Goal: Transaction & Acquisition: Purchase product/service

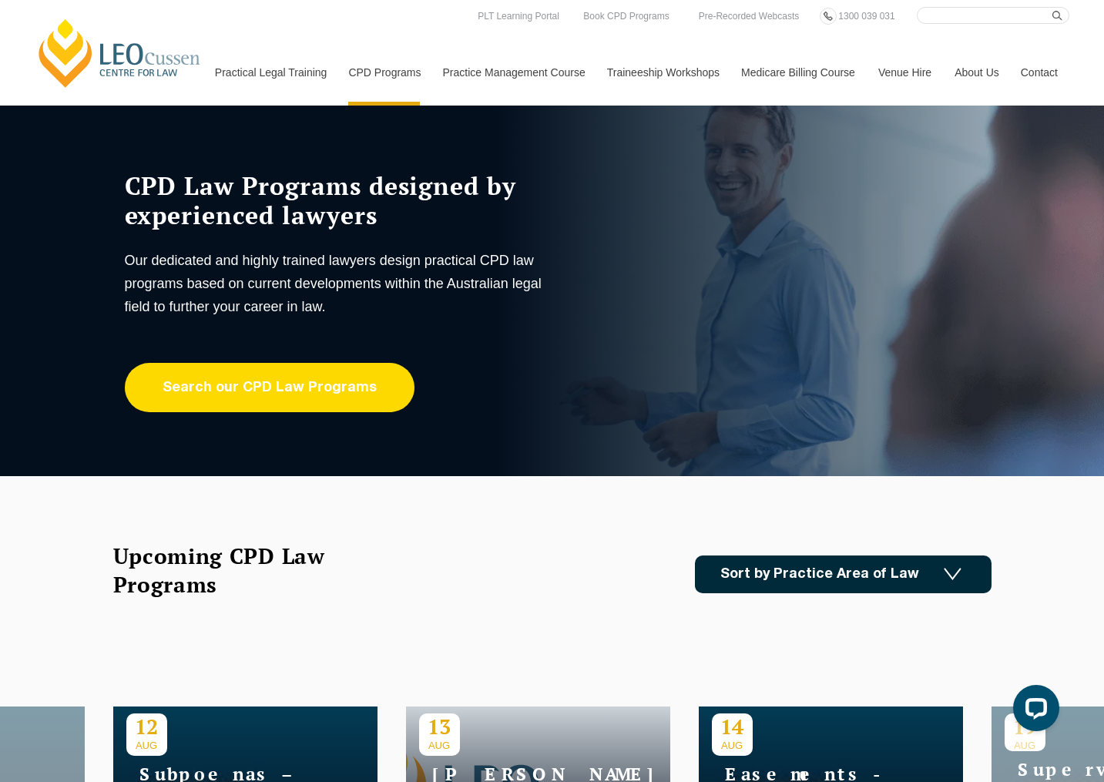
click at [266, 387] on link "Search our CPD Law Programs" at bounding box center [270, 387] width 290 height 49
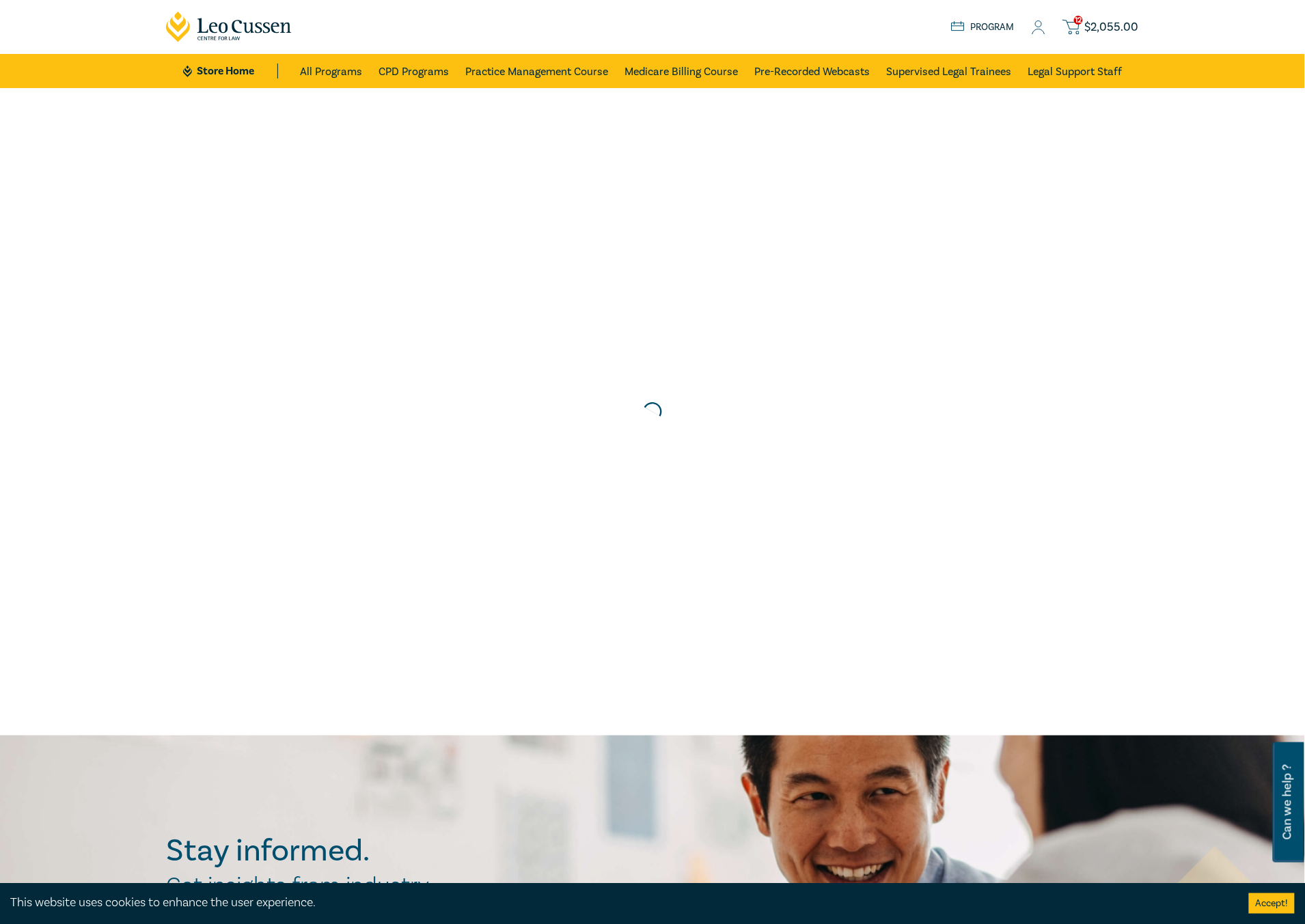
click at [1102, 23] on span "$ 2,055.00" at bounding box center [1112, 27] width 54 height 15
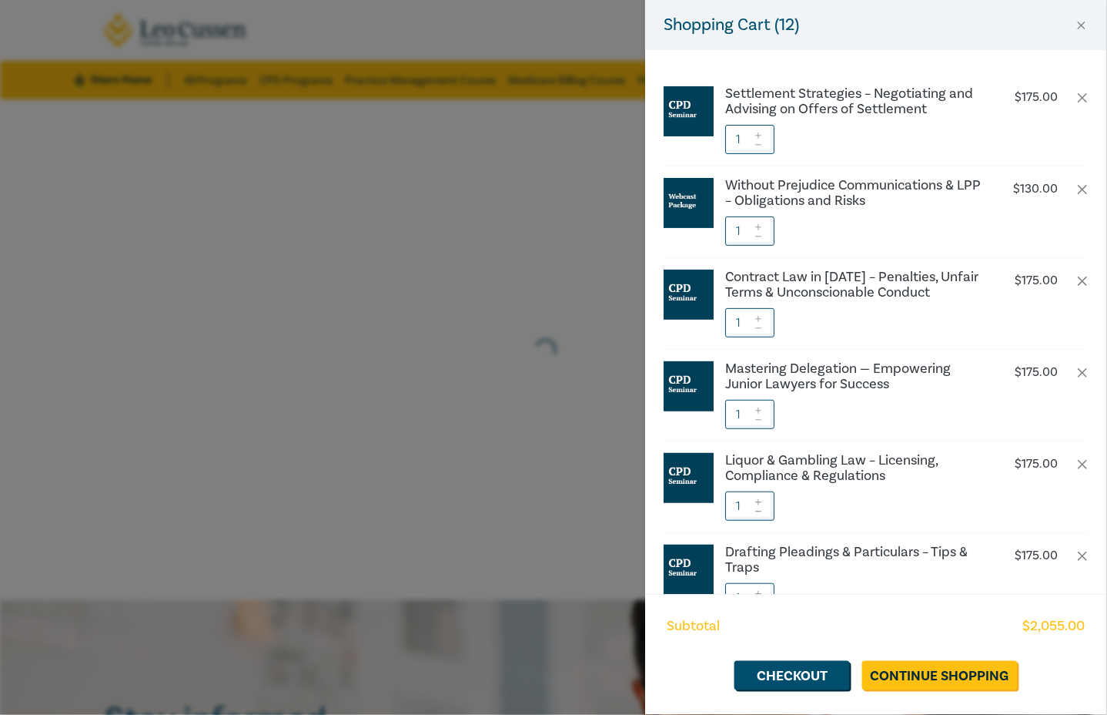
click at [385, 481] on div "Shopping Cart ( 12 ) Settlement Strategies – Negotiating and Advising on Offers…" at bounding box center [553, 357] width 1107 height 715
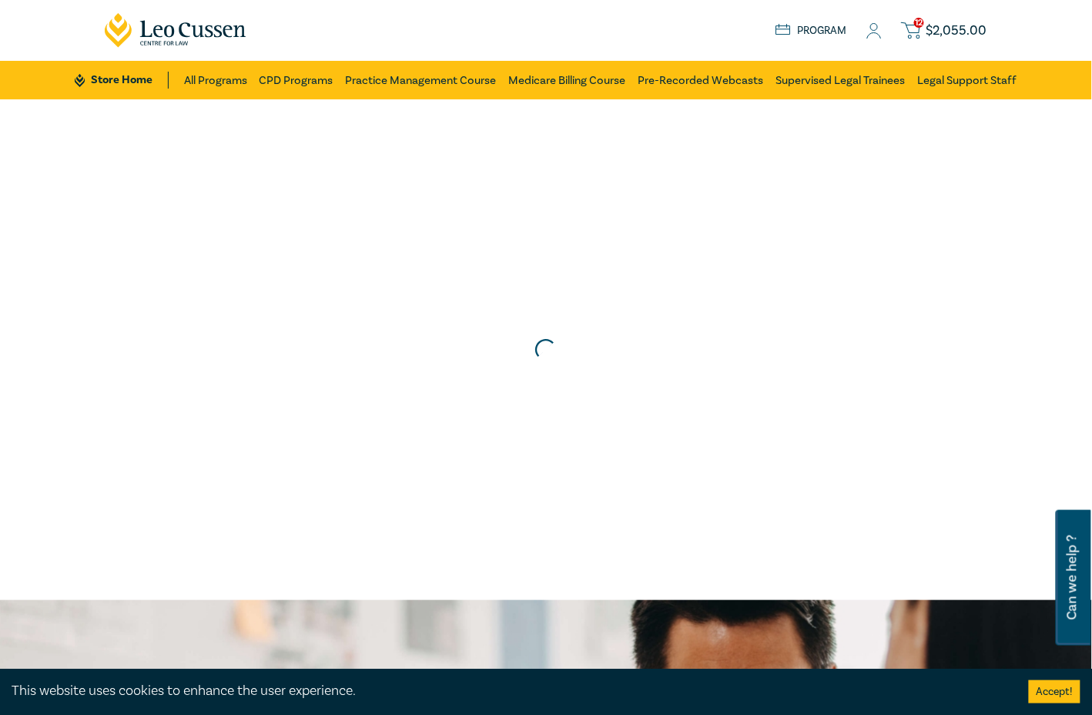
click at [955, 29] on span "$ 2,055.00" at bounding box center [956, 30] width 61 height 17
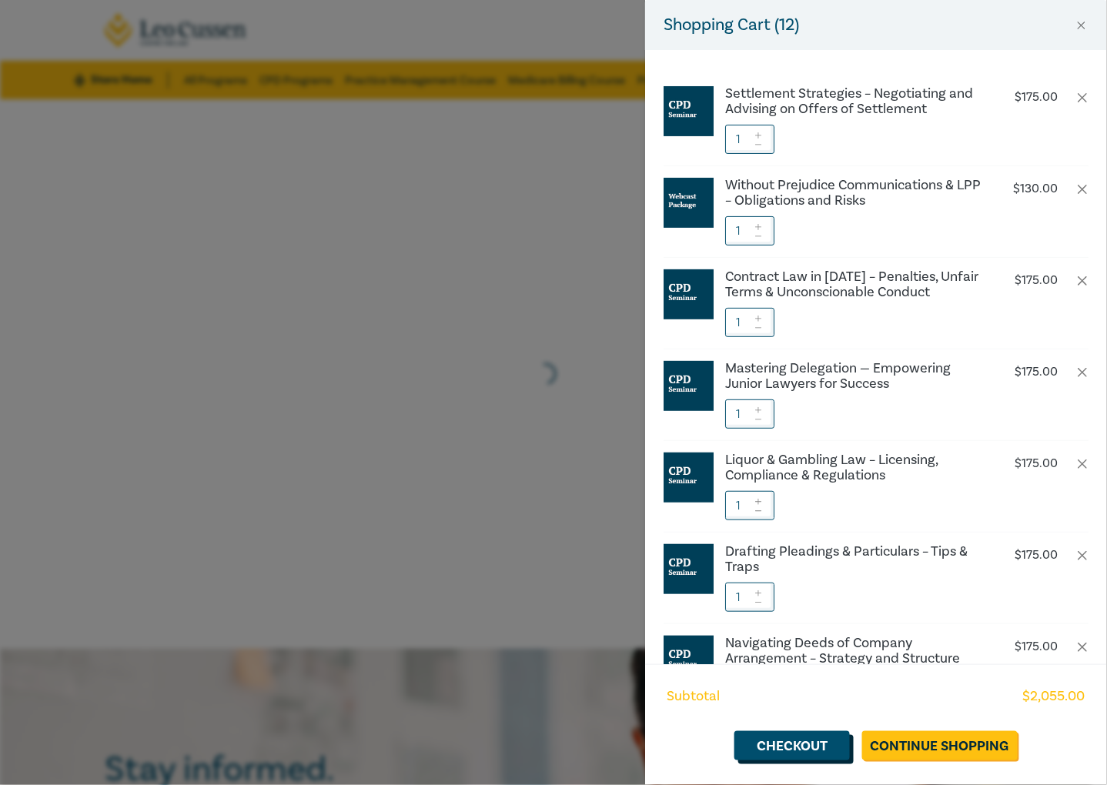
click at [811, 749] on link "Checkout" at bounding box center [793, 746] width 116 height 29
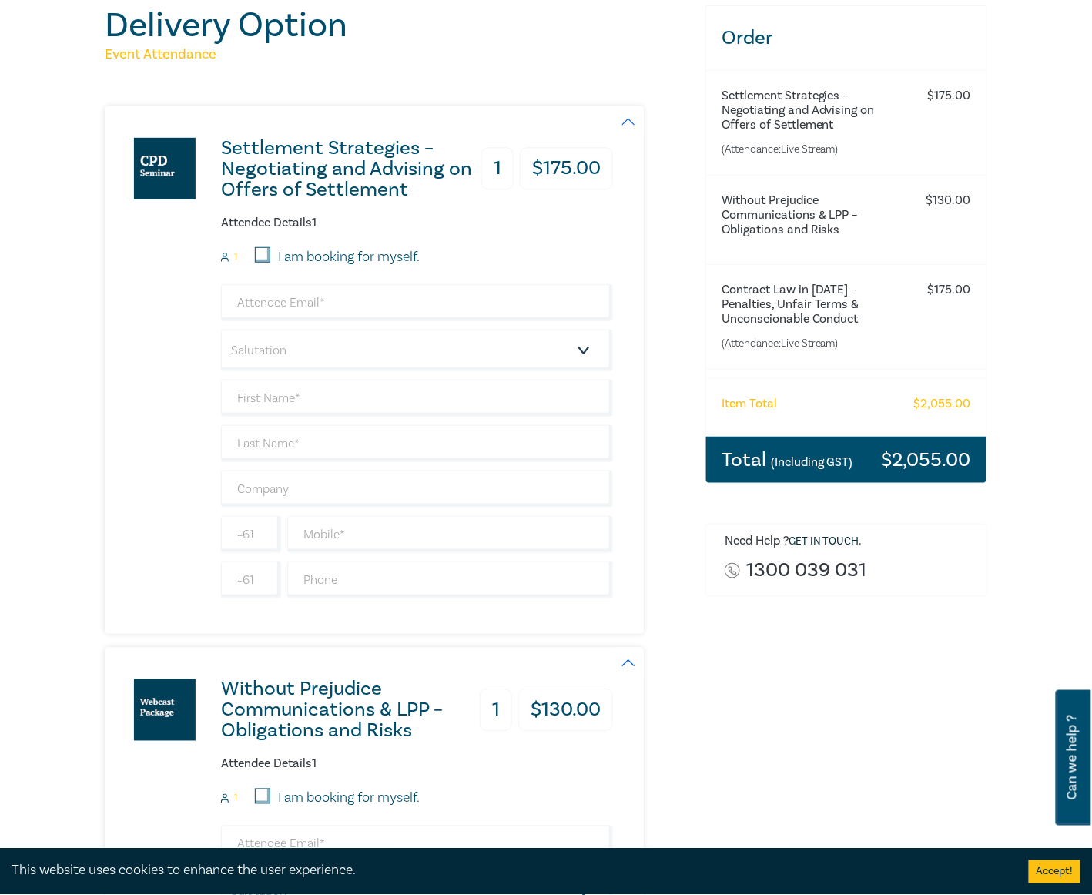
scroll to position [205, 0]
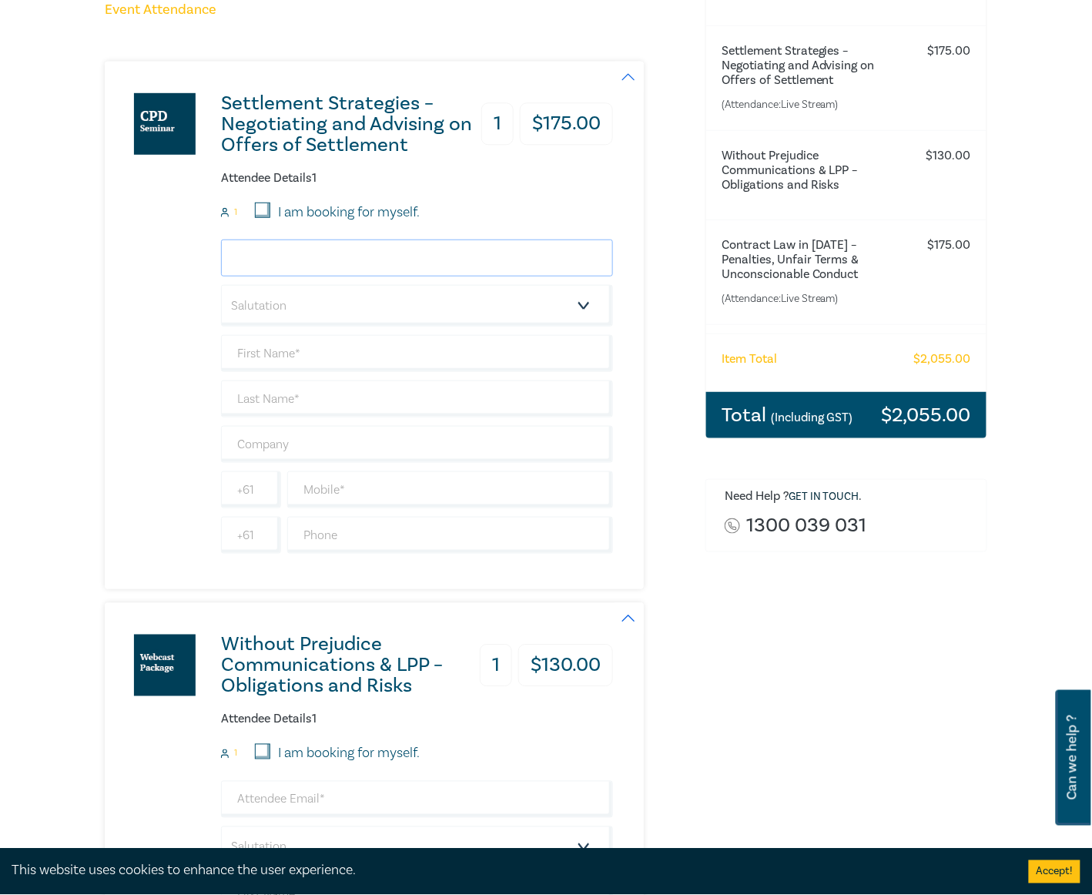
click at [357, 259] on input "email" at bounding box center [417, 257] width 392 height 37
click at [156, 256] on div "Settlement Strategies – Negotiating and Advising on Offers of Settlement 1 $ 17…" at bounding box center [359, 326] width 508 height 528
click at [268, 210] on input "I am booking for myself." at bounding box center [262, 210] width 15 height 15
checkbox input "true"
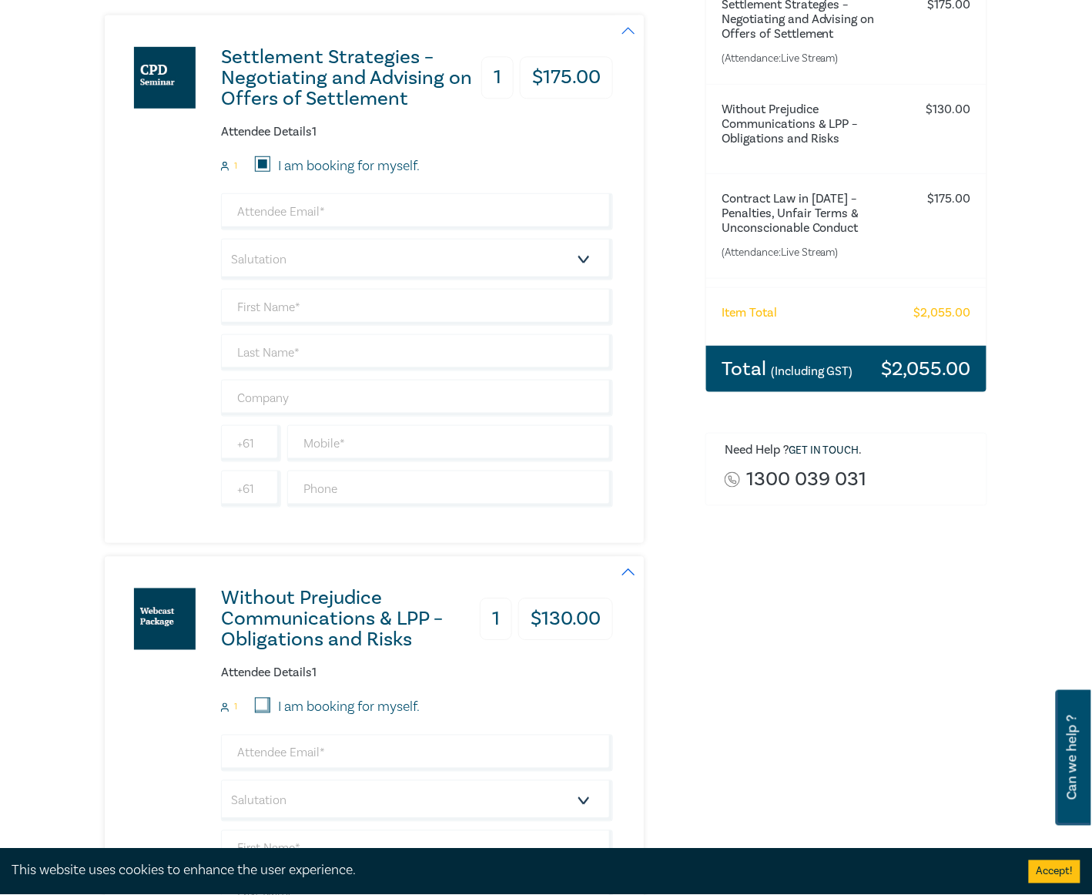
scroll to position [410, 0]
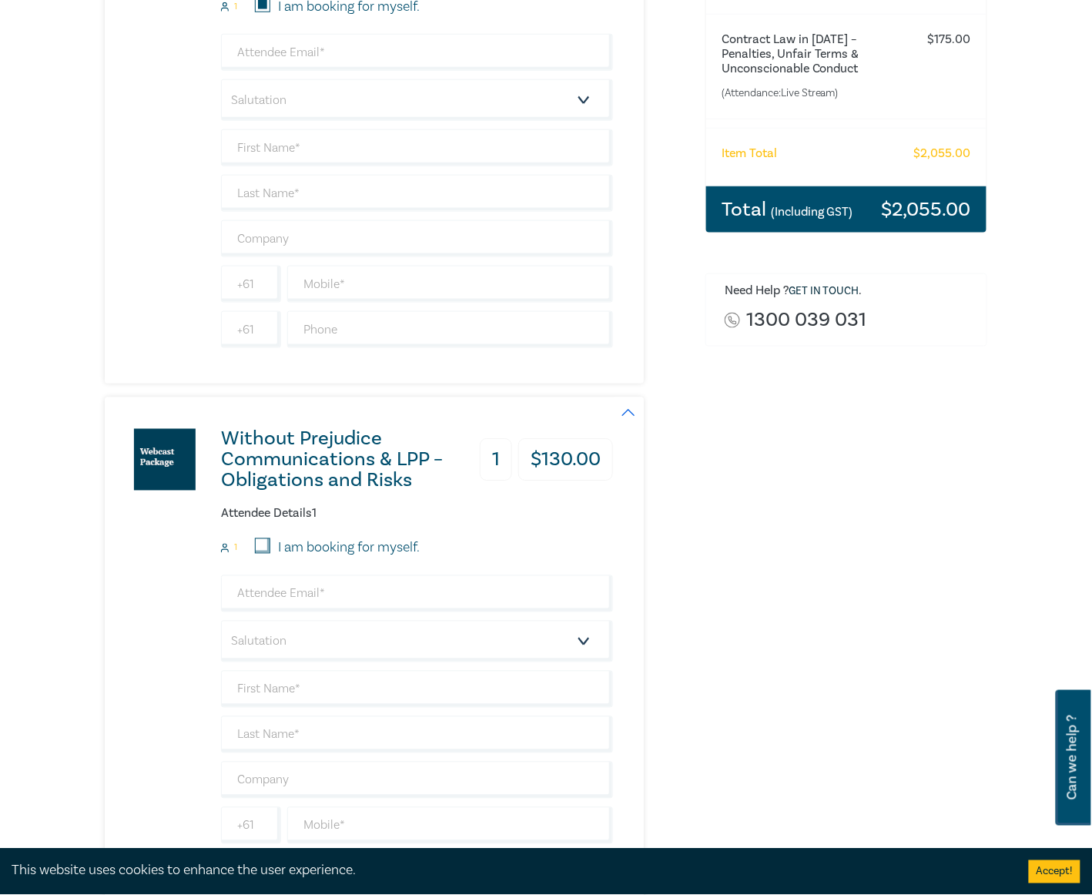
click at [263, 552] on input "I am booking for myself." at bounding box center [262, 545] width 15 height 15
checkbox input "true"
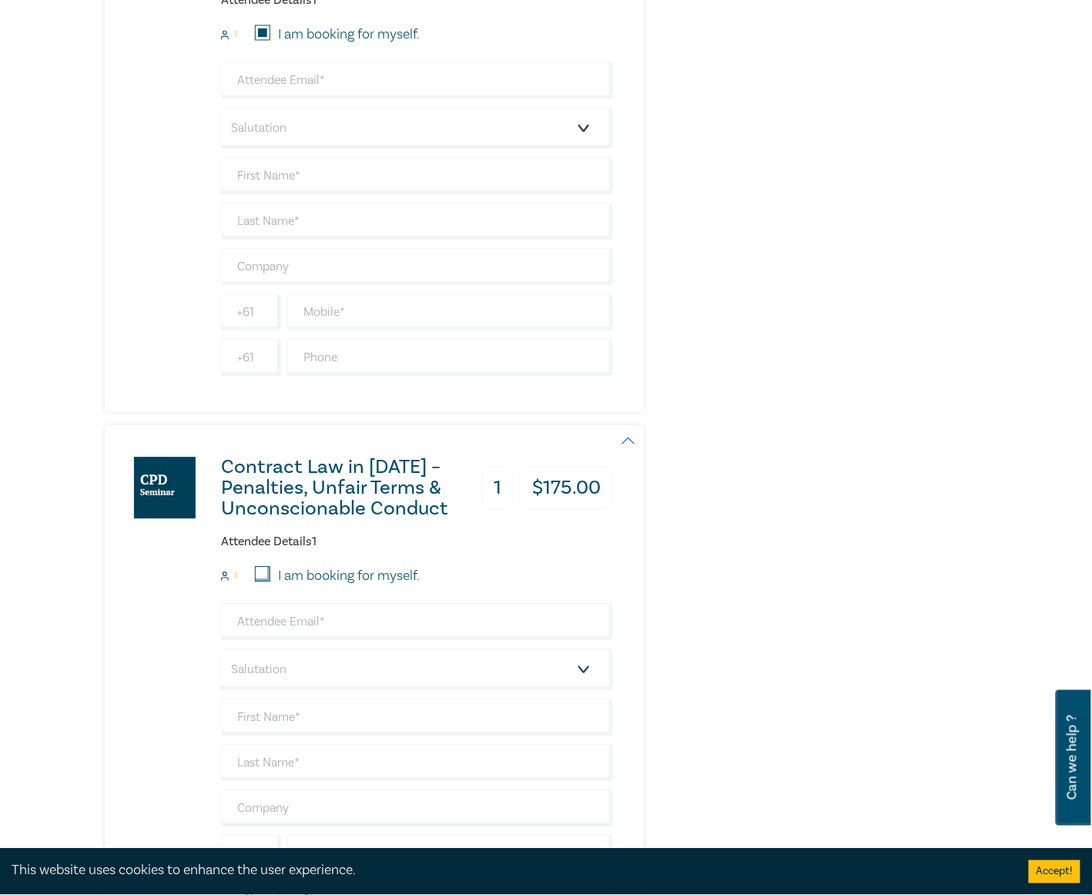
click at [266, 577] on input "I am booking for myself." at bounding box center [262, 573] width 15 height 15
checkbox input "true"
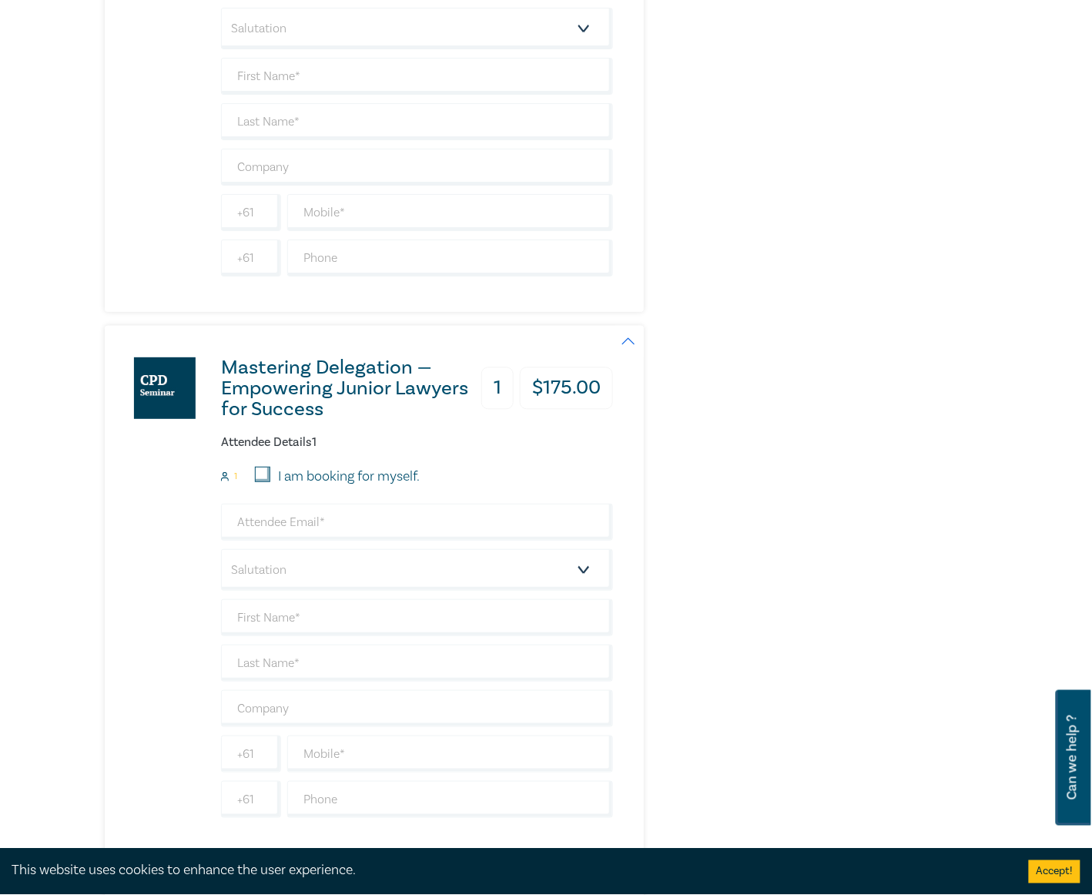
scroll to position [1643, 0]
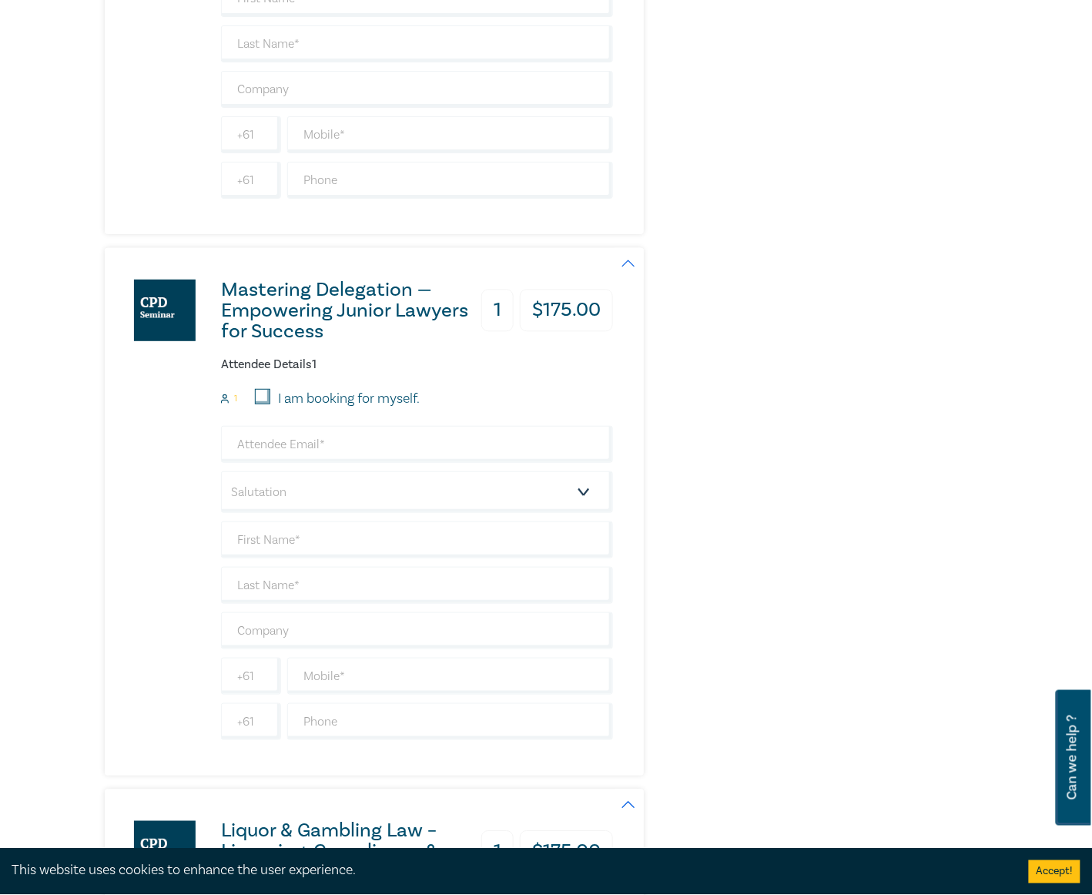
click at [260, 404] on input "I am booking for myself." at bounding box center [262, 396] width 15 height 15
checkbox input "true"
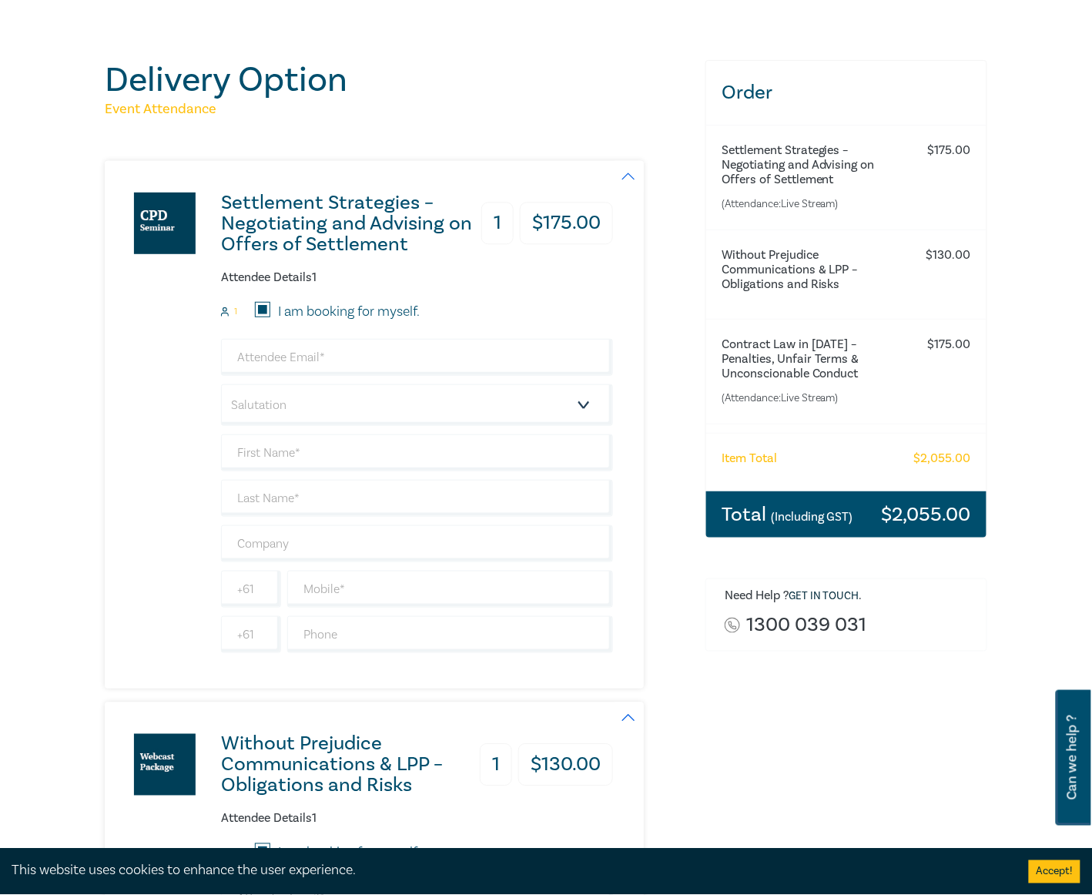
scroll to position [102, 0]
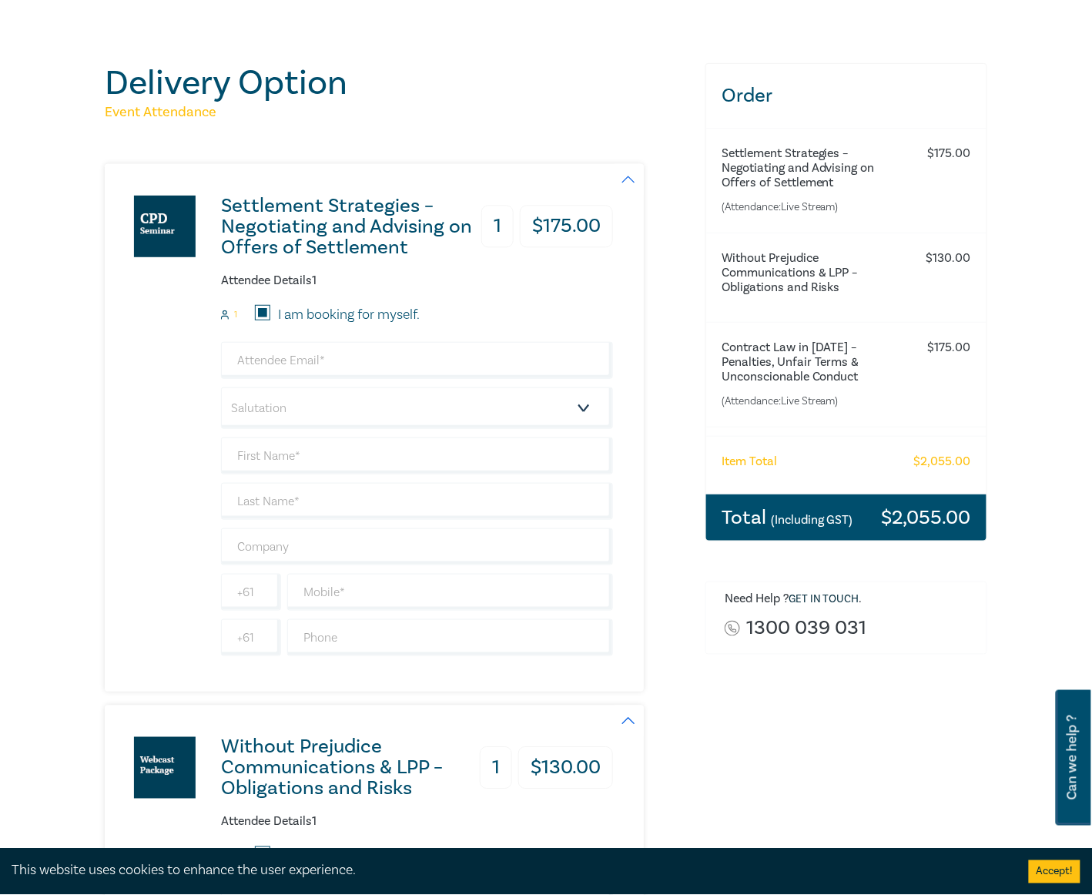
click at [263, 317] on input "I am booking for myself." at bounding box center [262, 312] width 15 height 15
checkbox input "false"
click at [287, 352] on input "email" at bounding box center [417, 360] width 392 height 37
type input "payables@nrlawyers.com.au"
type input "Leath"
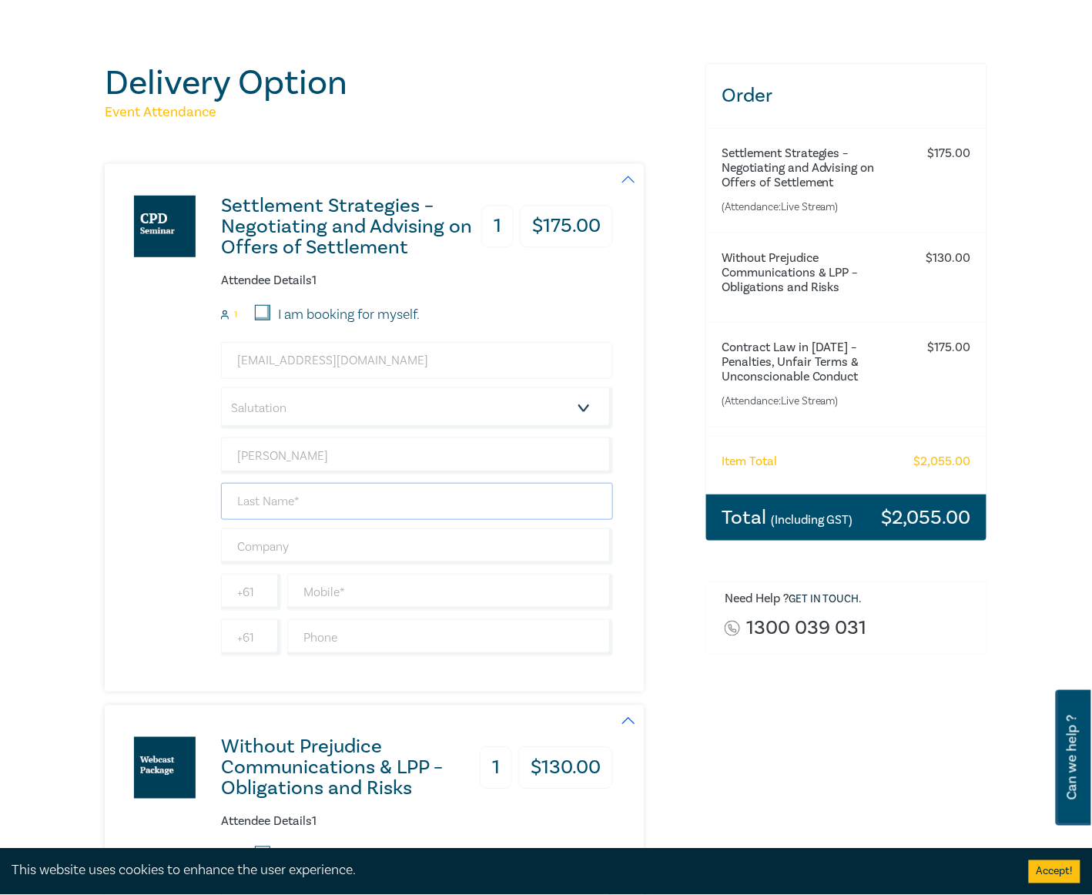
type input "Nicholson"
type input "Nicholson Ryan Lawyers"
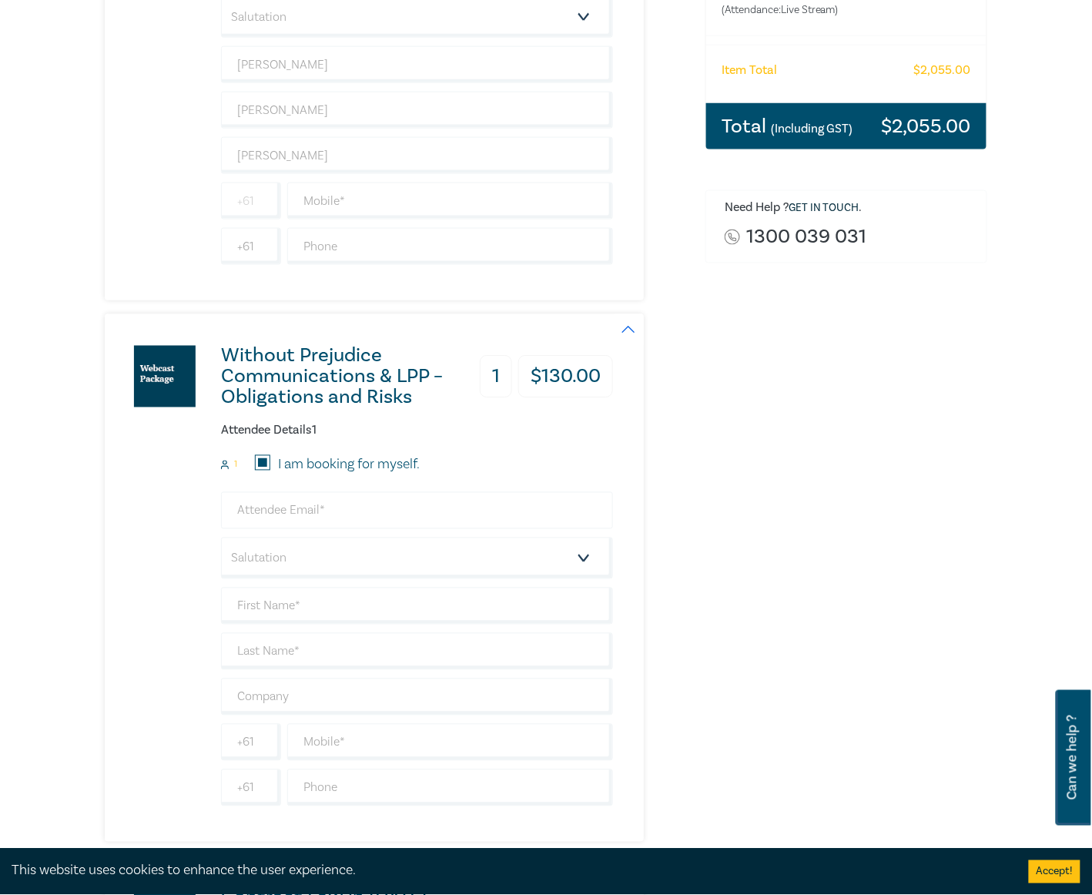
scroll to position [513, 0]
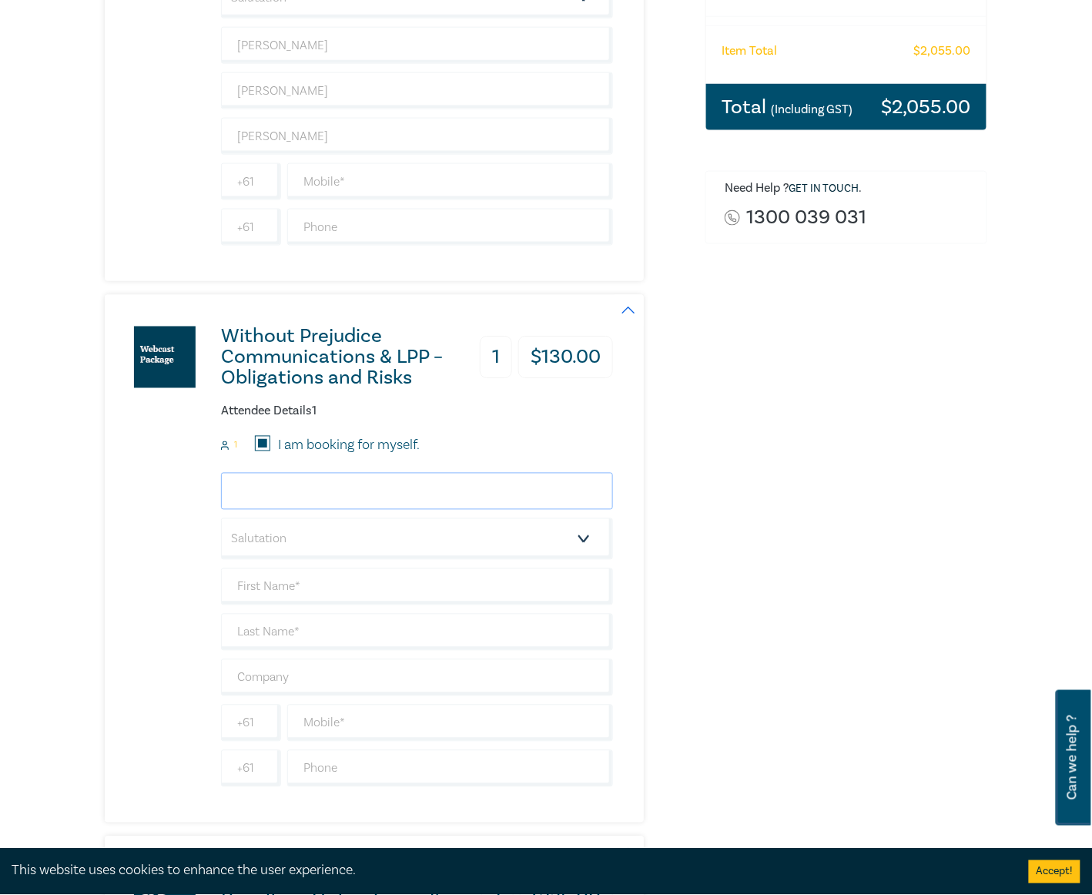
click at [322, 488] on input "email" at bounding box center [417, 491] width 392 height 37
click at [263, 447] on input "I am booking for myself." at bounding box center [262, 443] width 15 height 15
checkbox input "false"
click at [299, 491] on input "email" at bounding box center [417, 491] width 392 height 37
type input "payables@nrlawyers.com.au"
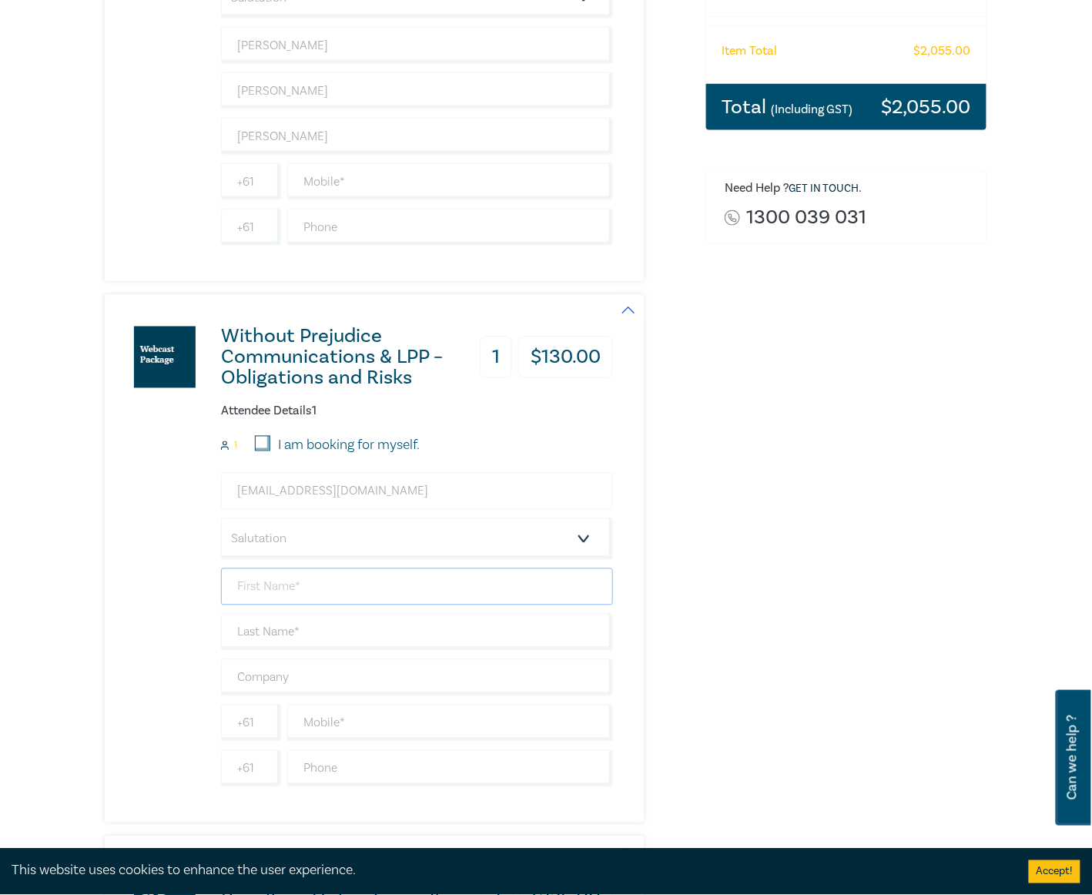
type input "Edward"
type input "Radke"
type input "Nicholson Ryan Lawyers"
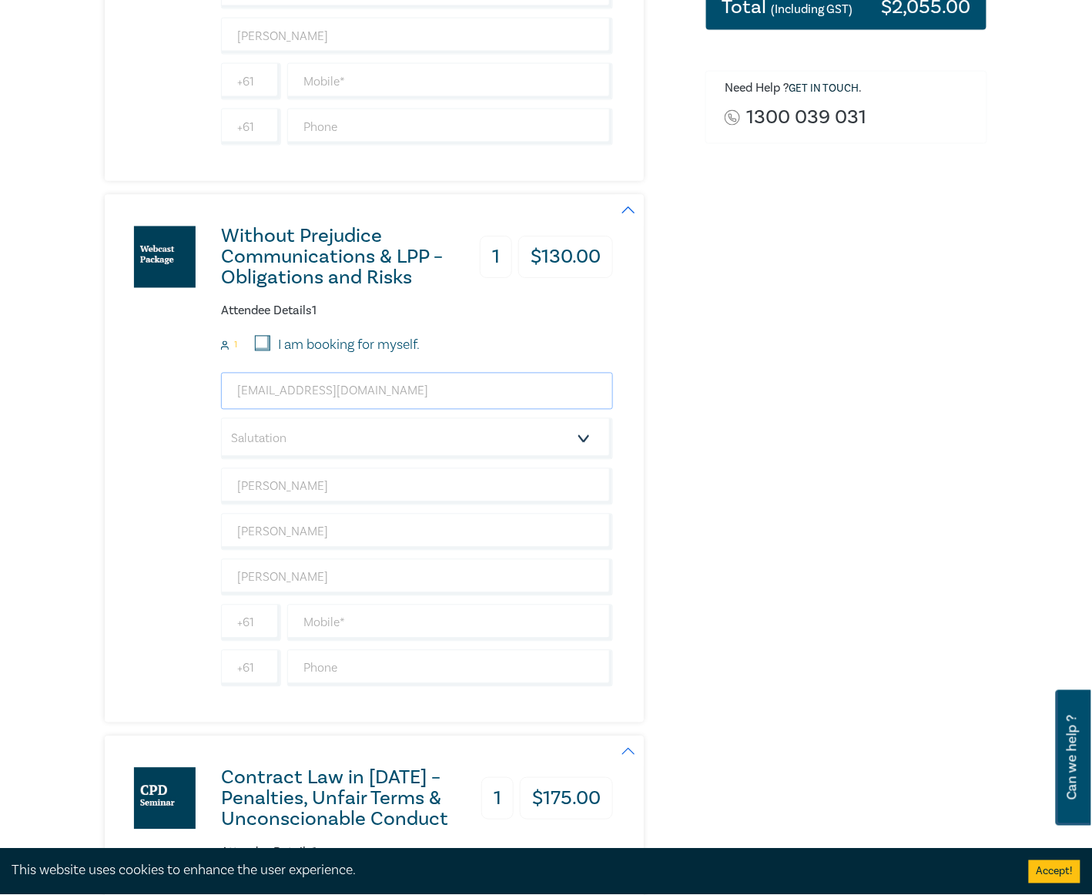
scroll to position [616, 0]
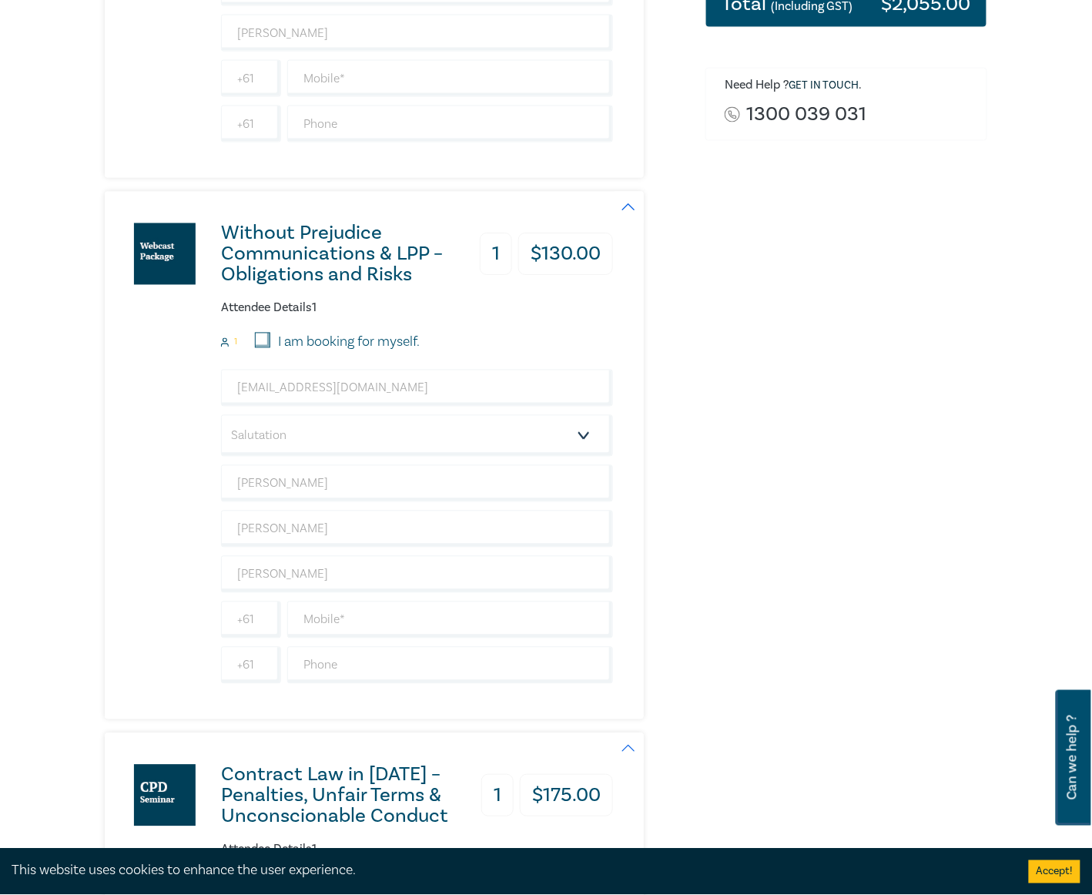
click at [262, 343] on input "I am booking for myself." at bounding box center [262, 340] width 15 height 15
checkbox input "true"
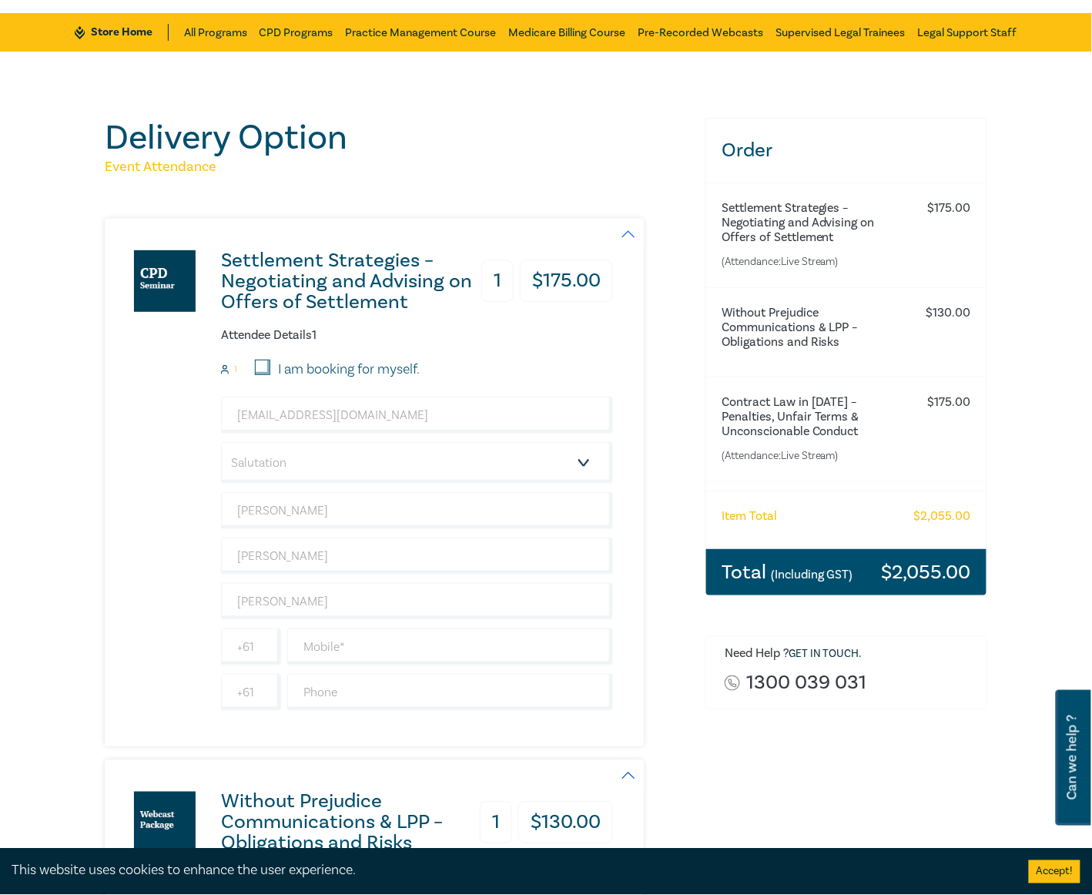
scroll to position [0, 0]
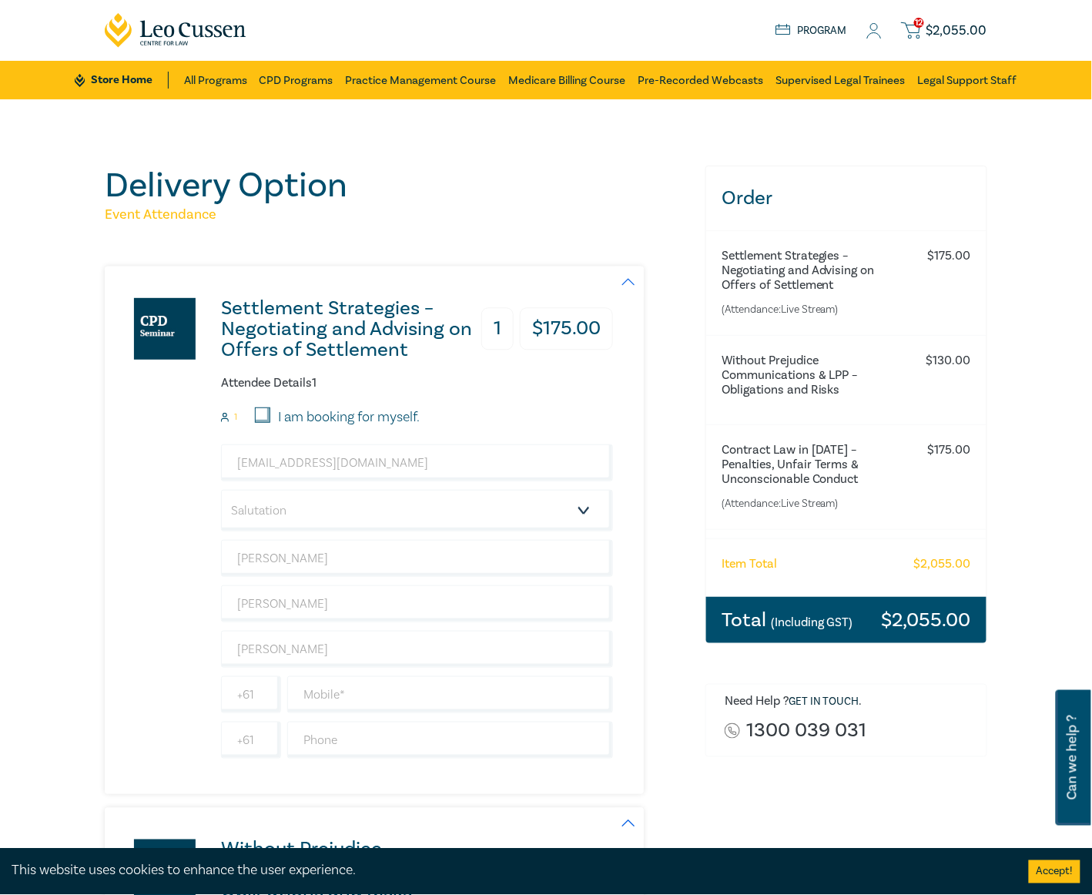
click at [265, 416] on input "I am booking for myself." at bounding box center [262, 414] width 15 height 15
checkbox input "true"
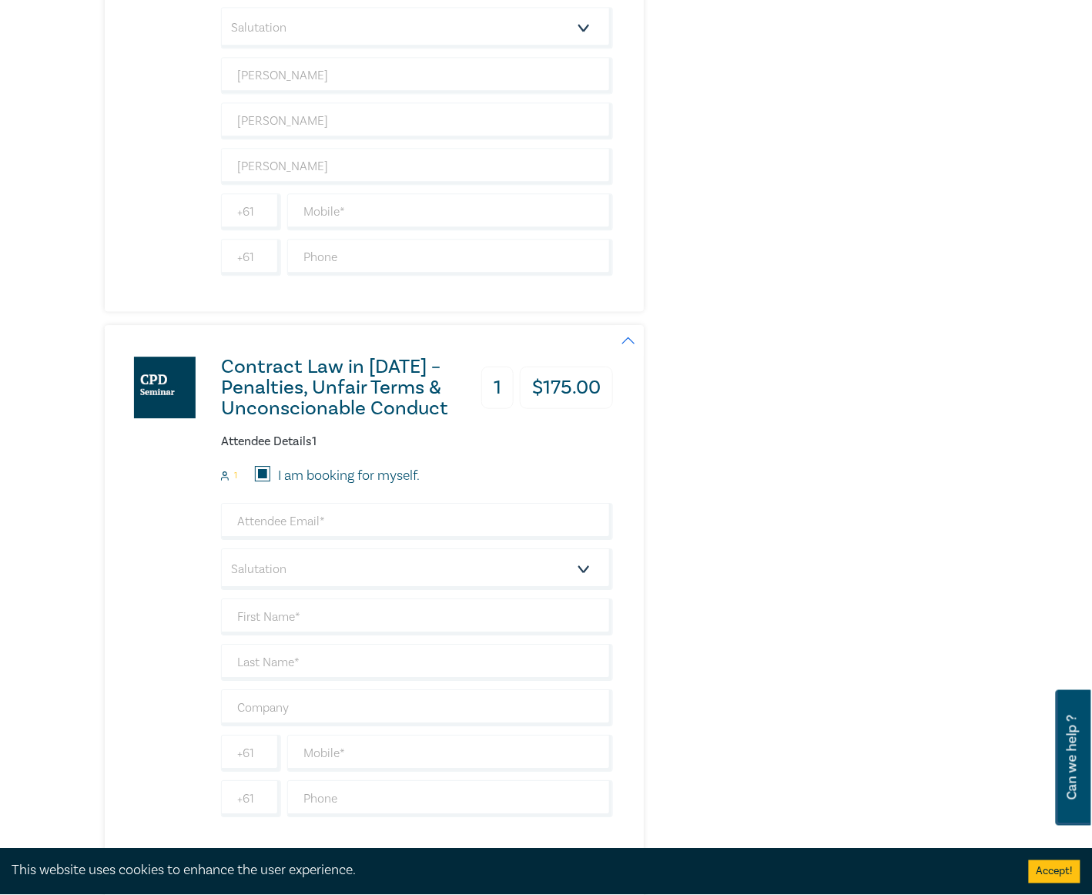
scroll to position [1027, 0]
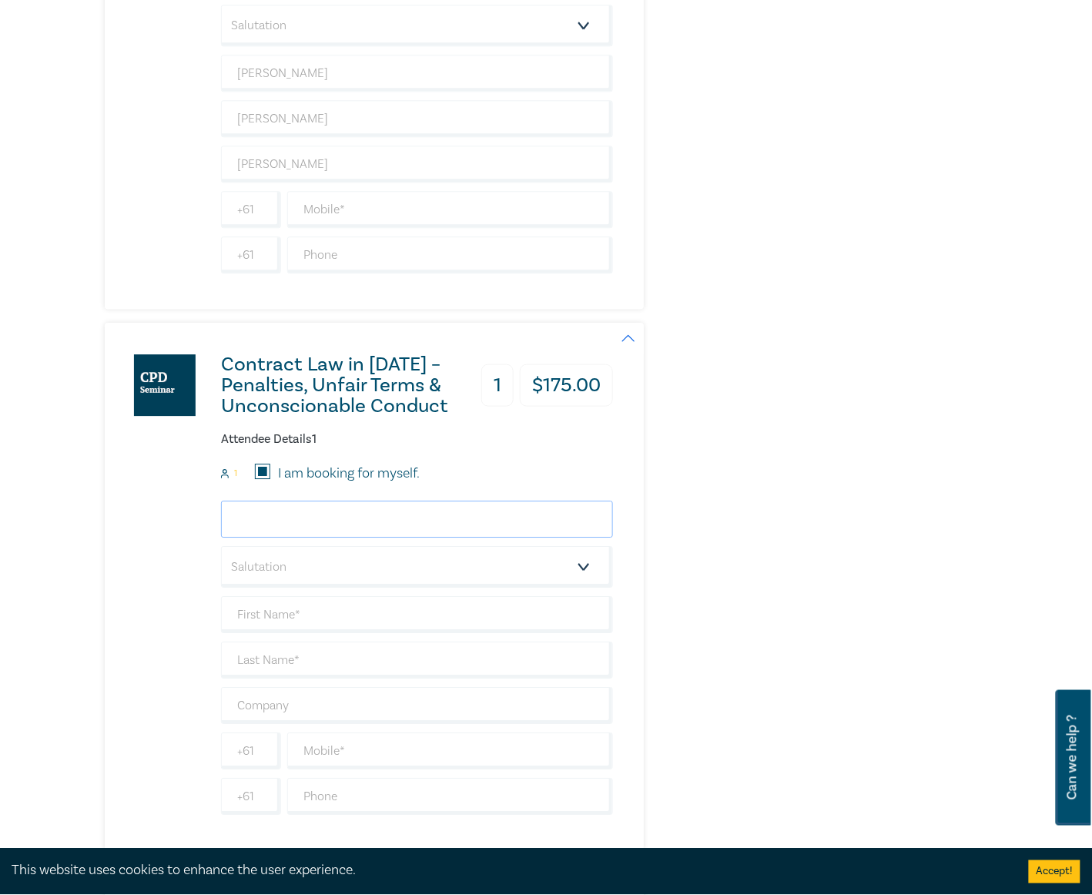
click at [337, 521] on input "email" at bounding box center [417, 519] width 392 height 37
type input "payables@nrlawyers.com.au"
type input "Edward"
type input "Radke"
type input "Nicholson Ryan Lawyers"
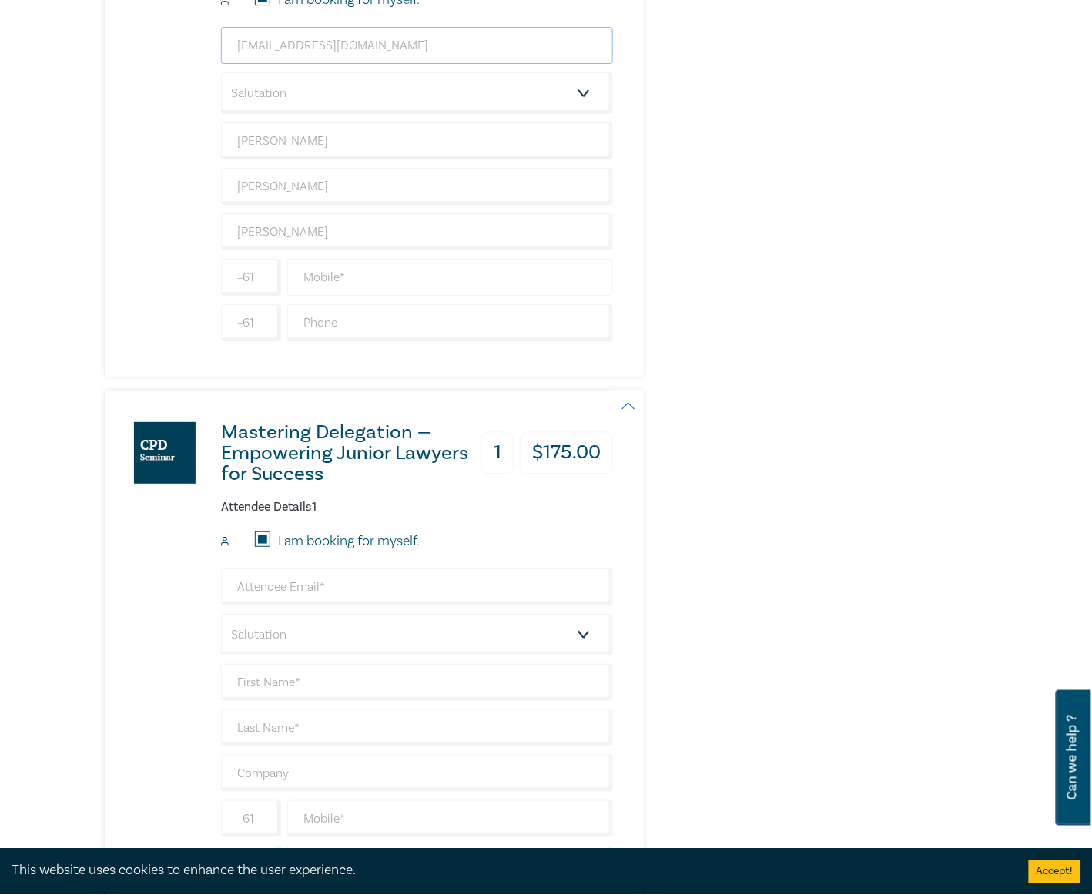
scroll to position [1540, 0]
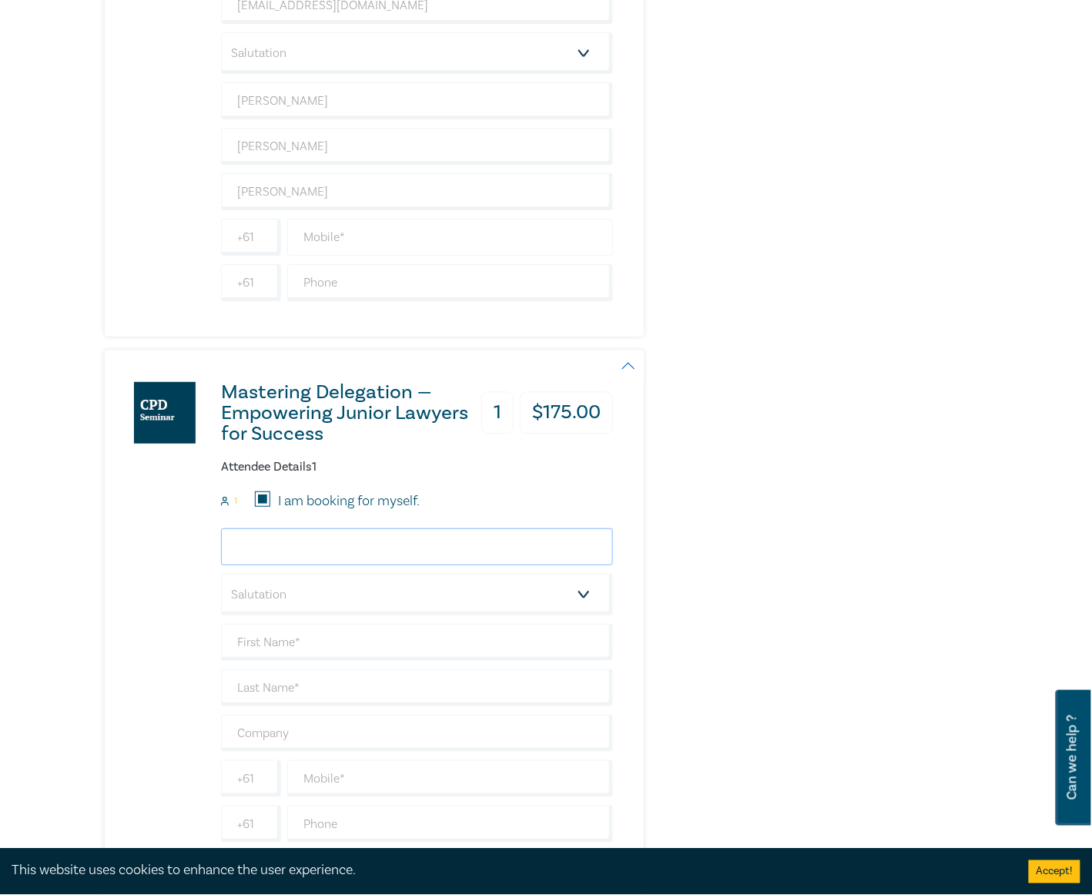
click at [305, 565] on input "email" at bounding box center [417, 546] width 392 height 37
type input "payables@nrlawyers.com.au"
type input "Edward"
type input "Radke"
type input "Nicholson Ryan Lawyers"
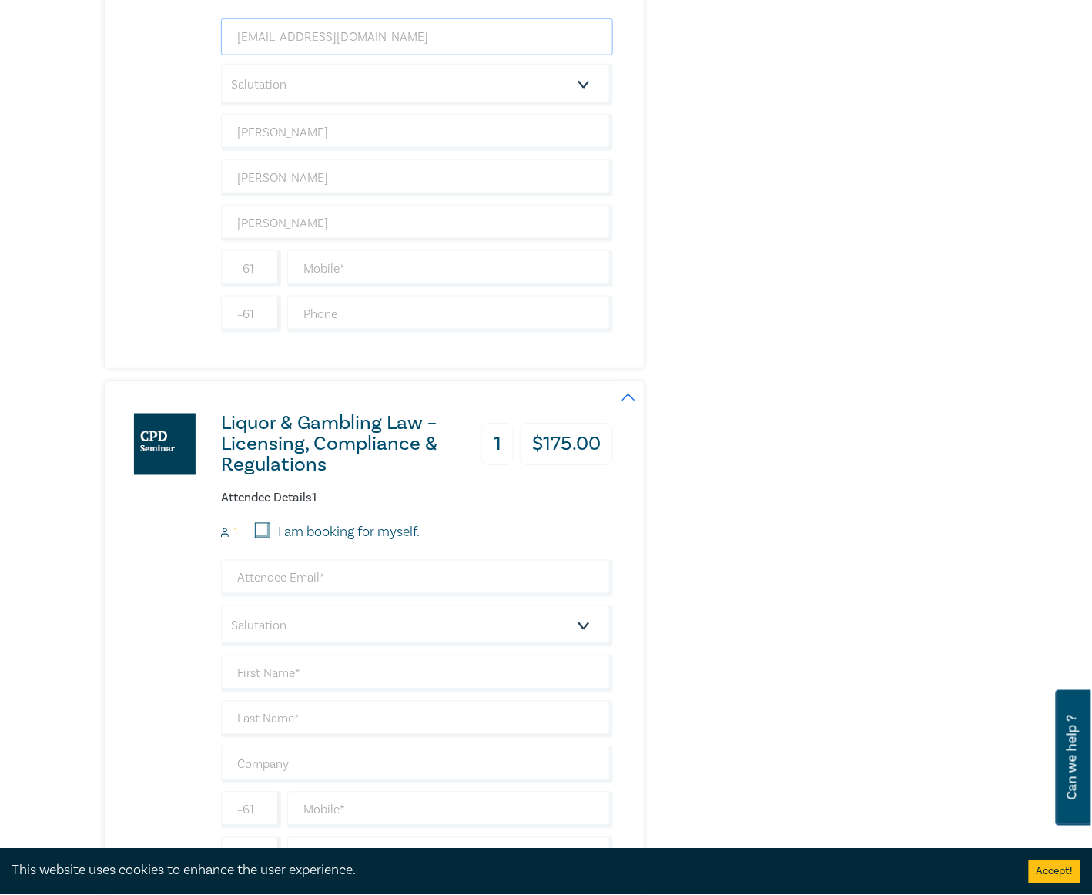
scroll to position [2053, 0]
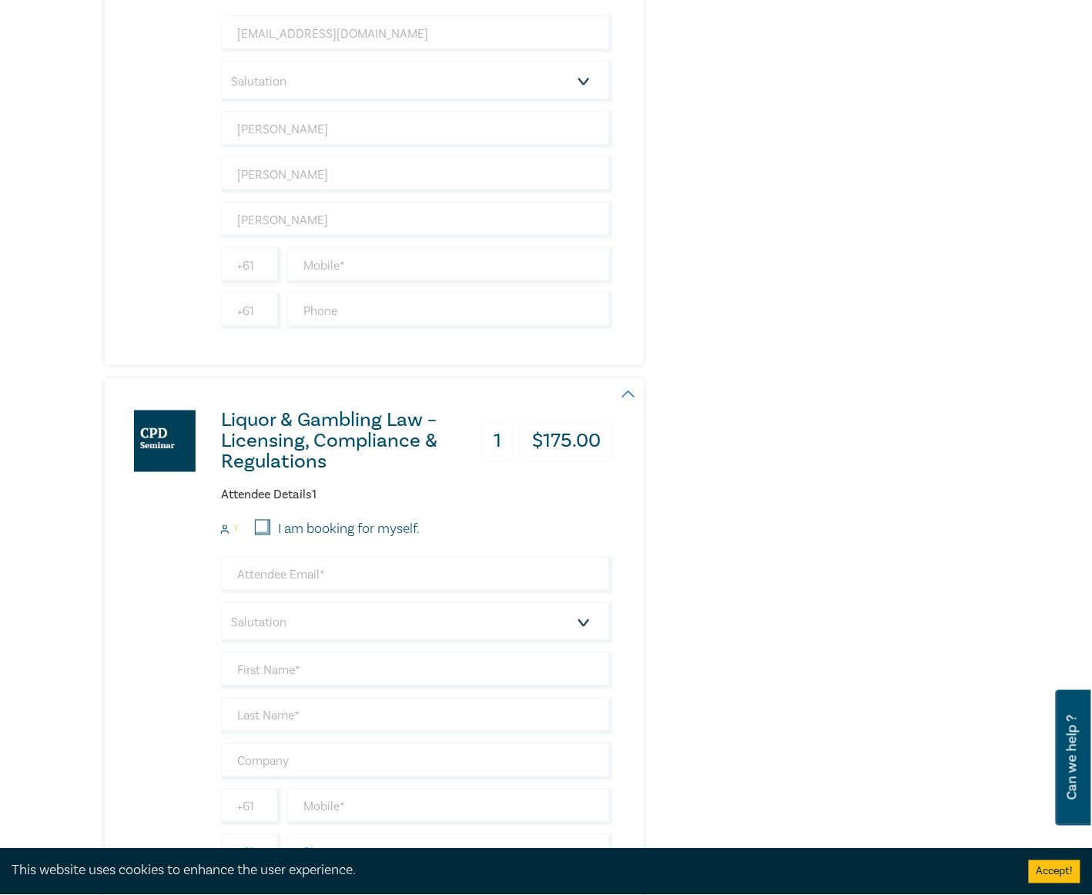
click at [308, 540] on label "I am booking for myself." at bounding box center [349, 530] width 142 height 20
click at [270, 535] on input "I am booking for myself." at bounding box center [262, 527] width 15 height 15
checkbox input "true"
click at [316, 594] on input "email" at bounding box center [417, 575] width 392 height 37
type input "payables@nrlawyers.com.au"
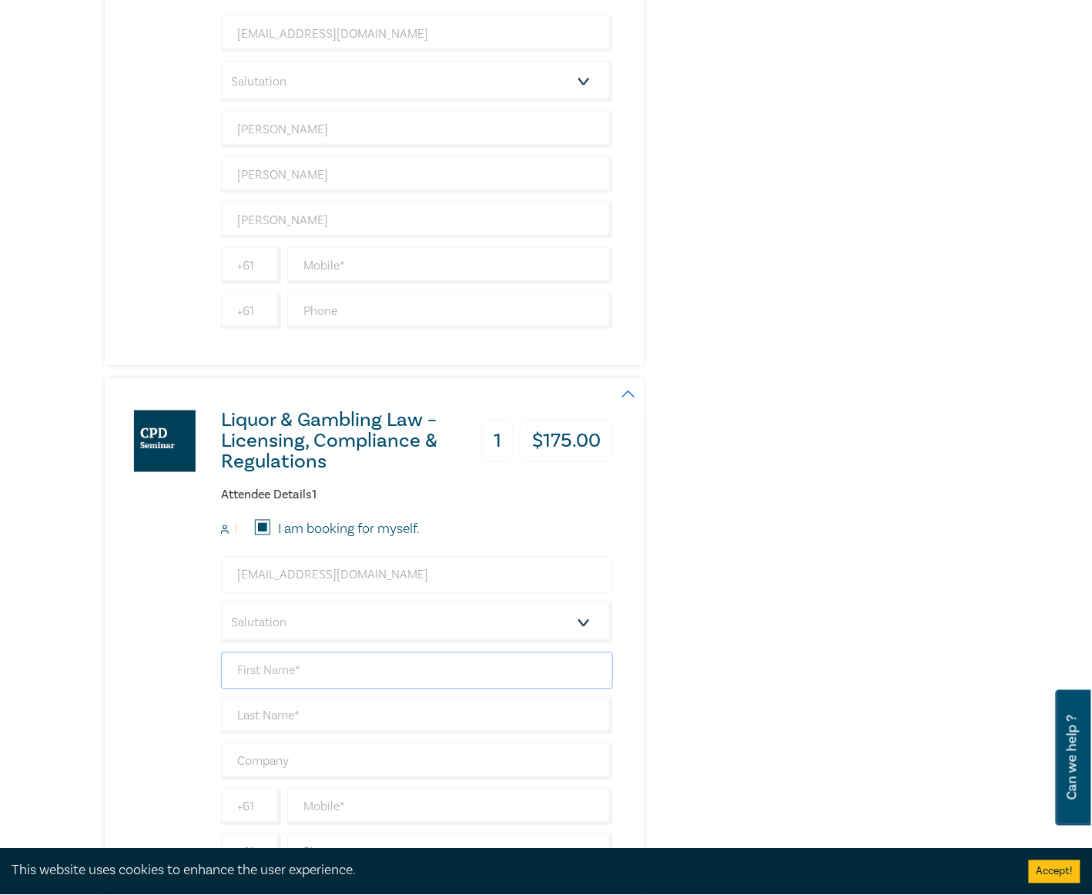
type input "Edward"
type input "Radke"
type input "Nicholson Ryan Lawyers"
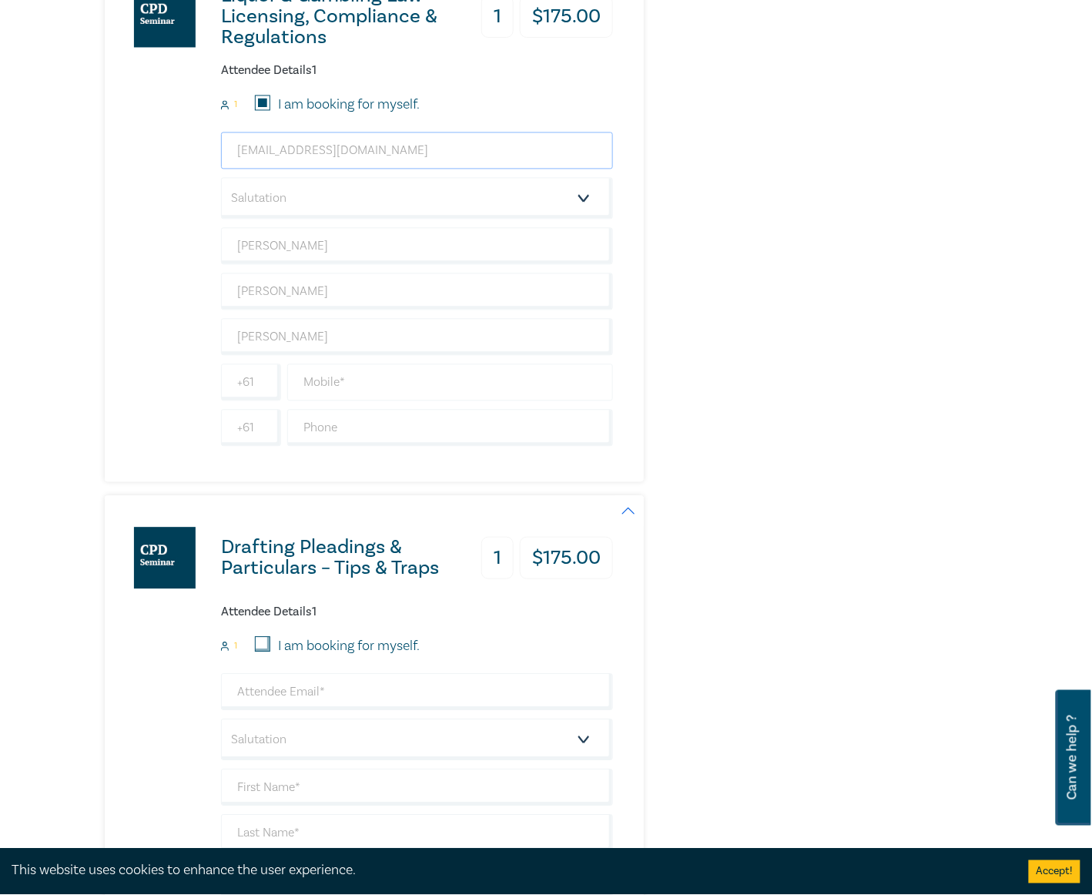
scroll to position [2567, 0]
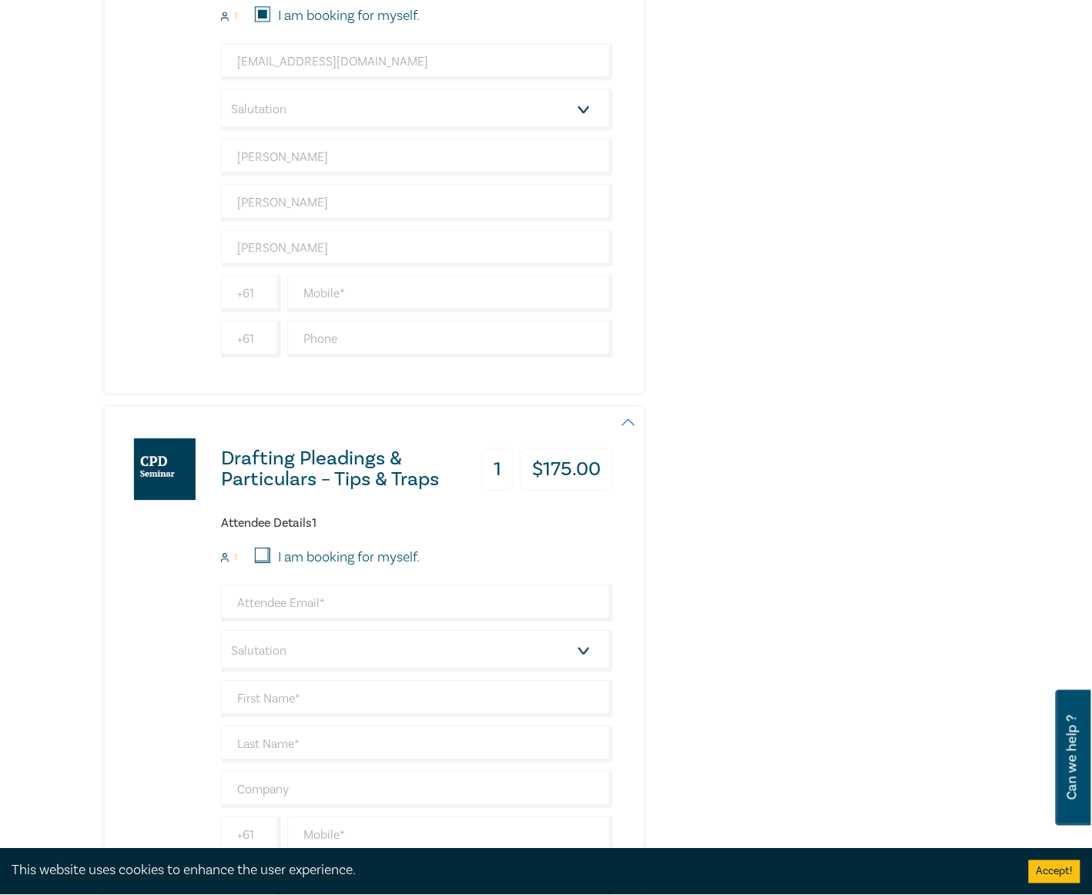
click at [320, 568] on label "I am booking for myself." at bounding box center [349, 558] width 142 height 20
click at [270, 563] on input "I am booking for myself." at bounding box center [262, 555] width 15 height 15
checkbox input "true"
click at [327, 621] on input "email" at bounding box center [417, 603] width 392 height 37
click at [337, 621] on input "email" at bounding box center [417, 603] width 392 height 37
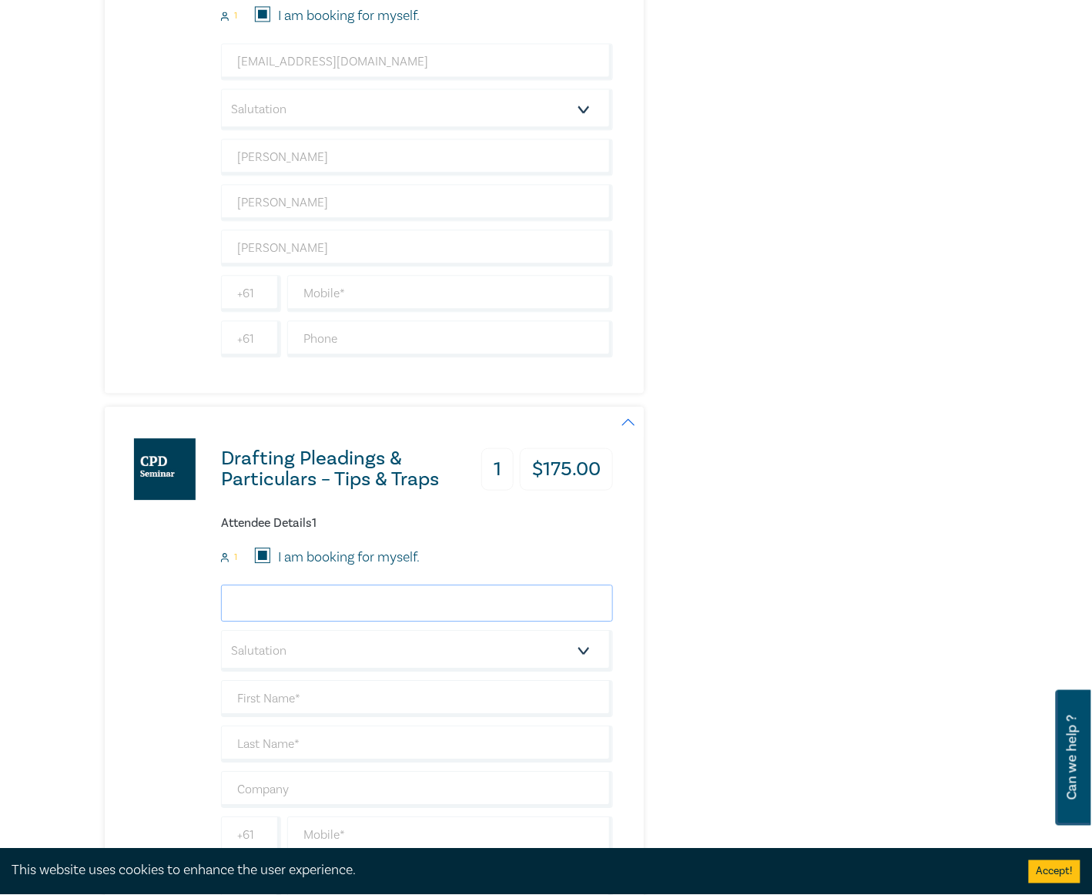
type input "payables@nrlawyers.com.au"
type input "Edward"
type input "Radke"
type input "Nicholson Ryan Lawyers"
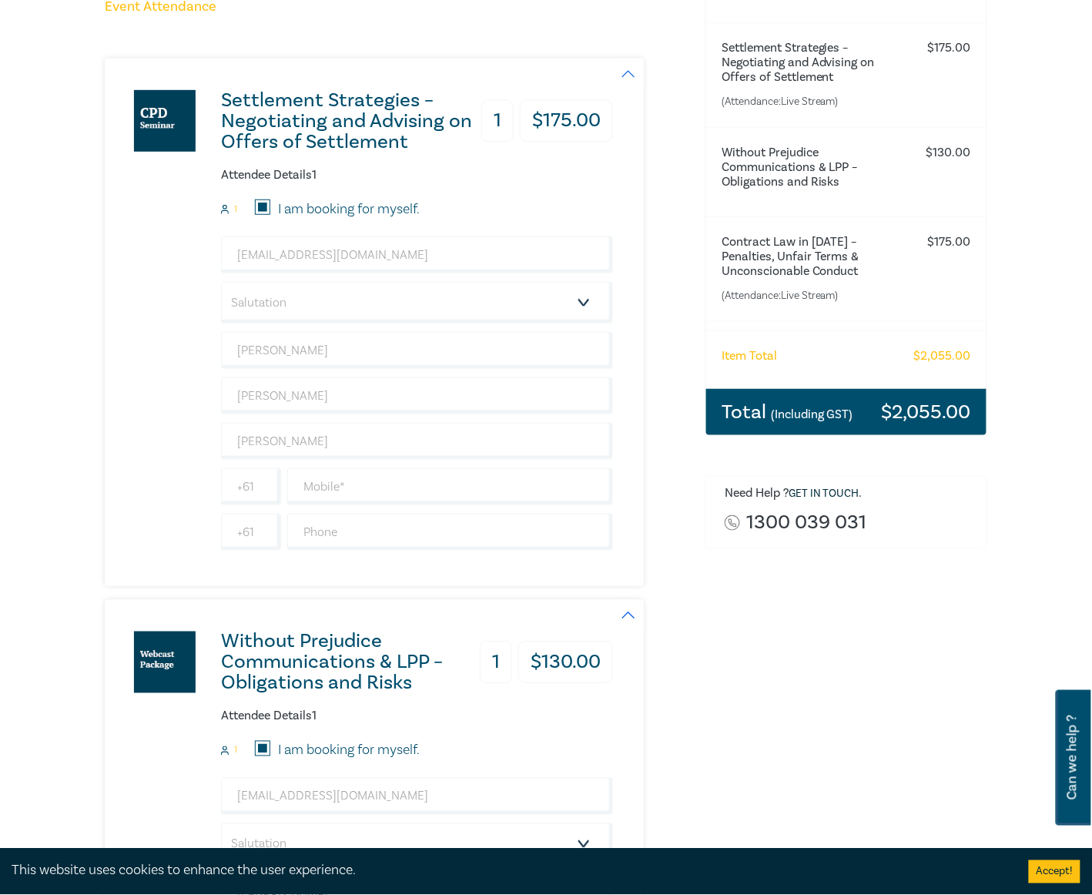
scroll to position [205, 0]
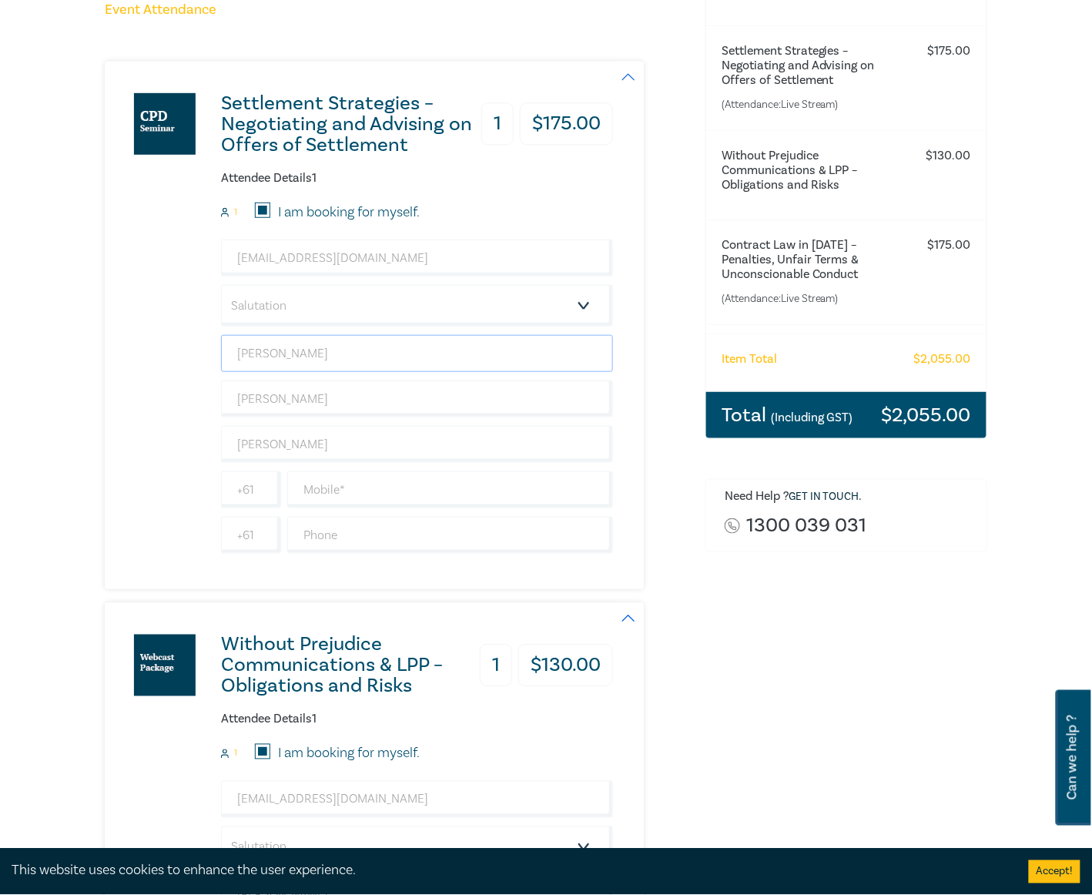
click at [323, 353] on input "Leath" at bounding box center [417, 353] width 392 height 37
click at [156, 364] on div "Settlement Strategies – Negotiating and Advising on Offers of Settlement 1 $ 17…" at bounding box center [359, 326] width 508 height 528
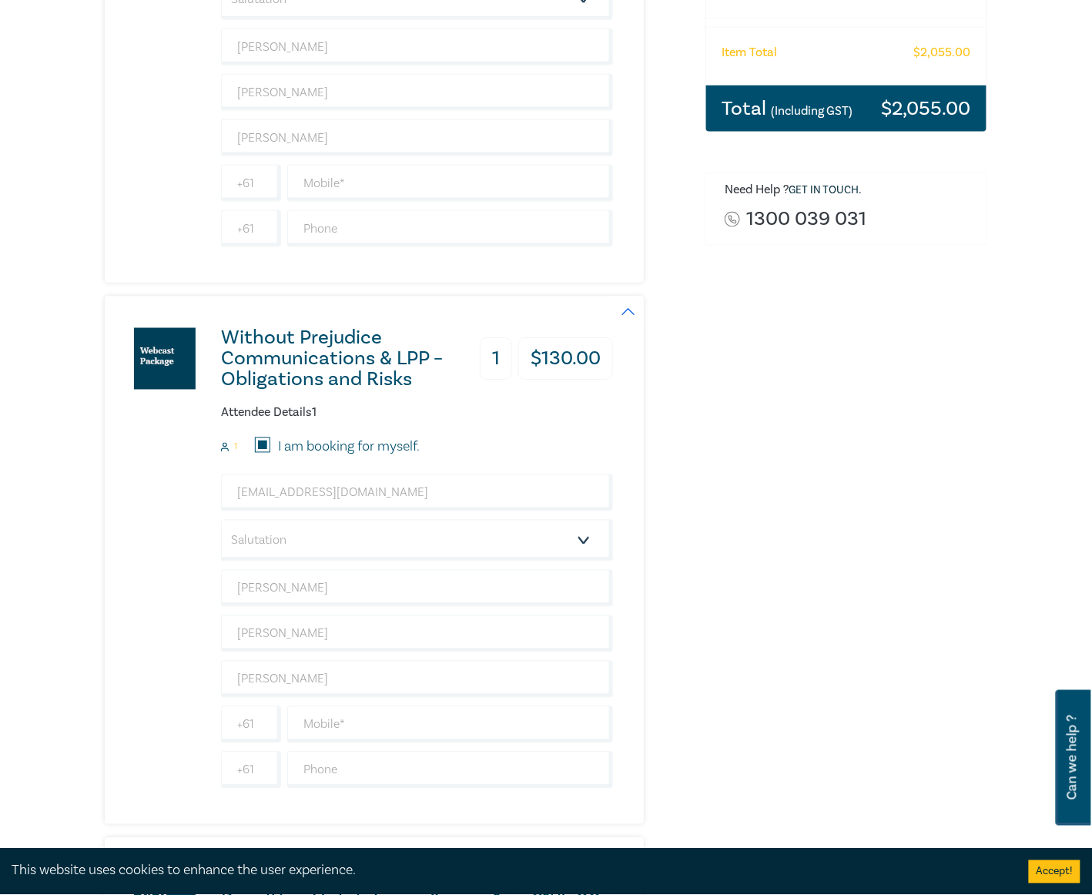
scroll to position [513, 0]
click at [290, 586] on input "Edward" at bounding box center [417, 586] width 392 height 37
type input "[PERSON_NAME]"
click at [655, 487] on div "Without Prejudice Communications & LPP – Obligations and Risks 1 $ 130.00 Atten…" at bounding box center [396, 559] width 582 height 528
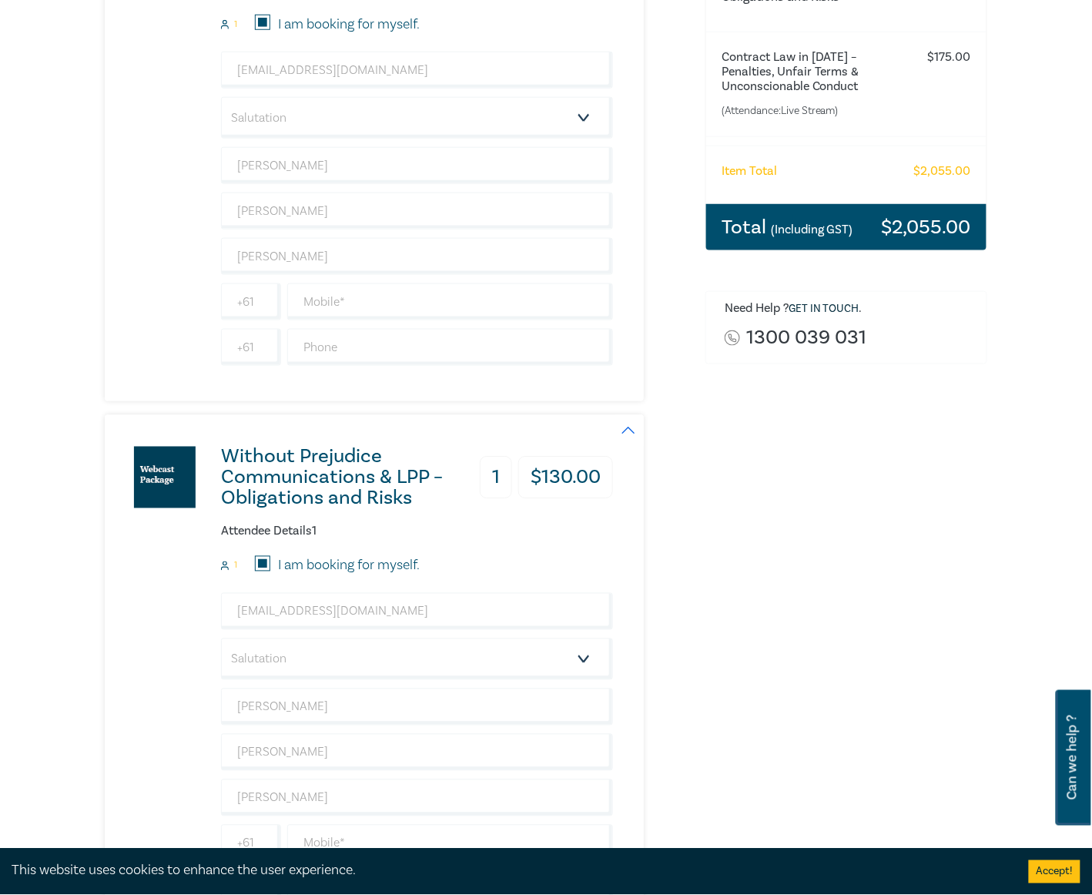
scroll to position [0, 0]
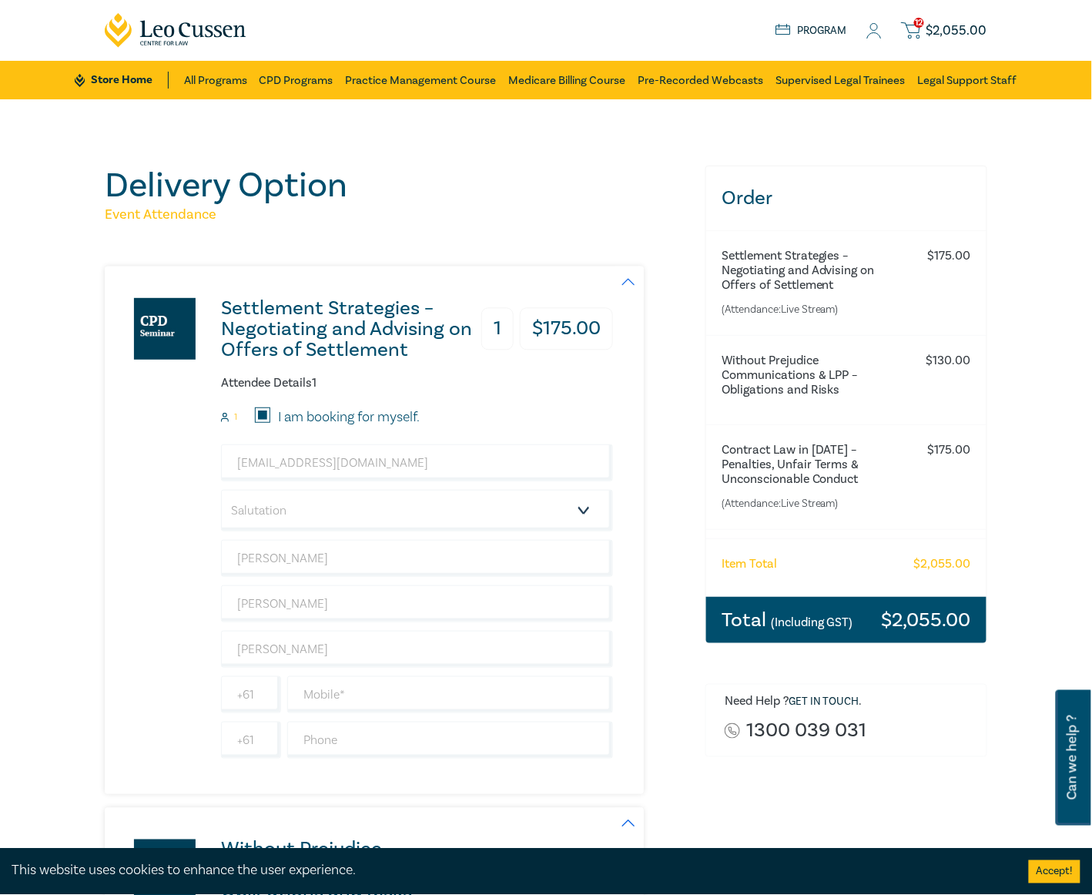
click at [873, 32] on icon at bounding box center [873, 31] width 15 height 16
click at [870, 28] on icon at bounding box center [873, 31] width 15 height 16
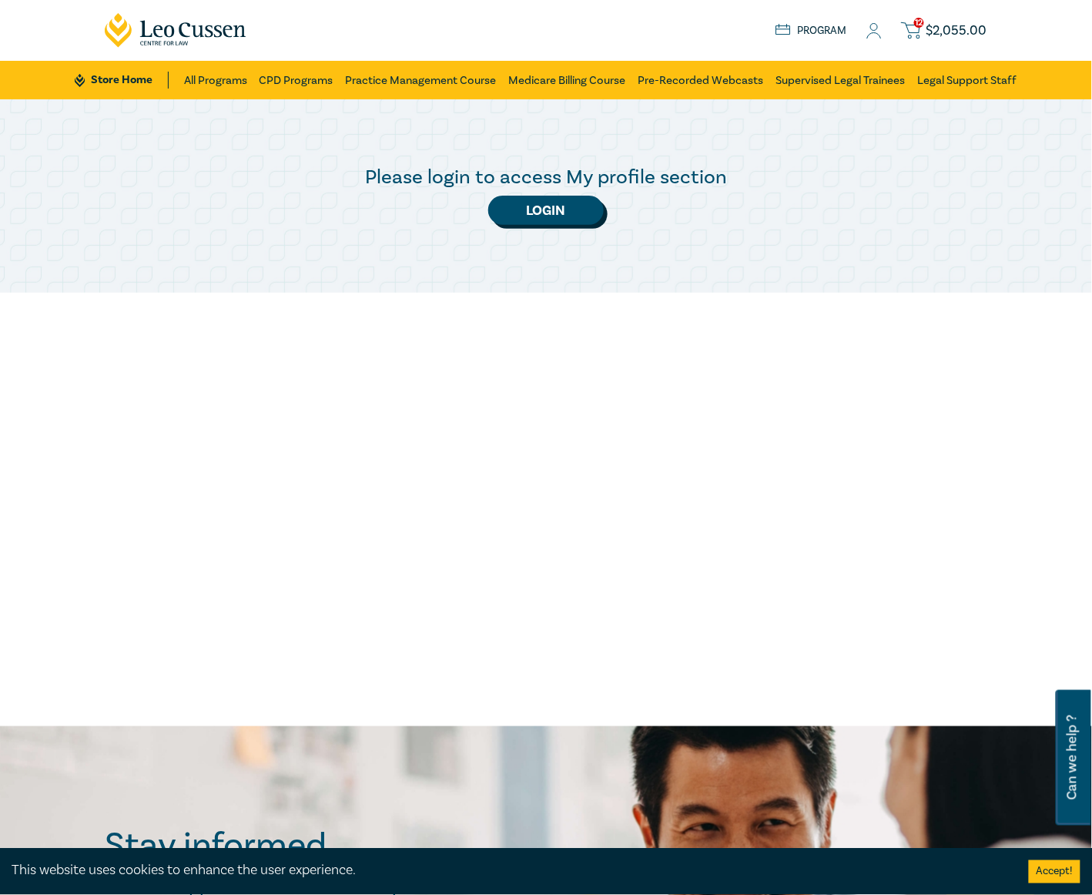
click at [573, 206] on link "Login" at bounding box center [546, 210] width 116 height 29
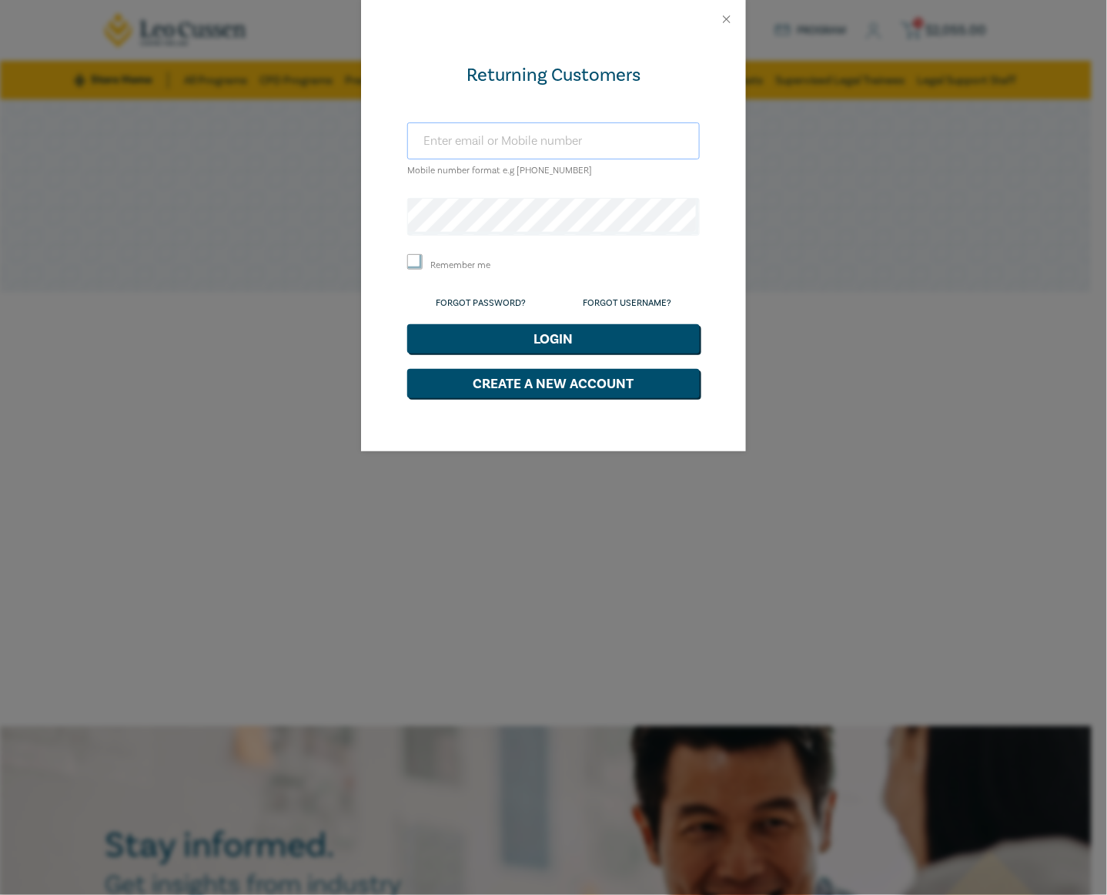
type input "[EMAIL_ADDRESS][DOMAIN_NAME]"
click at [419, 265] on input "Remember me" at bounding box center [414, 261] width 15 height 15
checkbox input "true"
click at [465, 330] on button "Login" at bounding box center [553, 338] width 293 height 29
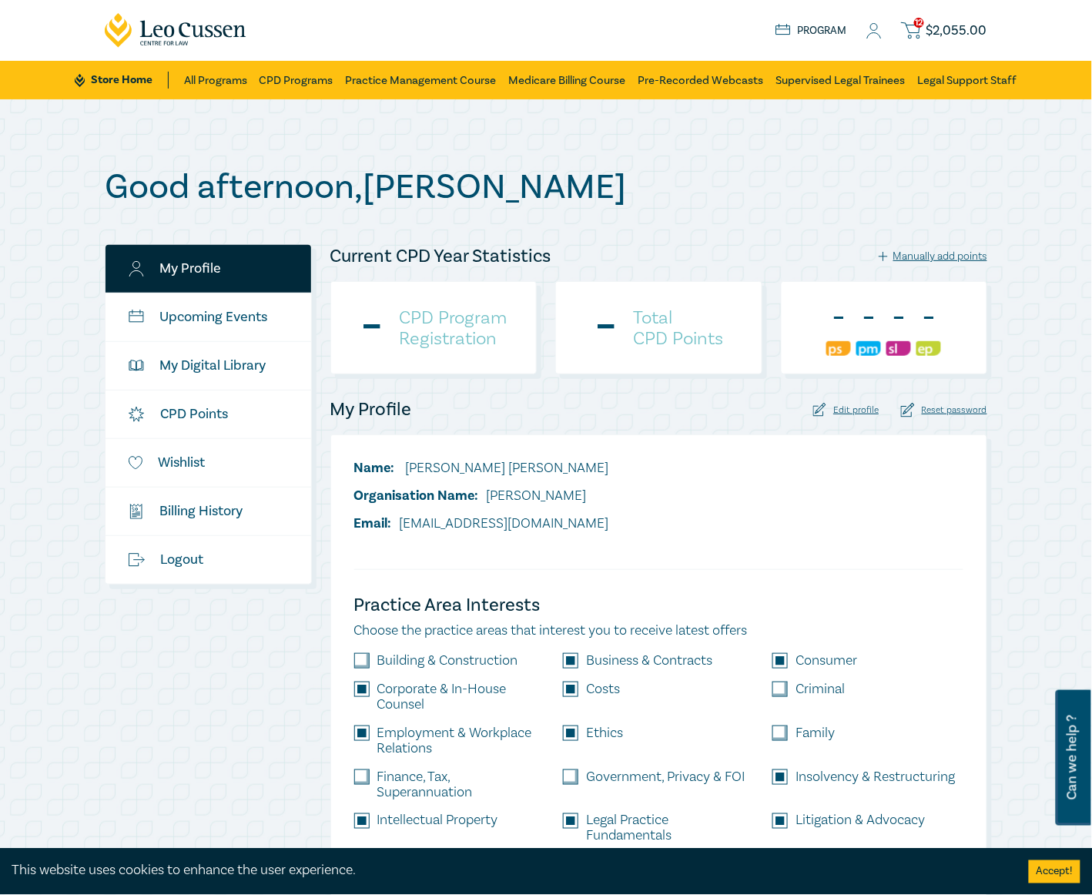
checkbox input "true"
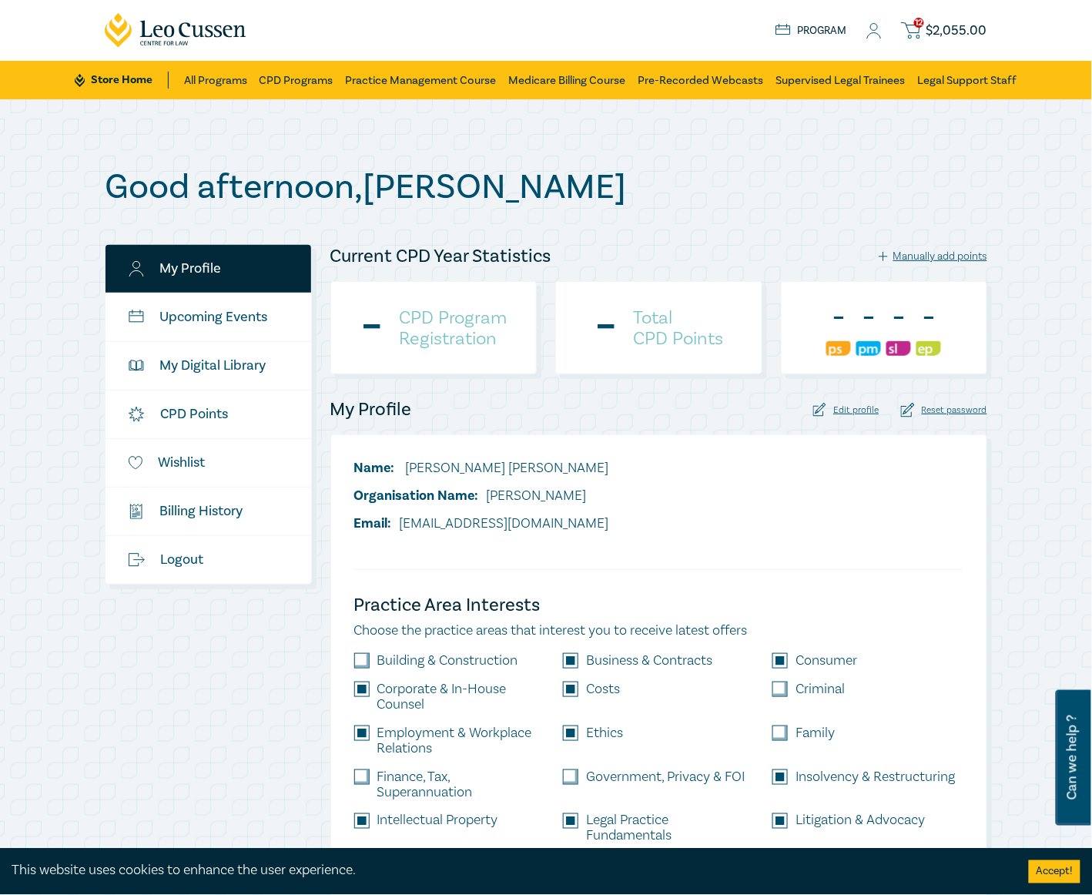
checkbox input "true"
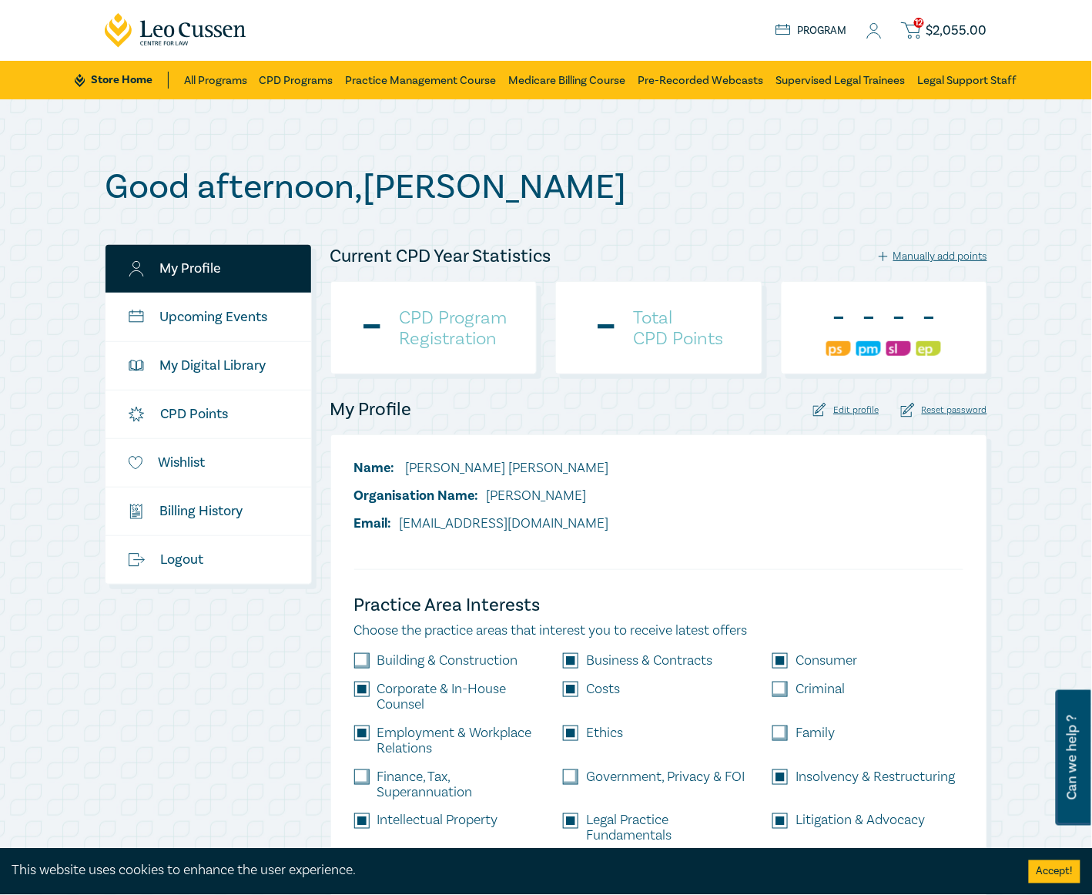
checkbox input "true"
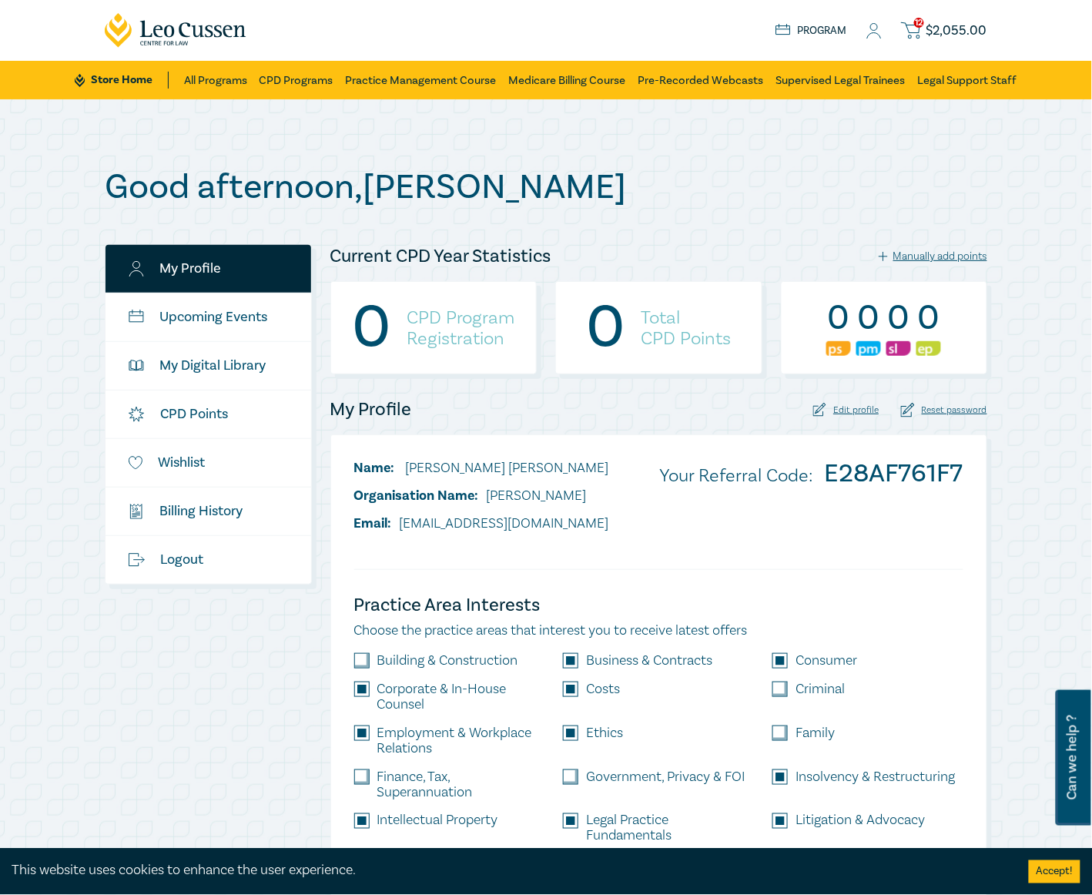
click at [928, 31] on span "$ 2,055.00" at bounding box center [956, 30] width 61 height 17
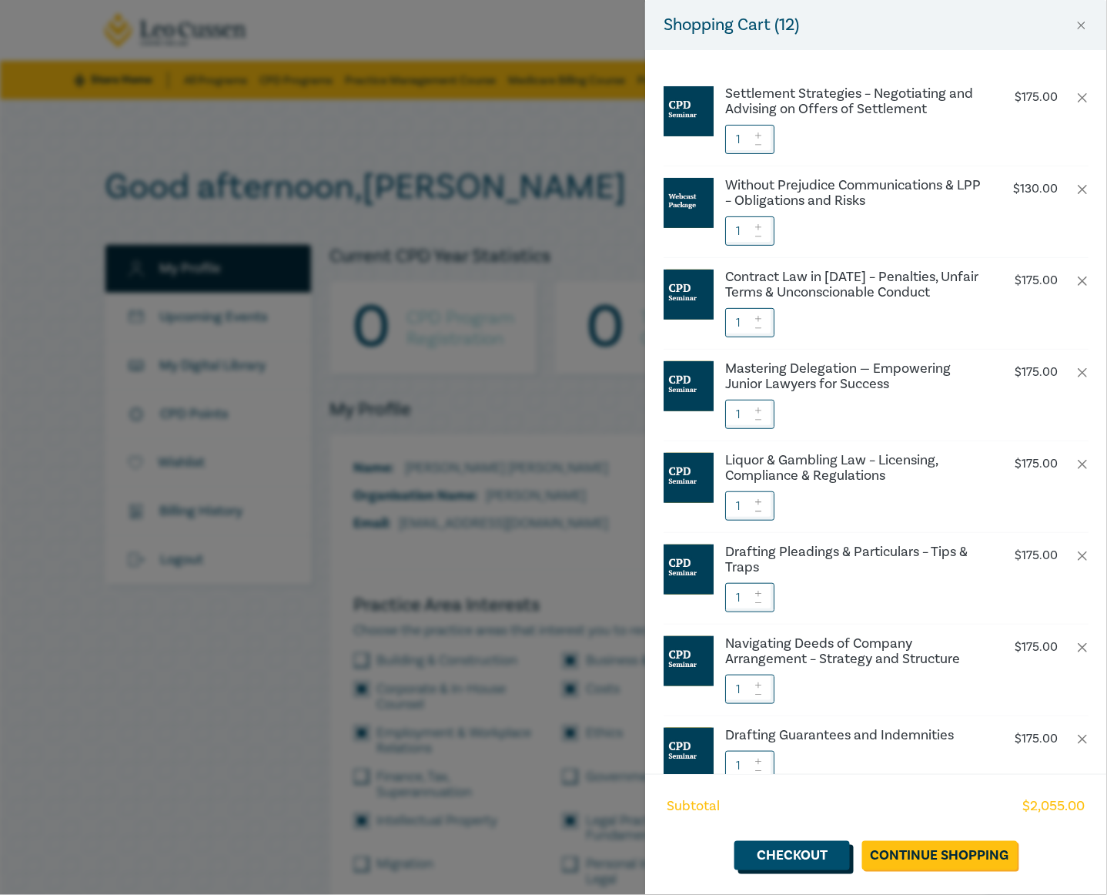
click at [792, 853] on link "Checkout" at bounding box center [793, 855] width 116 height 29
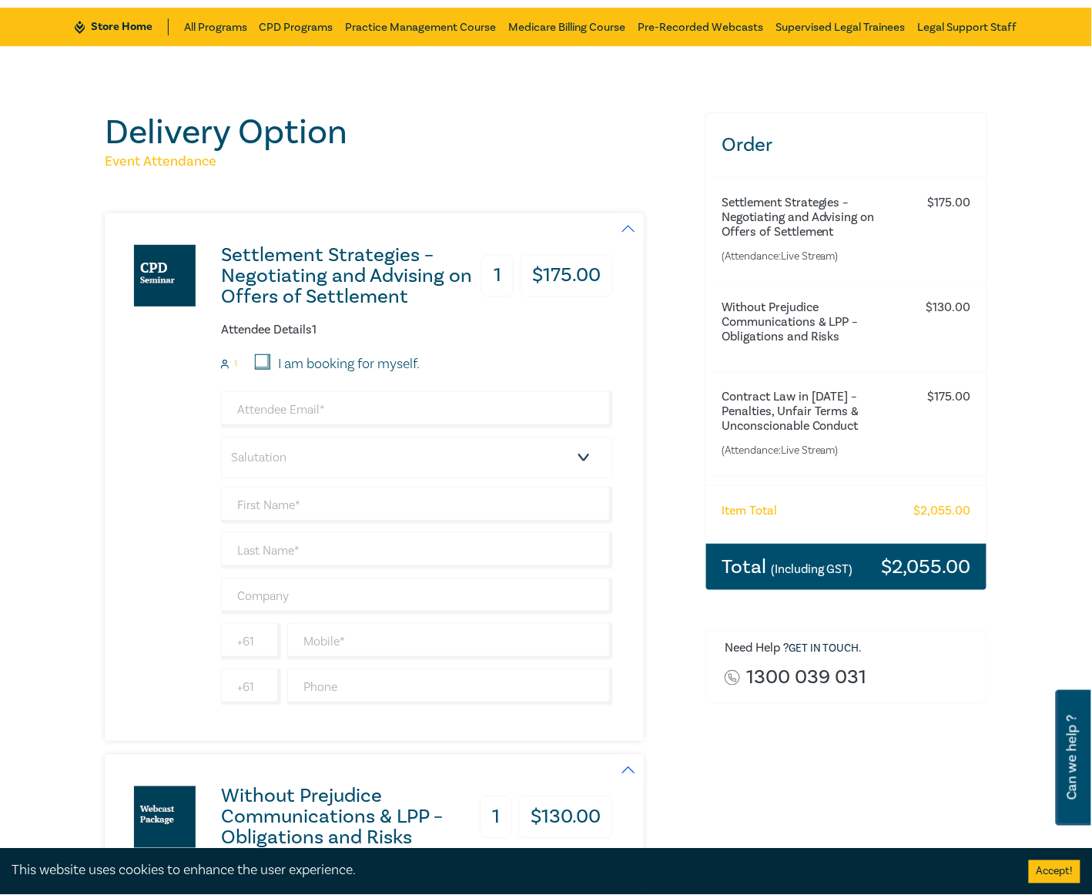
scroll to position [205, 0]
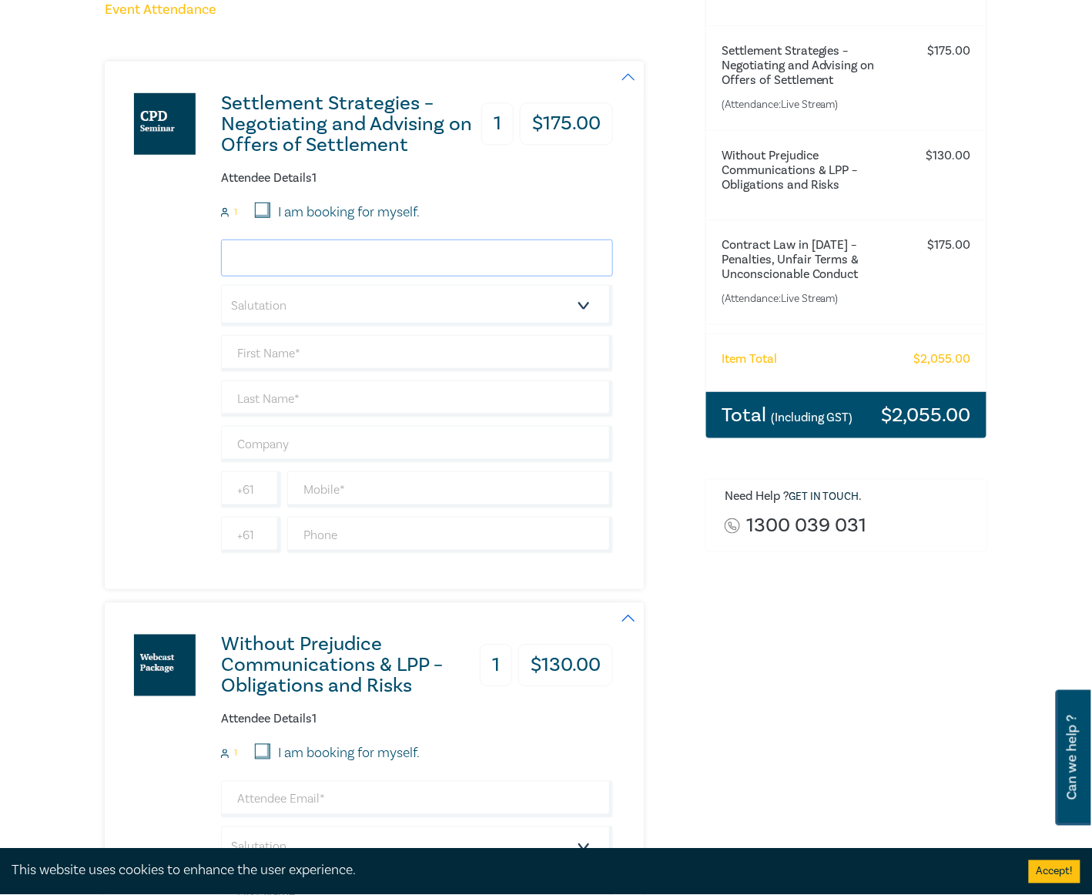
click at [337, 260] on input "email" at bounding box center [417, 257] width 392 height 37
type input "payables@nrlawyers.com.au"
type input "Leath"
type input "Nicholson"
type input "Nicholson Ryan Lawyers"
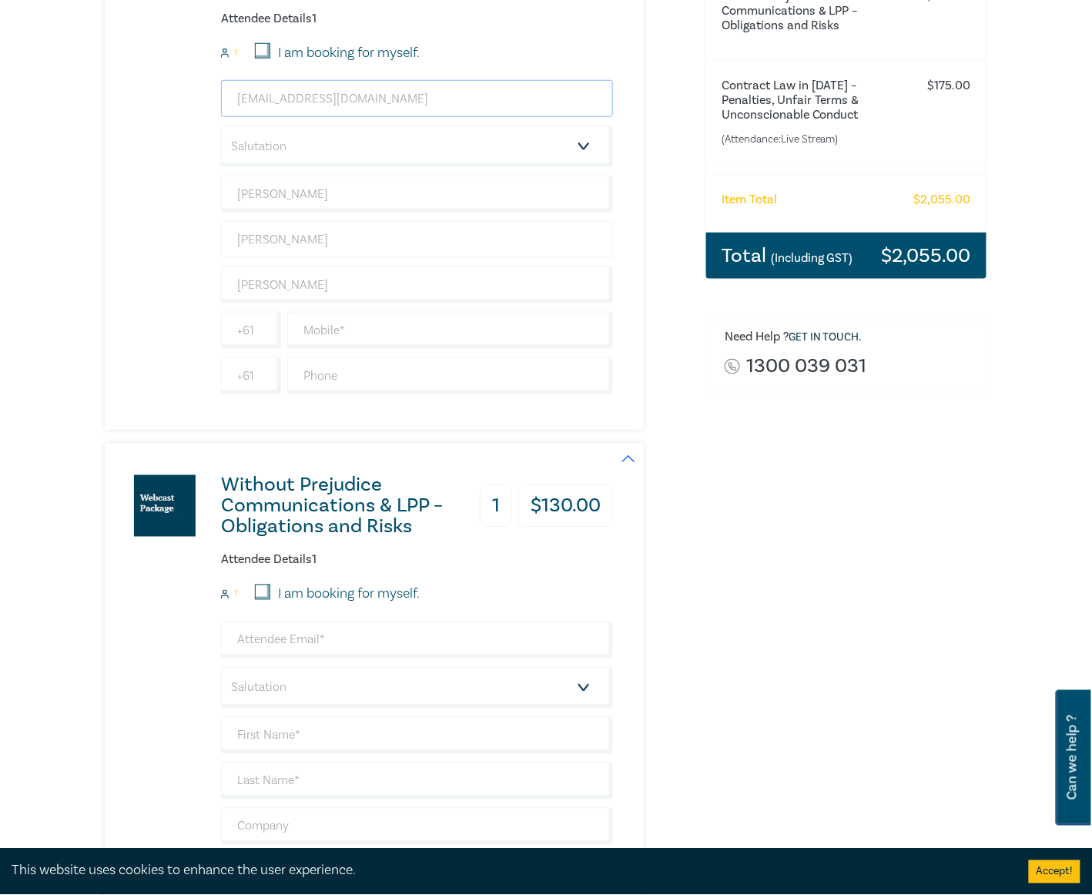
scroll to position [410, 0]
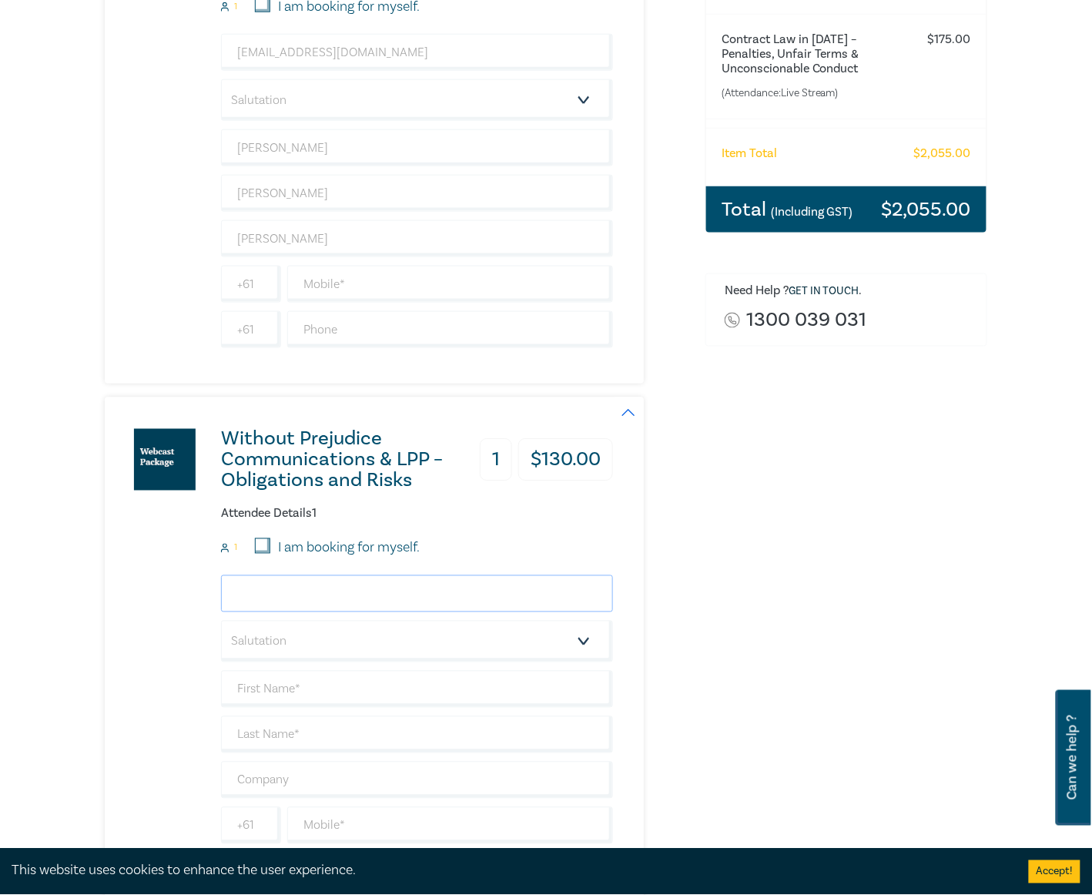
click at [312, 590] on input "email" at bounding box center [417, 593] width 392 height 37
type input "payables@nrlawyers.com.au"
type input "Leath"
type input "Radke"
type input "Nicholson Ryan Lawyers"
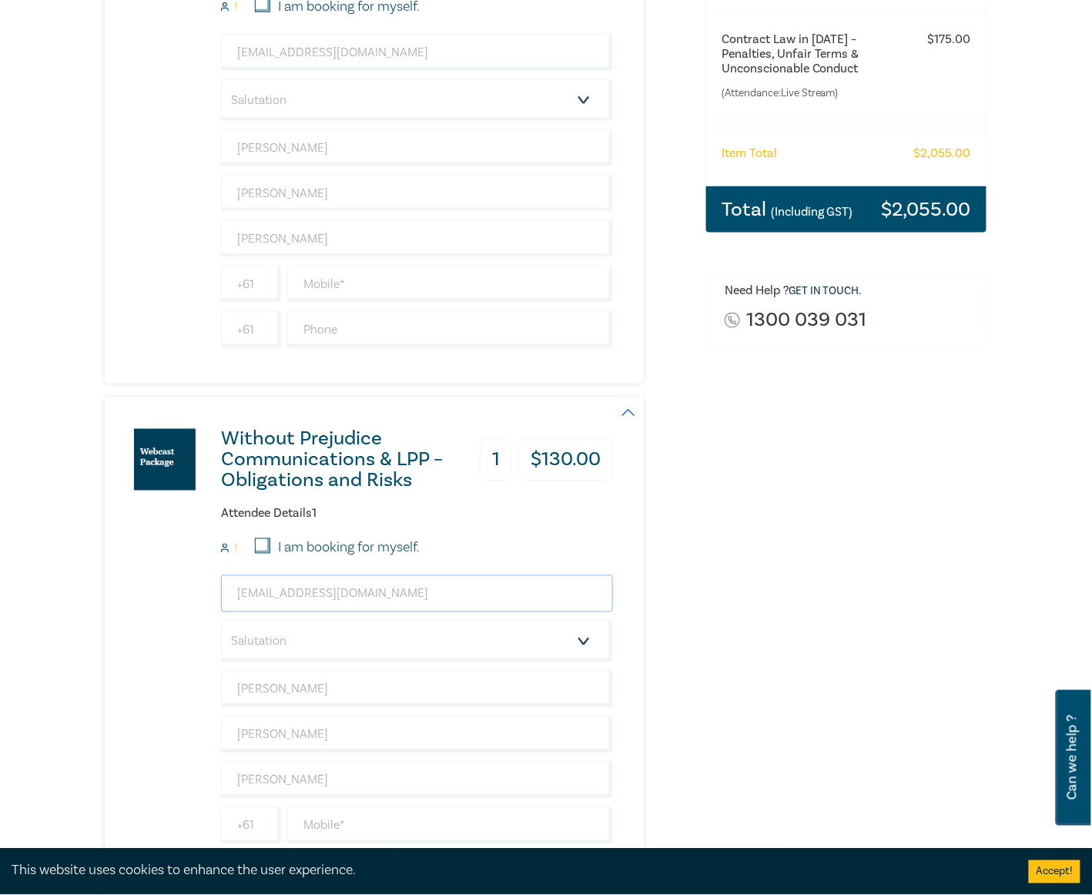
drag, startPoint x: 407, startPoint y: 586, endPoint x: 90, endPoint y: 584, distance: 316.5
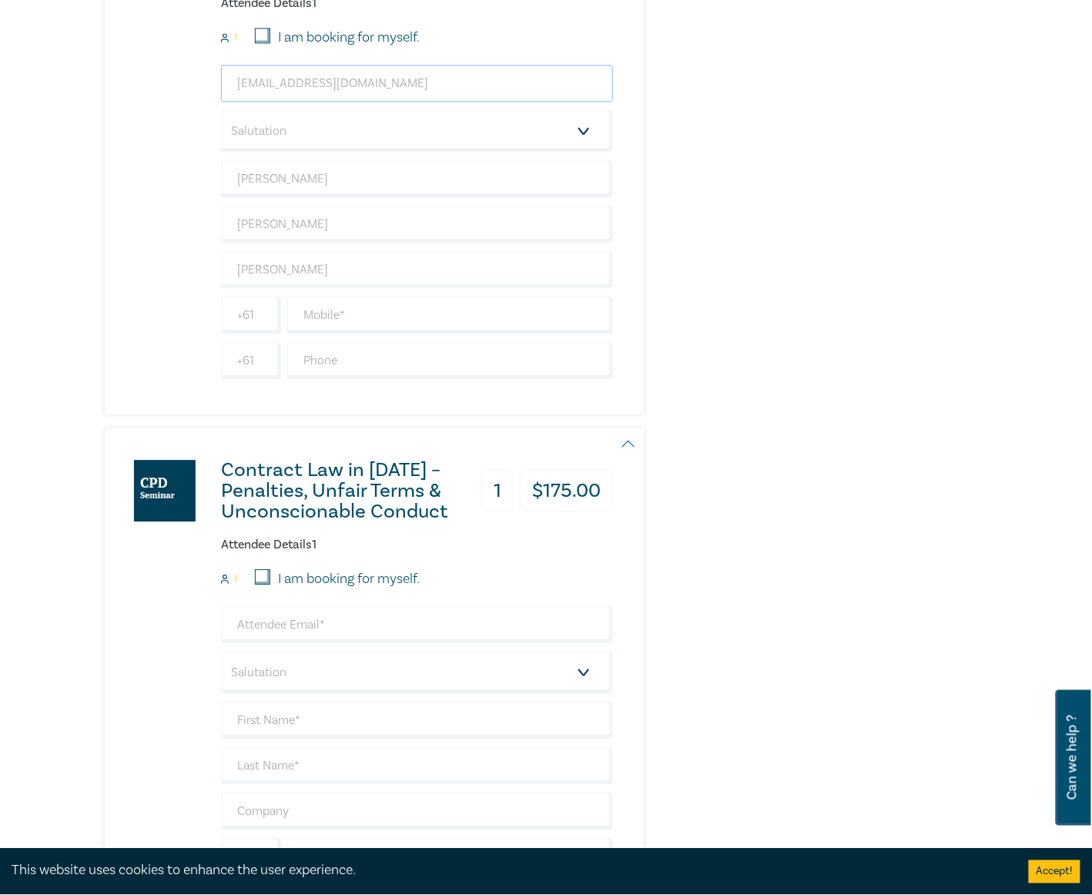
scroll to position [924, 0]
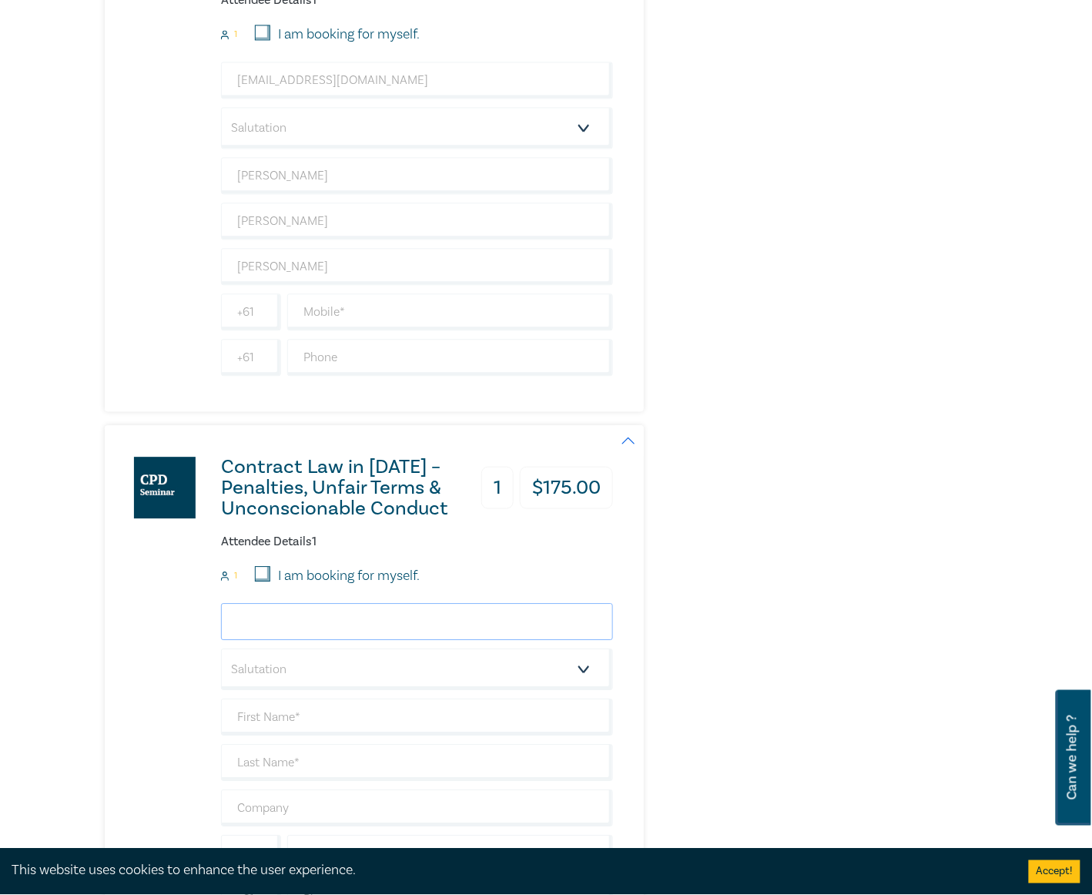
click at [306, 626] on input "email" at bounding box center [417, 621] width 392 height 37
paste input "payables@nrlawyers.com.au"
type input "payables@nrlawyers.com.au"
type input "Edward"
type input "Radke"
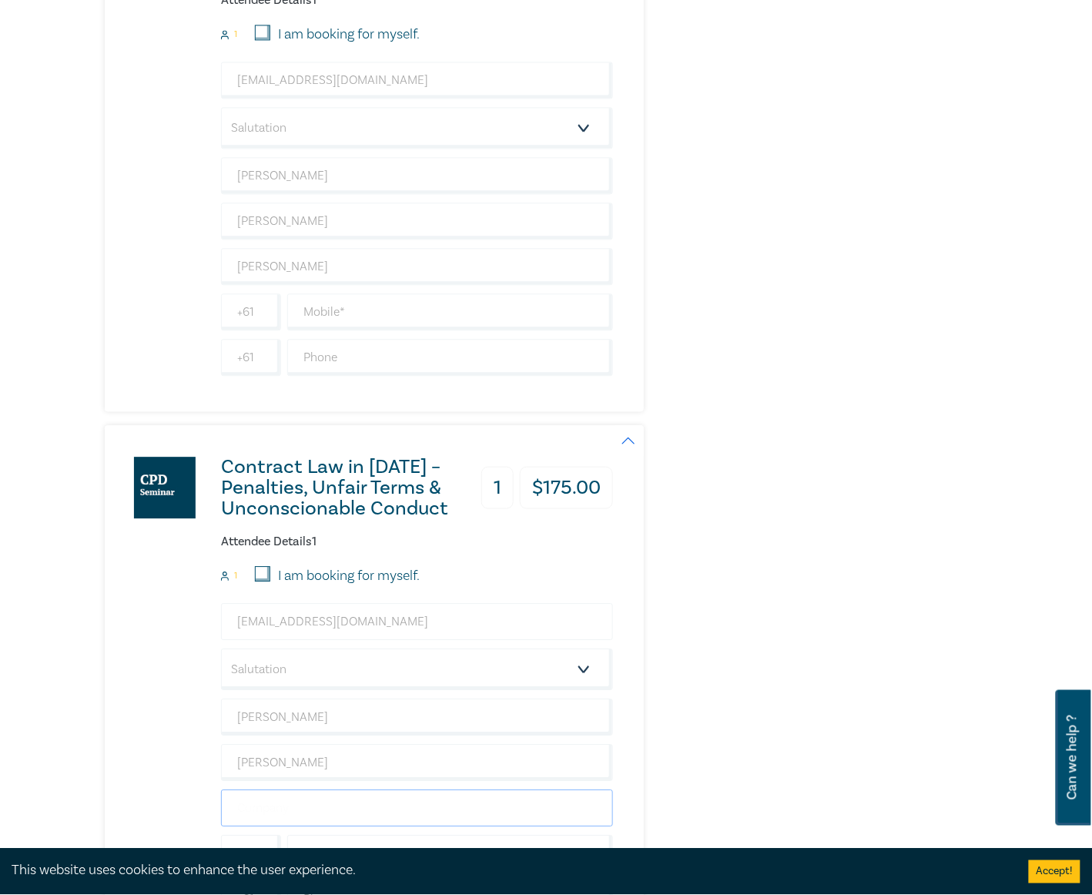
type input "Nicholson Ryan Lawyers"
type input "payables@nrlawyers.com.au"
click at [162, 613] on div "Contract Law in 2025 – Penalties, Unfair Terms & Unconscionable Conduct 1 $ 175…" at bounding box center [359, 689] width 508 height 528
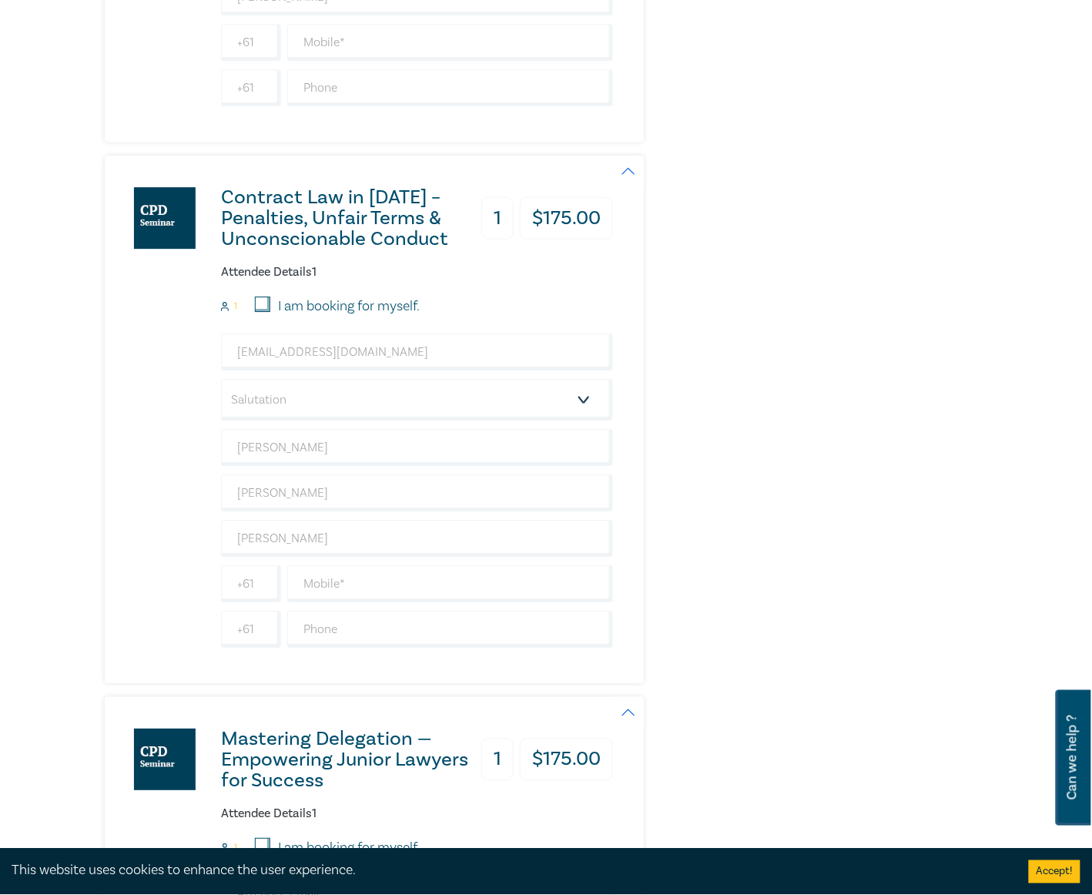
scroll to position [1232, 0]
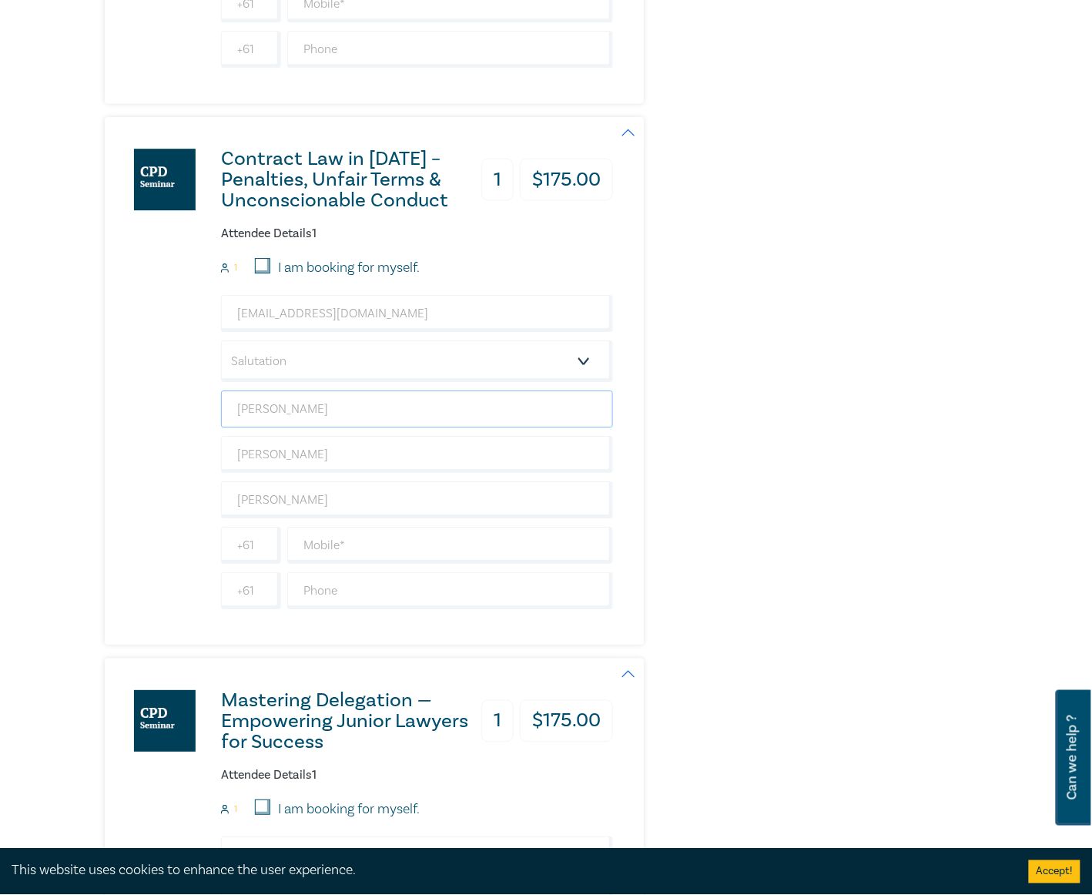
drag, startPoint x: 285, startPoint y: 424, endPoint x: 297, endPoint y: 420, distance: 12.7
click at [285, 424] on input "Edward" at bounding box center [417, 408] width 392 height 37
drag, startPoint x: 303, startPoint y: 419, endPoint x: 216, endPoint y: 417, distance: 87.1
click at [219, 417] on div "Contract Law in 2025 – Penalties, Unfair Terms & Unconscionable Conduct 1 $ 175…" at bounding box center [359, 381] width 508 height 528
type input "Leath"
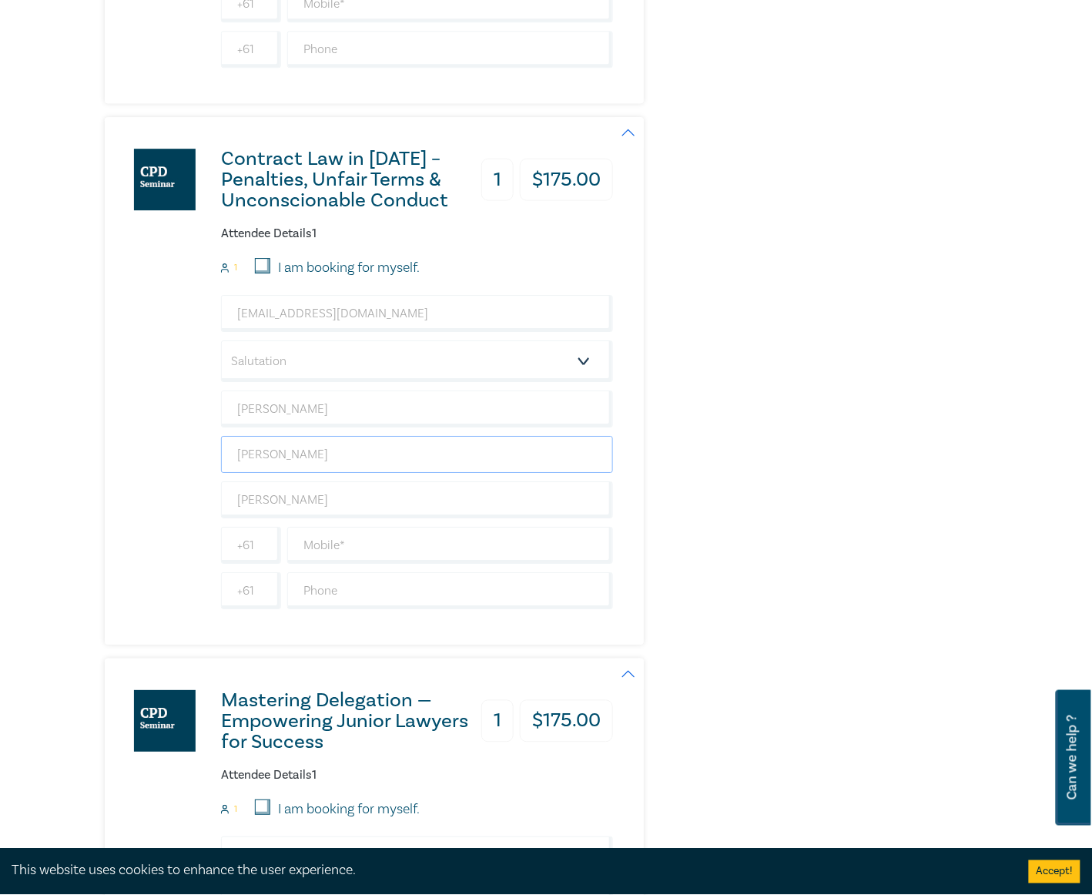
drag, startPoint x: 319, startPoint y: 461, endPoint x: 200, endPoint y: 457, distance: 118.6
click at [200, 457] on div "Contract Law in 2025 – Penalties, Unfair Terms & Unconscionable Conduct 1 $ 175…" at bounding box center [359, 381] width 508 height 528
type input "Nicholson"
click at [173, 431] on div "Contract Law in 2025 – Penalties, Unfair Terms & Unconscionable Conduct 1 $ 175…" at bounding box center [359, 381] width 508 height 528
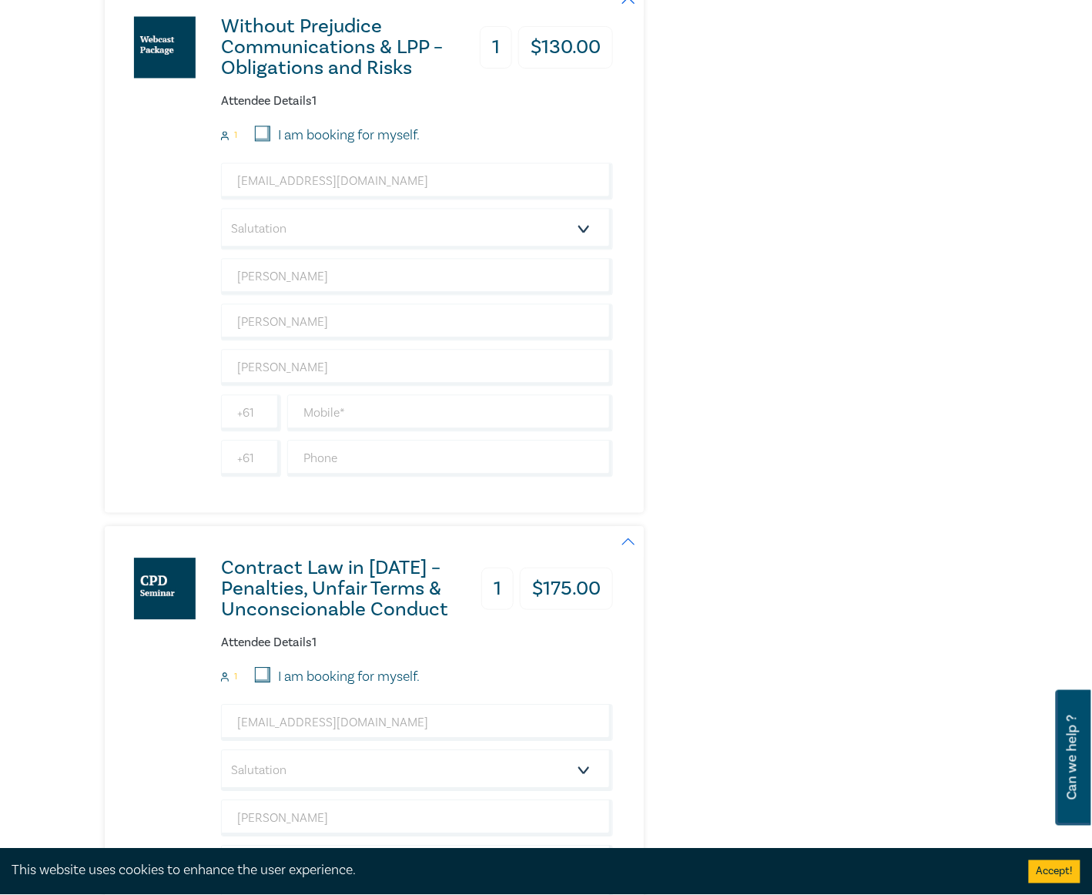
scroll to position [821, 0]
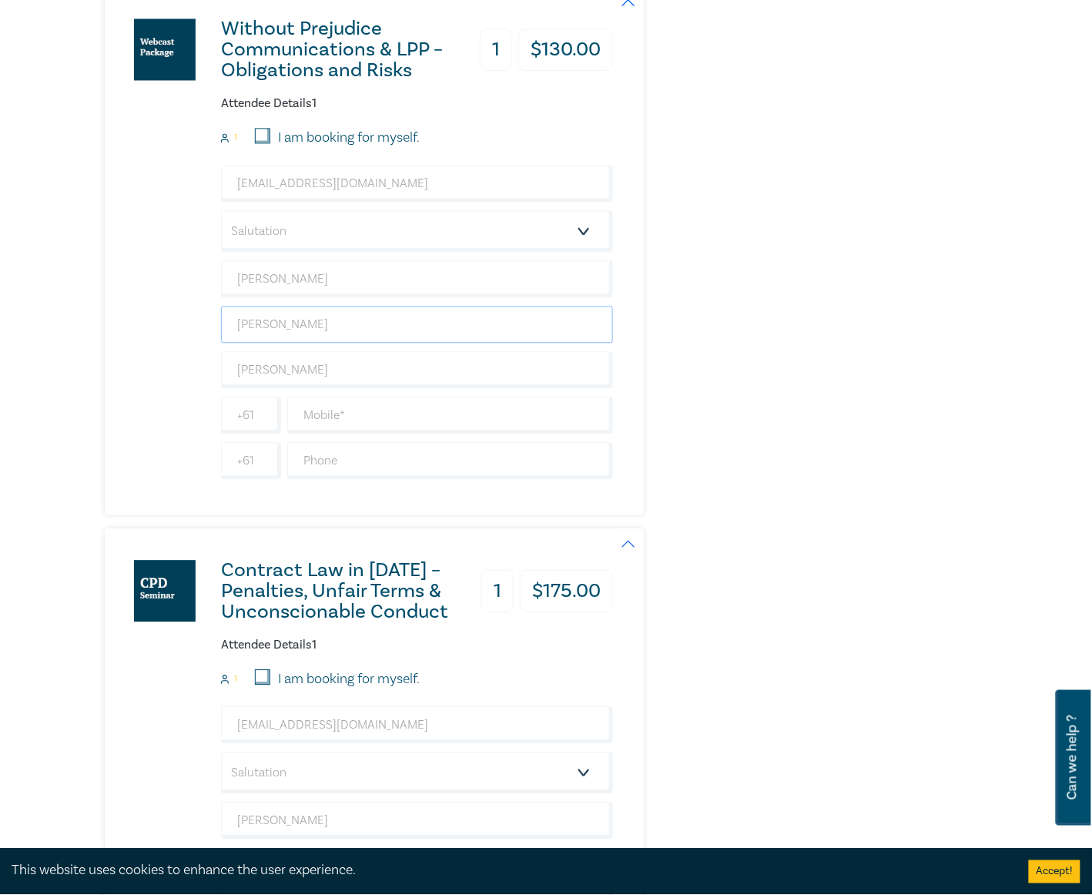
drag, startPoint x: 290, startPoint y: 333, endPoint x: 194, endPoint y: 321, distance: 96.2
click at [194, 321] on div "Without Prejudice Communications & LPP – Obligations and Risks 1 $ 130.00 Atten…" at bounding box center [359, 251] width 508 height 528
type input "Nicholson"
click at [174, 313] on div "Without Prejudice Communications & LPP – Obligations and Risks 1 $ 130.00 Atten…" at bounding box center [359, 251] width 508 height 528
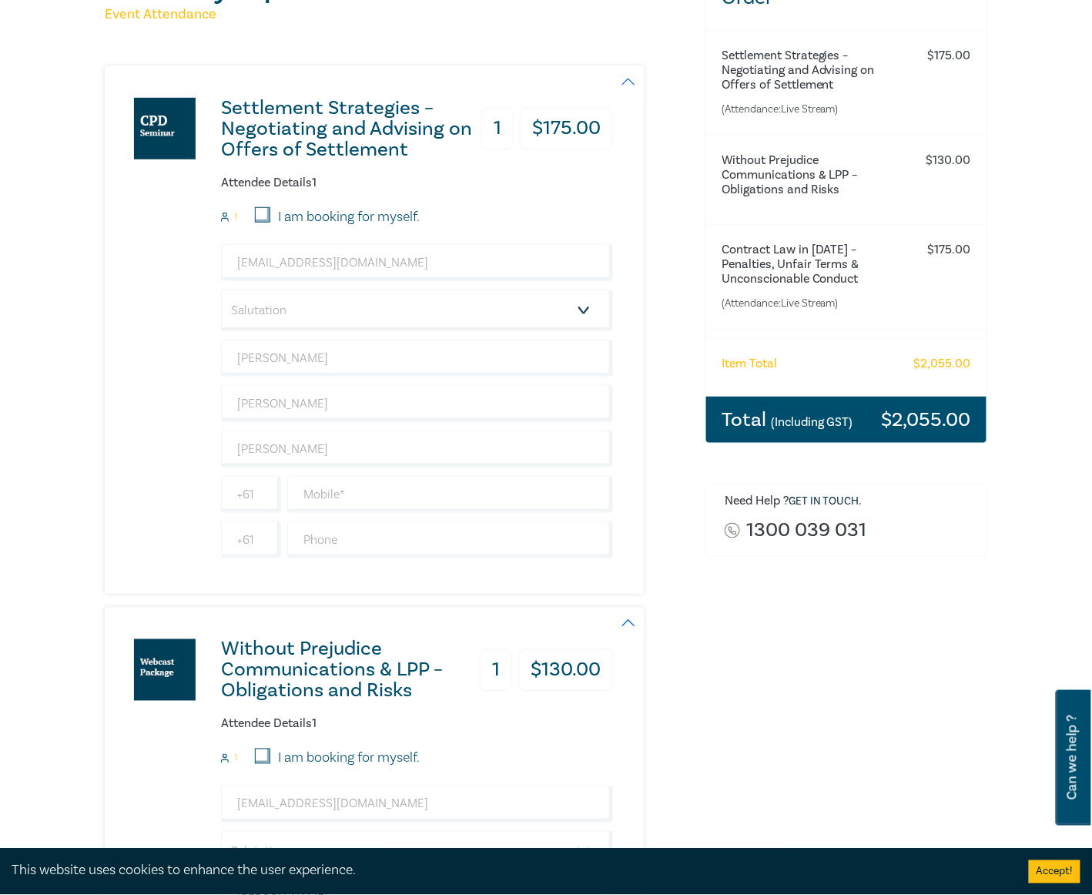
scroll to position [205, 0]
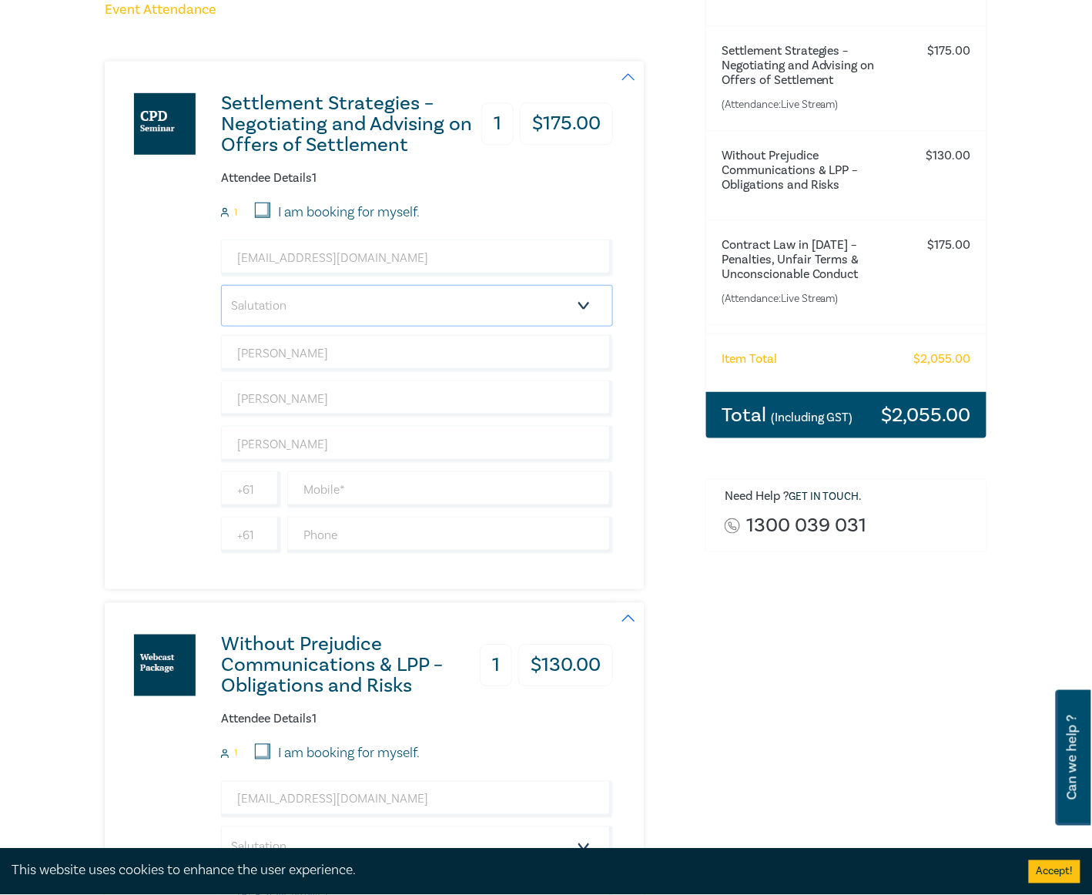
click at [275, 306] on select "Salutation Mr. Mrs. Ms. Miss Dr. Prof. Other" at bounding box center [417, 306] width 392 height 42
select select "Mr."
click at [221, 285] on select "Salutation Mr. Mrs. Ms. Miss Dr. Prof. Other" at bounding box center [417, 306] width 392 height 42
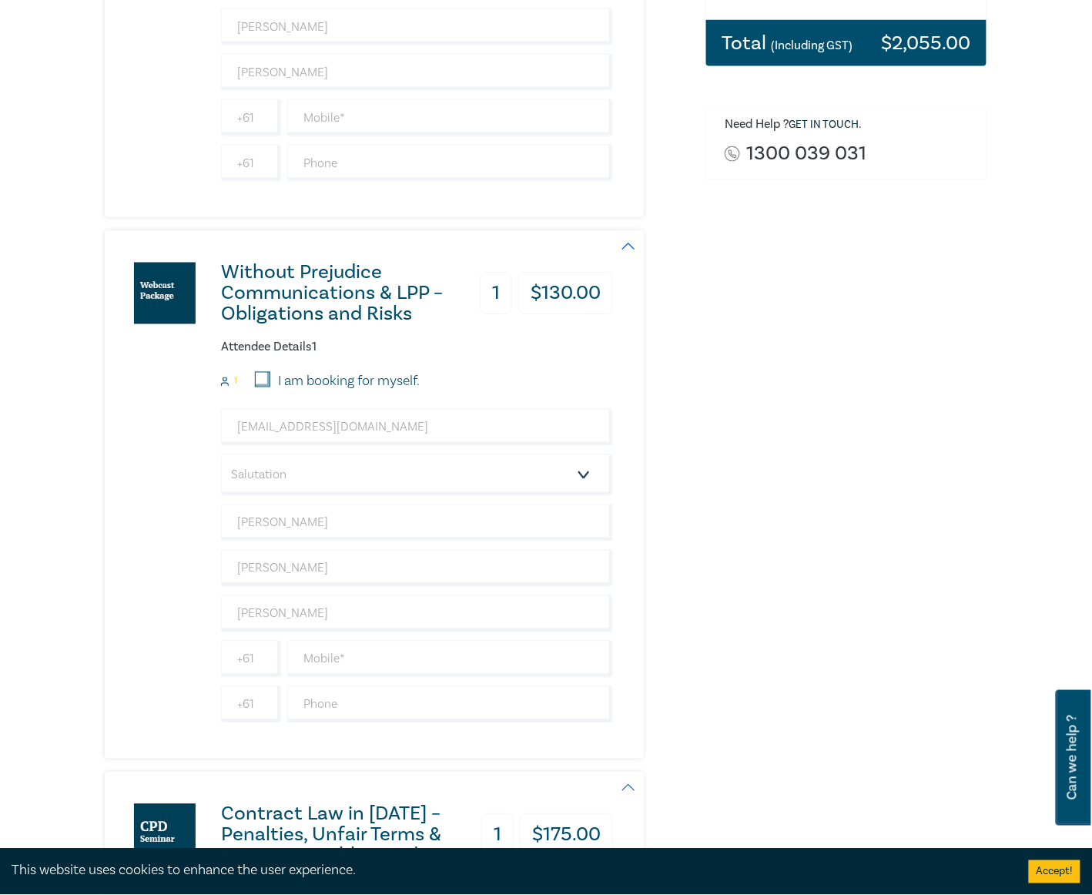
scroll to position [616, 0]
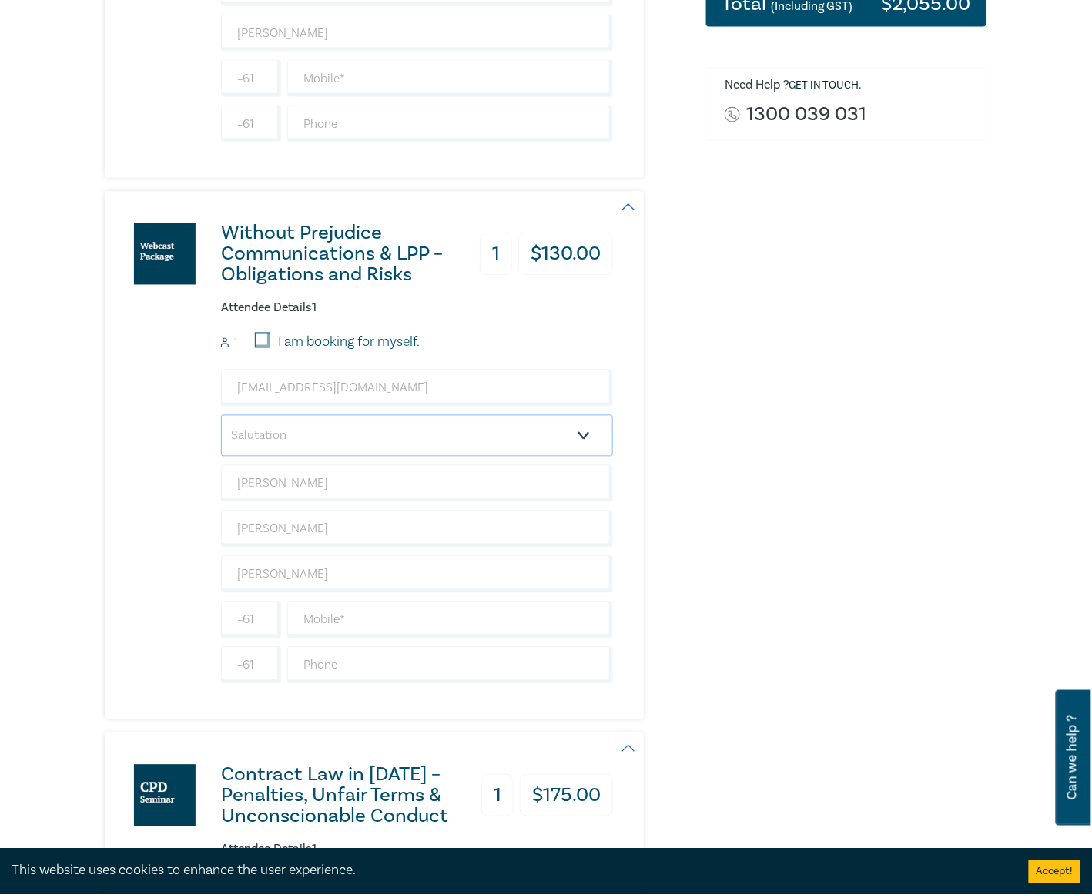
click at [283, 440] on select "Salutation Mr. Mrs. Ms. Miss Dr. Prof. Other" at bounding box center [417, 436] width 392 height 42
select select "Mr."
click at [221, 419] on select "Salutation Mr. Mrs. Ms. Miss Dr. Prof. Other" at bounding box center [417, 436] width 392 height 42
click at [285, 534] on input "[PERSON_NAME]" at bounding box center [417, 529] width 392 height 37
click at [171, 571] on div "Without Prejudice Communications & LPP – Obligations and Risks 1 $ 130.00 Atten…" at bounding box center [359, 456] width 508 height 528
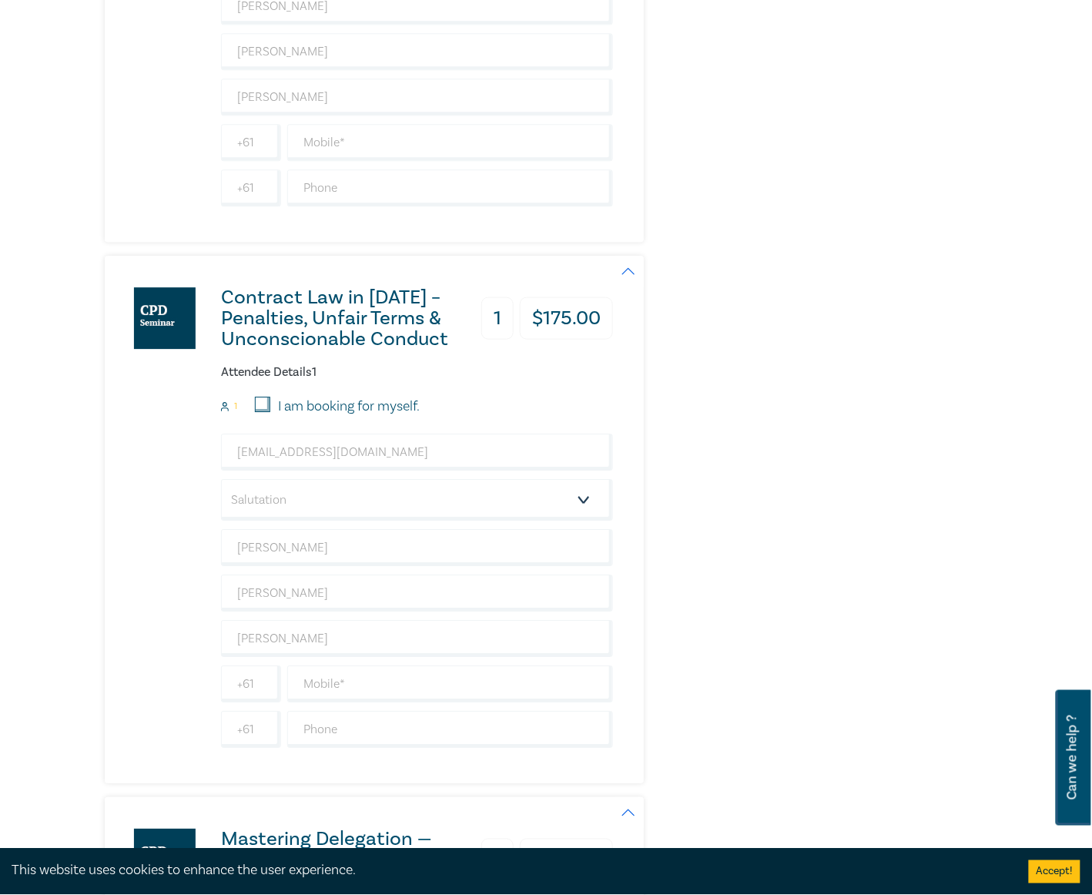
scroll to position [1129, 0]
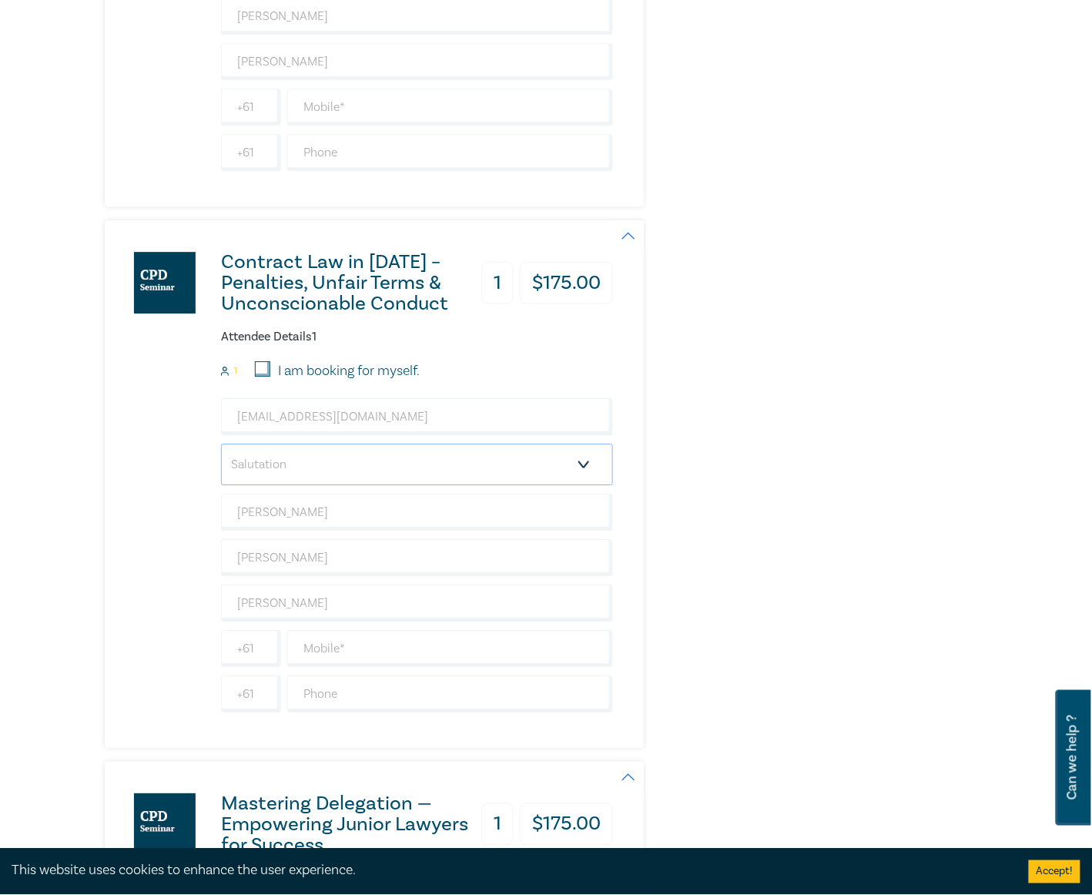
click at [309, 484] on select "Salutation Mr. Mrs. Ms. Miss Dr. Prof. Other" at bounding box center [417, 465] width 392 height 42
select select "Mr."
click at [221, 451] on select "Salutation Mr. Mrs. Ms. Miss Dr. Prof. Other" at bounding box center [417, 465] width 392 height 42
click at [303, 564] on input "[PERSON_NAME]" at bounding box center [417, 557] width 392 height 37
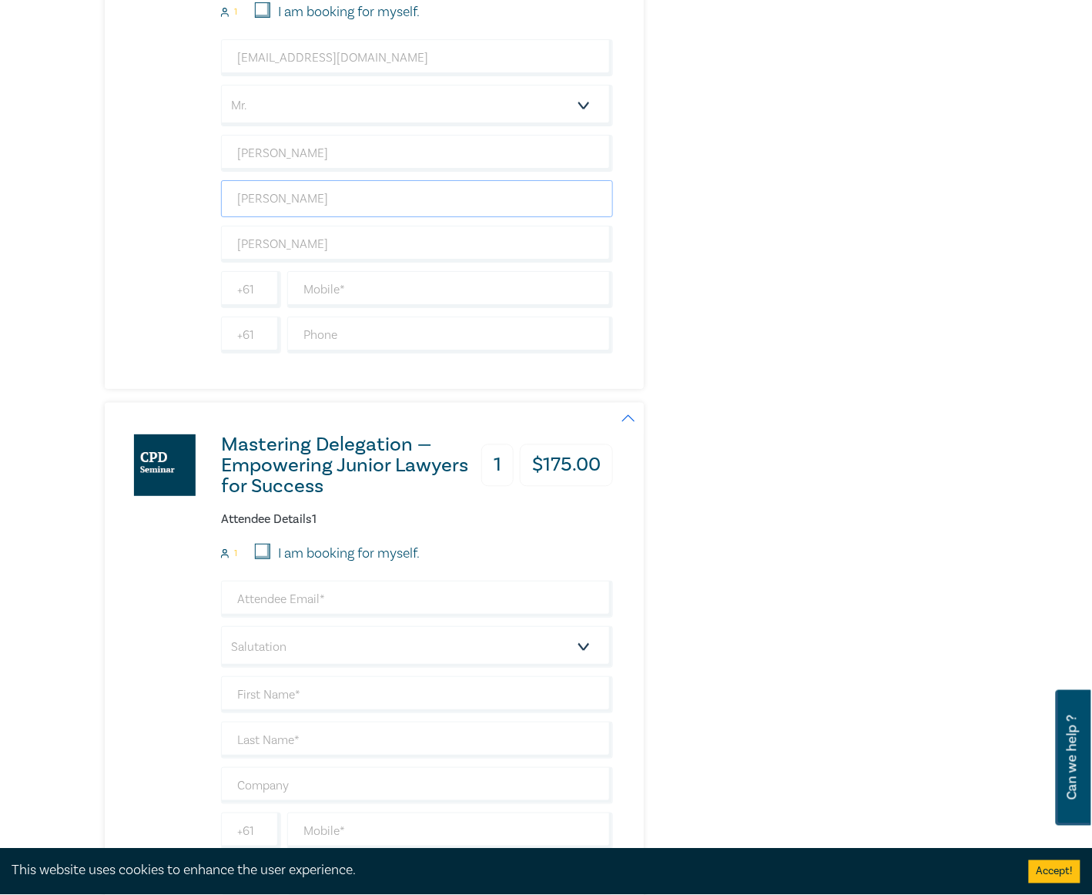
scroll to position [1540, 0]
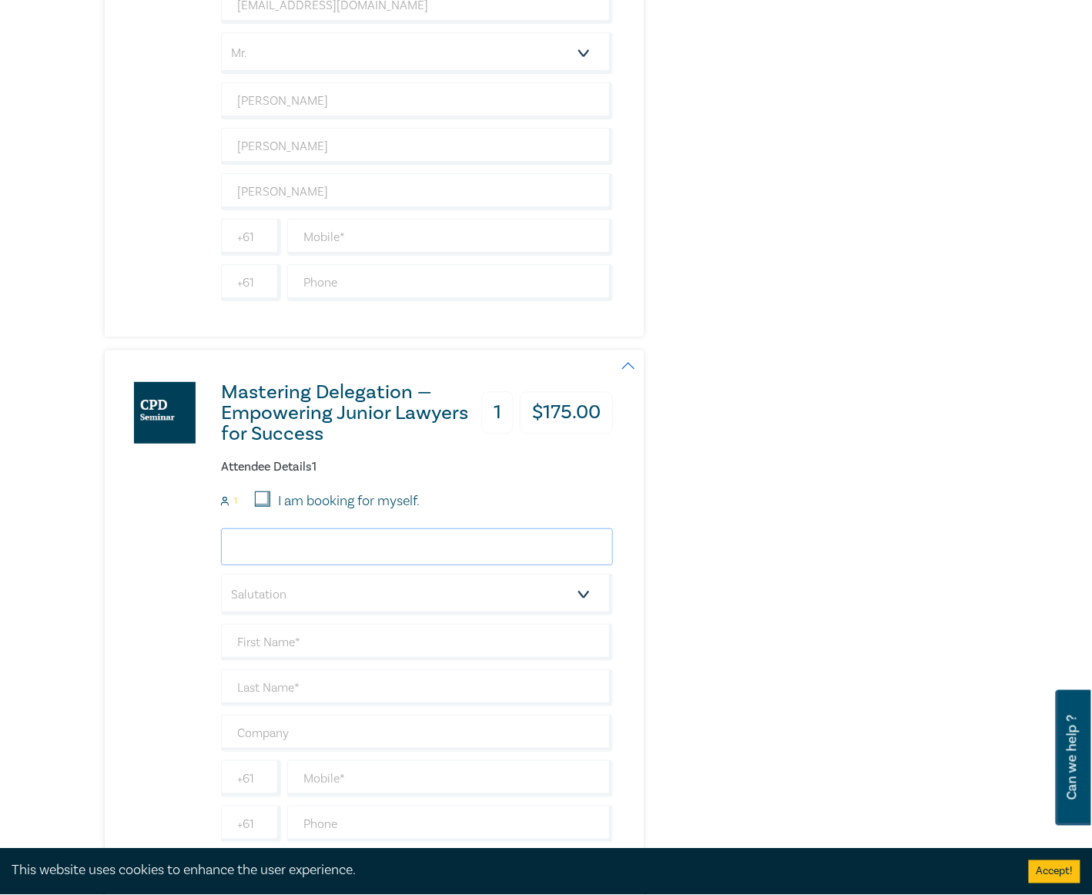
click at [274, 561] on input "email" at bounding box center [417, 546] width 392 height 37
type input "payables@nrlawyers.com.au"
type input "Edward"
type input "Radke"
type input "[PERSON_NAME]"
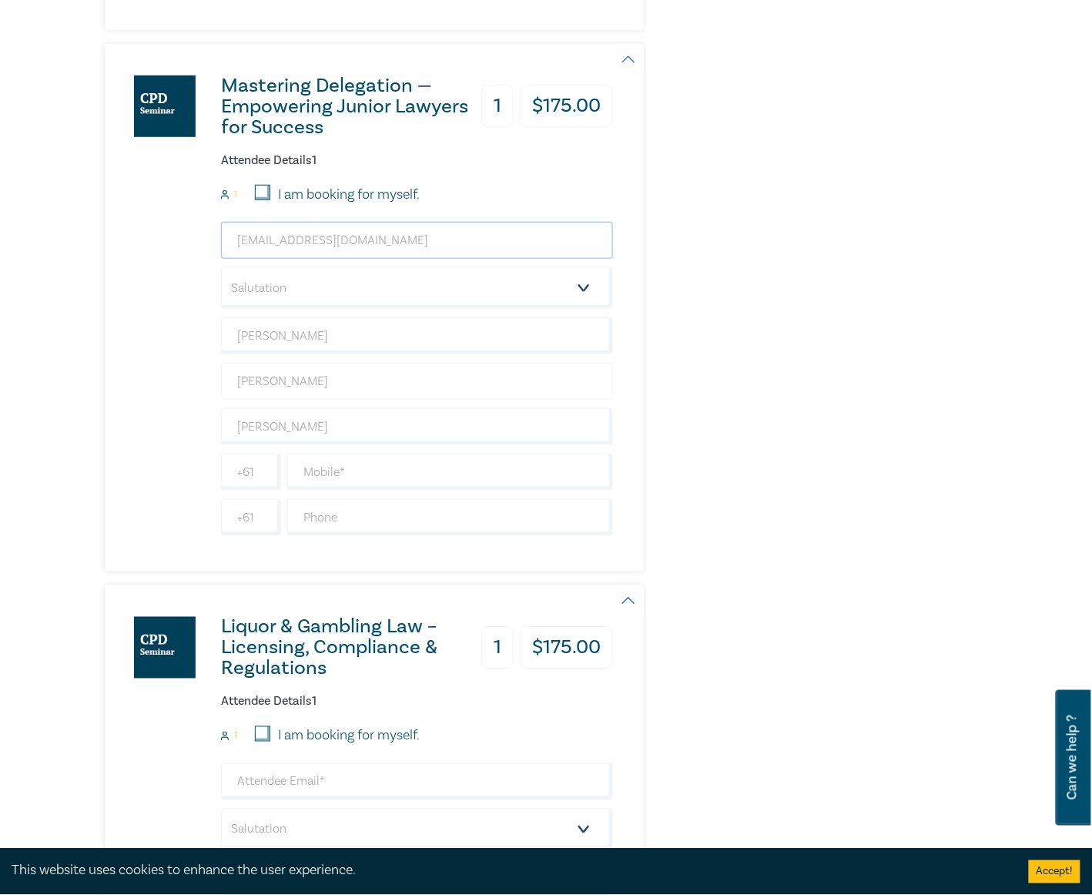
scroll to position [1848, 0]
click at [291, 350] on input "Edward" at bounding box center [417, 334] width 392 height 37
paste input "payables@nrlawyers.com.au"
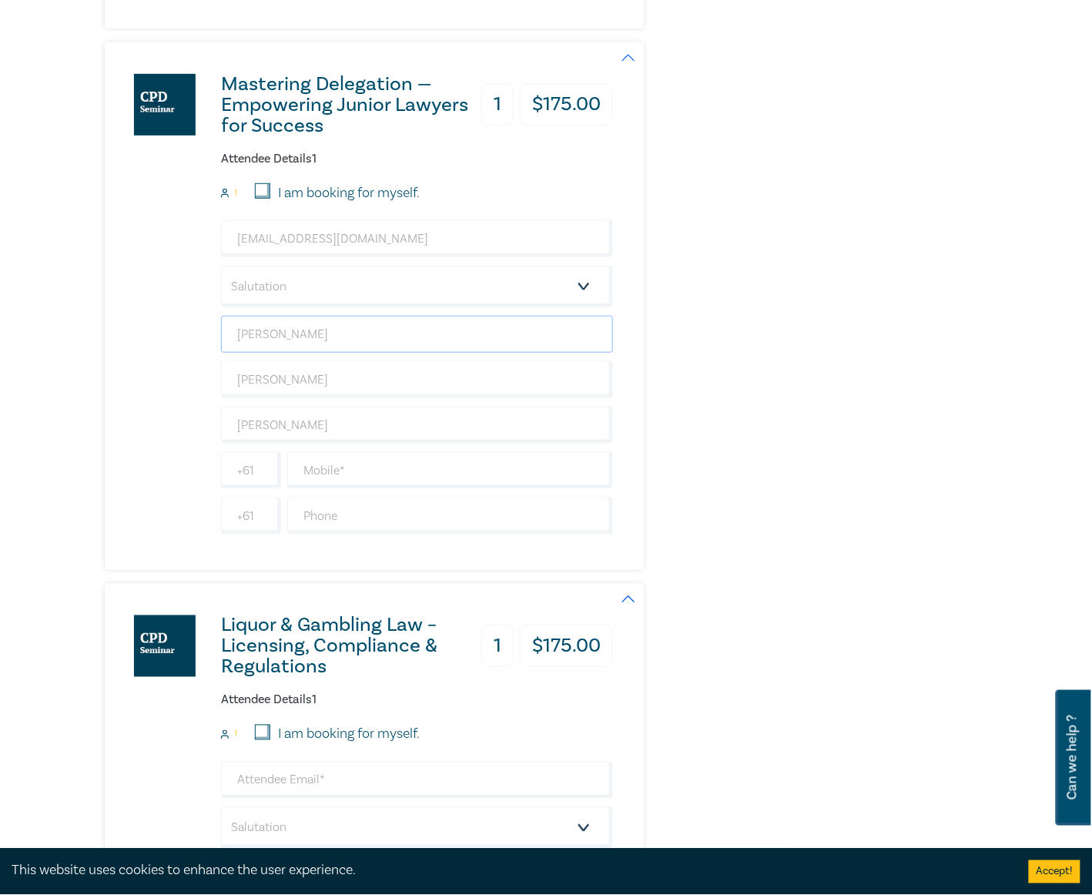
type input "[PERSON_NAME]"
type input "N"
type input "[PERSON_NAME]"
drag, startPoint x: 136, startPoint y: 383, endPoint x: 146, endPoint y: 373, distance: 13.1
click at [136, 383] on div "Mastering Delegation — Empowering Junior Lawyers for Success 1 $ 175.00 Attende…" at bounding box center [359, 306] width 508 height 528
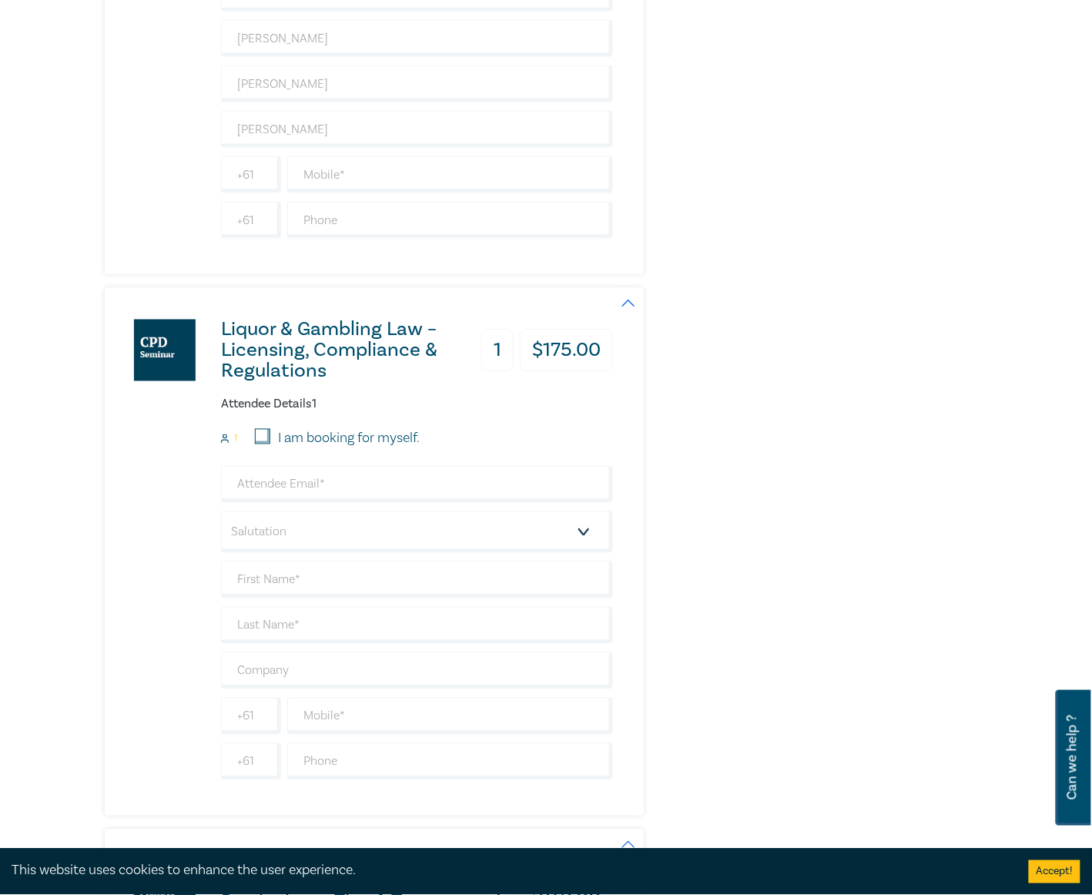
scroll to position [2156, 0]
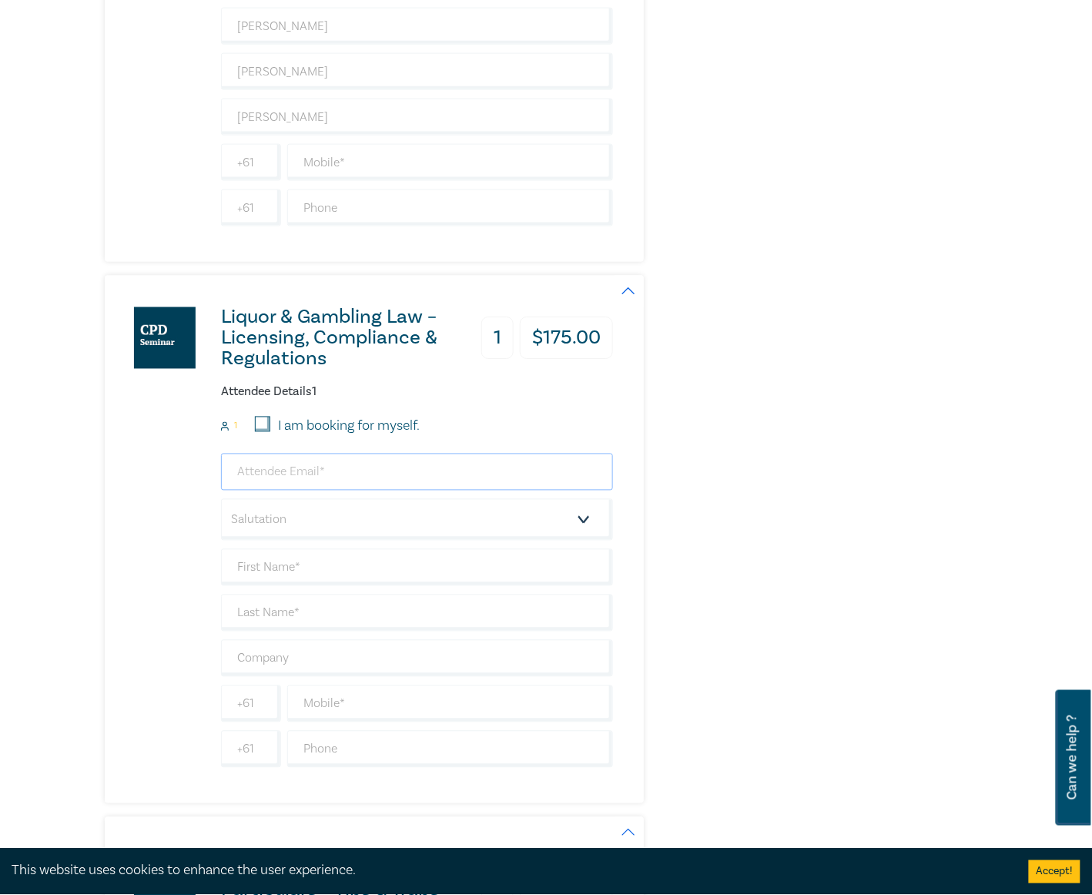
click at [296, 491] on input "email" at bounding box center [417, 472] width 392 height 37
type input "payables@nrlawyers.com.au"
type input "Edward"
type input "Radke"
type input "[PERSON_NAME]"
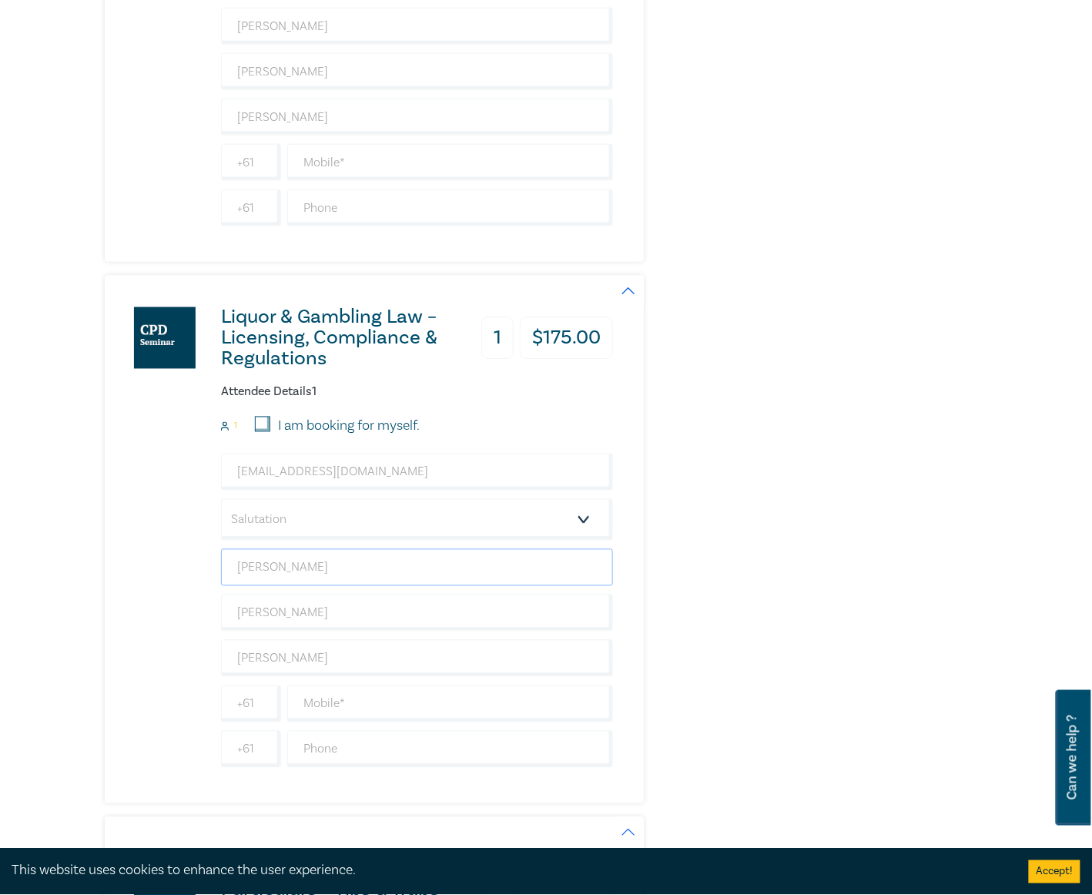
drag, startPoint x: 305, startPoint y: 587, endPoint x: 174, endPoint y: 573, distance: 131.6
click at [174, 573] on div "Liquor & Gambling Law – Licensing, Compliance & Regulations 1 $ 175.00 Attendee…" at bounding box center [359, 540] width 508 height 528
type input "[PERSON_NAME]"
type input "N"
type input "[PERSON_NAME]"
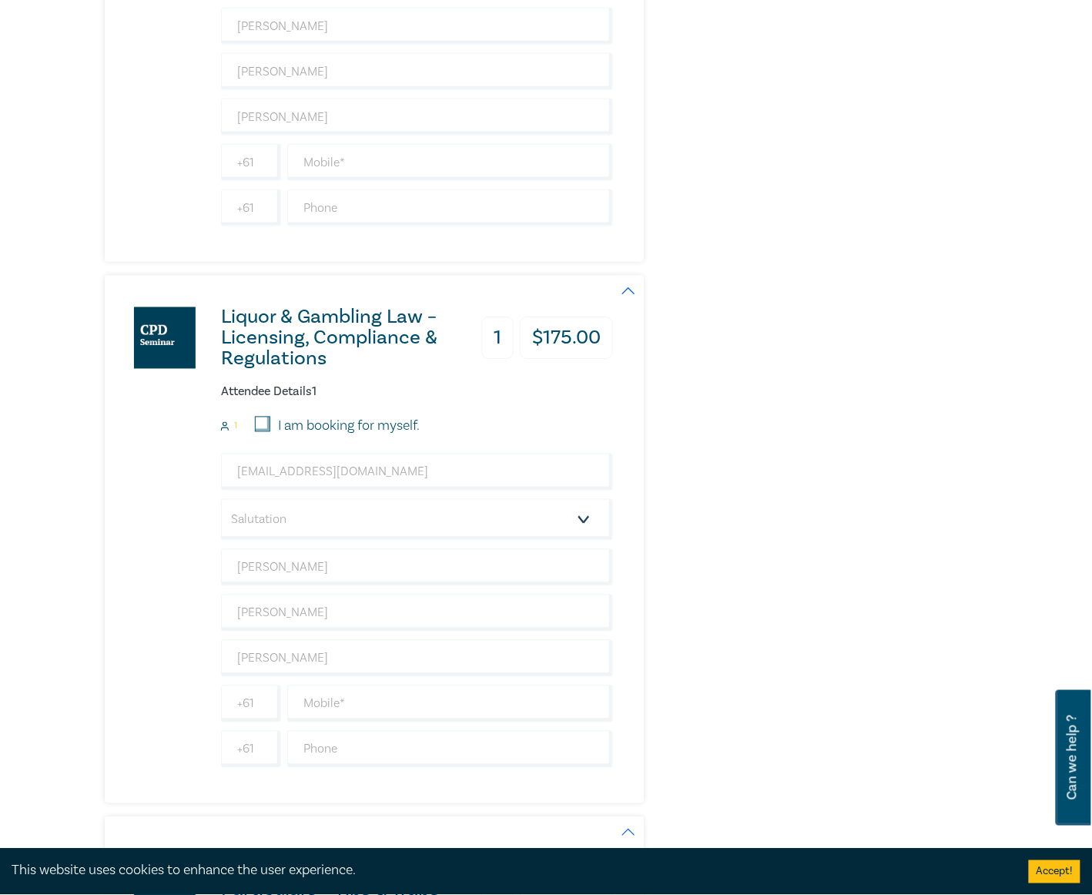
click at [174, 573] on div "Liquor & Gambling Law – Licensing, Compliance & Regulations 1 $ 175.00 Attendee…" at bounding box center [359, 540] width 508 height 528
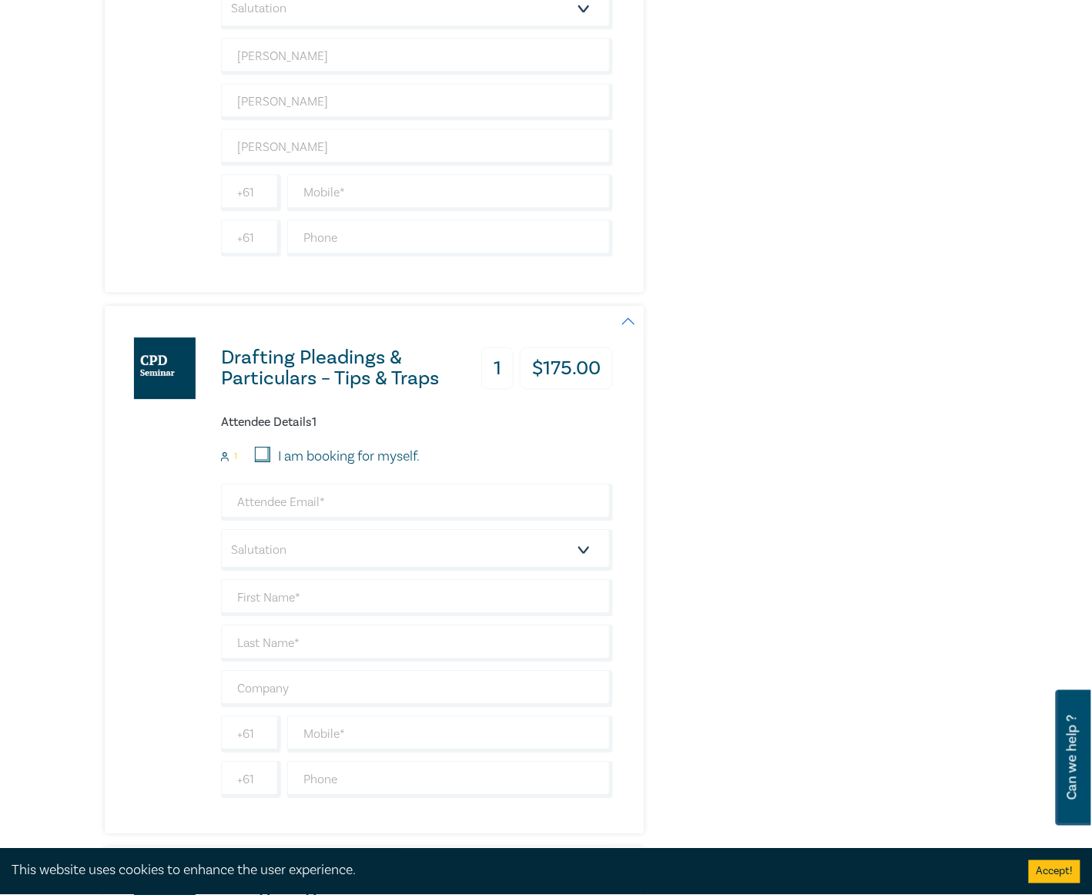
scroll to position [2669, 0]
click at [296, 519] on input "email" at bounding box center [417, 500] width 392 height 37
type input "payables@nrlawyers.com.au"
type input "Edward"
type input "Radke"
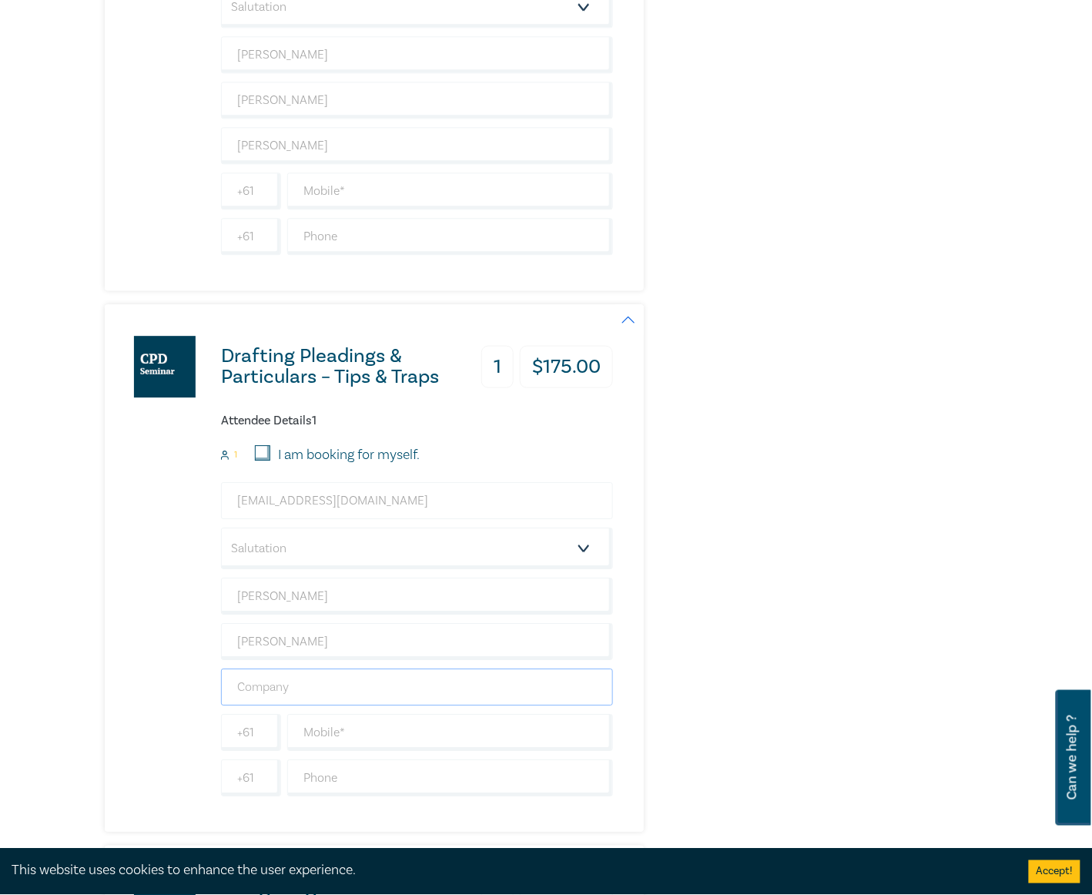
type input "[PERSON_NAME]"
drag, startPoint x: 314, startPoint y: 611, endPoint x: 237, endPoint y: 602, distance: 77.6
click at [238, 602] on input "Edward" at bounding box center [417, 596] width 392 height 37
type input "[PERSON_NAME]"
click at [180, 604] on div "Drafting Pleadings & Particulars – Tips & Traps 1 $ 175.00 Attendee Details 1 1…" at bounding box center [359, 568] width 508 height 528
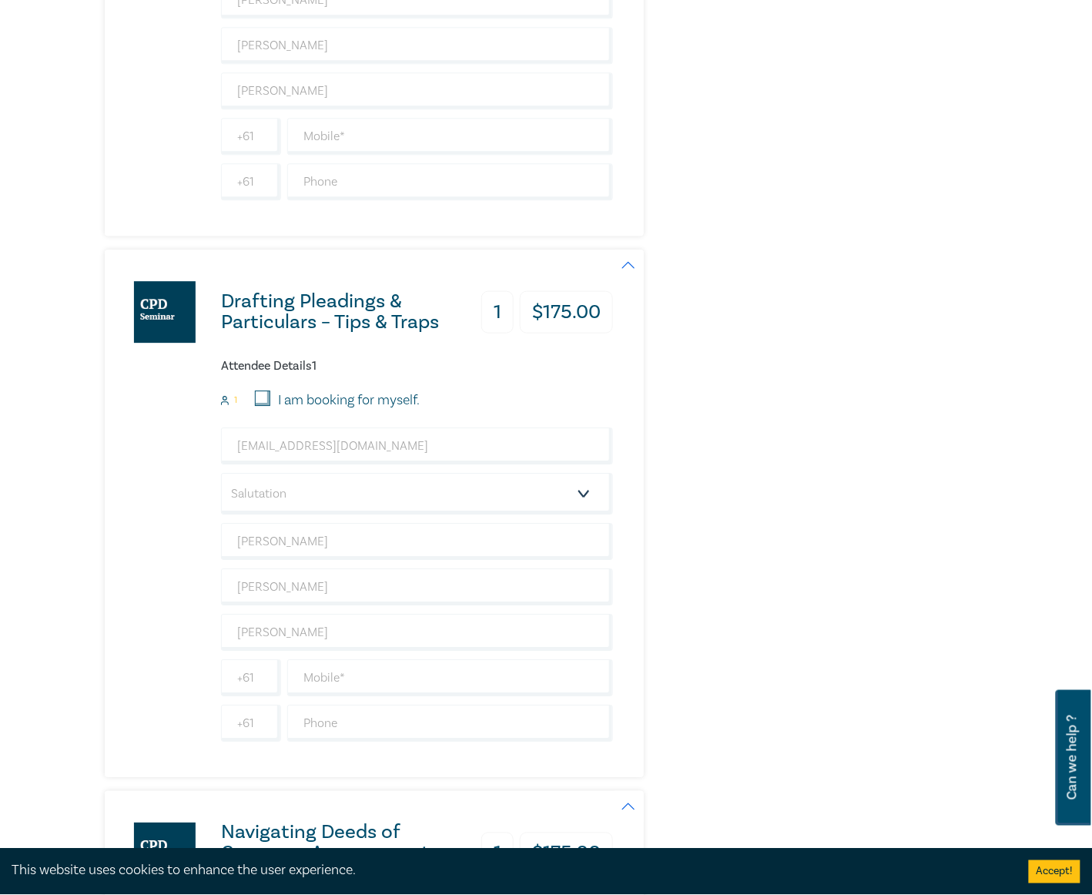
scroll to position [2772, 0]
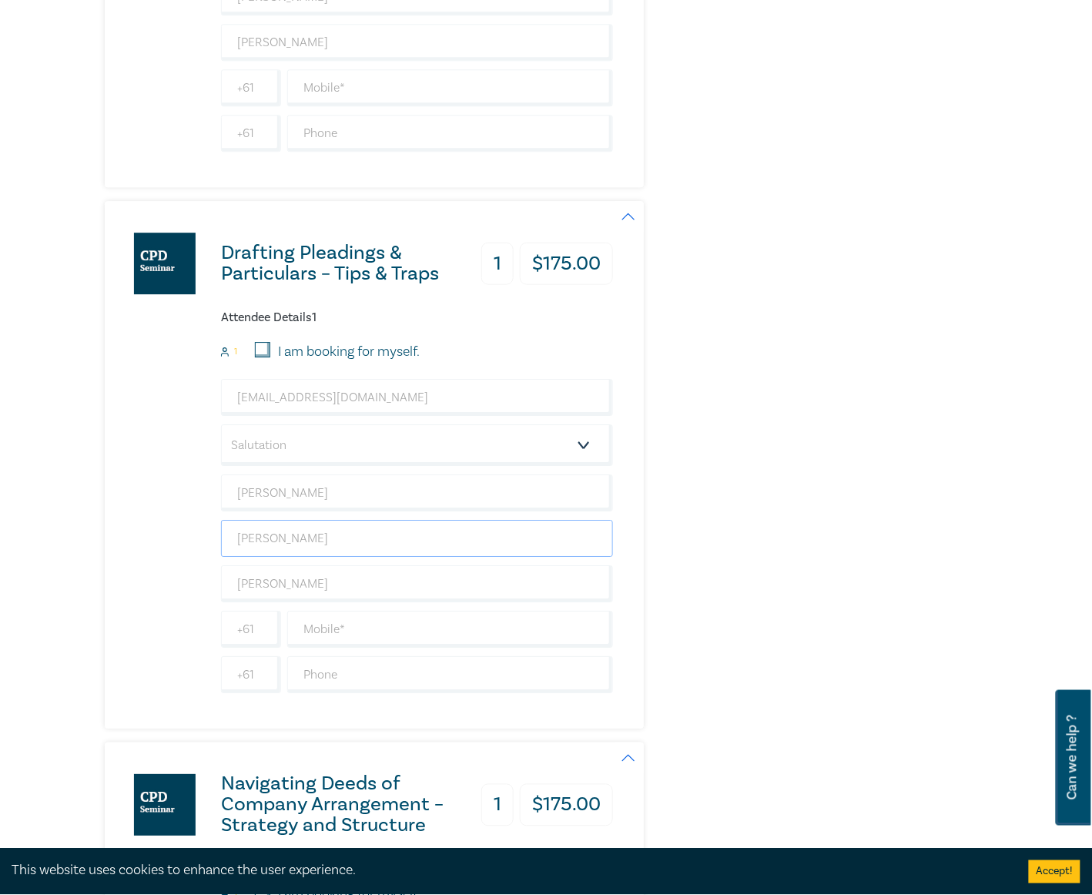
drag, startPoint x: 299, startPoint y: 559, endPoint x: 209, endPoint y: 554, distance: 89.5
click at [209, 554] on div "Drafting Pleadings & Particulars – Tips & Traps 1 $ 175.00 Attendee Details 1 1…" at bounding box center [359, 465] width 508 height 528
type input "[PERSON_NAME]"
click at [179, 564] on div "Drafting Pleadings & Particulars – Tips & Traps 1 $ 175.00 Attendee Details 1 1…" at bounding box center [359, 465] width 508 height 528
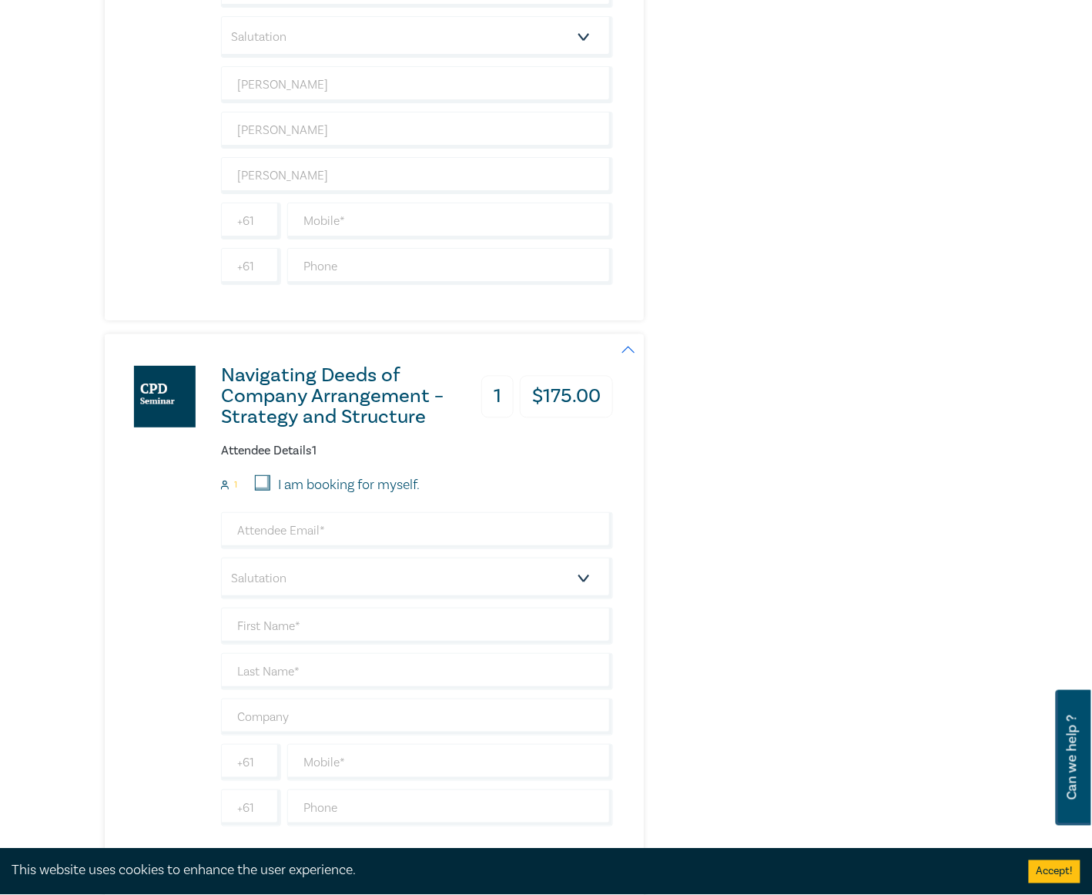
scroll to position [3183, 0]
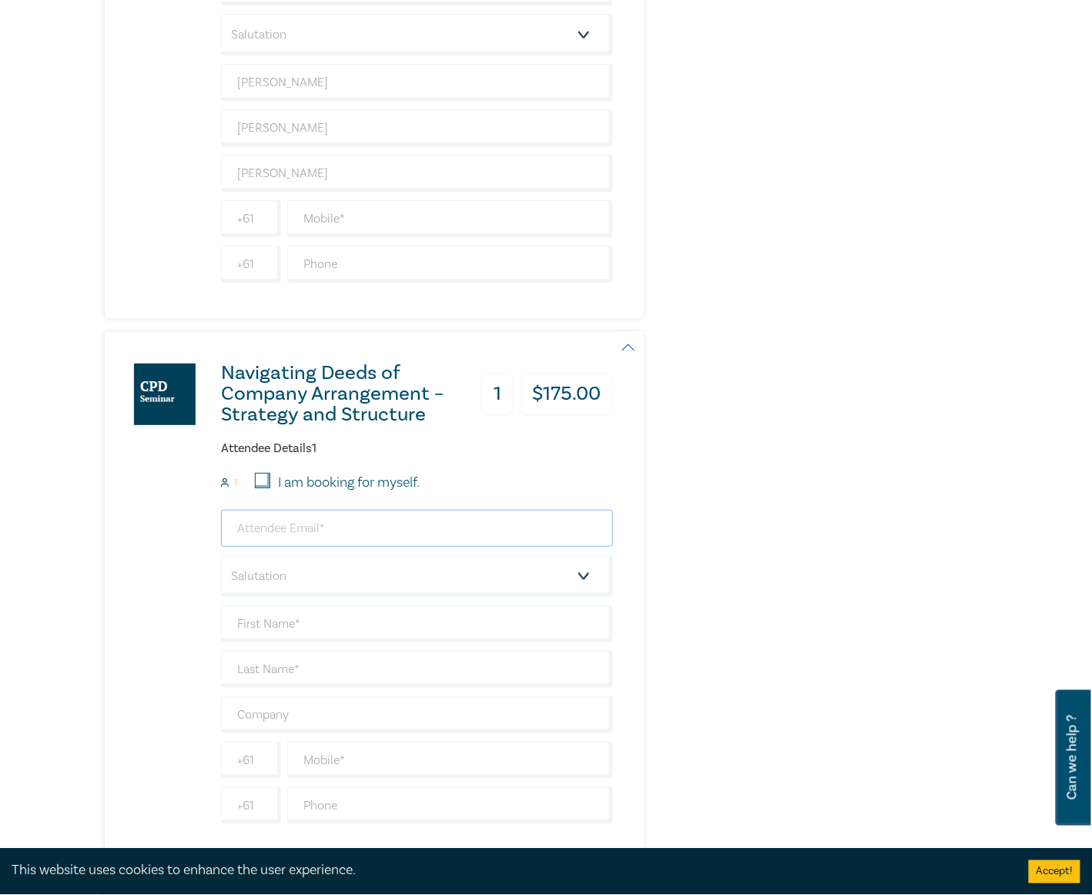
click at [293, 547] on input "email" at bounding box center [417, 528] width 392 height 37
type input "payables@nrlawyers.com.au"
type input "Edward"
type input "Radke"
type input "[PERSON_NAME]"
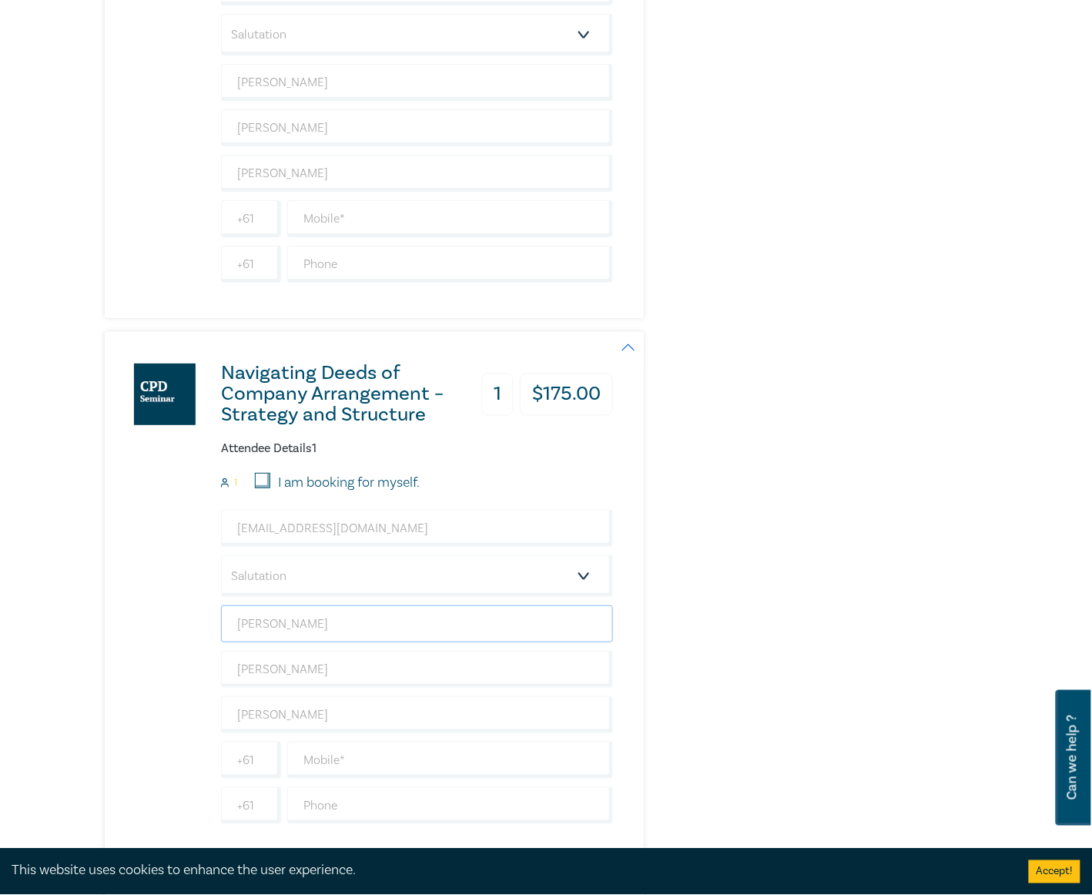
drag, startPoint x: 293, startPoint y: 654, endPoint x: 213, endPoint y: 638, distance: 82.3
click at [213, 638] on div "Navigating Deeds of Company Arrangement – Strategy and Structure 1 $ 175.00 Att…" at bounding box center [359, 596] width 508 height 528
type input "[PERSON_NAME]"
click at [199, 625] on div "Navigating Deeds of Company Arrangement – Strategy and Structure 1 $ 175.00 Att…" at bounding box center [359, 596] width 508 height 528
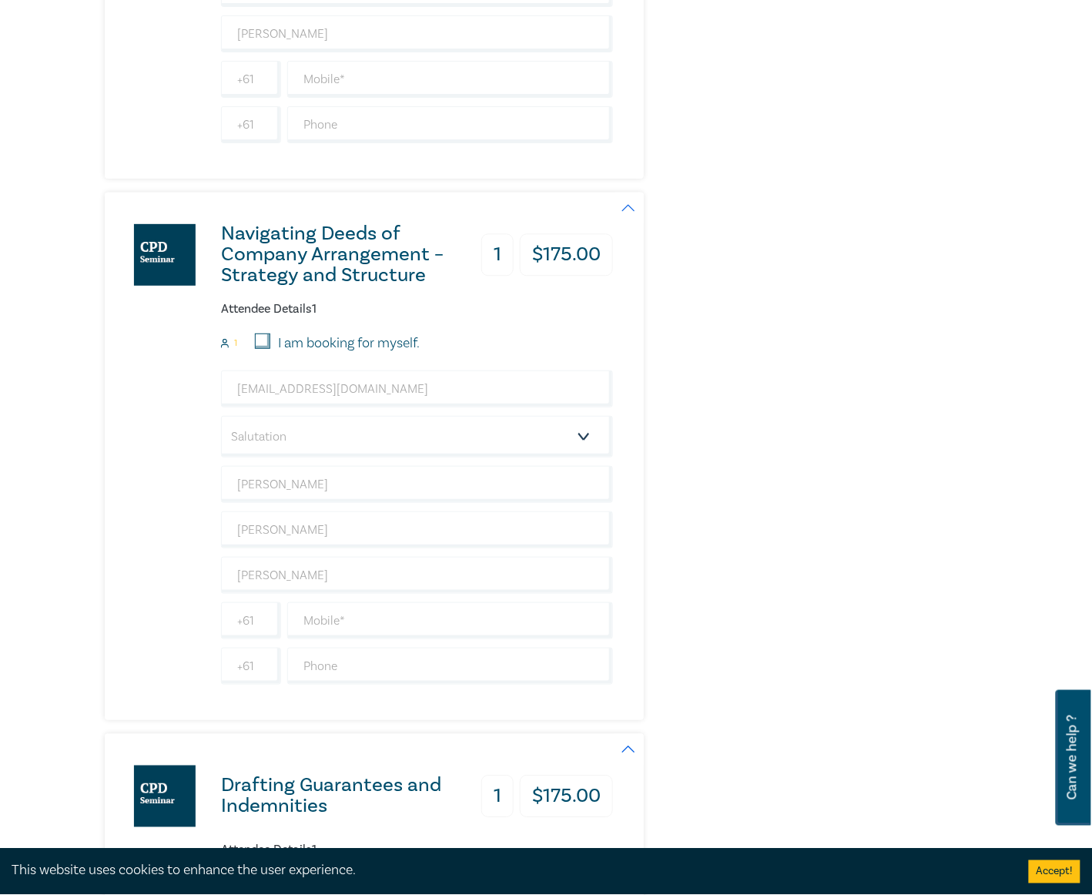
scroll to position [3388, 0]
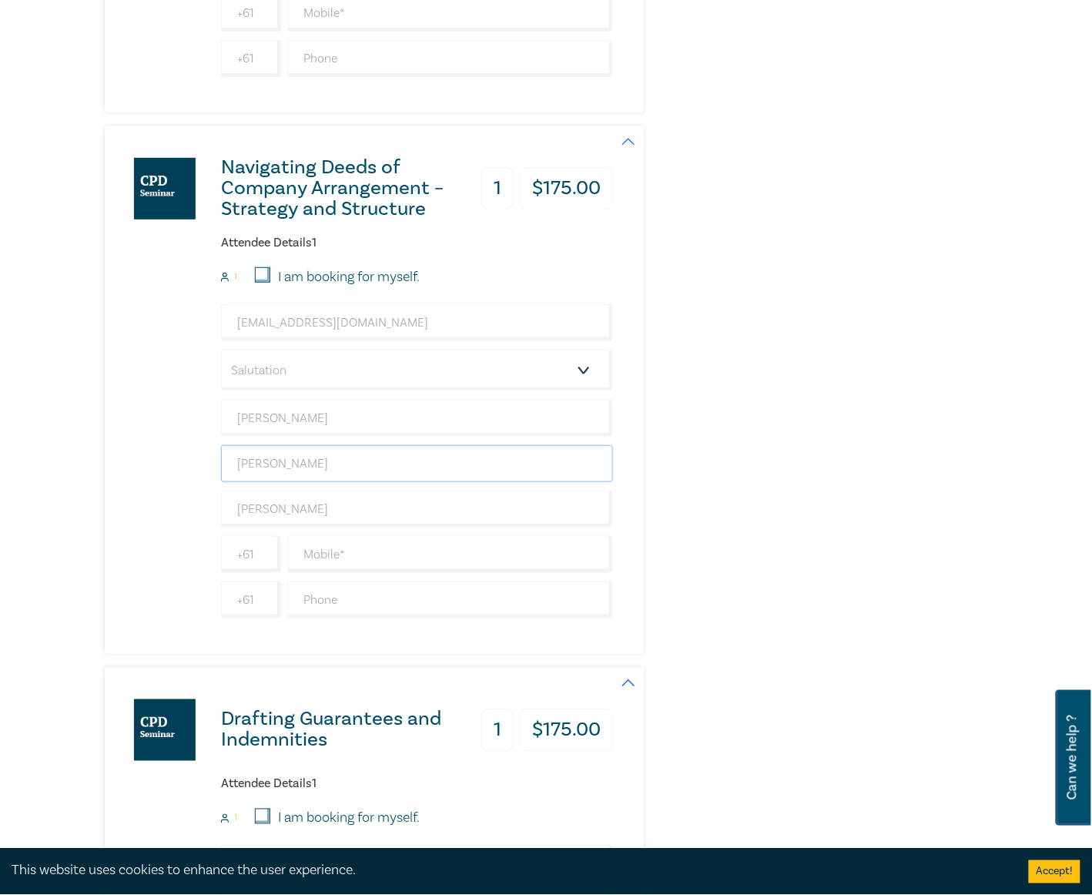
drag, startPoint x: 308, startPoint y: 484, endPoint x: 237, endPoint y: 474, distance: 71.4
click at [237, 474] on input "Radke" at bounding box center [417, 463] width 392 height 37
type input "[PERSON_NAME]"
click at [149, 491] on div "Navigating Deeds of Company Arrangement – Strategy and Structure 1 $ 175.00 Att…" at bounding box center [359, 390] width 508 height 528
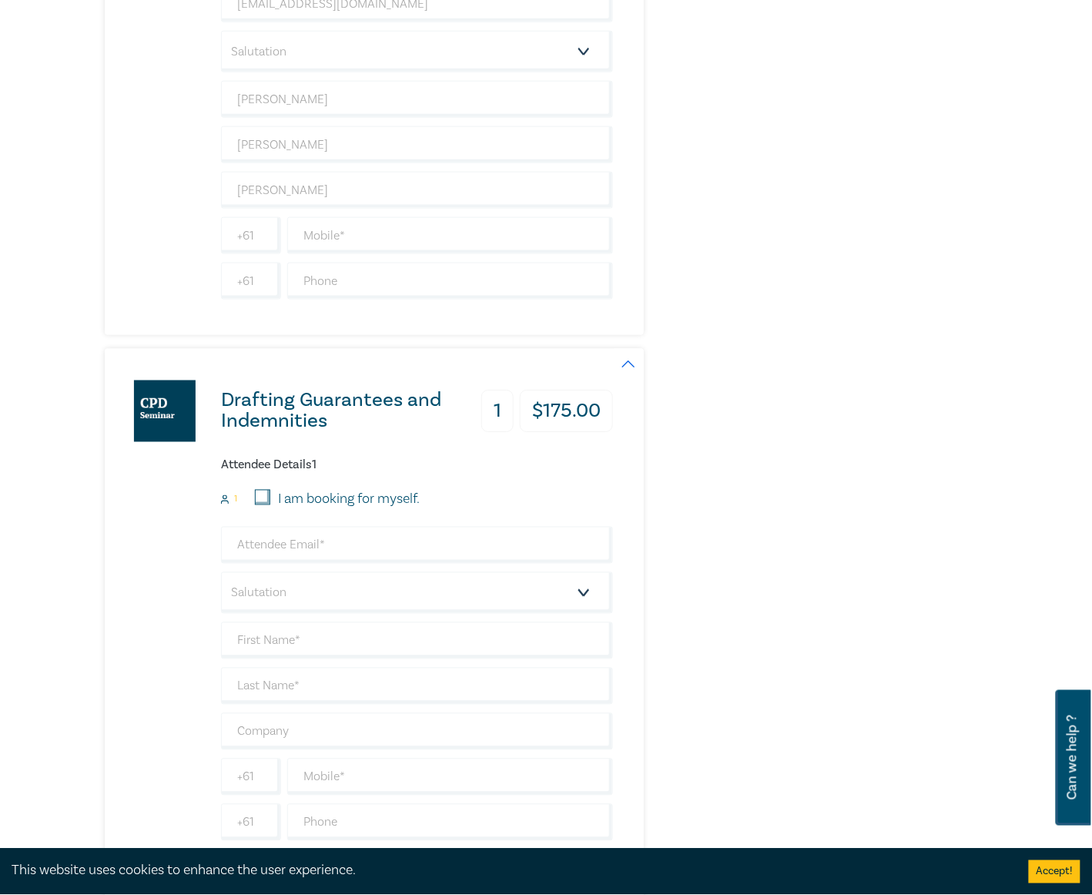
scroll to position [3799, 0]
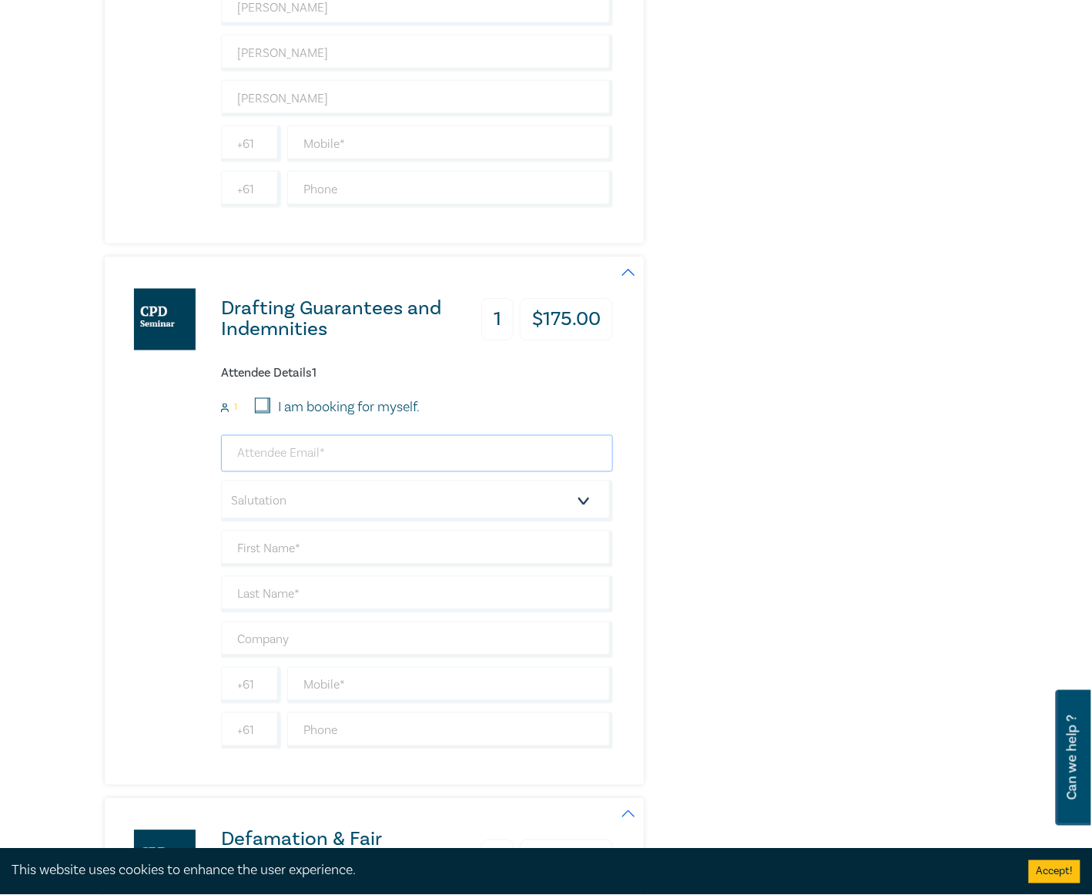
click at [302, 472] on input "email" at bounding box center [417, 453] width 392 height 37
type input "payables@nrlawyers.com.au"
type input "Edward"
type input "Radke"
type input "[PERSON_NAME]"
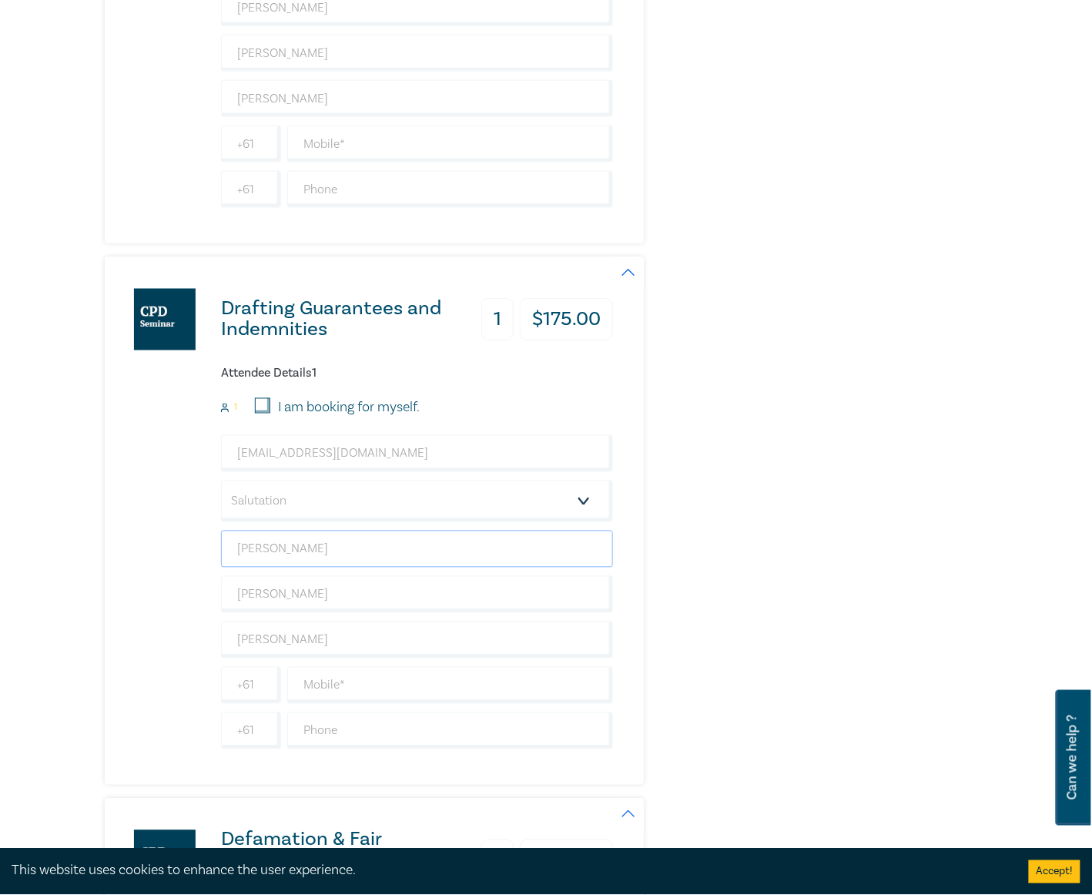
drag, startPoint x: 312, startPoint y: 571, endPoint x: 170, endPoint y: 571, distance: 141.7
click at [170, 571] on div "Drafting Guarantees and Indemnities 1 $ 175.00 Attendee Details 1 1 I am bookin…" at bounding box center [359, 521] width 508 height 528
type input "[PERSON_NAME]"
drag, startPoint x: 284, startPoint y: 616, endPoint x: 225, endPoint y: 615, distance: 59.3
click at [225, 613] on input "Radke" at bounding box center [417, 594] width 392 height 37
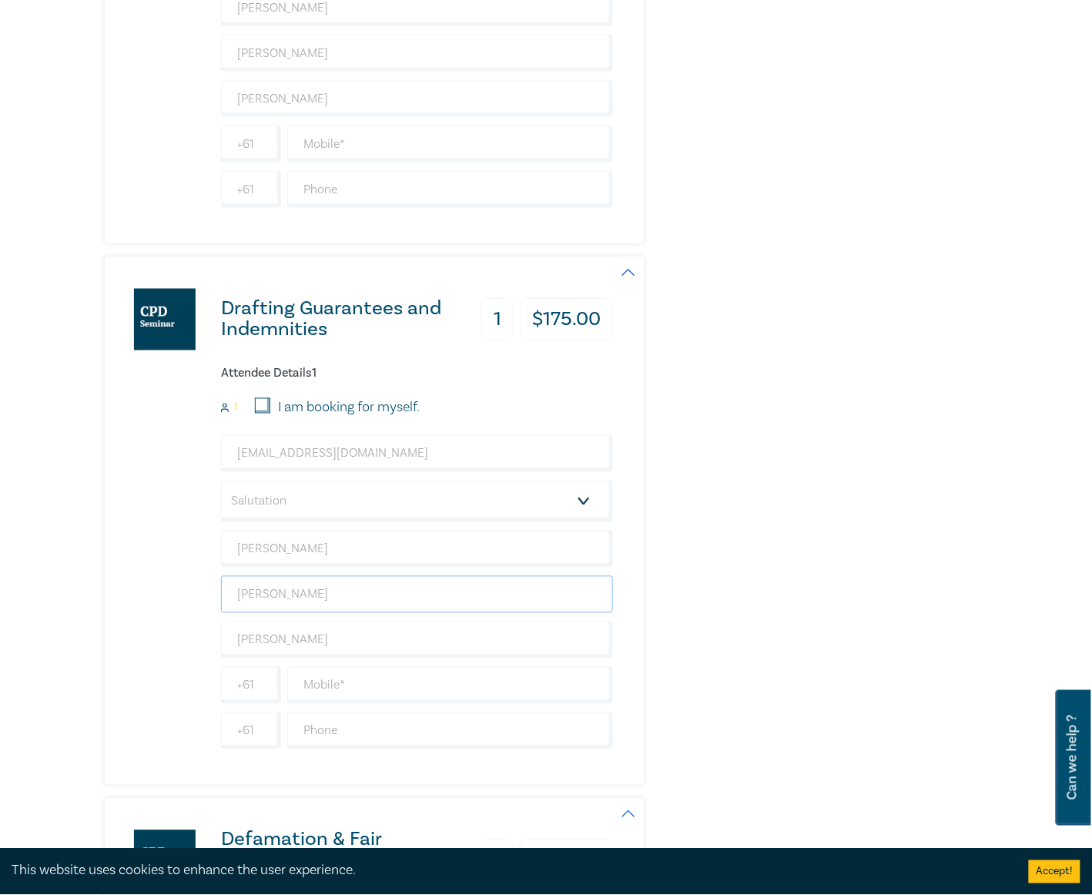
type input "[PERSON_NAME]"
click at [137, 592] on div "Drafting Guarantees and Indemnities 1 $ 175.00 Attendee Details 1 1 I am bookin…" at bounding box center [359, 521] width 508 height 528
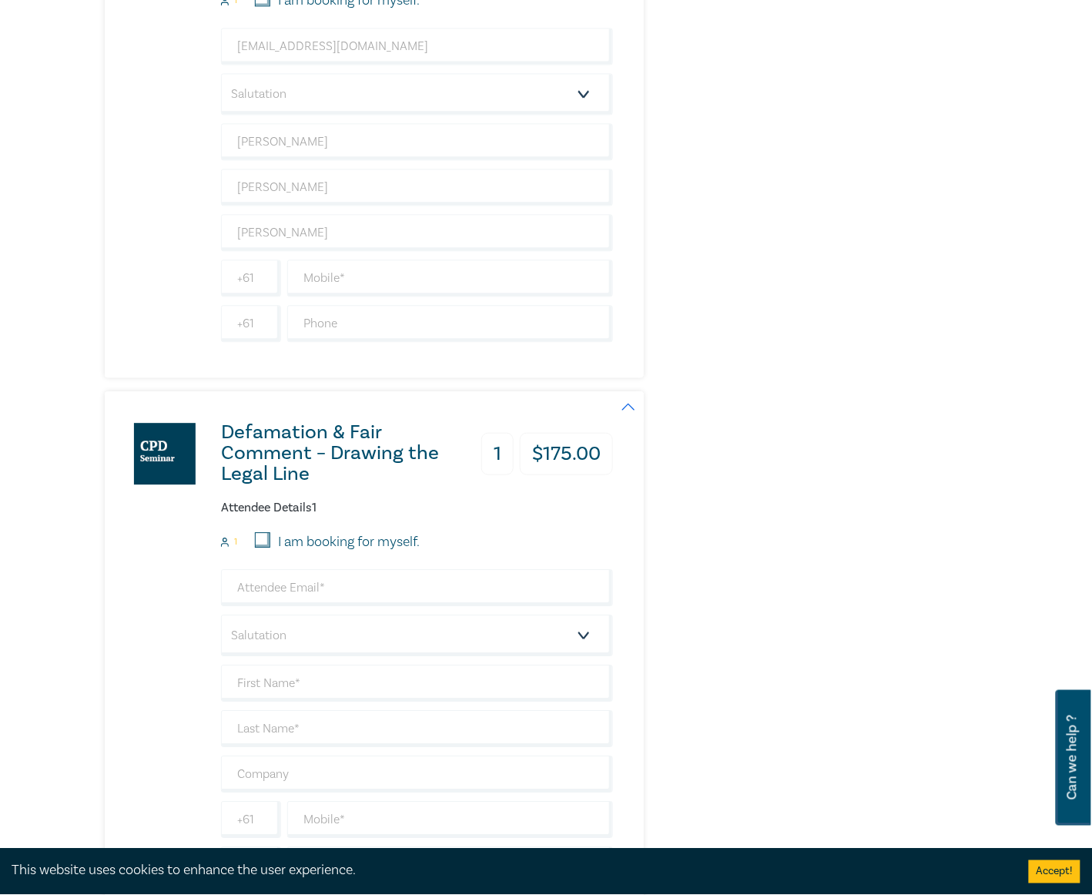
scroll to position [4209, 0]
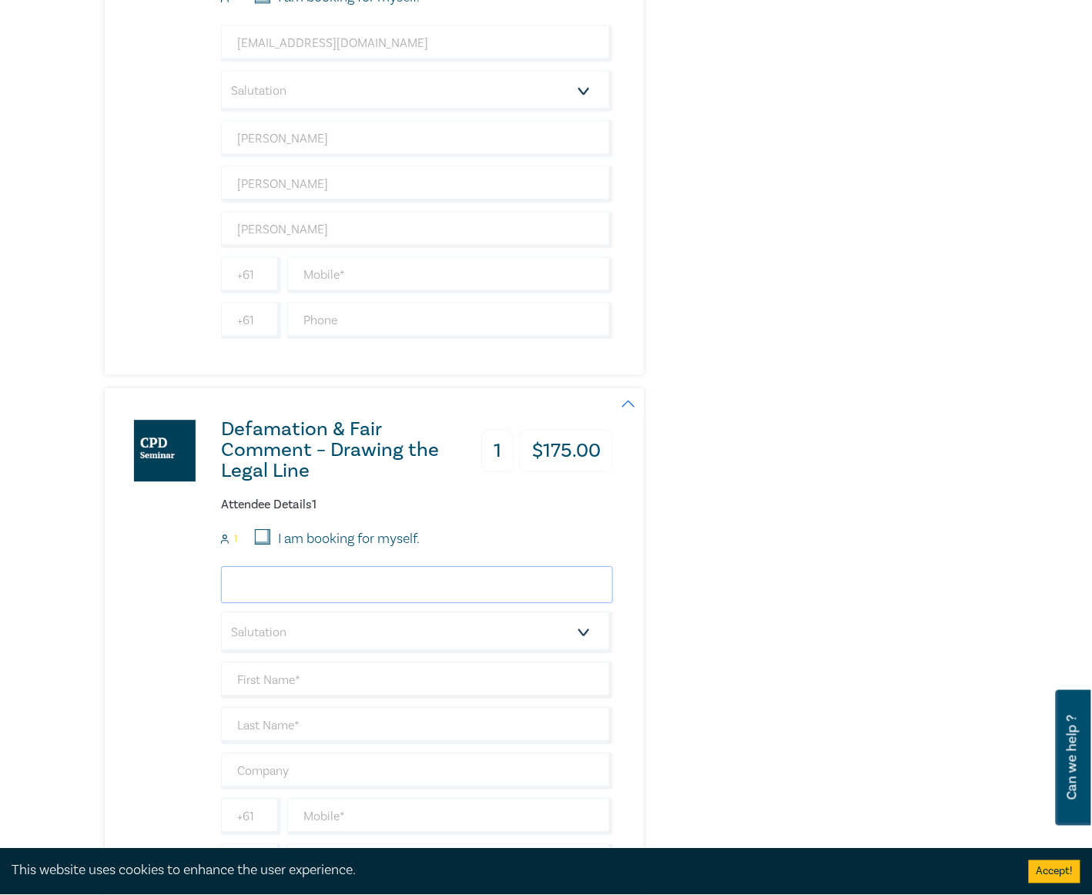
click at [290, 603] on input "email" at bounding box center [417, 584] width 392 height 37
type input "payables@nrlawyers.com.au"
type input "Edward"
type input "Radke"
type input "[PERSON_NAME]"
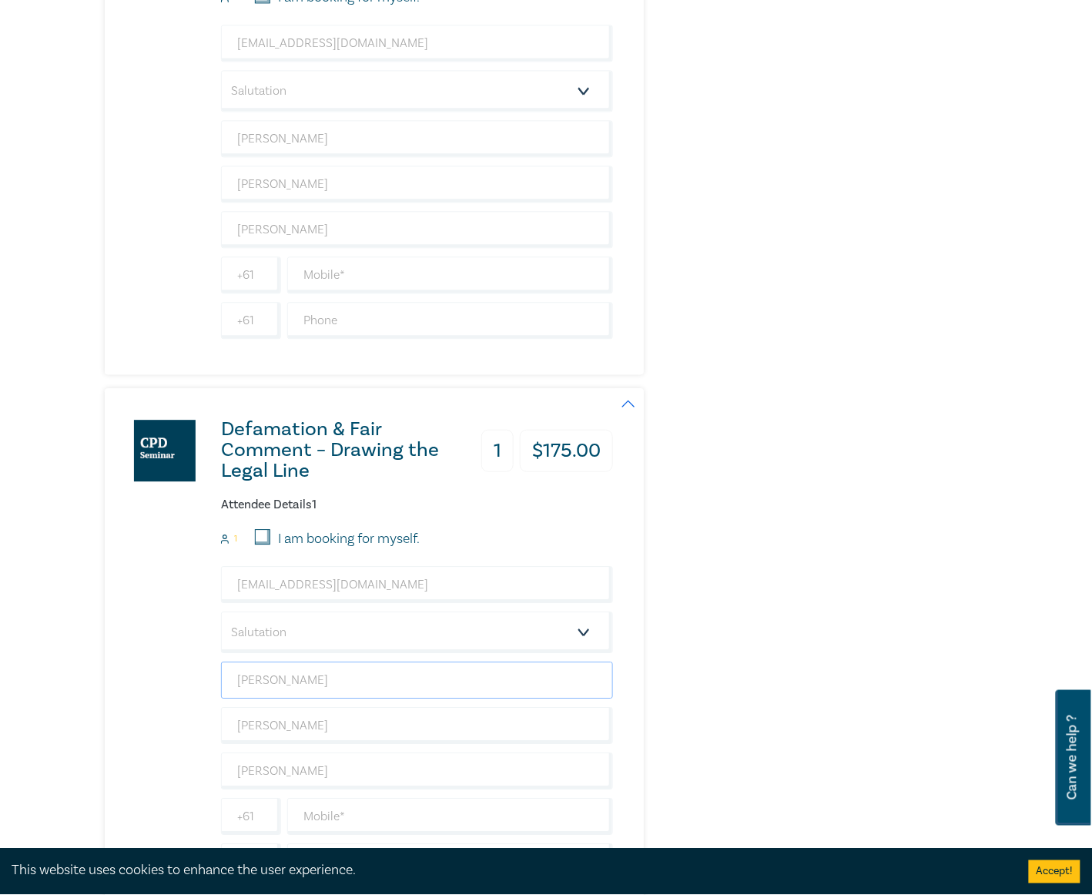
drag, startPoint x: 315, startPoint y: 698, endPoint x: 203, endPoint y: 695, distance: 111.7
click at [203, 695] on div "Defamation & Fair Comment – Drawing the Legal Line 1 $ 175.00 Attendee Details …" at bounding box center [359, 652] width 508 height 528
type input "[PERSON_NAME]"
click at [179, 675] on div "Defamation & Fair Comment – Drawing the Legal Line 1 $ 175.00 Attendee Details …" at bounding box center [359, 652] width 508 height 528
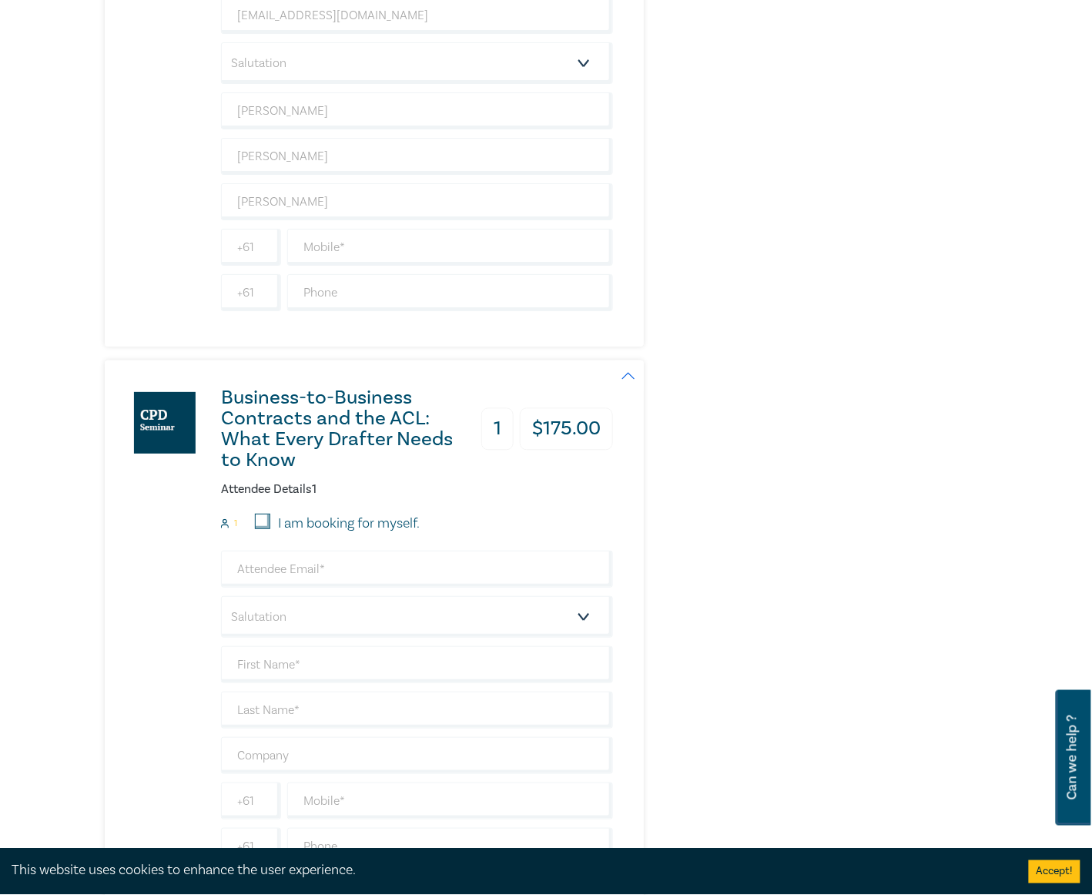
scroll to position [4825, 0]
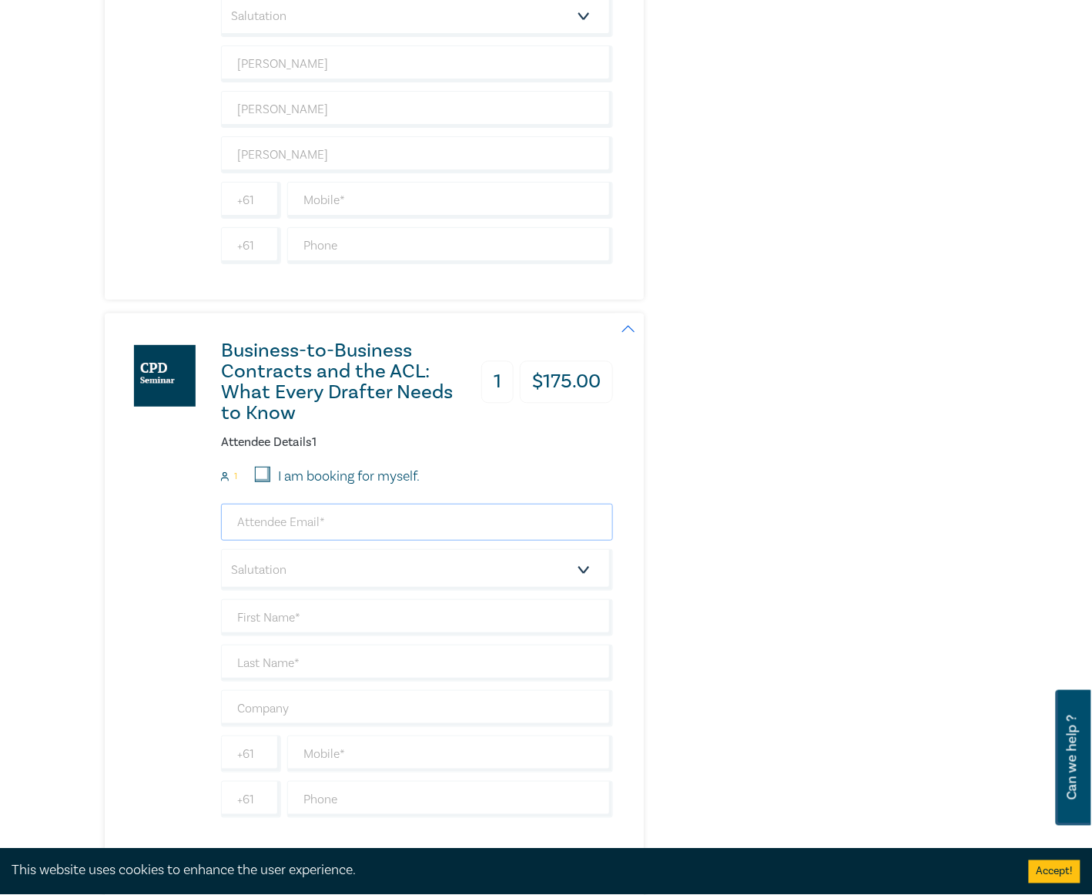
click at [279, 541] on input "email" at bounding box center [417, 522] width 392 height 37
type input "payables@nrlawyers.com.au"
type input "Edward"
type input "Radke"
type input "[PERSON_NAME]"
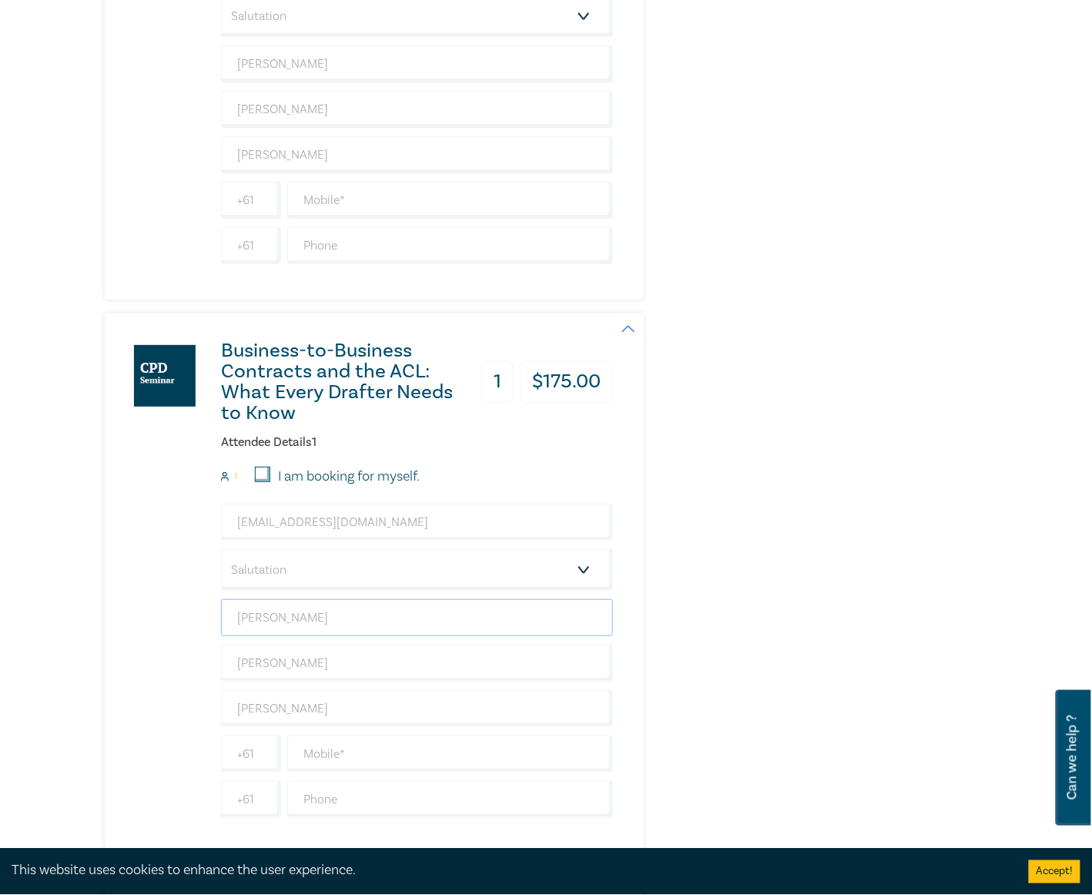
drag, startPoint x: 324, startPoint y: 645, endPoint x: 216, endPoint y: 645, distance: 107.8
click at [217, 645] on div "Business-to-Business Contracts and the ACL: What Every Drafter Needs to Know 1 …" at bounding box center [359, 583] width 508 height 540
type input "[PERSON_NAME]"
click at [174, 638] on div "Business-to-Business Contracts and the ACL: What Every Drafter Needs to Know 1 …" at bounding box center [359, 583] width 508 height 540
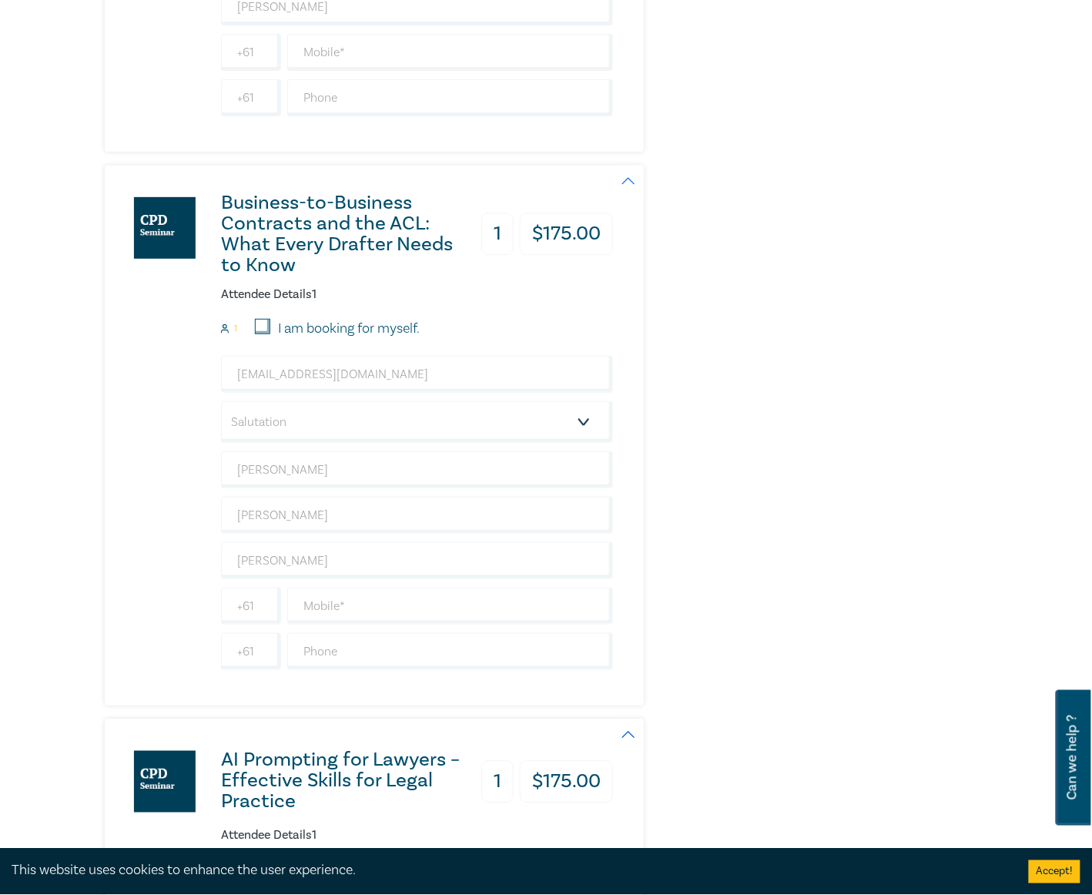
scroll to position [5031, 0]
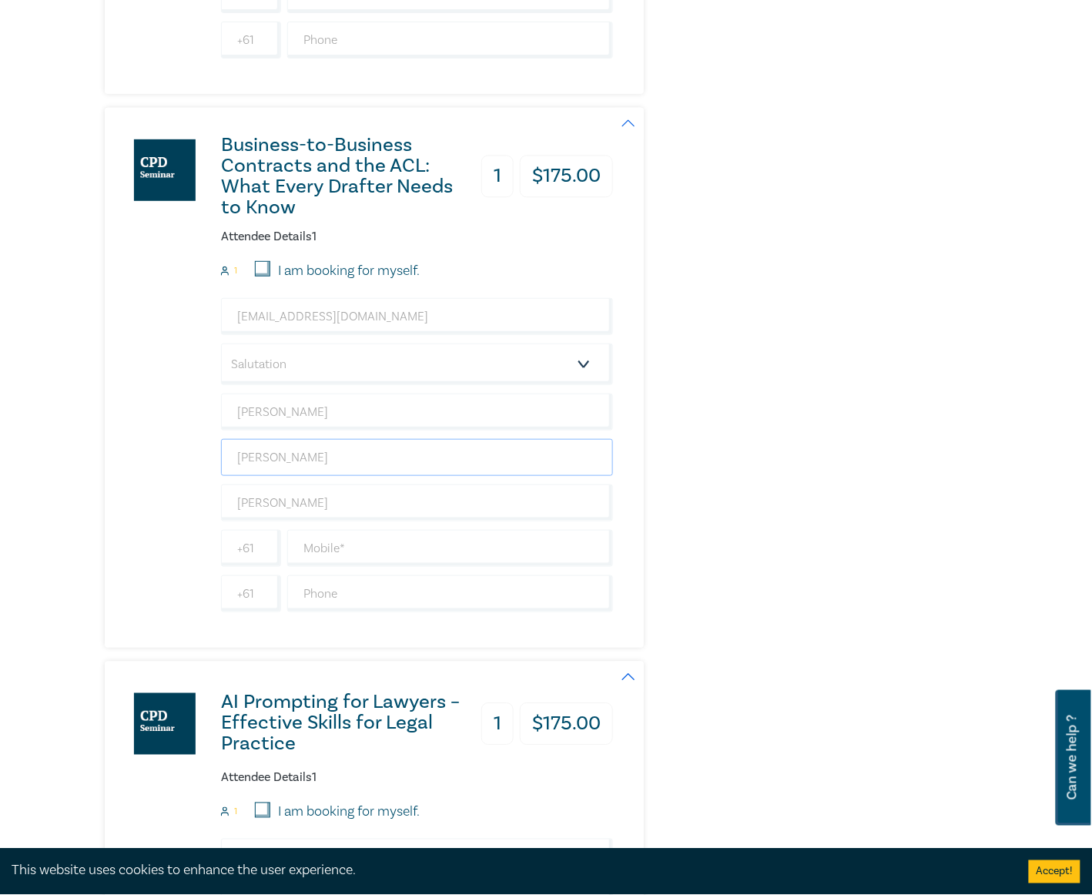
drag, startPoint x: 293, startPoint y: 493, endPoint x: 235, endPoint y: 479, distance: 60.1
click at [235, 476] on input "Radke" at bounding box center [417, 457] width 392 height 37
type input "[PERSON_NAME]"
click at [206, 490] on div "Business-to-Business Contracts and the ACL: What Every Drafter Needs to Know 1 …" at bounding box center [359, 378] width 508 height 540
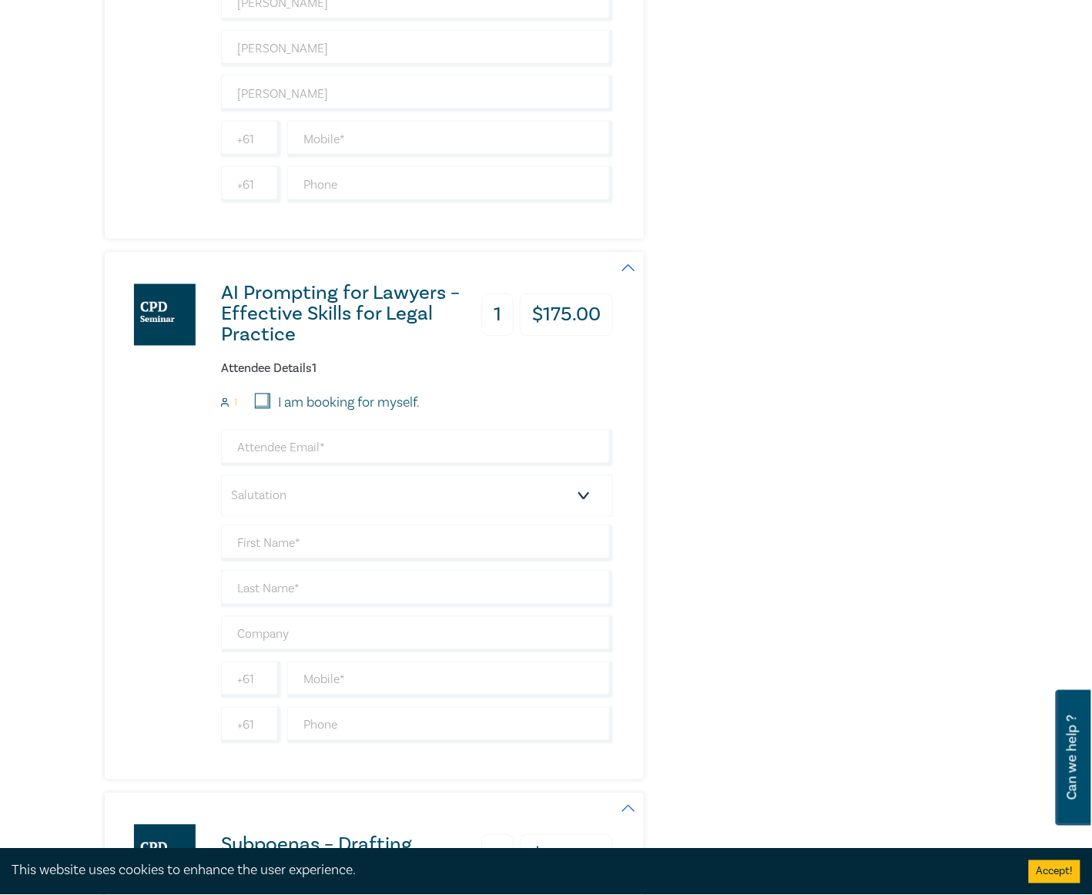
scroll to position [5441, 0]
click at [317, 465] on input "email" at bounding box center [417, 446] width 392 height 37
type input "payables@nrlawyers.com.au"
type input "Edward"
type input "Radke"
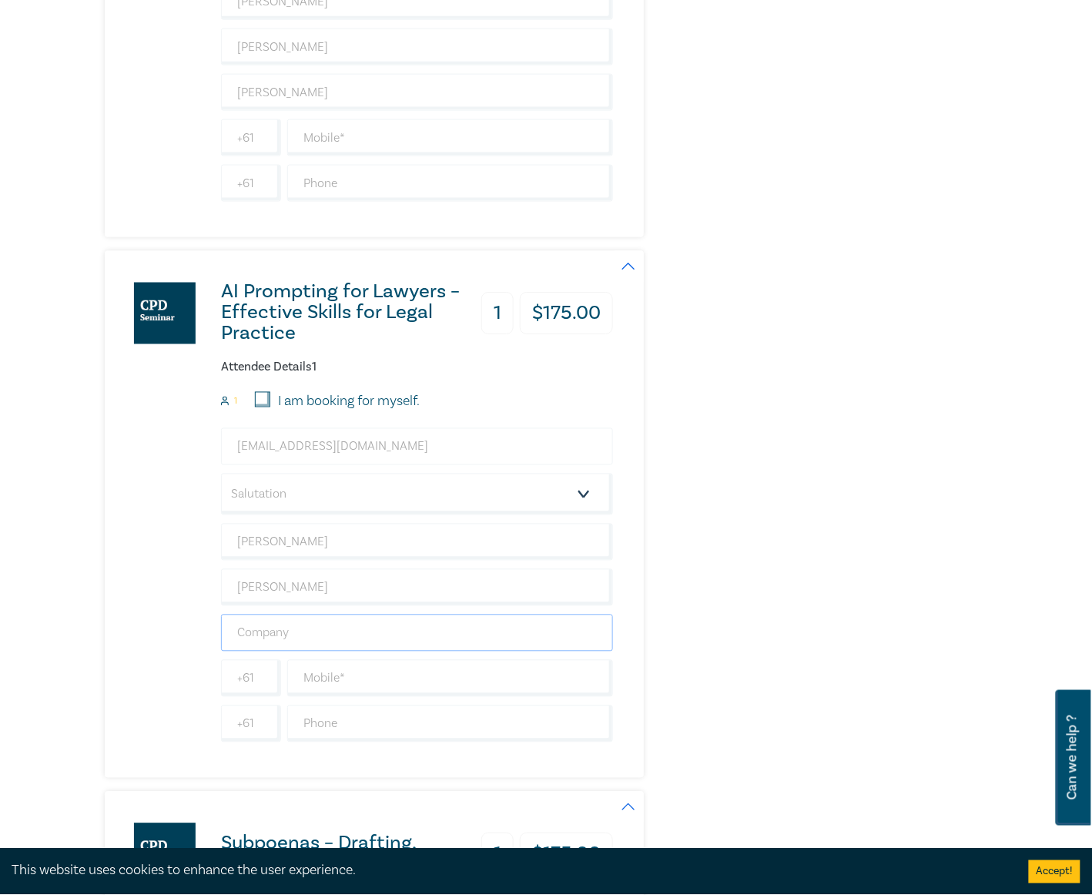
type input "[PERSON_NAME]"
drag, startPoint x: 300, startPoint y: 580, endPoint x: 213, endPoint y: 565, distance: 87.5
click at [213, 565] on div "AI Prompting for Lawyers – Effective Skills for Legal Practice 1 $ 175.00 Atten…" at bounding box center [359, 515] width 508 height 528
type input "[PERSON_NAME]"
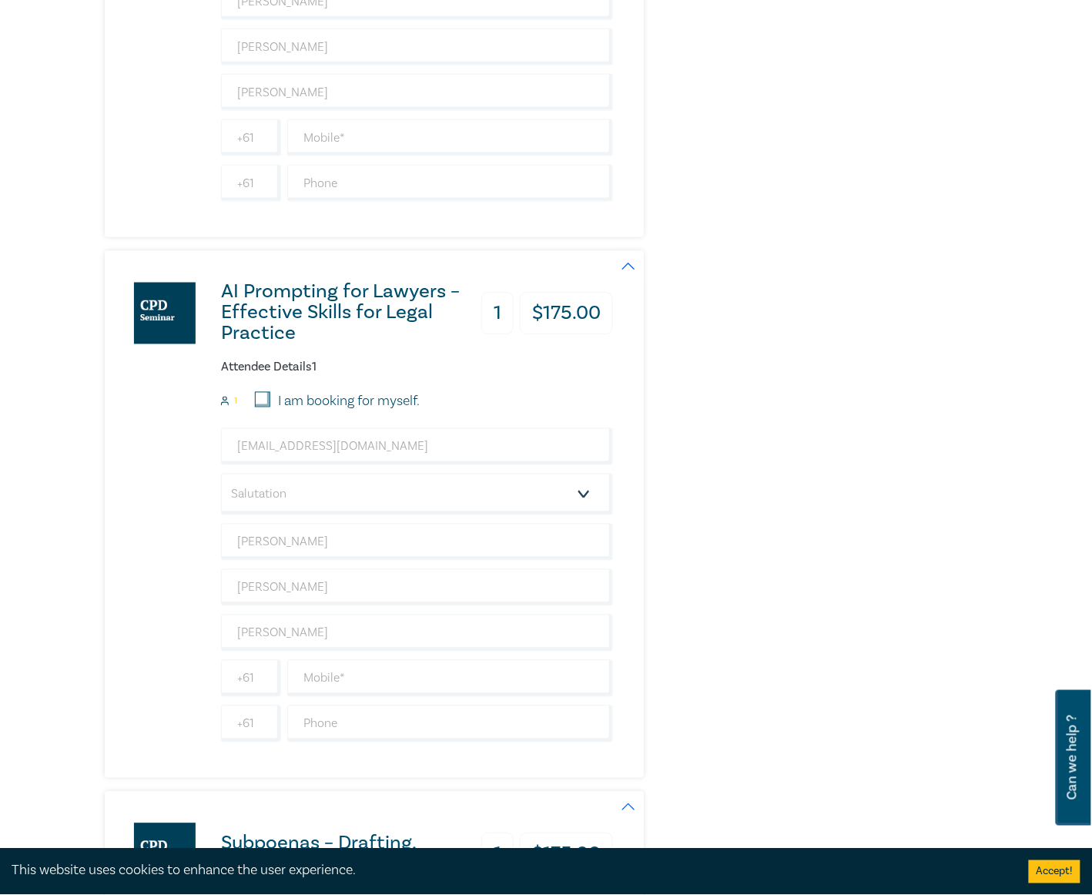
click at [213, 571] on div "AI Prompting for Lawyers – Effective Skills for Legal Practice 1 $ 175.00 Atten…" at bounding box center [359, 515] width 508 height 528
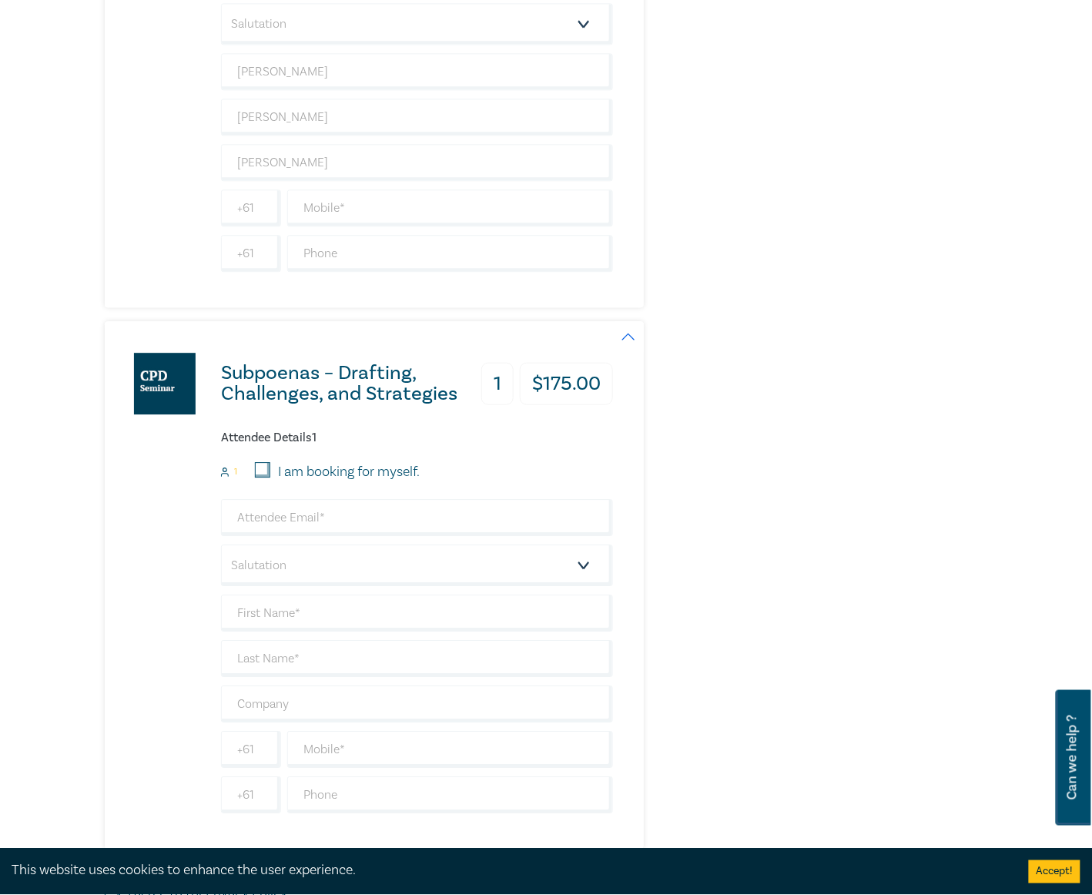
scroll to position [5955, 0]
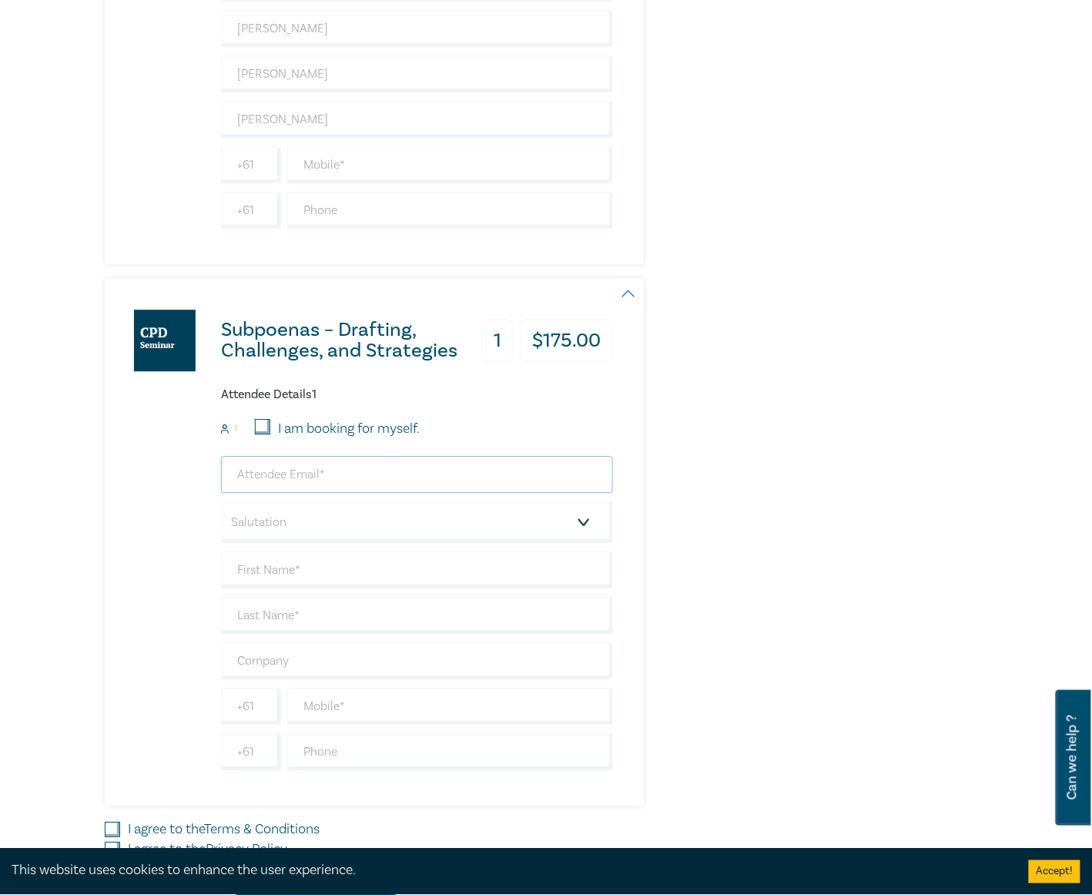
click at [306, 493] on input "email" at bounding box center [417, 474] width 392 height 37
type input "payables@nrlawyers.com.au"
type input "Edward"
type input "Radke"
type input "[PERSON_NAME]"
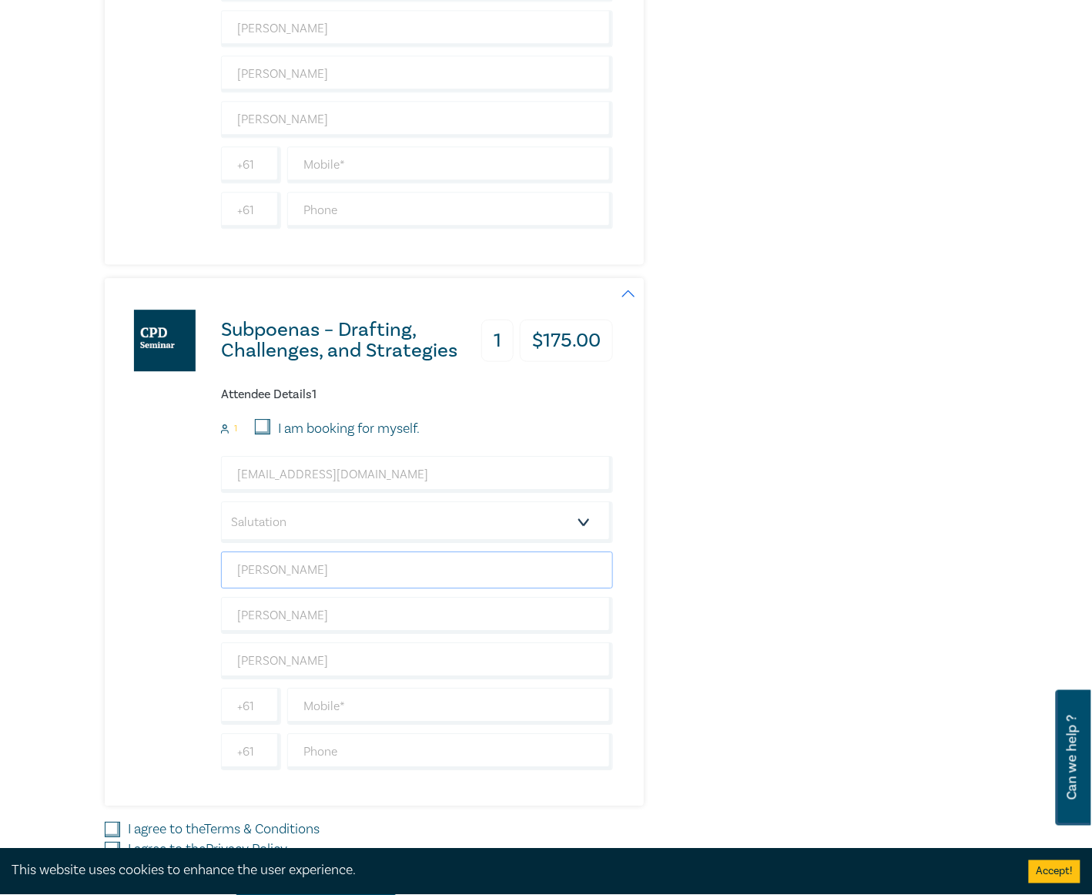
drag, startPoint x: 300, startPoint y: 602, endPoint x: 225, endPoint y: 601, distance: 75.5
click at [225, 588] on input "Edward" at bounding box center [417, 569] width 392 height 37
type input "[PERSON_NAME]"
drag, startPoint x: 166, startPoint y: 638, endPoint x: 213, endPoint y: 641, distance: 47.1
click at [166, 638] on div "Subpoenas – Drafting, Challenges, and Strategies 1 $ 175.00 Attendee Details 1 …" at bounding box center [359, 542] width 508 height 528
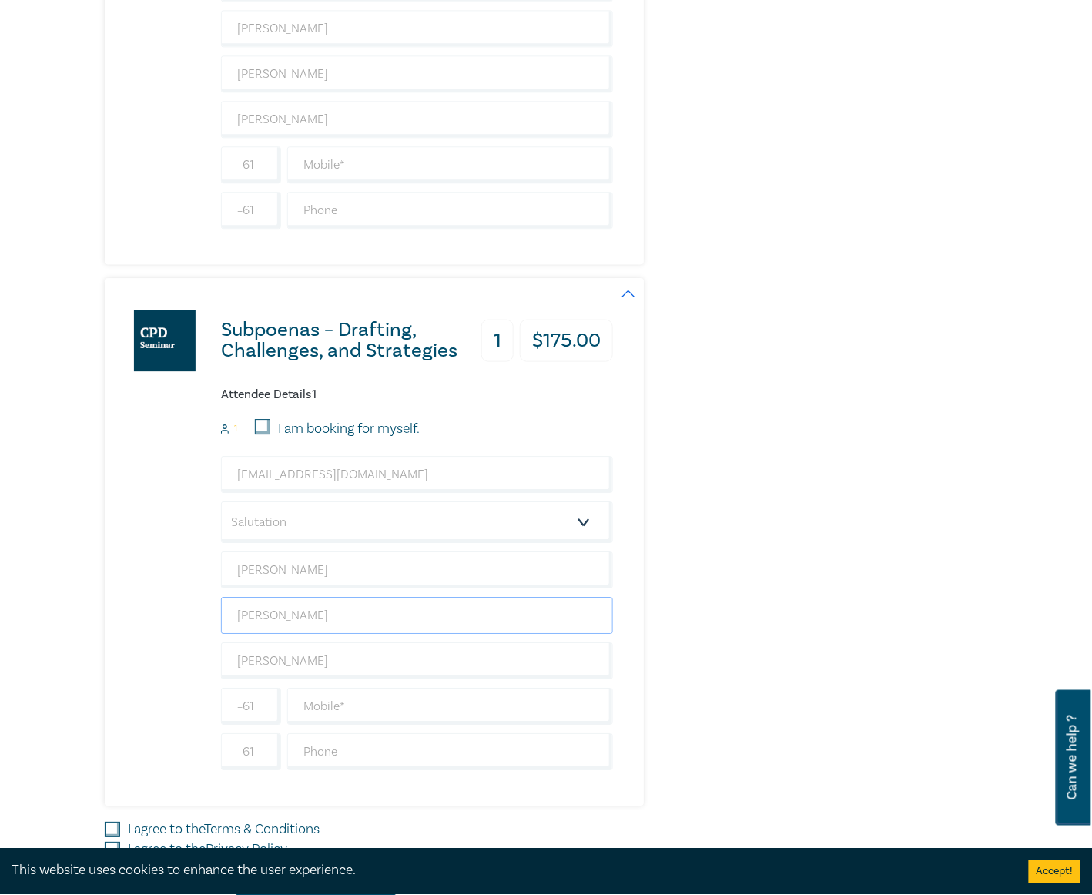
drag, startPoint x: 305, startPoint y: 651, endPoint x: 237, endPoint y: 654, distance: 67.8
click at [237, 634] on input "Radke" at bounding box center [417, 615] width 392 height 37
type input "[PERSON_NAME]"
click at [192, 650] on div "Subpoenas – Drafting, Challenges, and Strategies 1 $ 175.00 Attendee Details 1 …" at bounding box center [359, 542] width 508 height 528
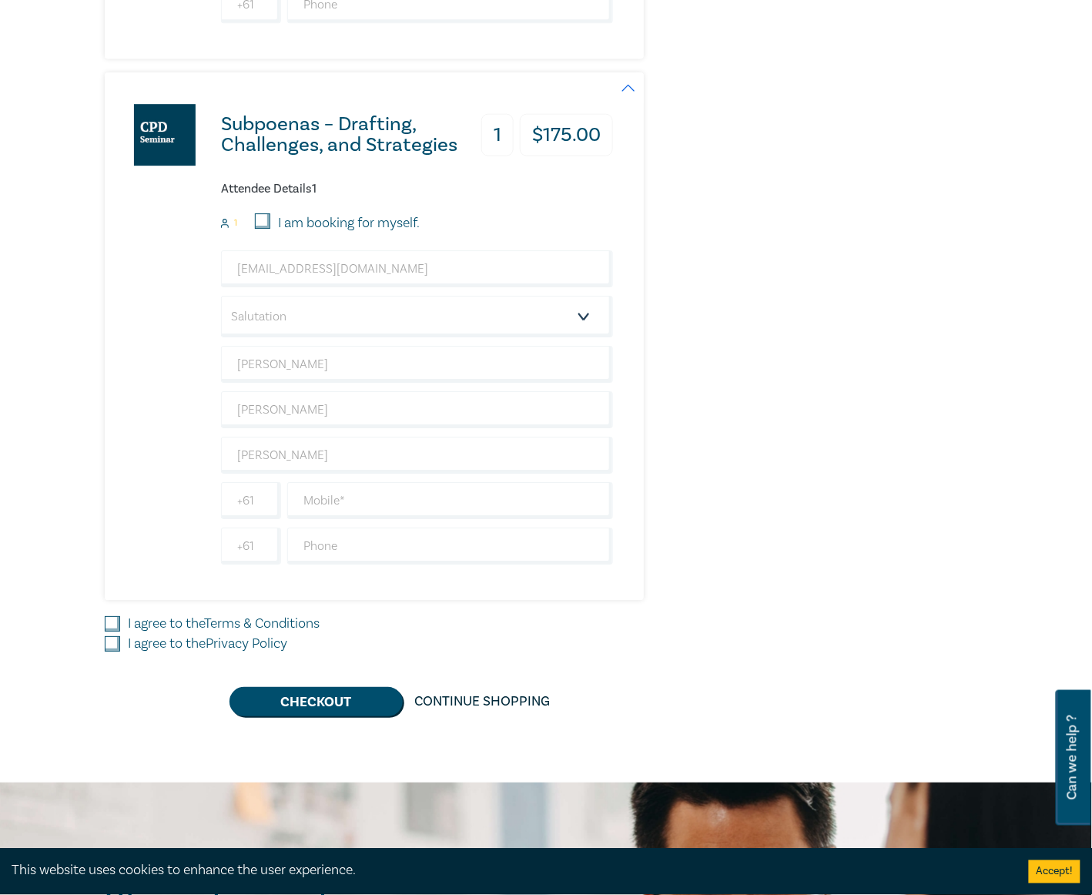
scroll to position [6263, 0]
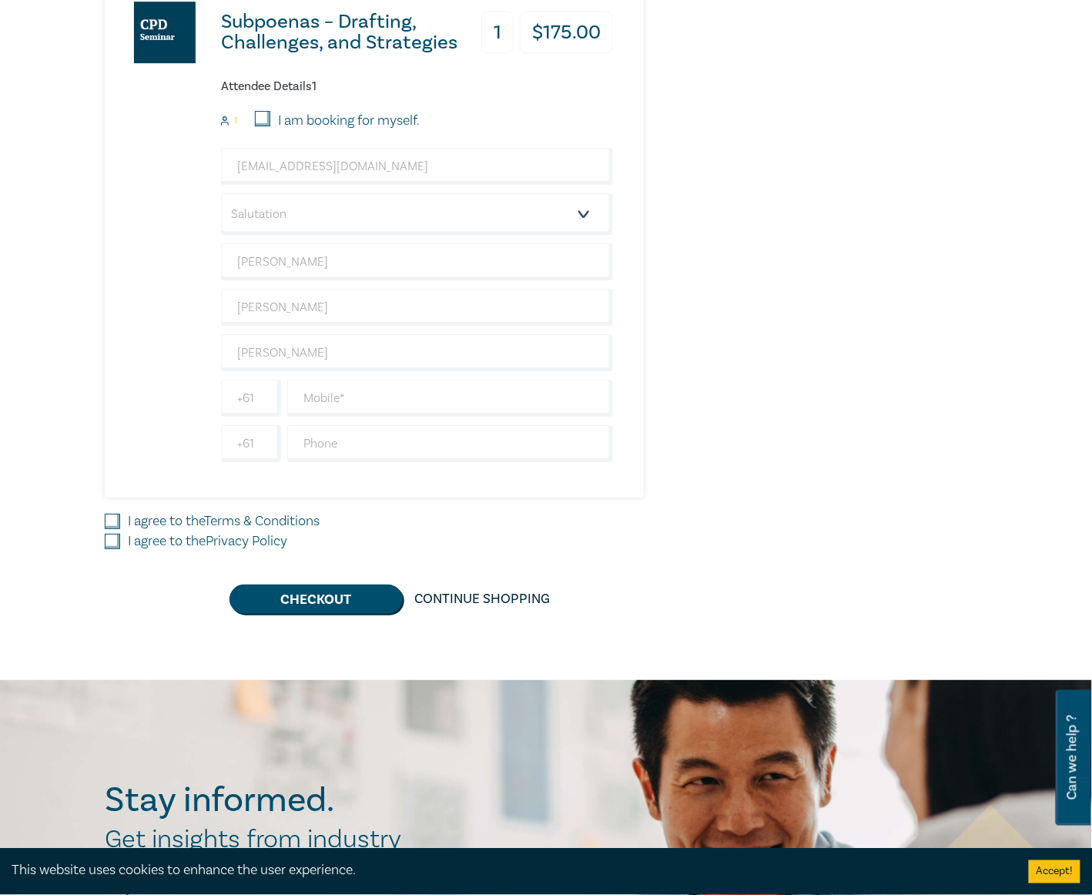
click at [109, 549] on input "I agree to the Privacy Policy" at bounding box center [112, 541] width 15 height 15
checkbox input "true"
click at [111, 529] on input "I agree to the Terms & Conditions" at bounding box center [112, 521] width 15 height 15
checkbox input "true"
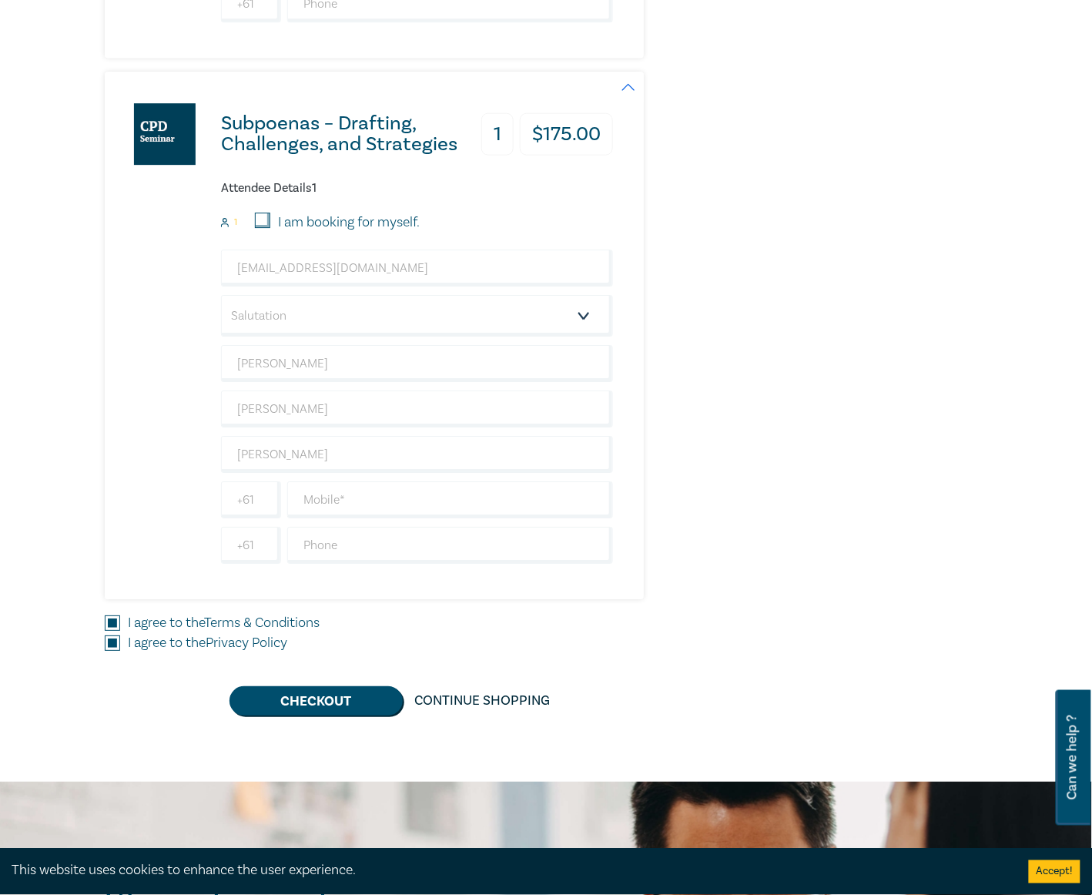
scroll to position [6161, 0]
click at [474, 196] on h6 "Attendee Details 1" at bounding box center [417, 189] width 392 height 15
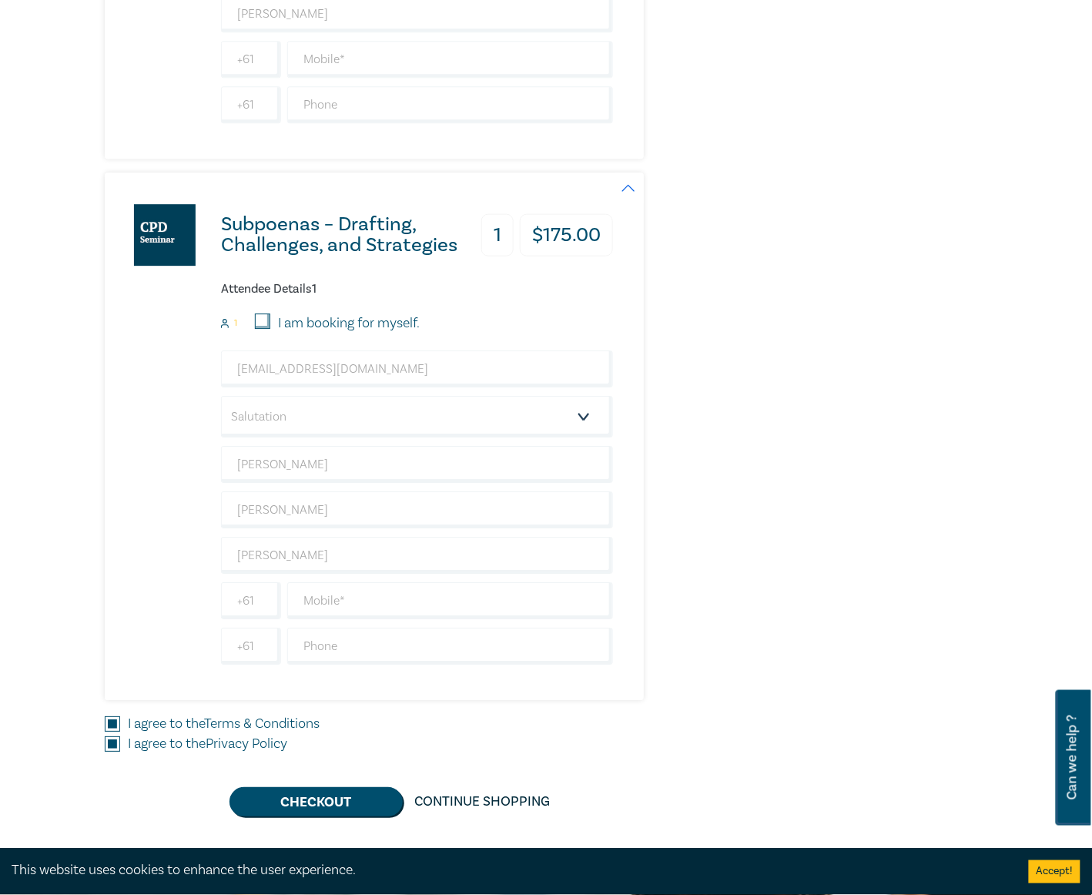
scroll to position [6058, 0]
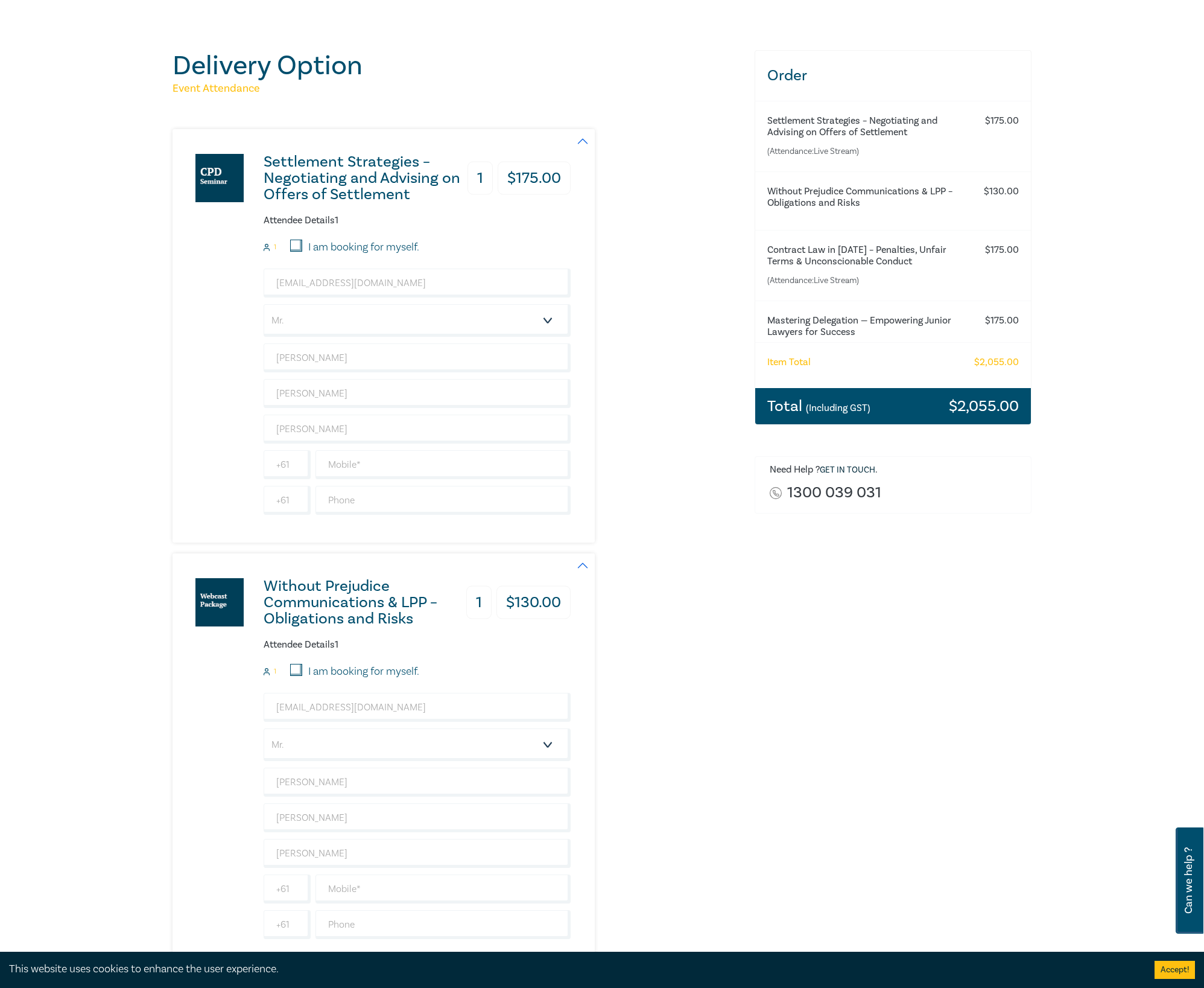
scroll to position [0, 0]
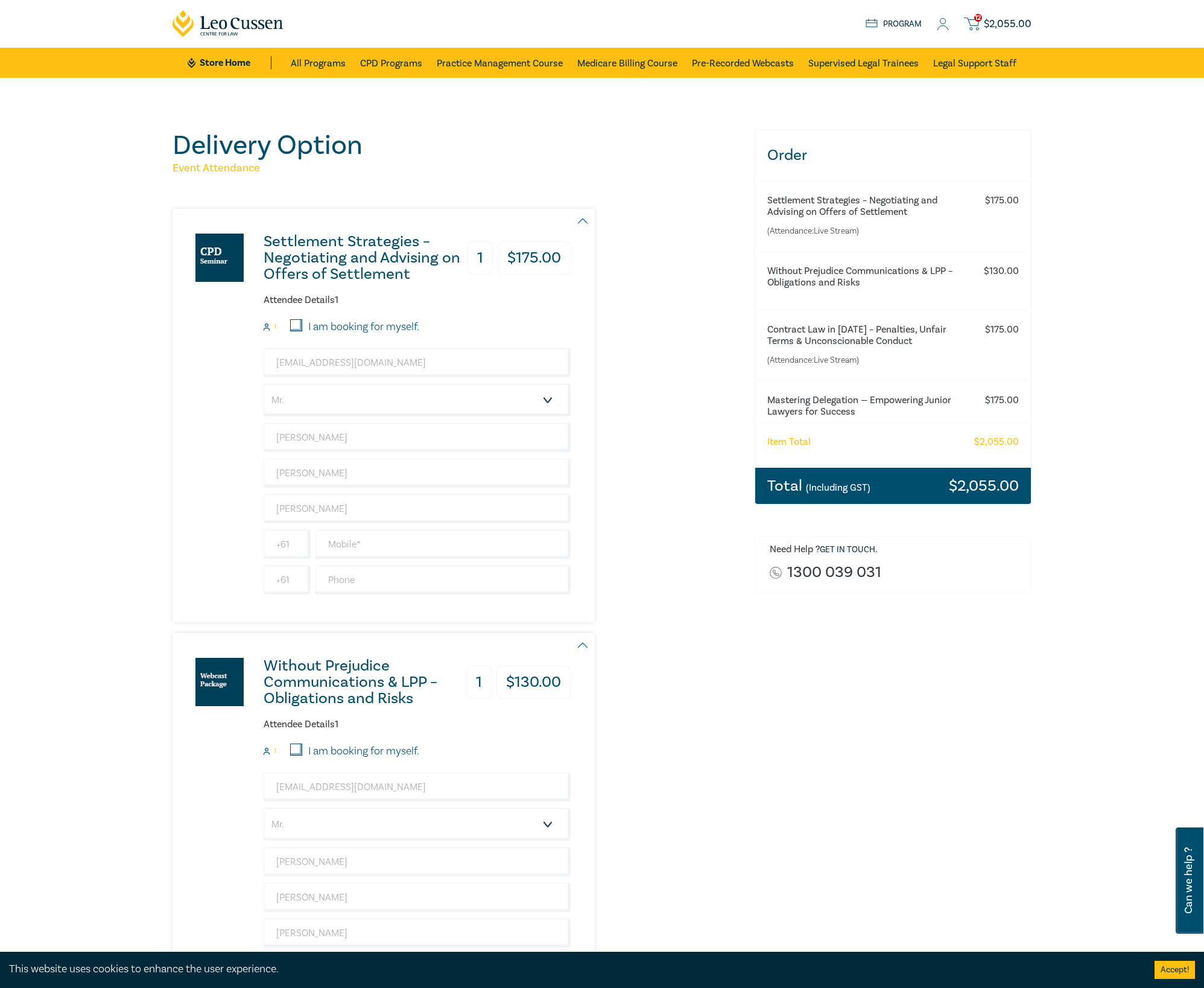
click at [625, 435] on div "Settlement Strategies – Negotiating and Advising on Offers of Settlement 1 $ 17…" at bounding box center [456, 415] width 568 height 414
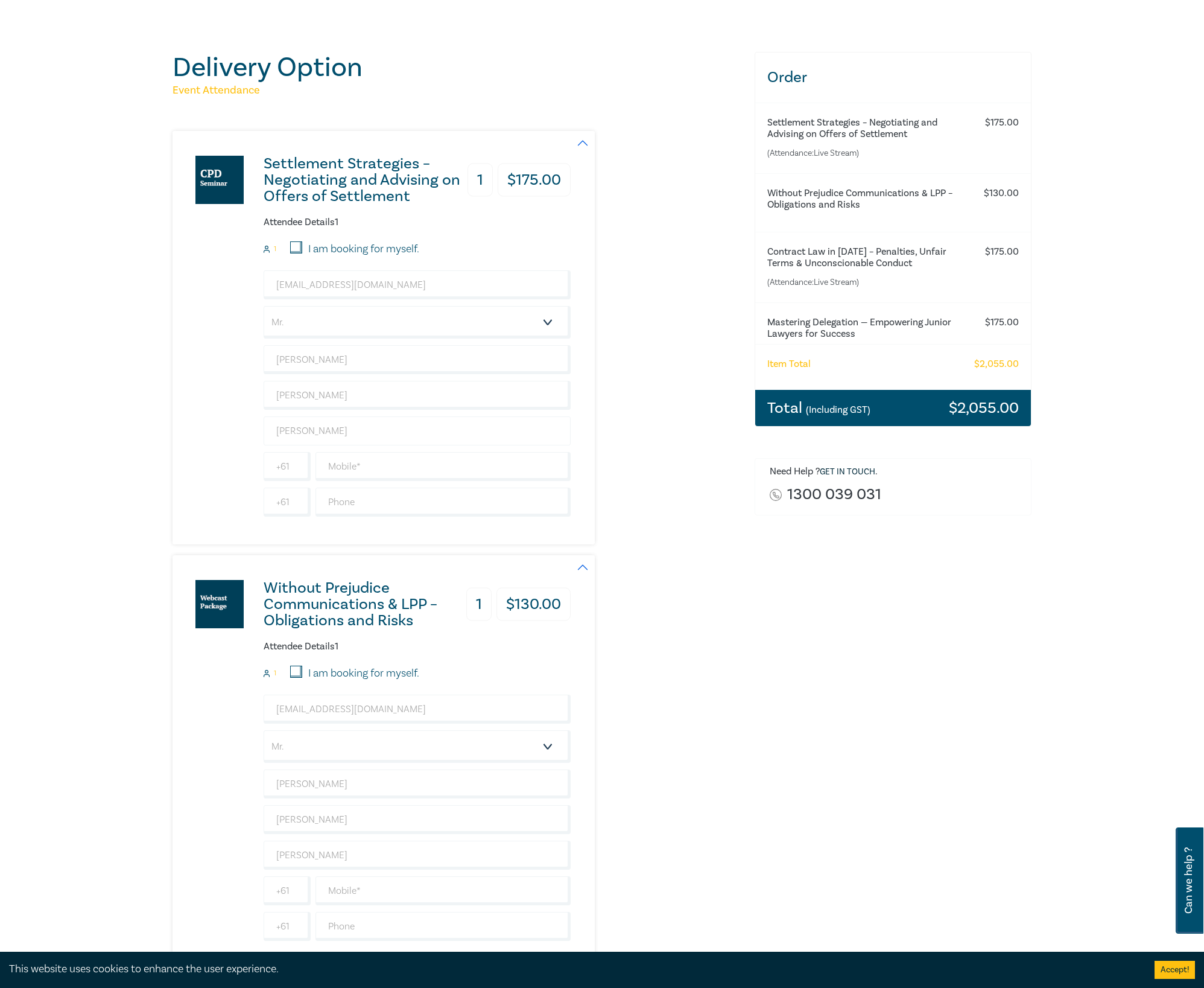
scroll to position [80, 0]
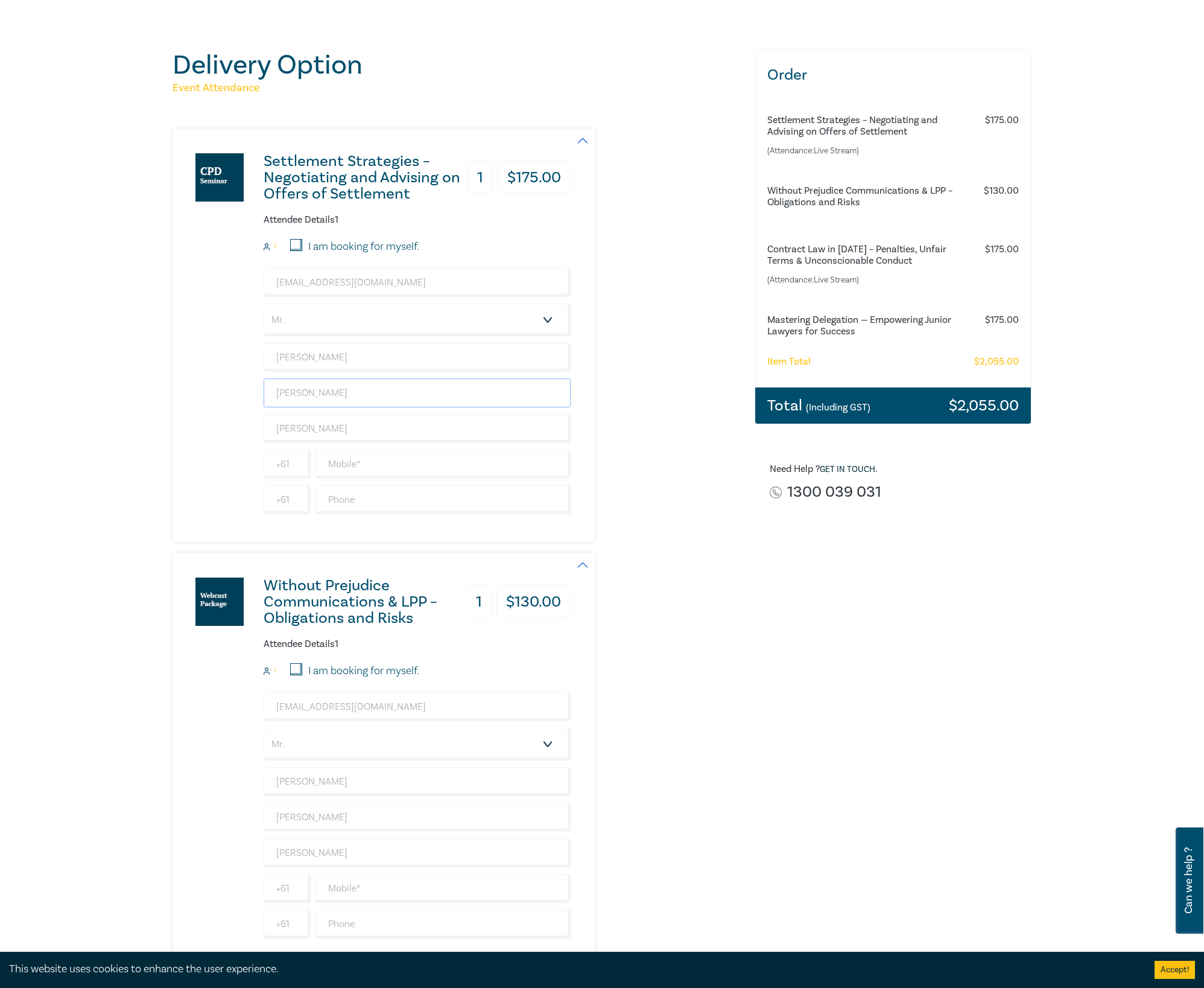
drag, startPoint x: 336, startPoint y: 397, endPoint x: 246, endPoint y: 393, distance: 90.1
click at [246, 393] on div "Settlement Strategies – Negotiating and Advising on Offers of Settlement 1 $ 17…" at bounding box center [371, 335] width 398 height 414
click at [635, 389] on div "Settlement Strategies – Negotiating and Advising on Offers of Settlement 1 $ 17…" at bounding box center [456, 335] width 568 height 414
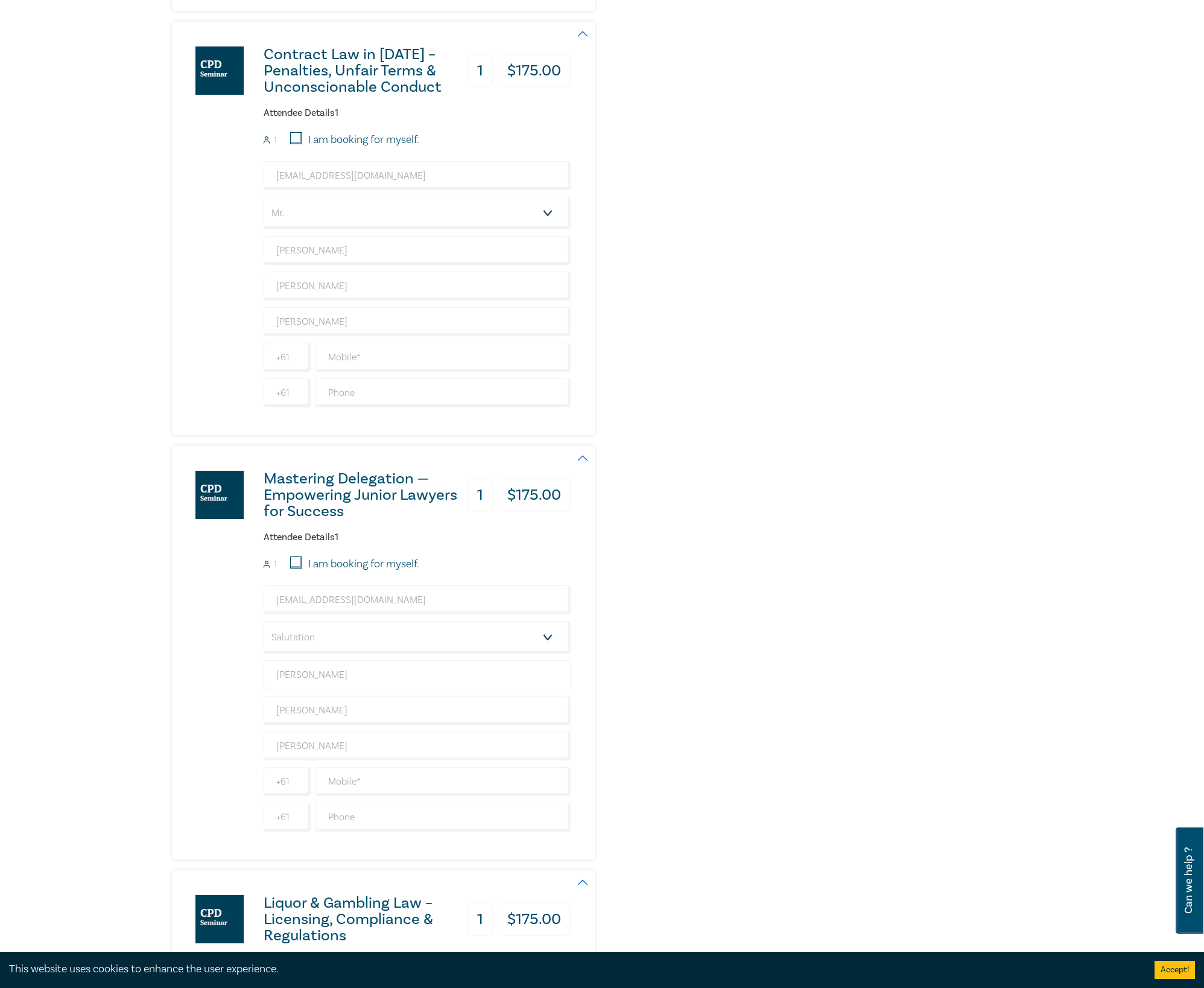
scroll to position [1126, 0]
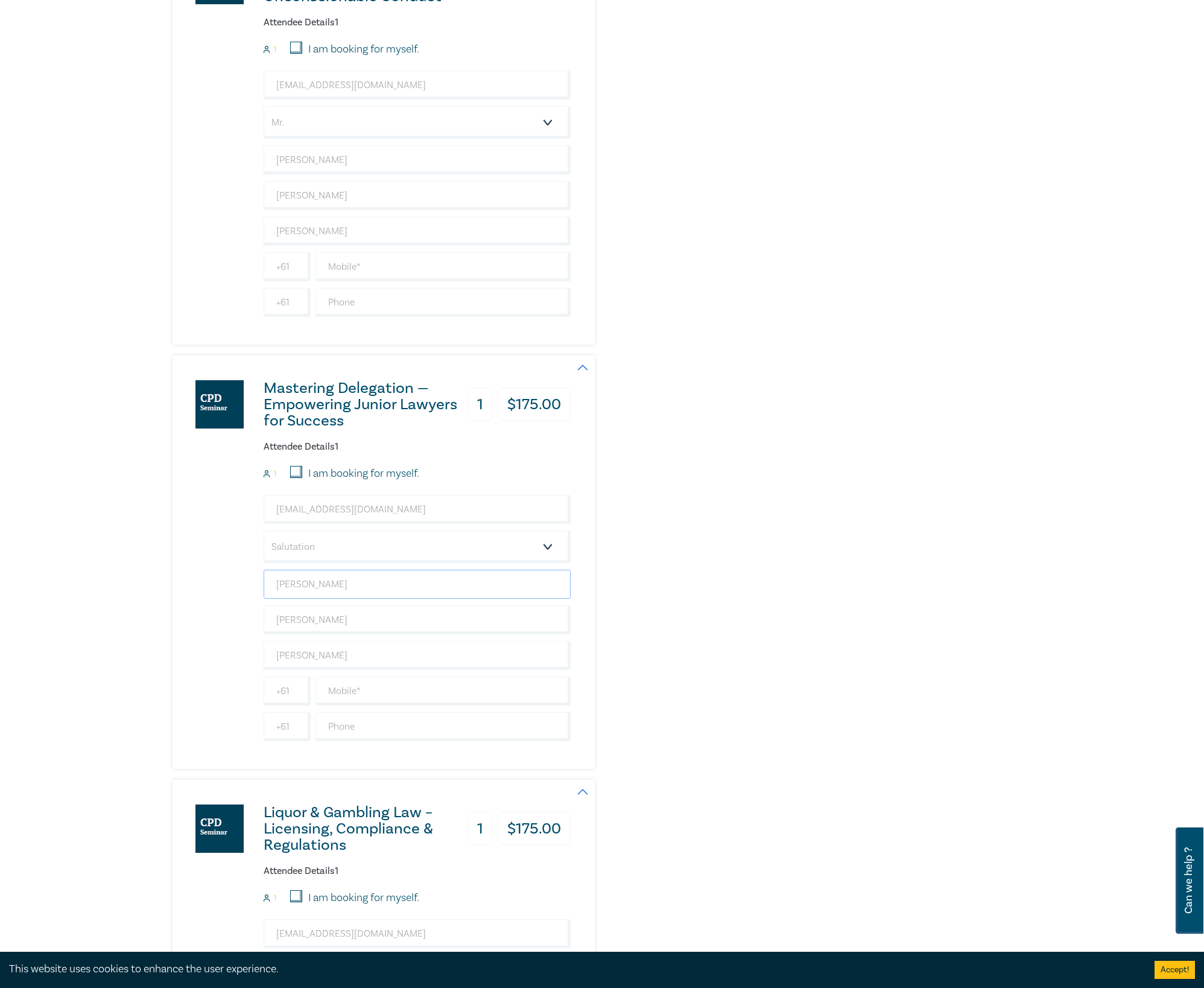
click at [336, 589] on input "[PERSON_NAME]" at bounding box center [418, 584] width 307 height 29
paste input "[PERSON_NAME]"
type input "[PERSON_NAME]"
drag, startPoint x: 618, startPoint y: 542, endPoint x: 634, endPoint y: 545, distance: 16.3
click at [620, 542] on div "Mastering Delegation — Empowering Junior Lawyers for Success 1 $ 175.00 Attende…" at bounding box center [456, 563] width 568 height 414
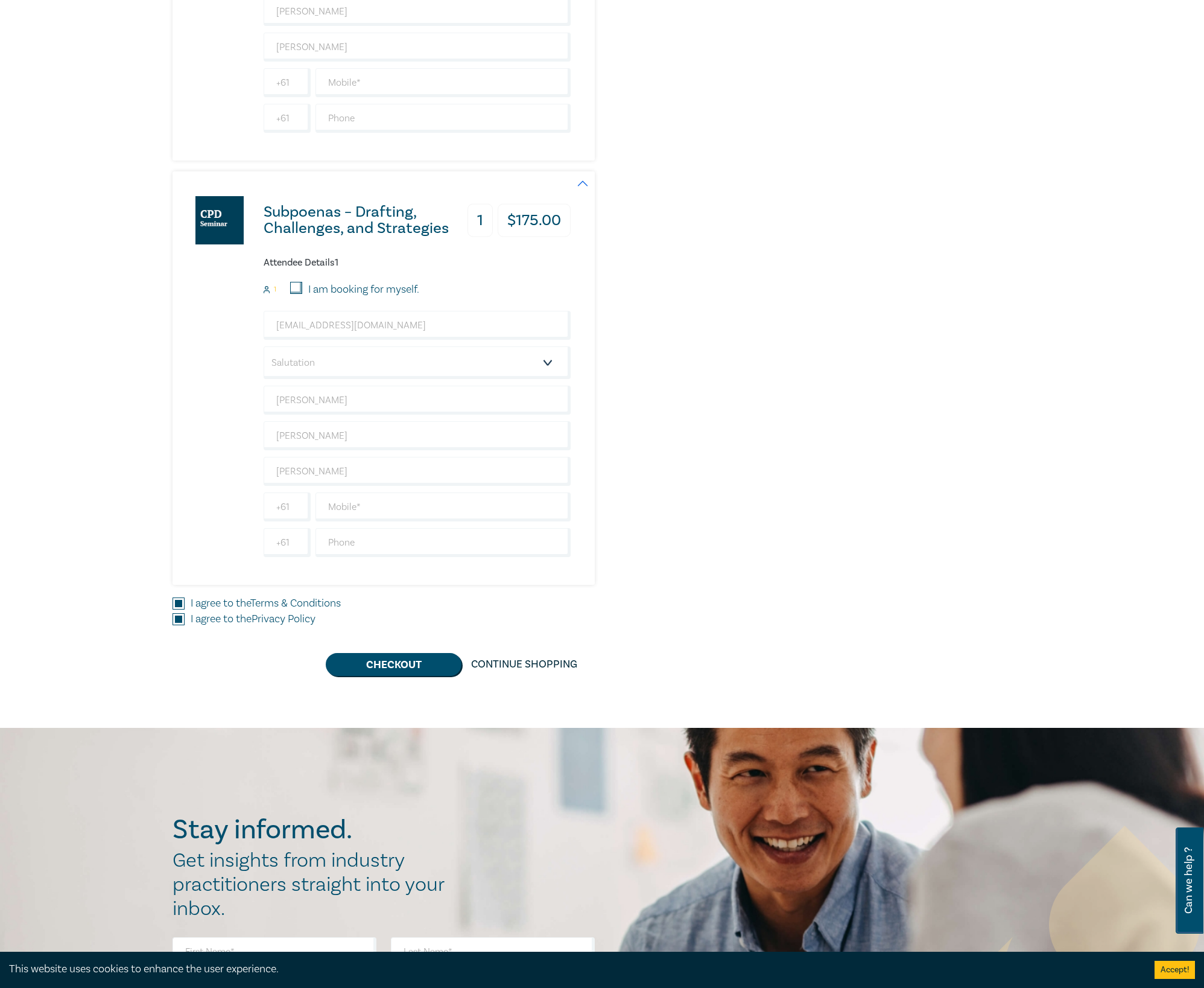
scroll to position [4746, 0]
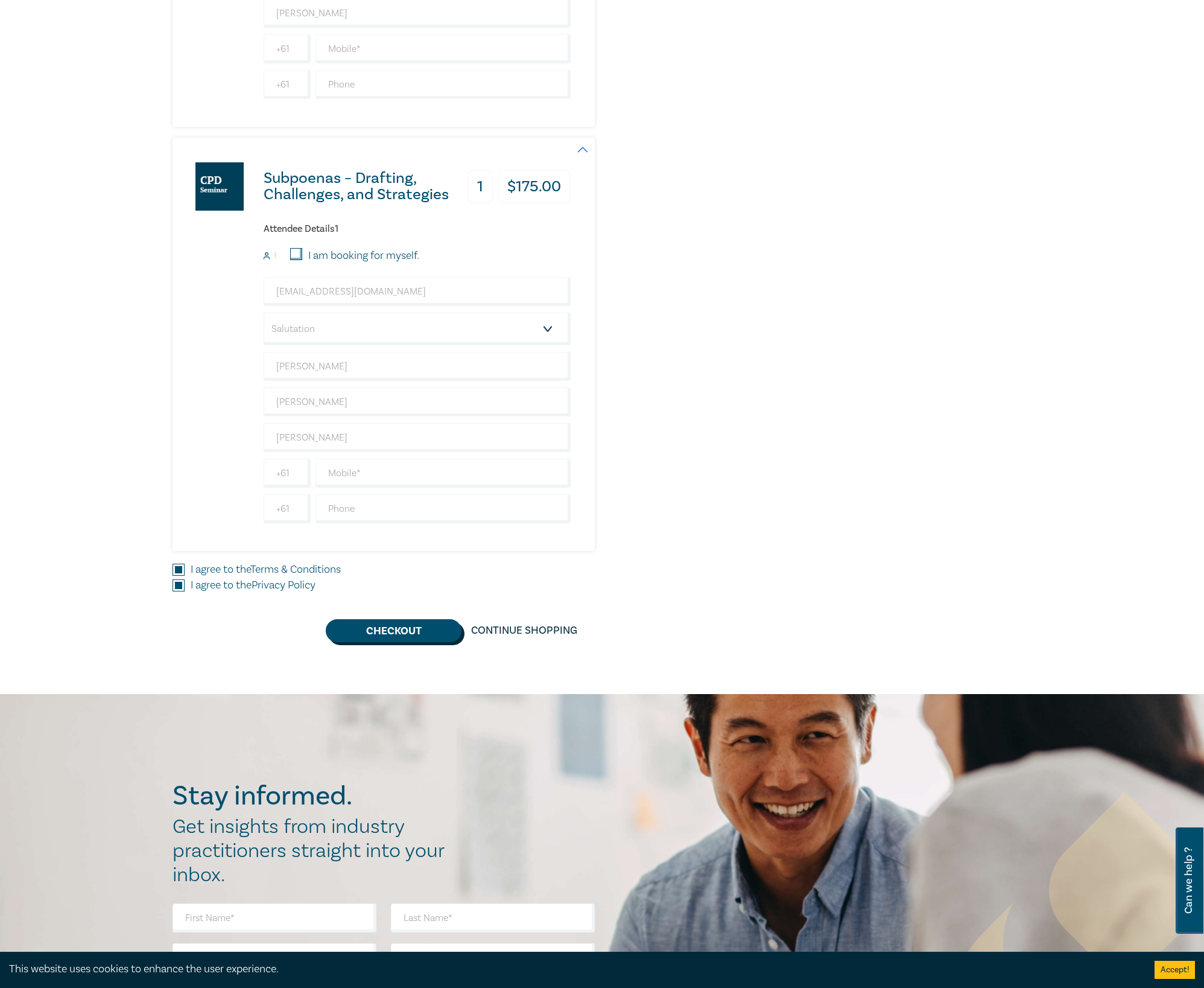
click at [391, 642] on button "Checkout" at bounding box center [393, 630] width 136 height 23
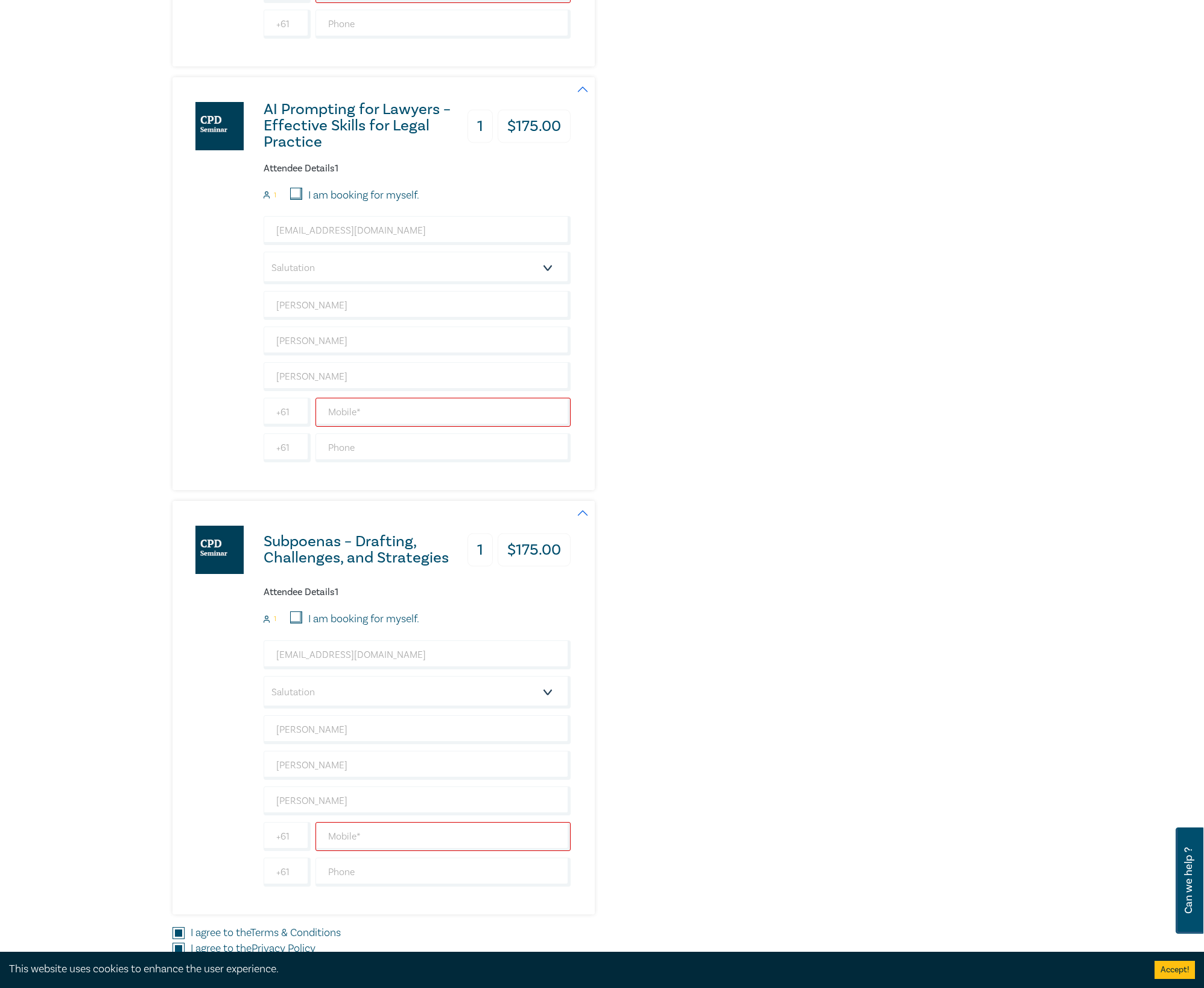
scroll to position [4345, 0]
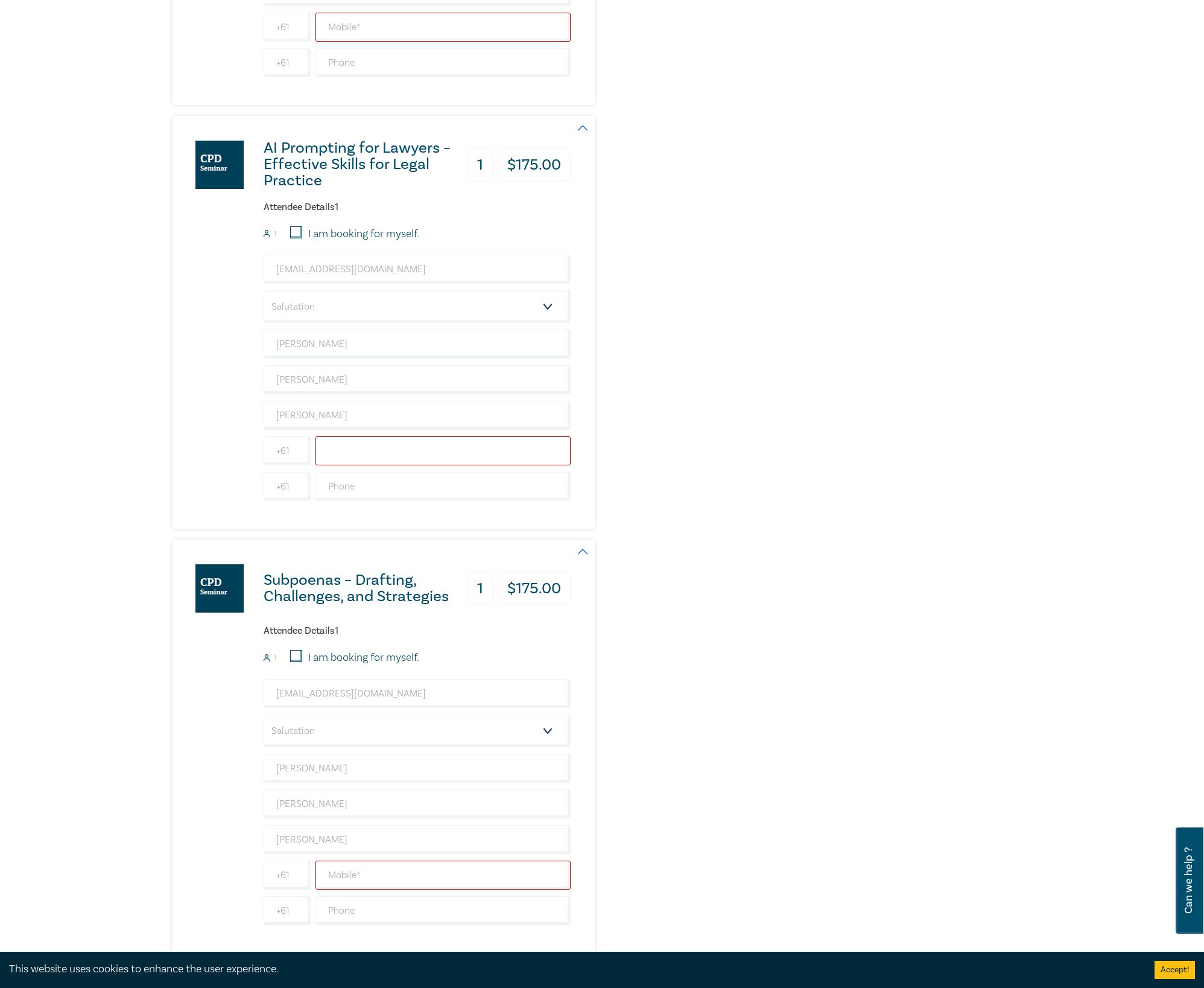
click at [460, 465] on input "text" at bounding box center [443, 451] width 255 height 29
click at [667, 394] on div "AI Prompting for Lawyers – Effective Skills for Legal Practice 1 $ 175.00 Atten…" at bounding box center [456, 323] width 568 height 414
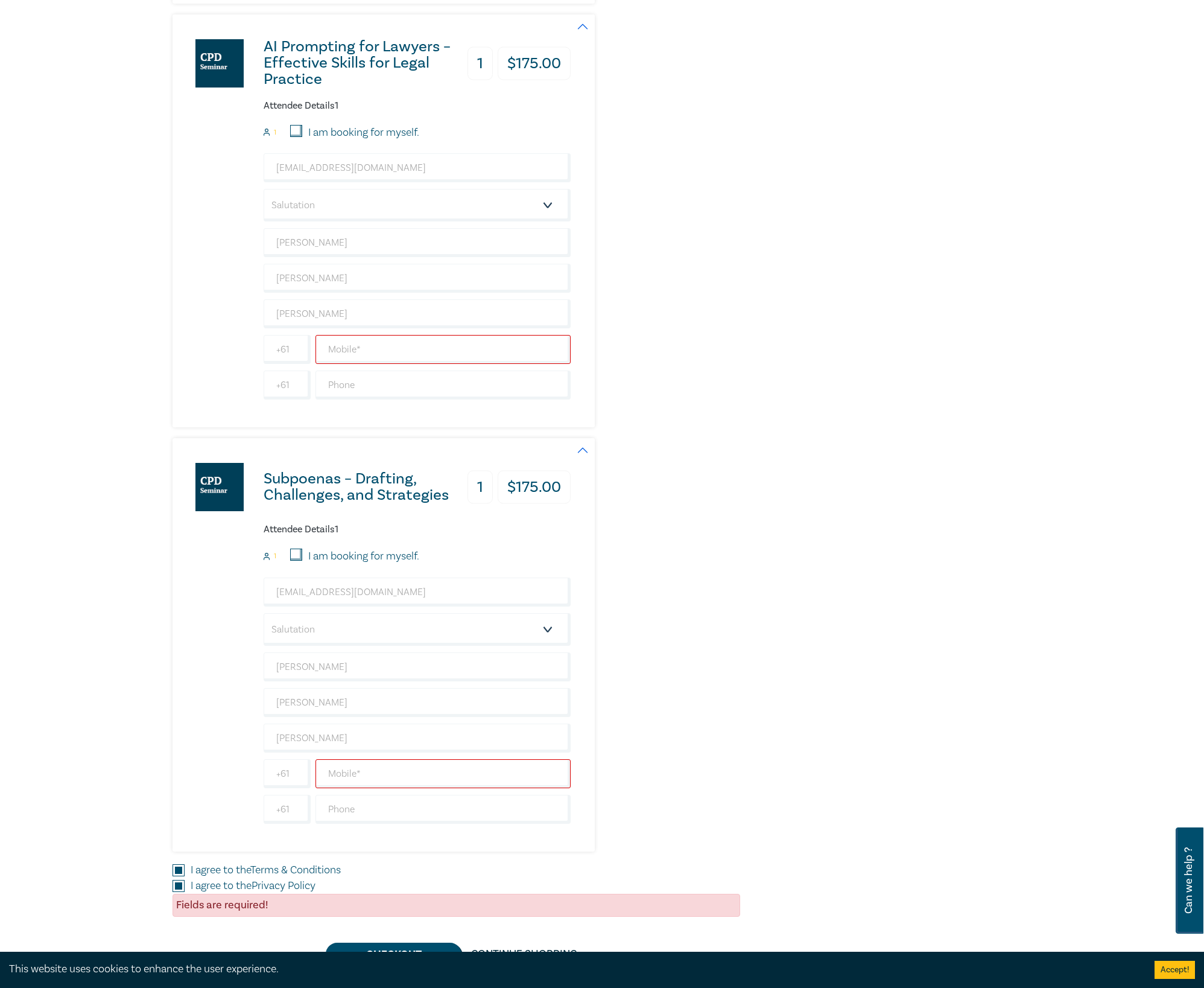
scroll to position [4505, 0]
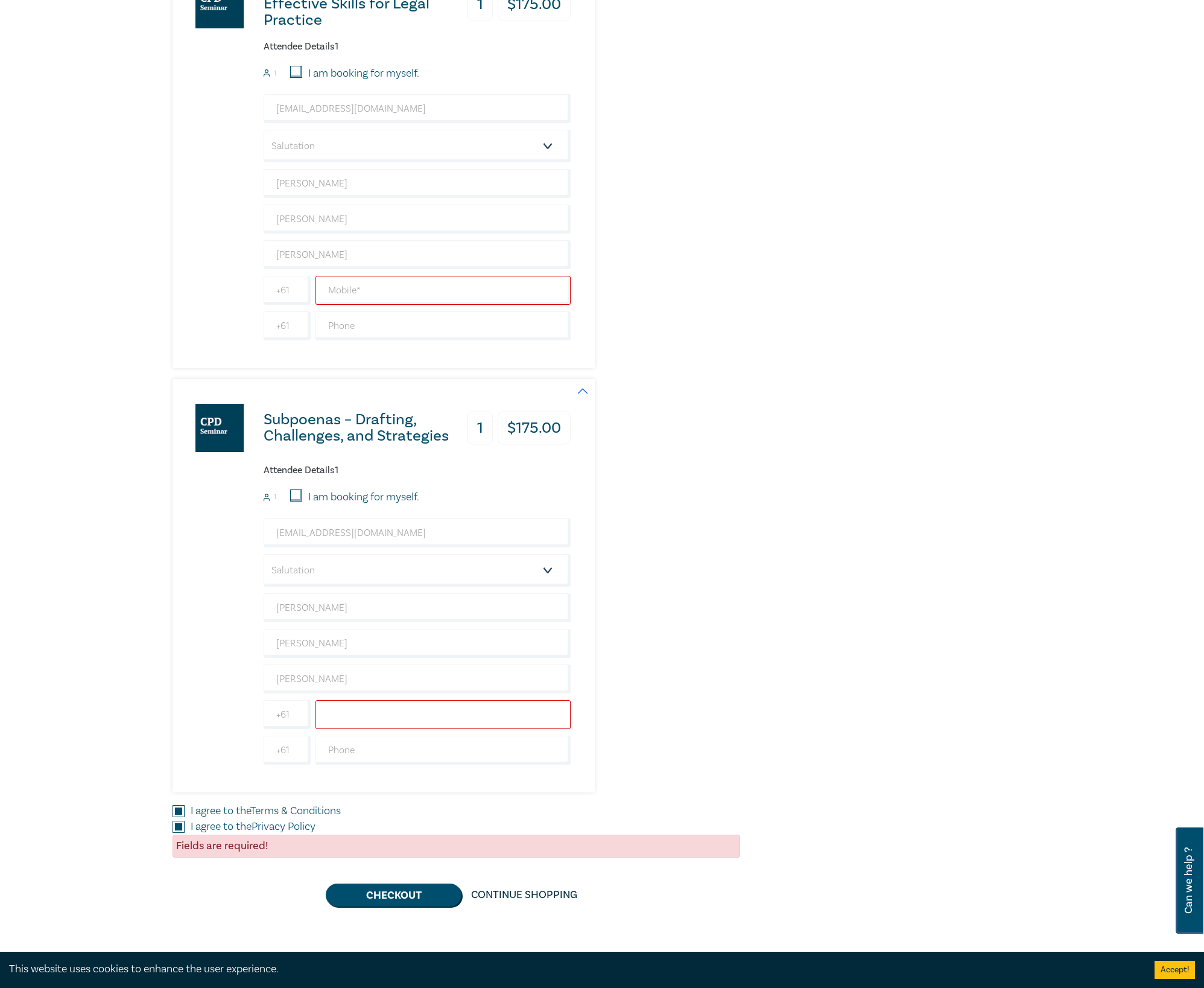
click at [404, 700] on input "text" at bounding box center [443, 714] width 255 height 29
click at [408, 700] on input "text" at bounding box center [443, 714] width 255 height 29
type input "0431233948"
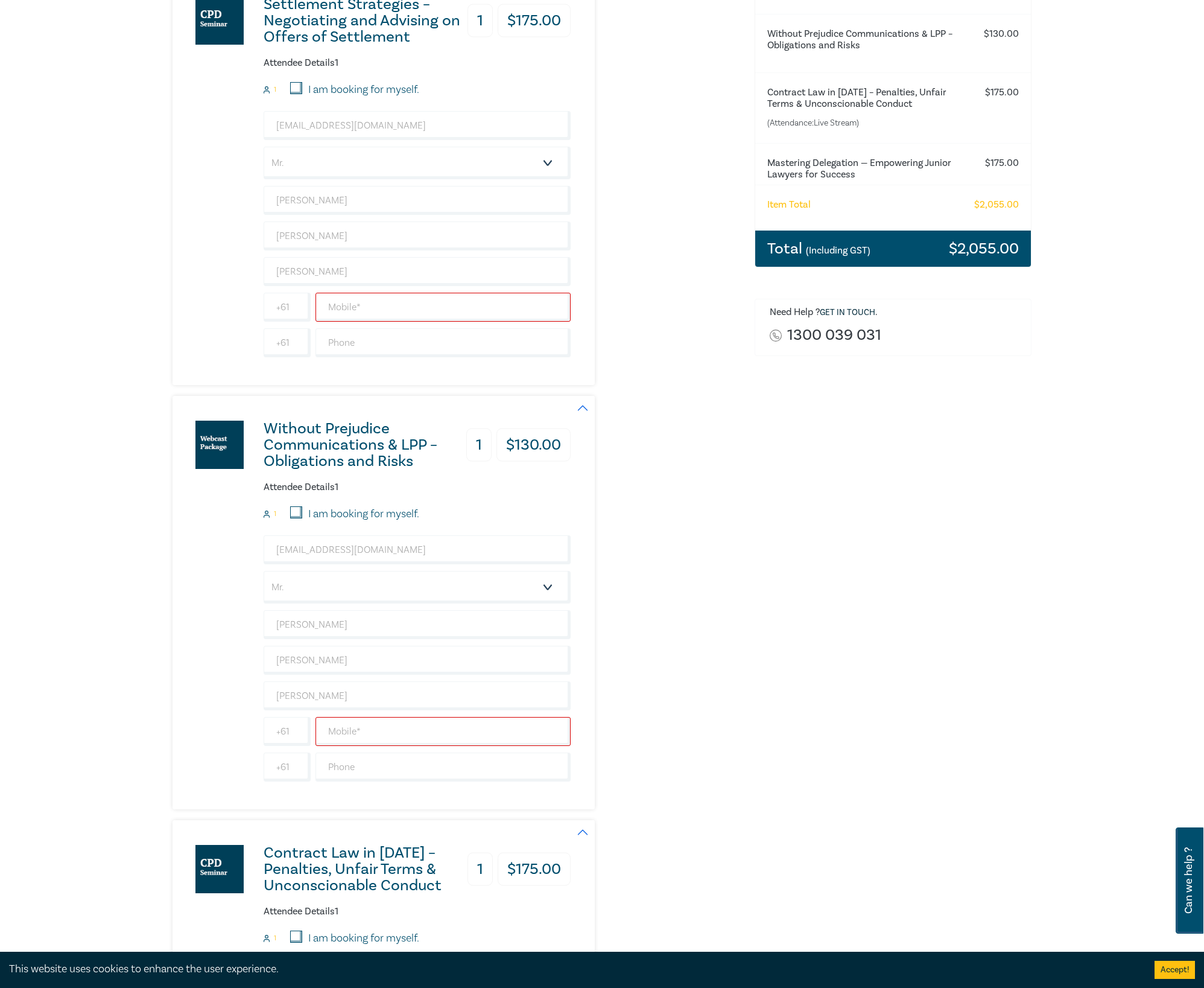
scroll to position [0, 0]
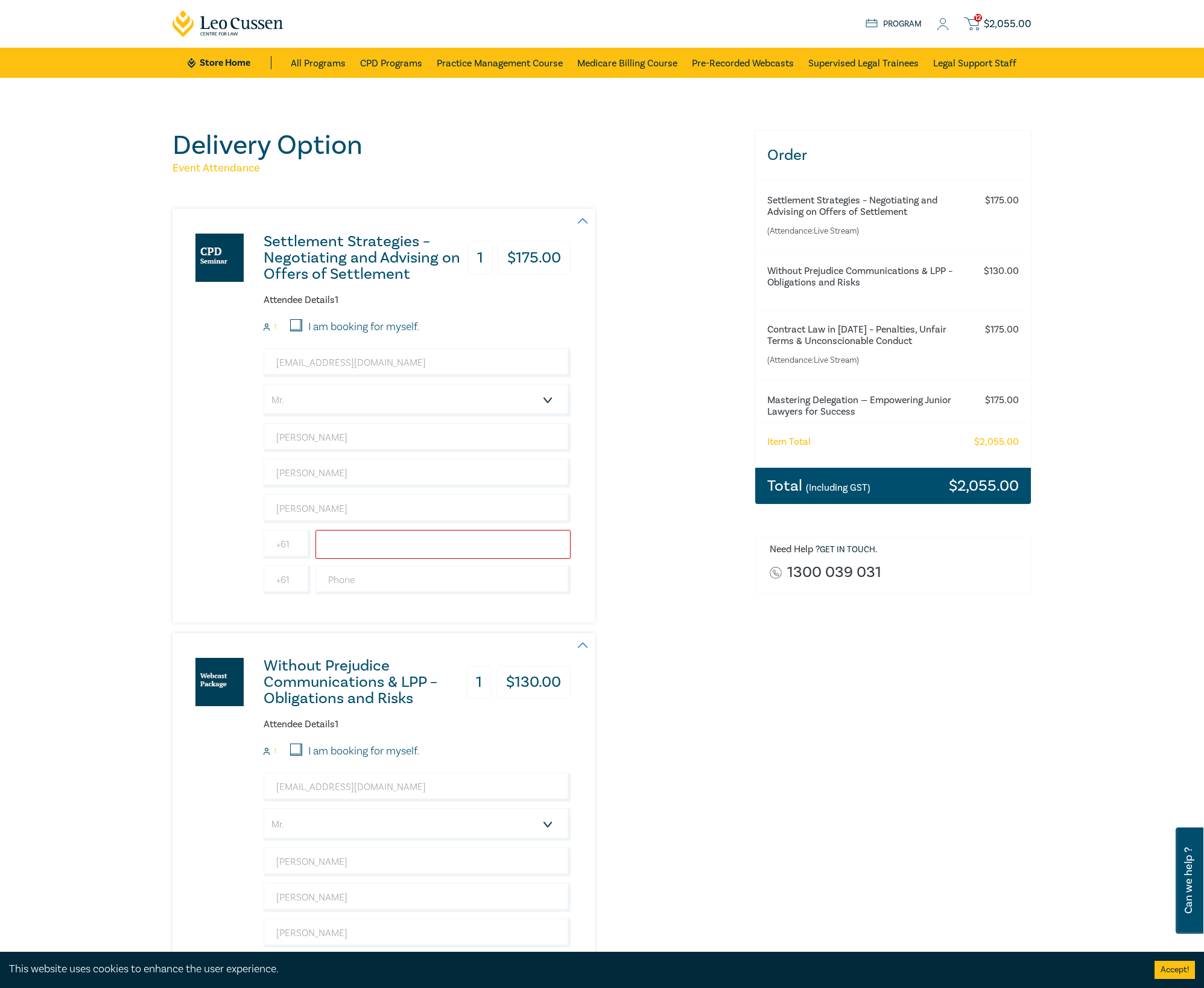
click at [421, 542] on input "text" at bounding box center [443, 544] width 255 height 29
paste input "0431233948"
type input "0431233948"
drag, startPoint x: 673, startPoint y: 487, endPoint x: 618, endPoint y: 512, distance: 60.4
click at [673, 487] on div "Settlement Strategies – Negotiating and Advising on Offers of Settlement 1 $ 17…" at bounding box center [456, 415] width 568 height 414
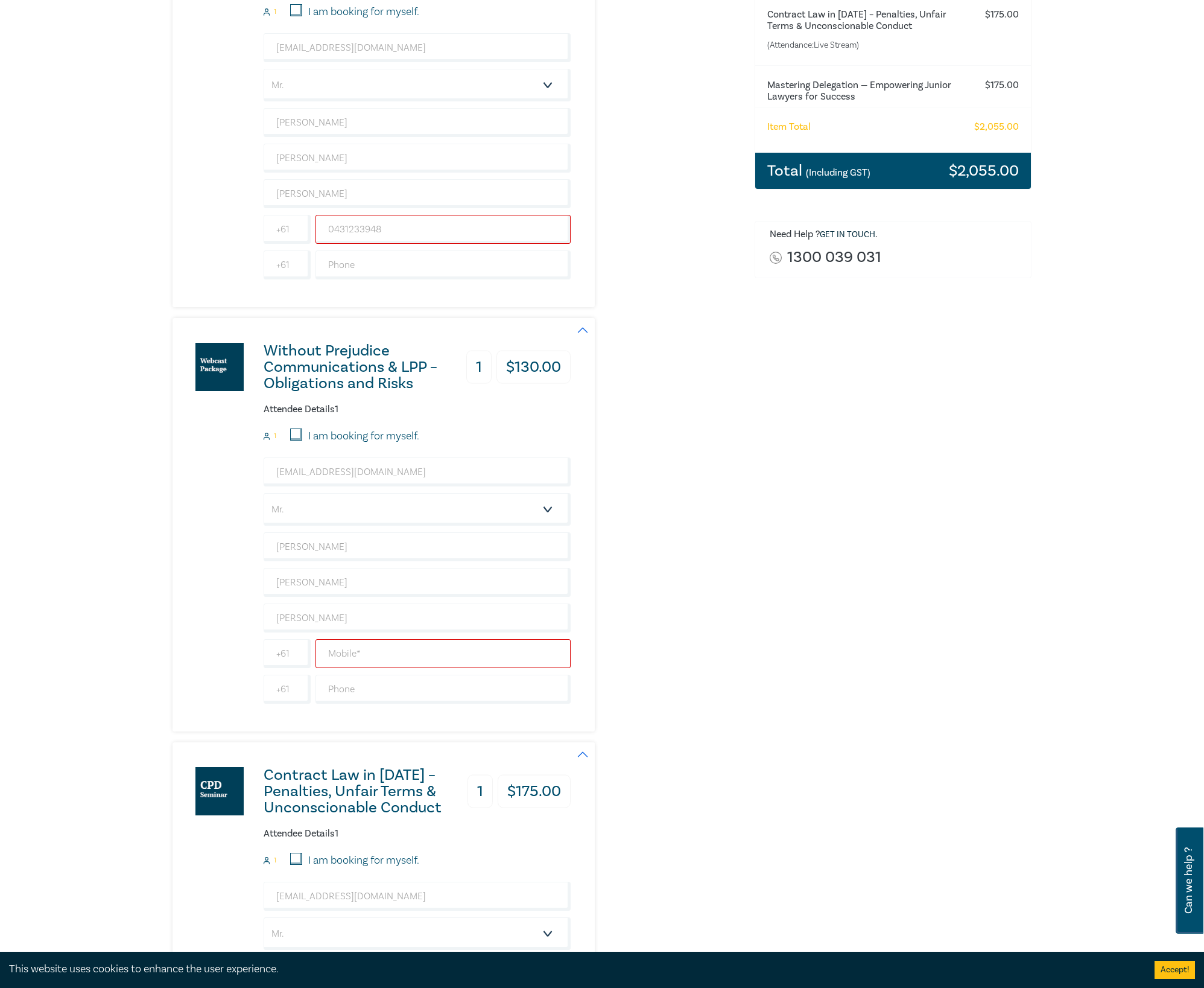
scroll to position [321, 0]
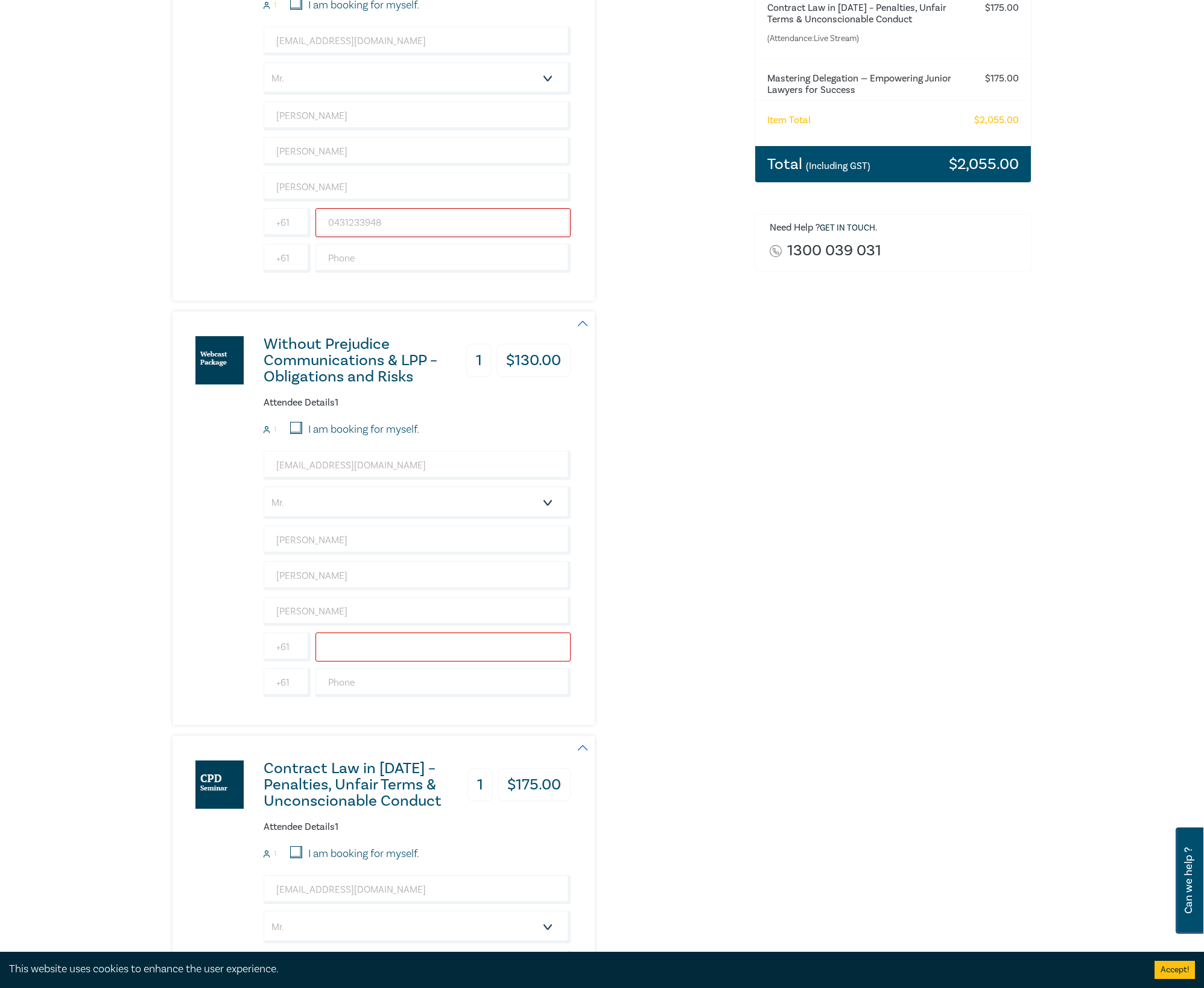
click at [360, 650] on input "text" at bounding box center [443, 646] width 255 height 29
paste input "0431233948"
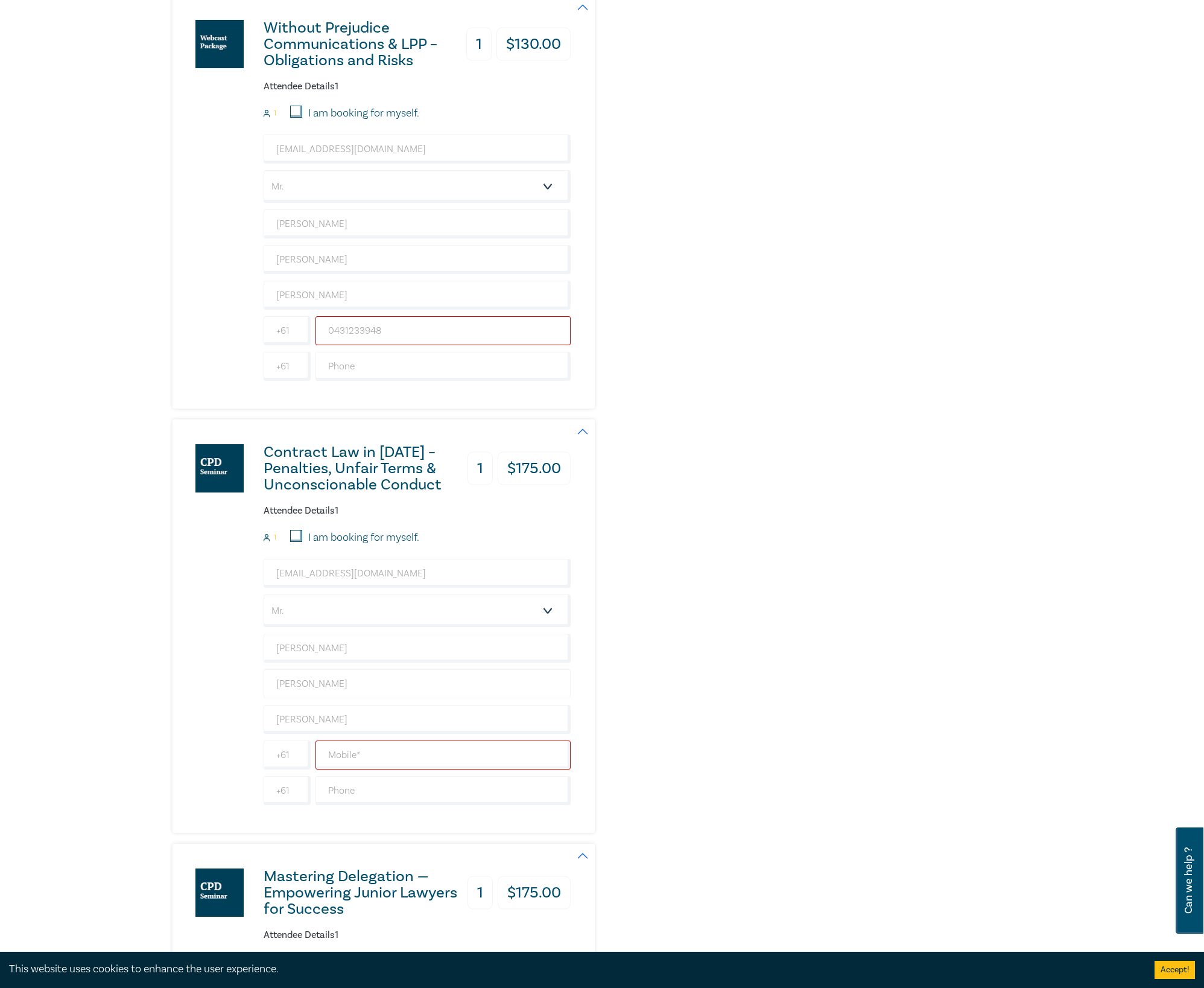
scroll to position [643, 0]
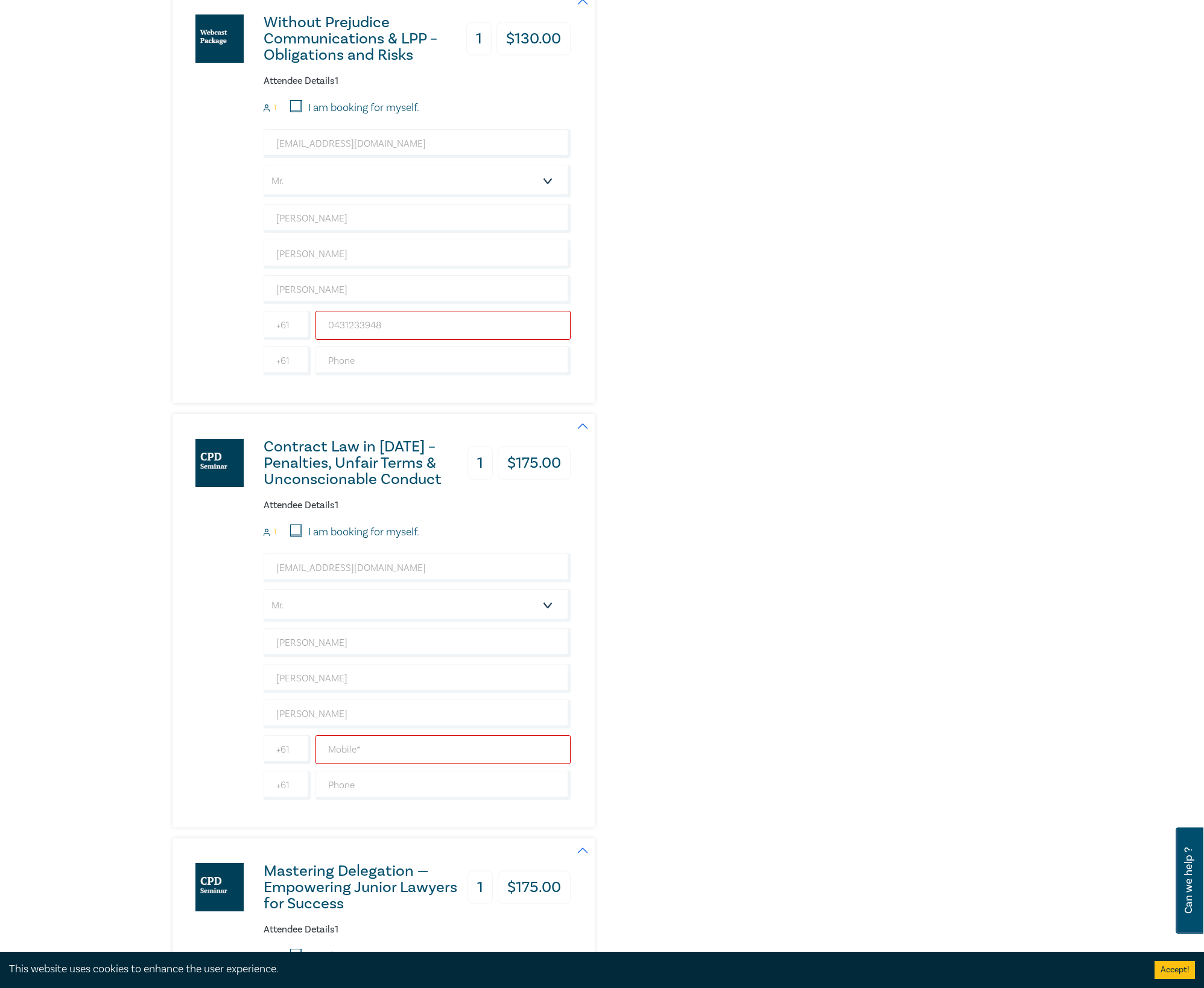
type input "0431233948"
click at [374, 700] on input "text" at bounding box center [443, 749] width 255 height 29
paste input "0431233948"
click at [718, 700] on div "Contract Law in 2025 – Penalties, Unfair Terms & Unconscionable Conduct 1 $ 175…" at bounding box center [456, 621] width 568 height 414
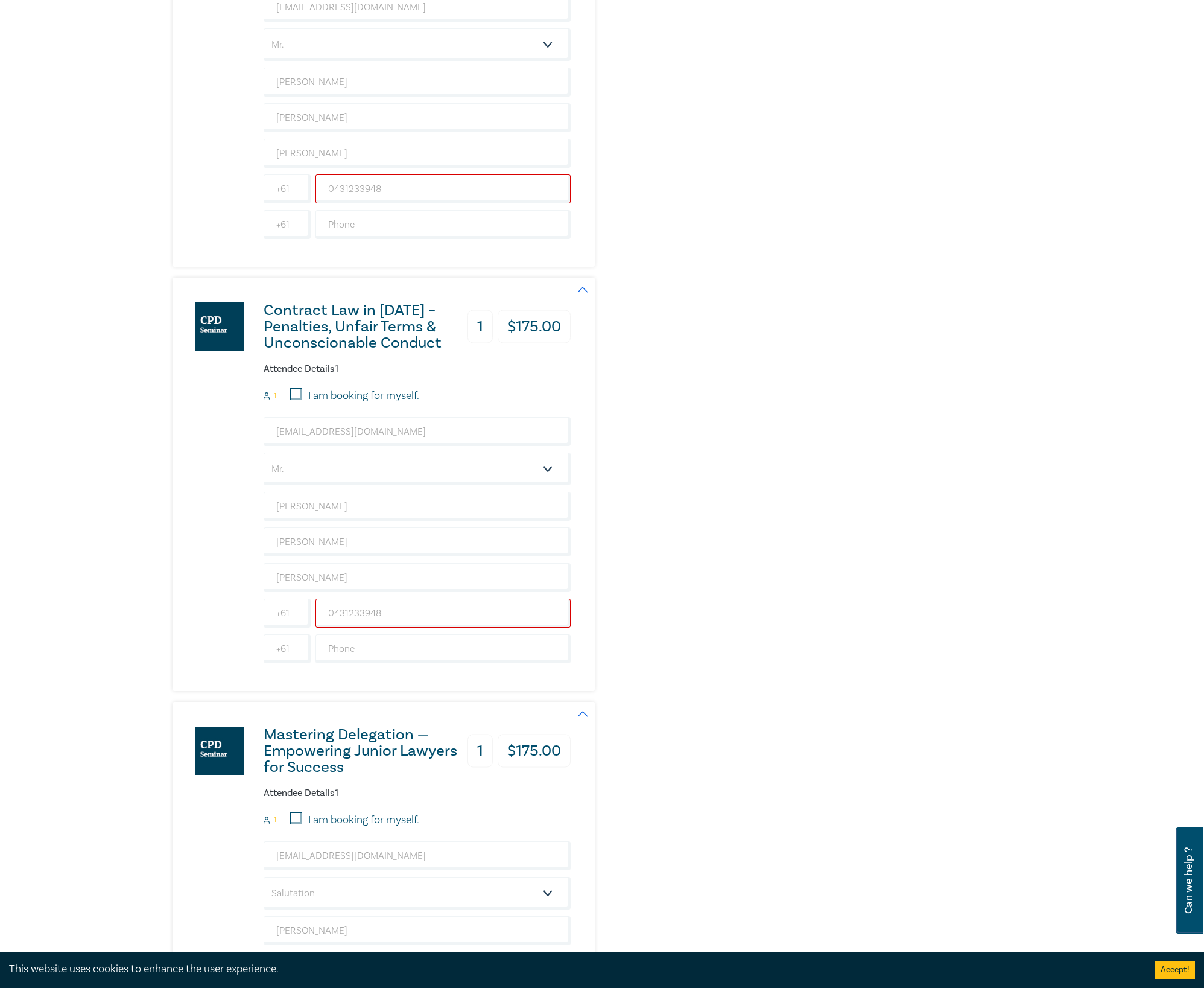
scroll to position [805, 0]
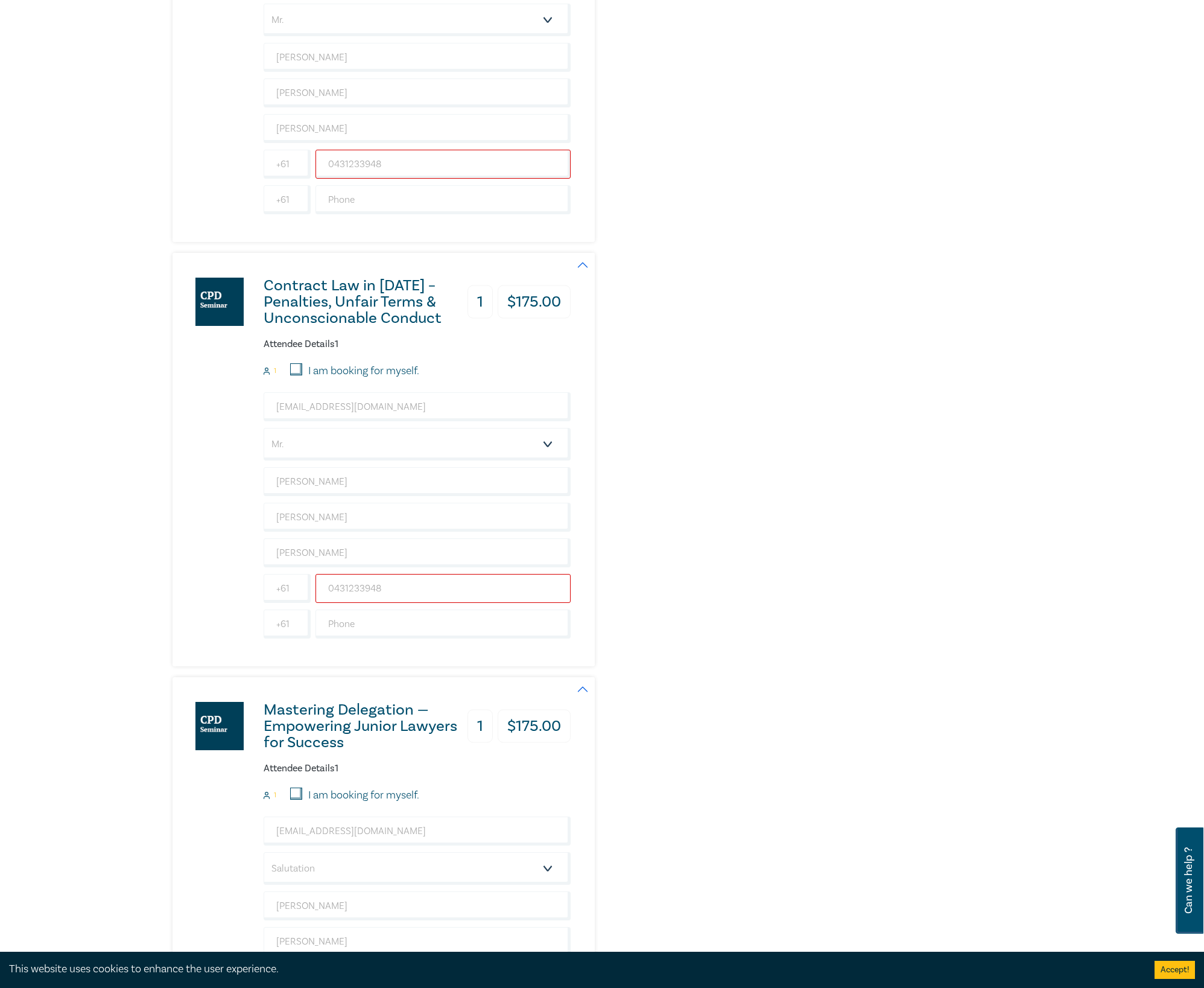
drag, startPoint x: 332, startPoint y: 597, endPoint x: 321, endPoint y: 597, distance: 11.0
click at [321, 597] on input "0431233948" at bounding box center [443, 588] width 255 height 29
type input "431233948"
click at [371, 623] on input "text" at bounding box center [443, 624] width 255 height 29
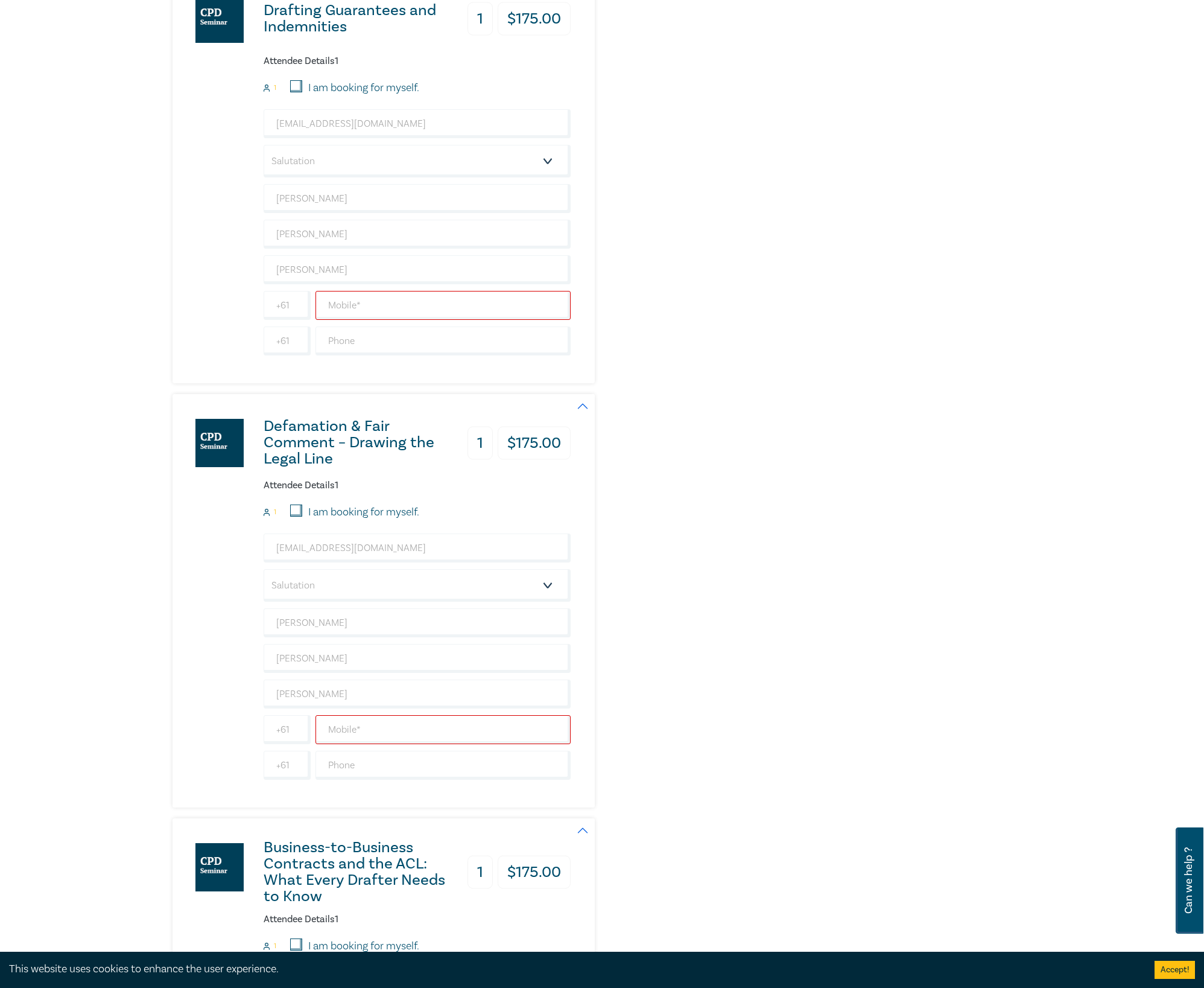
scroll to position [3218, 0]
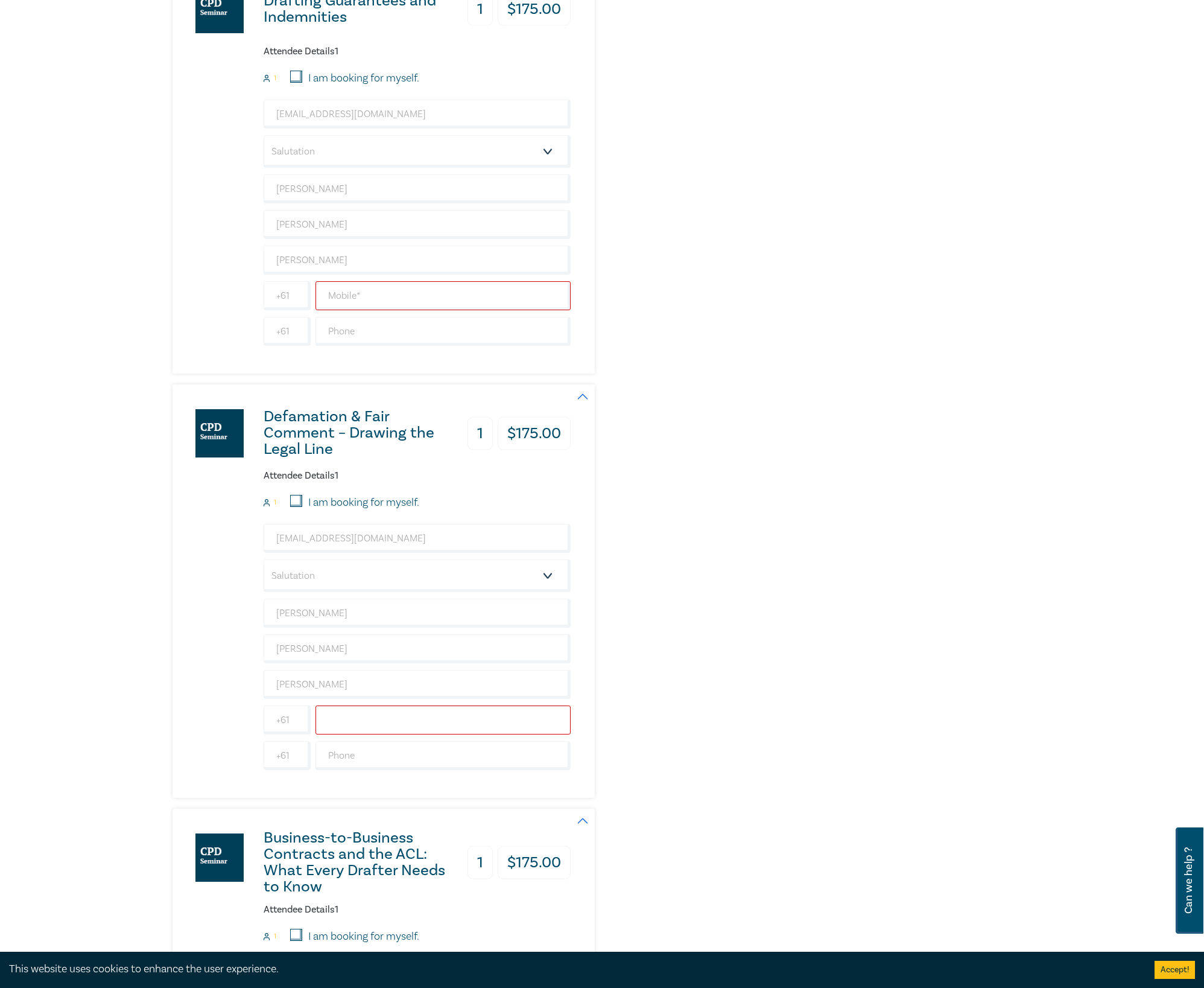
click at [444, 700] on input "text" at bounding box center [443, 719] width 255 height 29
paste input "431233948"
type input "431233948"
click at [656, 700] on div "Defamation & Fair Comment – Drawing the Legal Line 1 $ 175.00 Attendee Details …" at bounding box center [456, 592] width 568 height 414
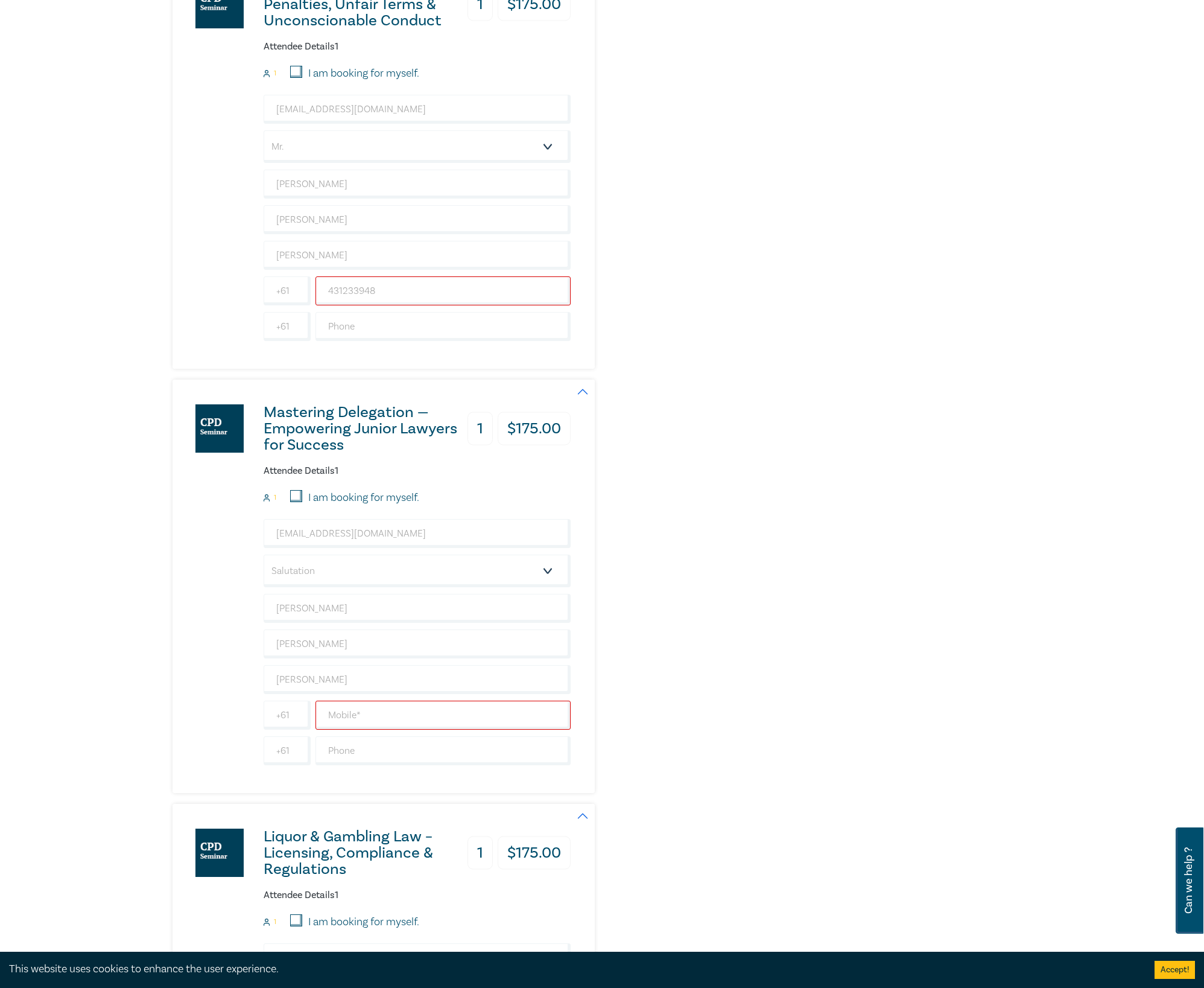
scroll to position [0, 0]
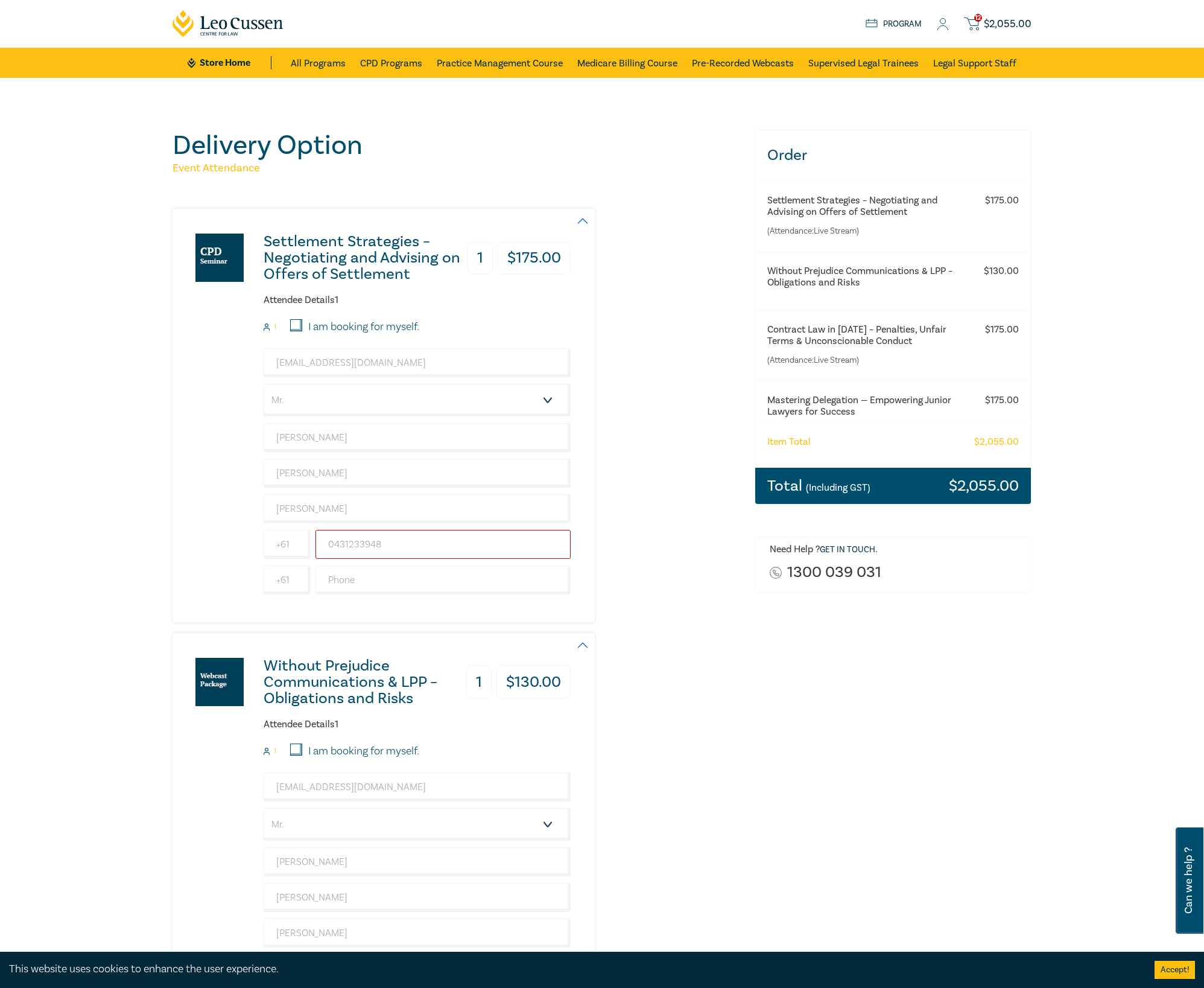
drag, startPoint x: 424, startPoint y: 541, endPoint x: 211, endPoint y: 552, distance: 213.3
click at [185, 552] on div "Settlement Strategies – Negotiating and Advising on Offers of Settlement 1 $ 17…" at bounding box center [371, 415] width 398 height 414
paste input "text"
type input "431233948"
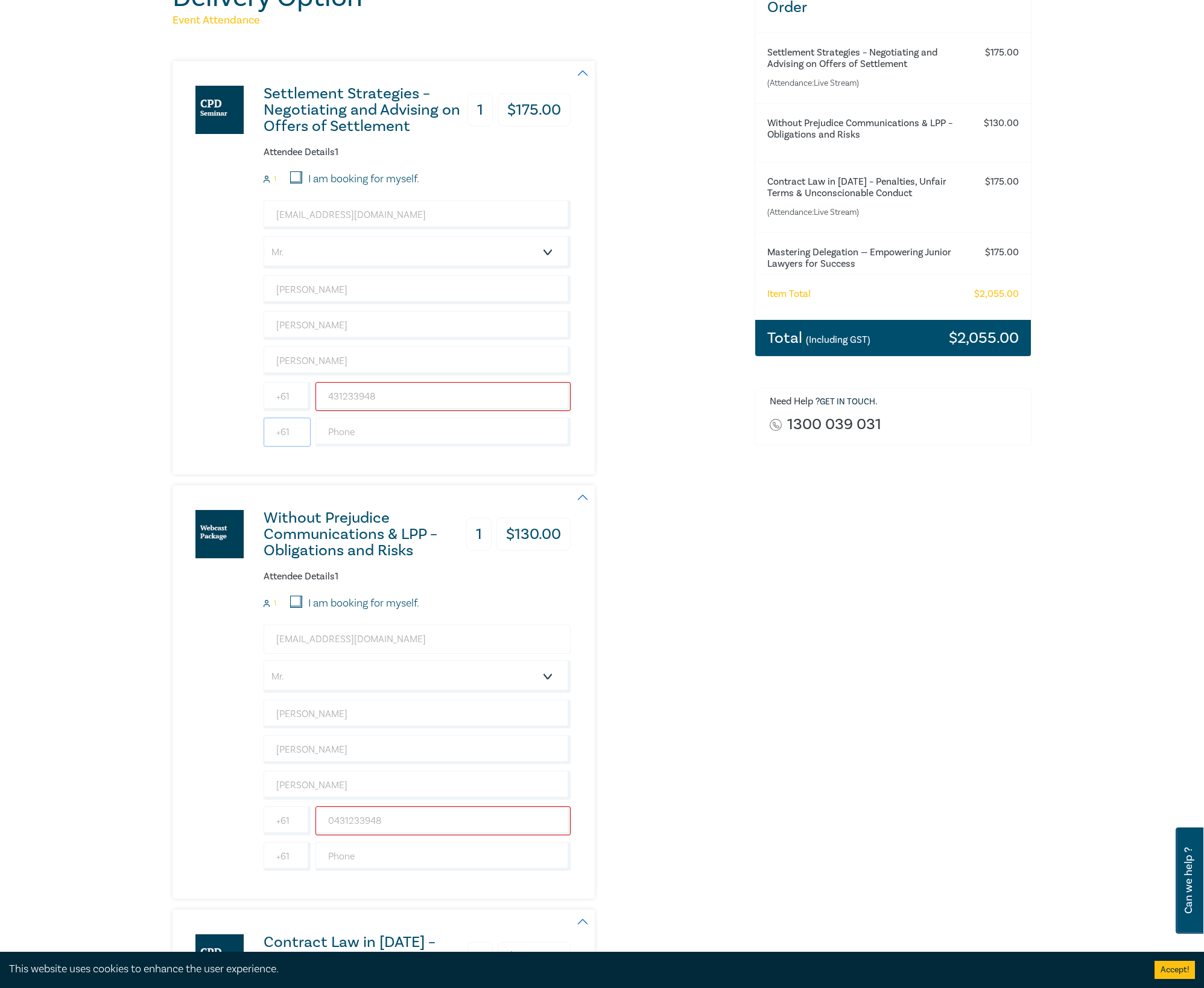
scroll to position [161, 0]
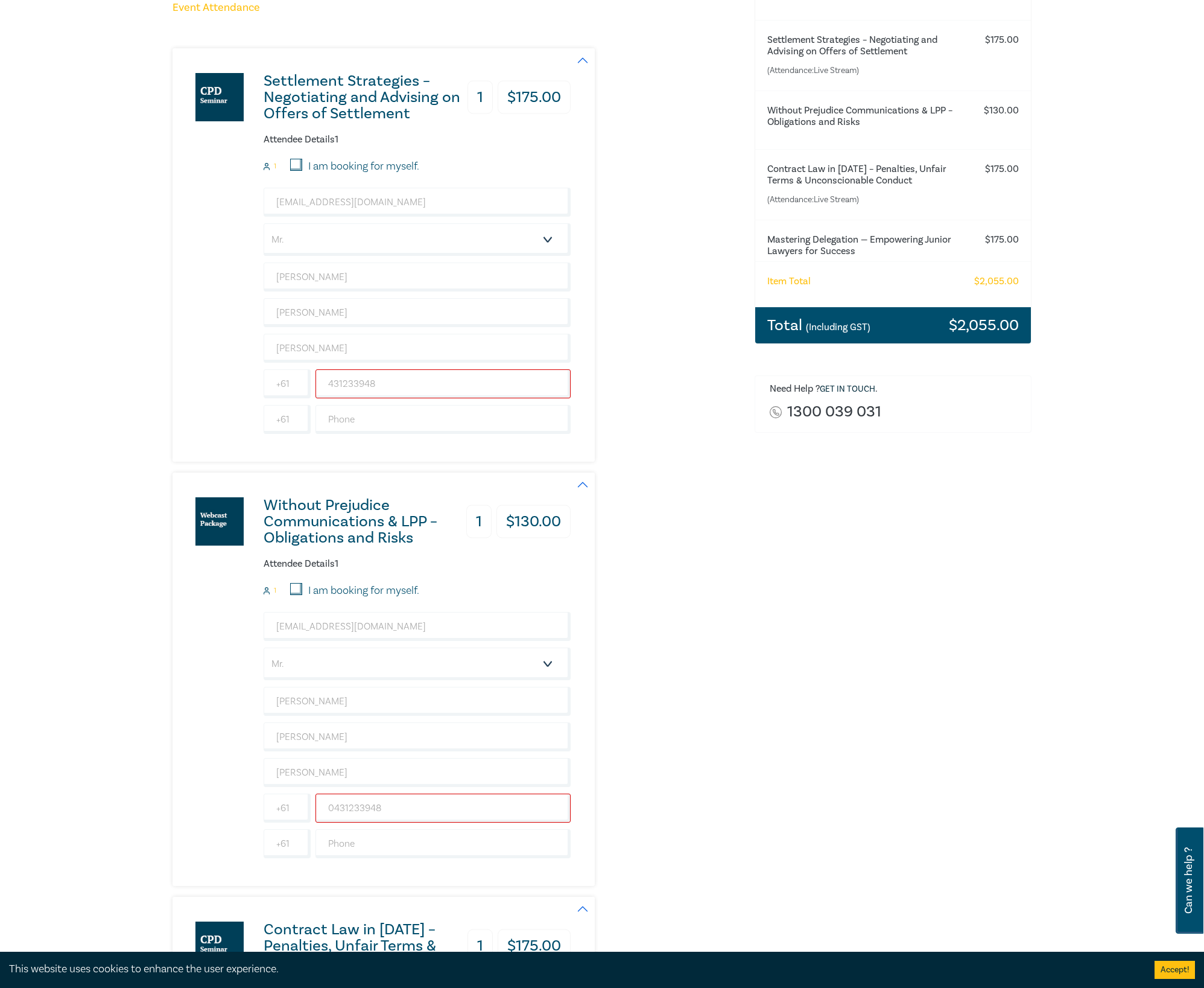
click at [723, 624] on div "Without Prejudice Communications & LPP – Obligations and Risks 1 $ 130.00 Atten…" at bounding box center [456, 679] width 568 height 414
drag, startPoint x: 458, startPoint y: 809, endPoint x: 222, endPoint y: 812, distance: 236.0
click at [222, 700] on div "Without Prejudice Communications & LPP – Obligations and Risks 1 $ 130.00 Atten…" at bounding box center [371, 679] width 398 height 414
paste input "text"
type input "431233948"
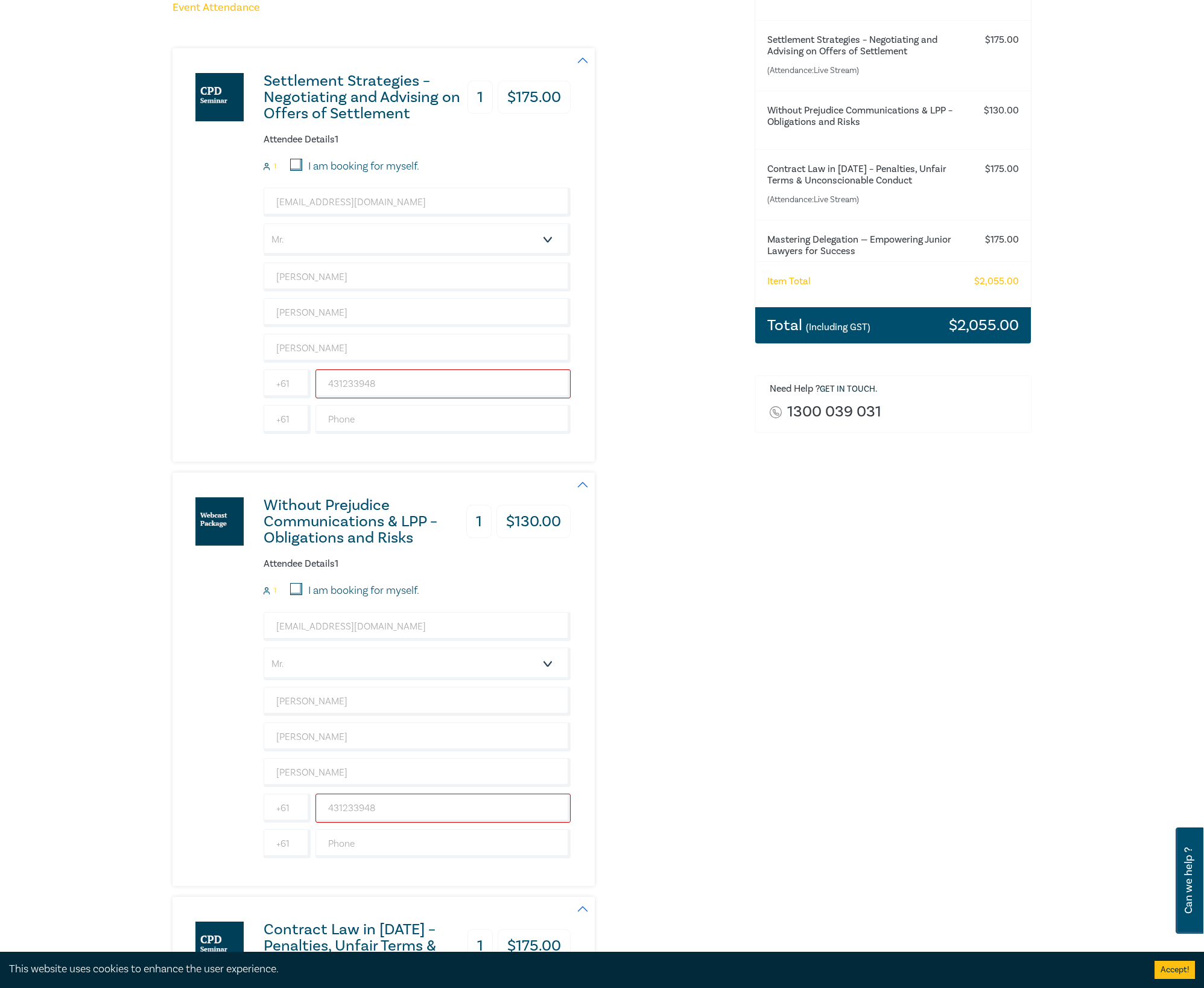
drag, startPoint x: 770, startPoint y: 710, endPoint x: 747, endPoint y: 713, distance: 23.2
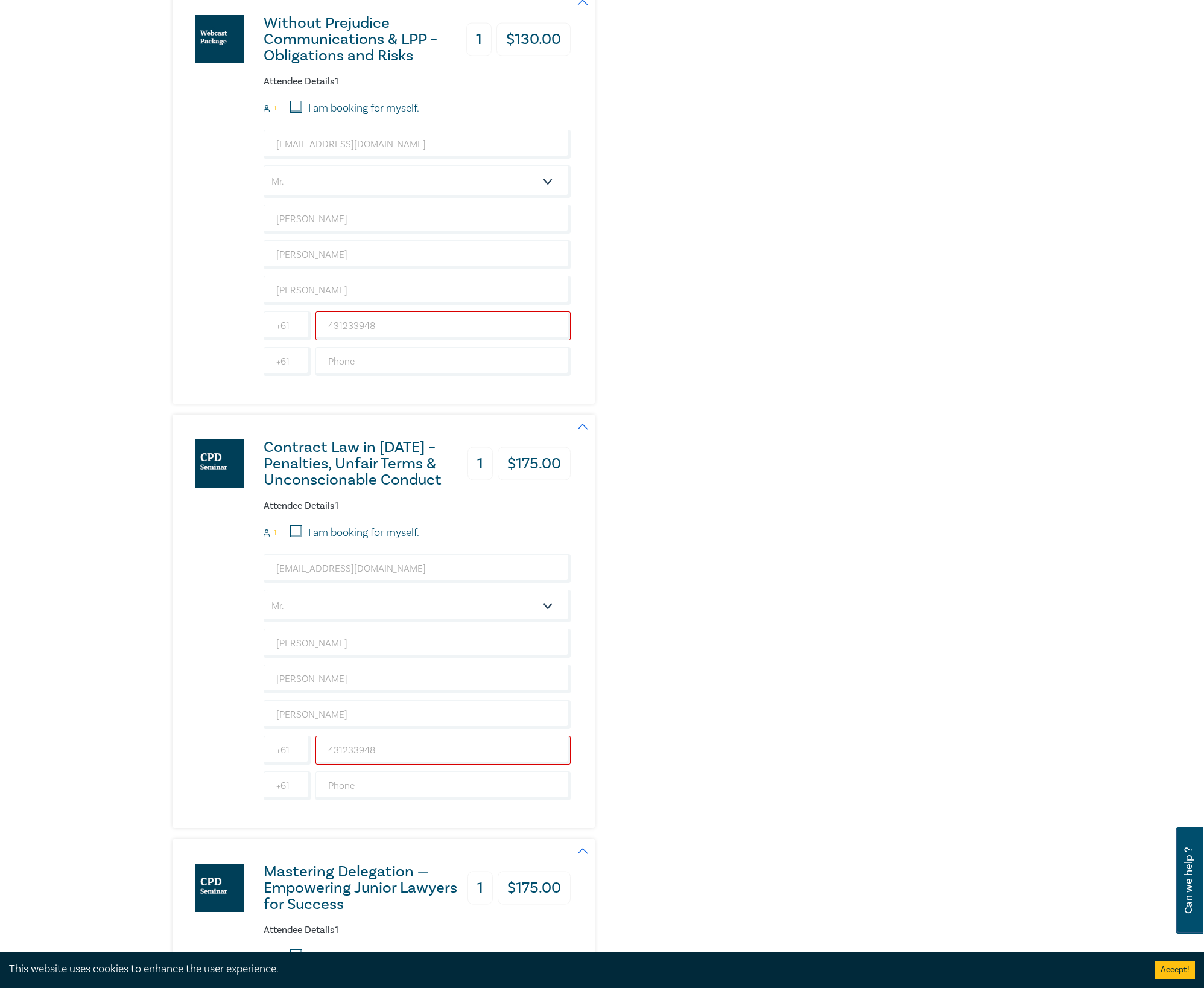
scroll to position [643, 0]
drag, startPoint x: 423, startPoint y: 755, endPoint x: 184, endPoint y: 755, distance: 239.0
click at [737, 700] on div "Contract Law in 2025 – Penalties, Unfair Terms & Unconscionable Conduct 1 $ 175…" at bounding box center [456, 621] width 568 height 414
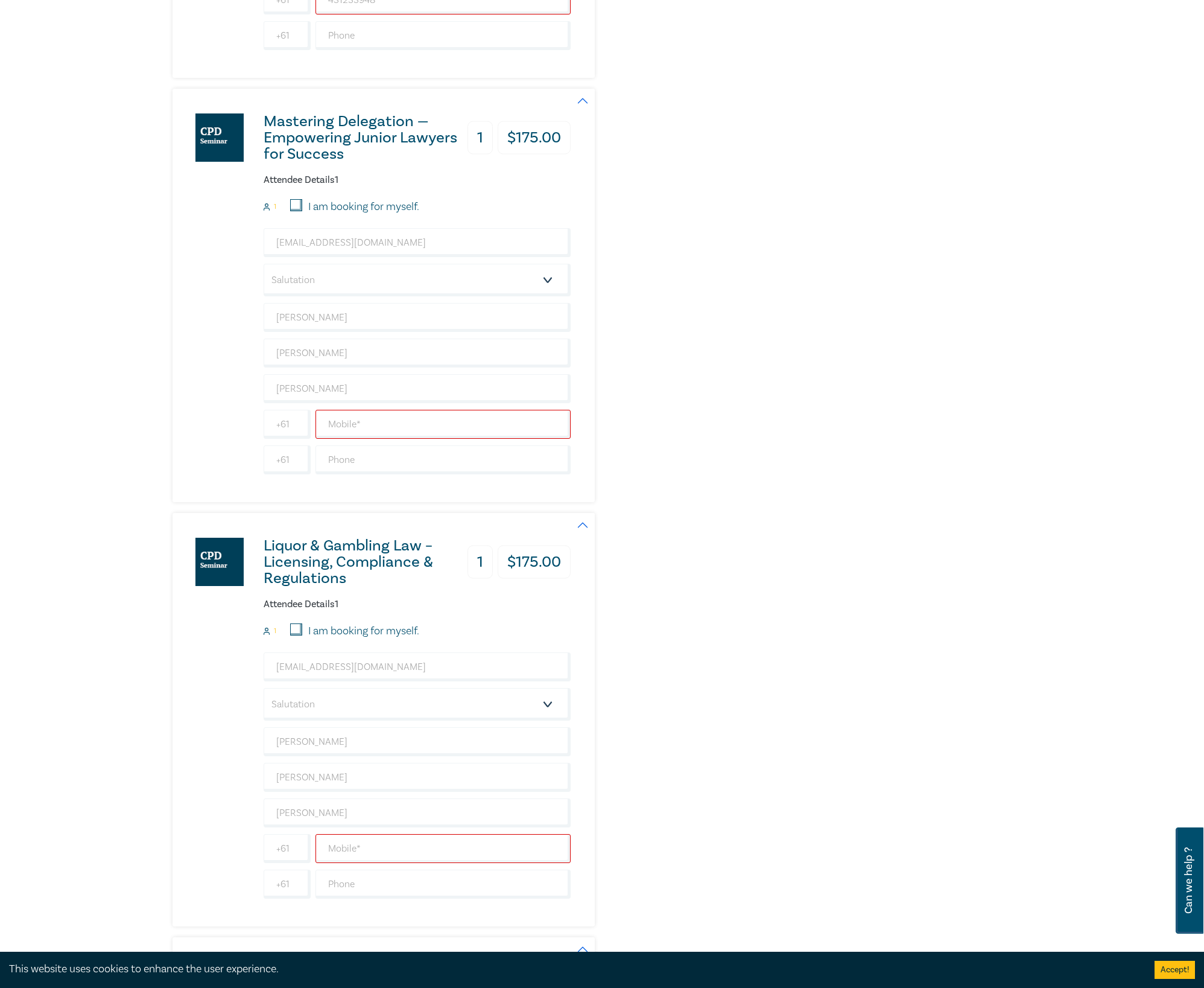
scroll to position [1448, 0]
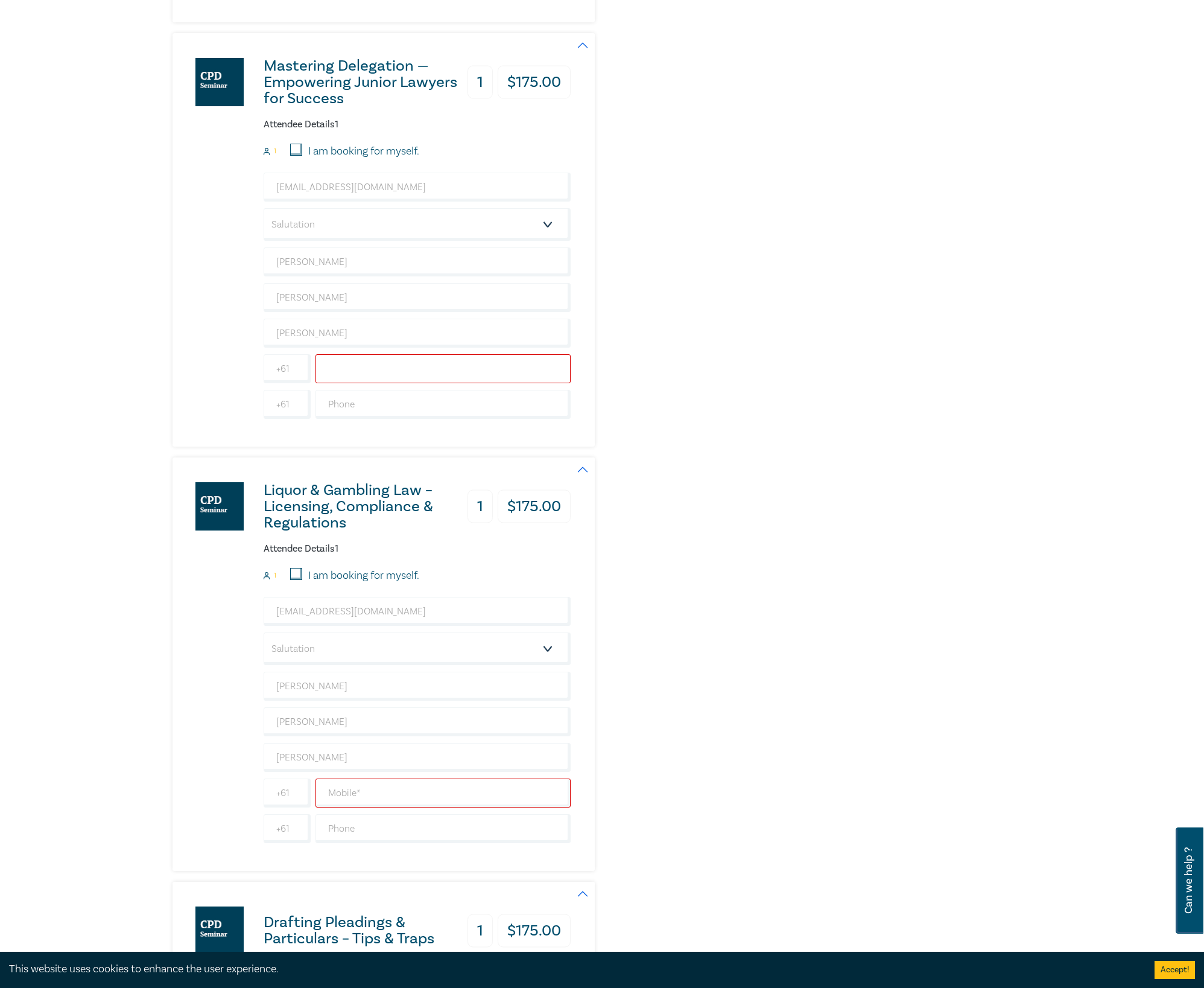
click at [414, 382] on input "text" at bounding box center [443, 368] width 255 height 29
paste input "431233948"
type input "431233948"
click at [696, 485] on div "Liquor & Gambling Law – Licensing, Compliance & Regulations 1 $ 175.00 Attendee…" at bounding box center [456, 664] width 568 height 414
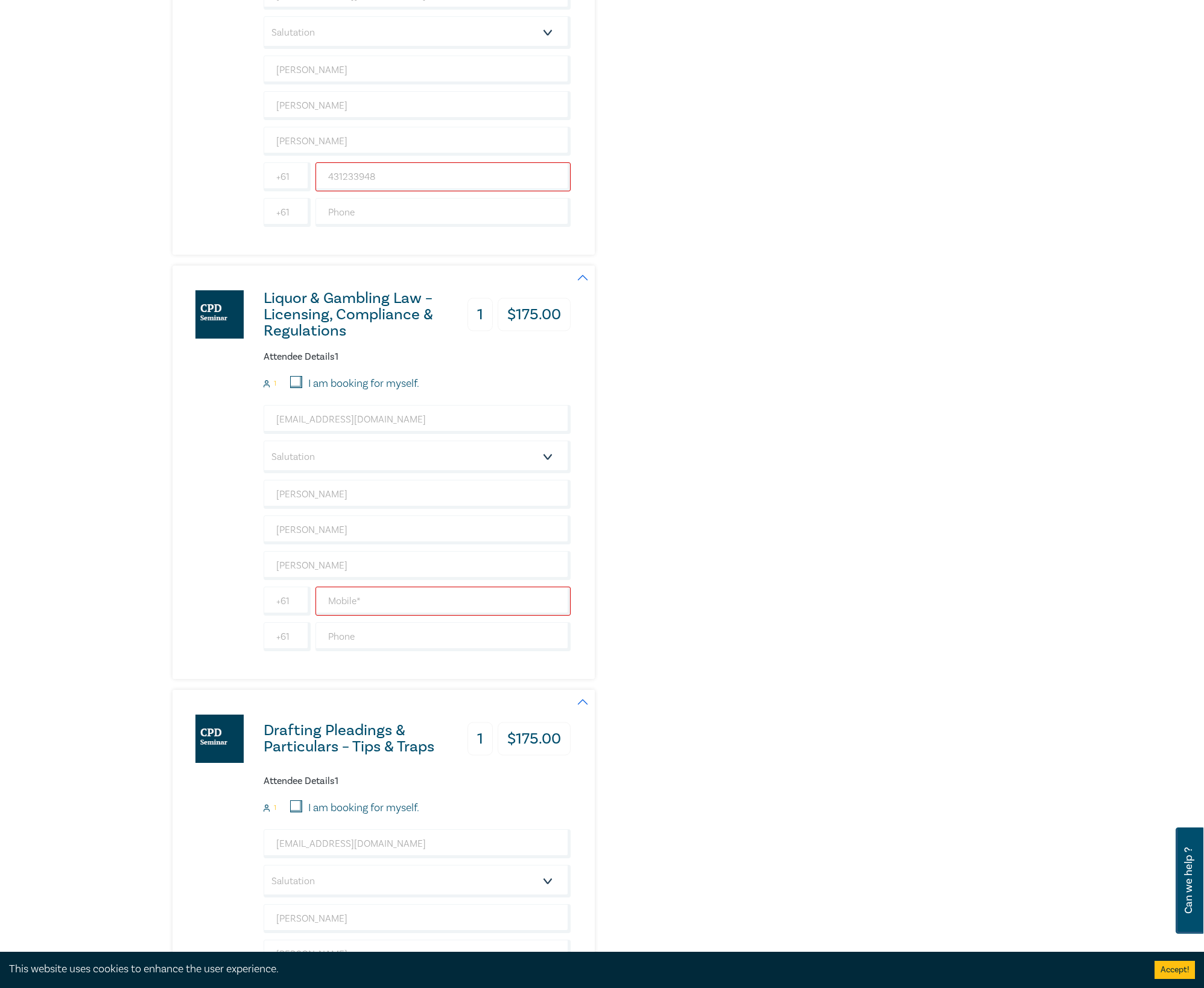
scroll to position [1770, 0]
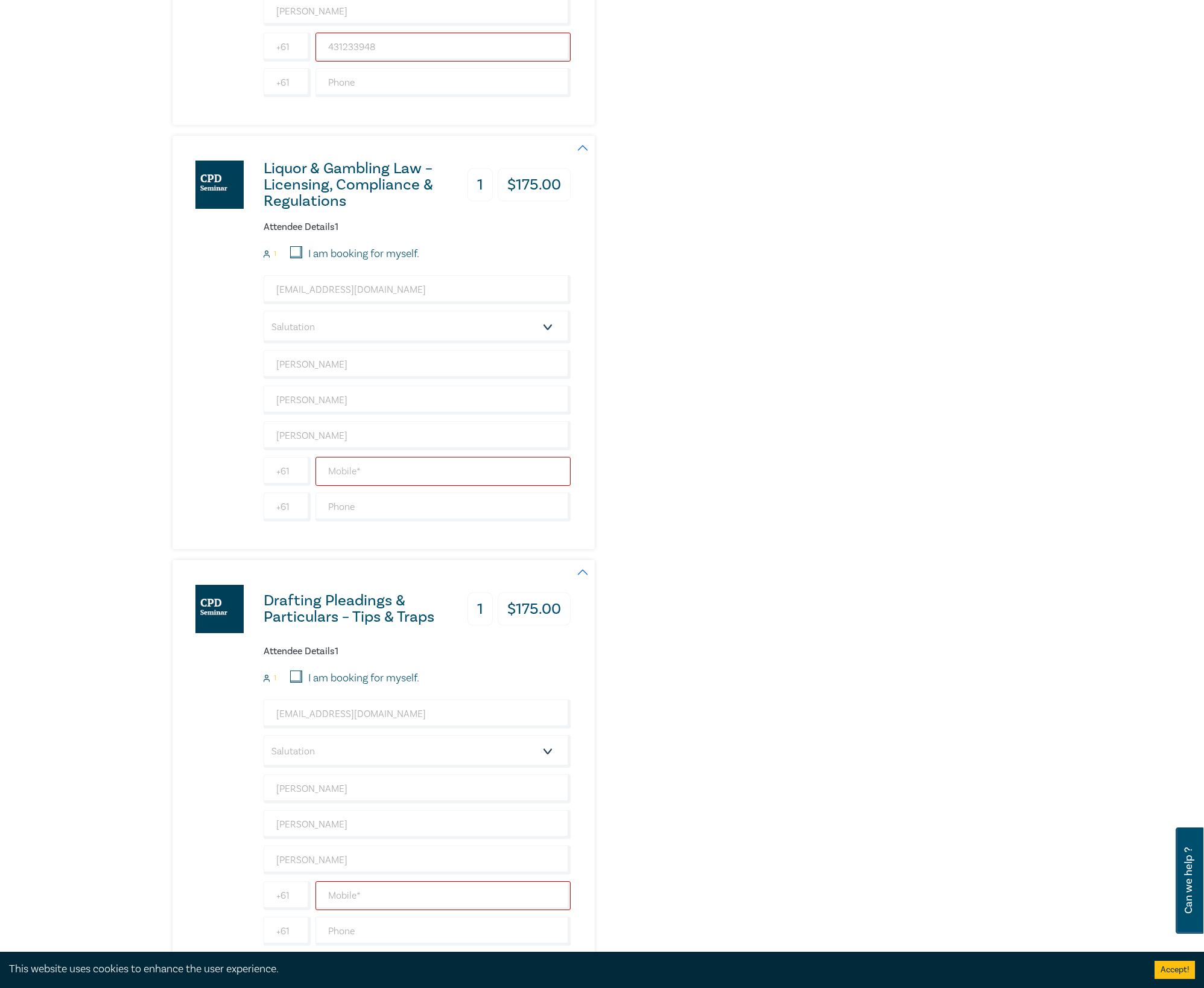
drag, startPoint x: 403, startPoint y: 484, endPoint x: 447, endPoint y: 479, distance: 44.3
click at [403, 484] on input "text" at bounding box center [443, 471] width 255 height 29
paste input "431233948"
type input "431233948"
click at [635, 447] on div "Liquor & Gambling Law – Licensing, Compliance & Regulations 1 $ 175.00 Attendee…" at bounding box center [456, 342] width 568 height 414
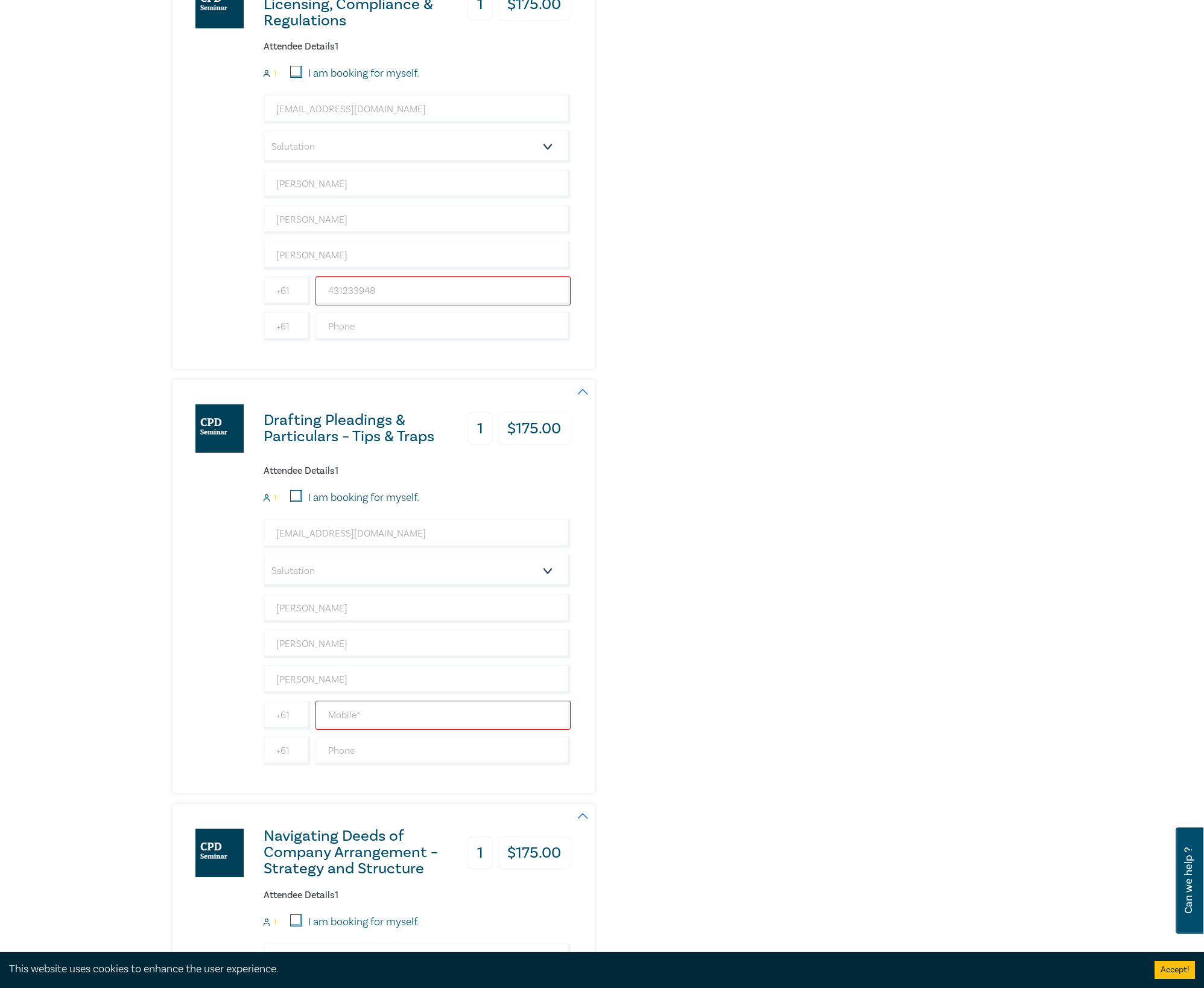
scroll to position [2011, 0]
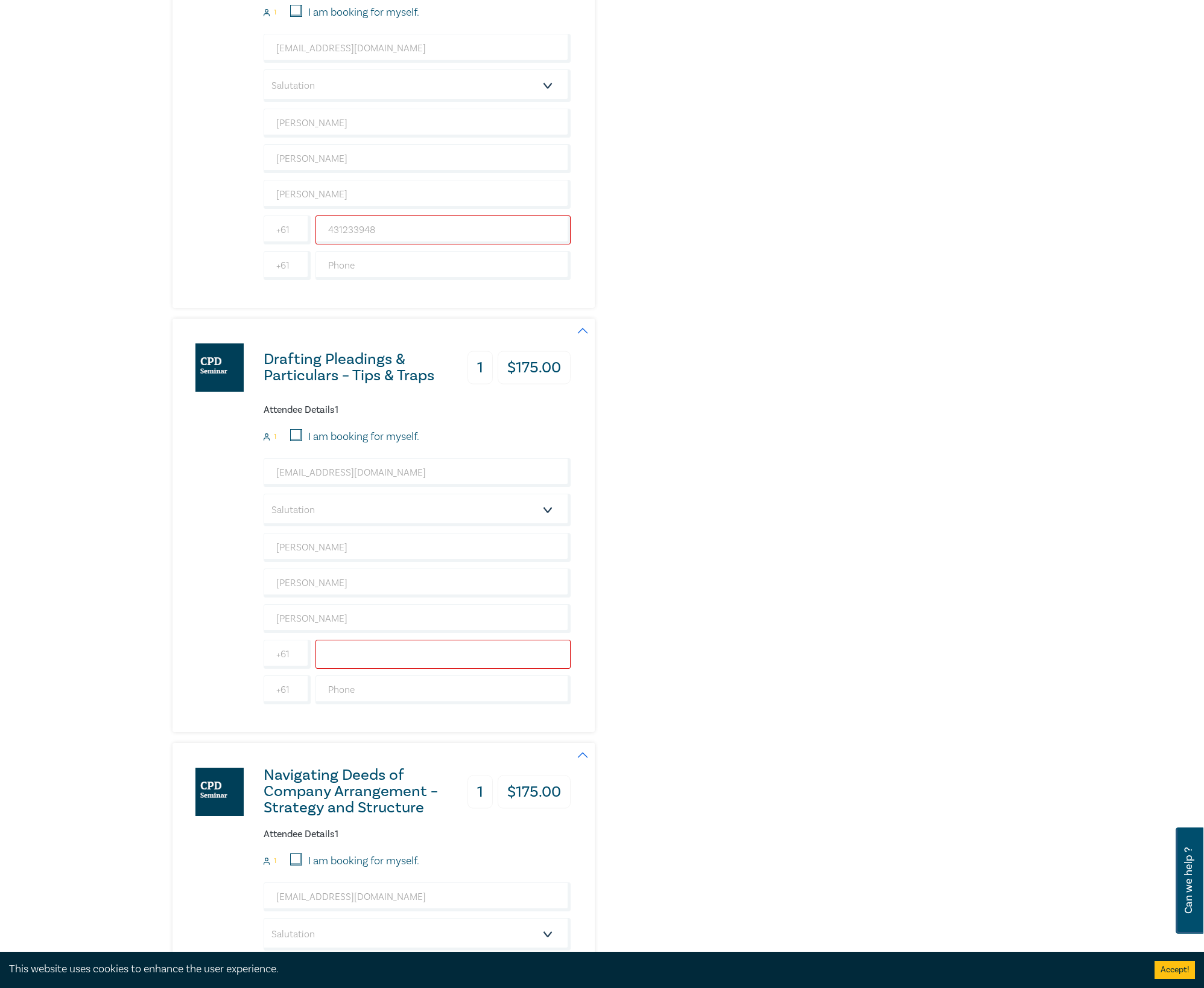
click at [410, 667] on input "text" at bounding box center [443, 653] width 255 height 29
paste input "431233948"
type input "431233948"
click at [624, 595] on div "Drafting Pleadings & Particulars – Tips & Traps 1 $ 175.00 Attendee Details 1 1…" at bounding box center [456, 526] width 568 height 414
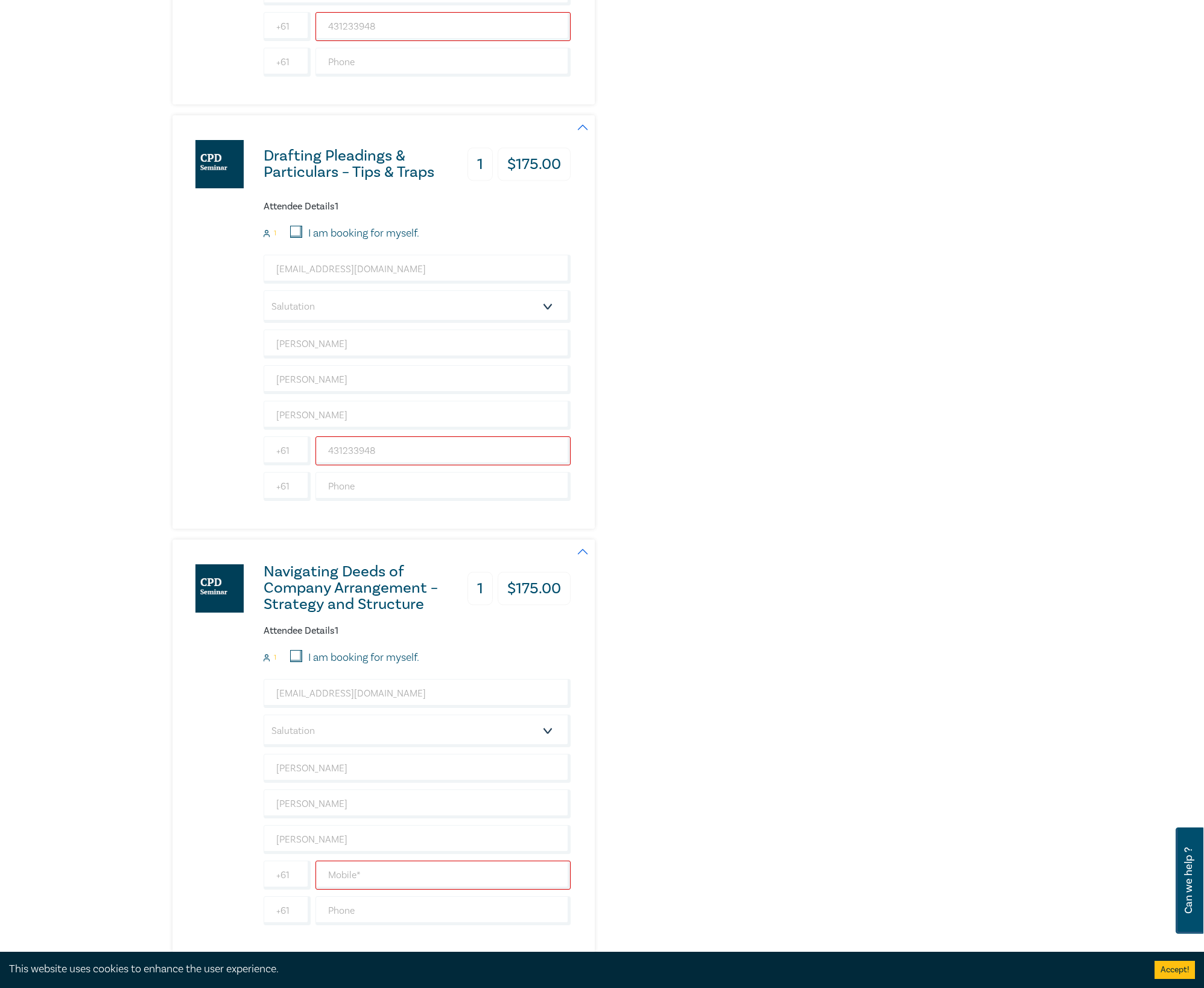
scroll to position [2332, 0]
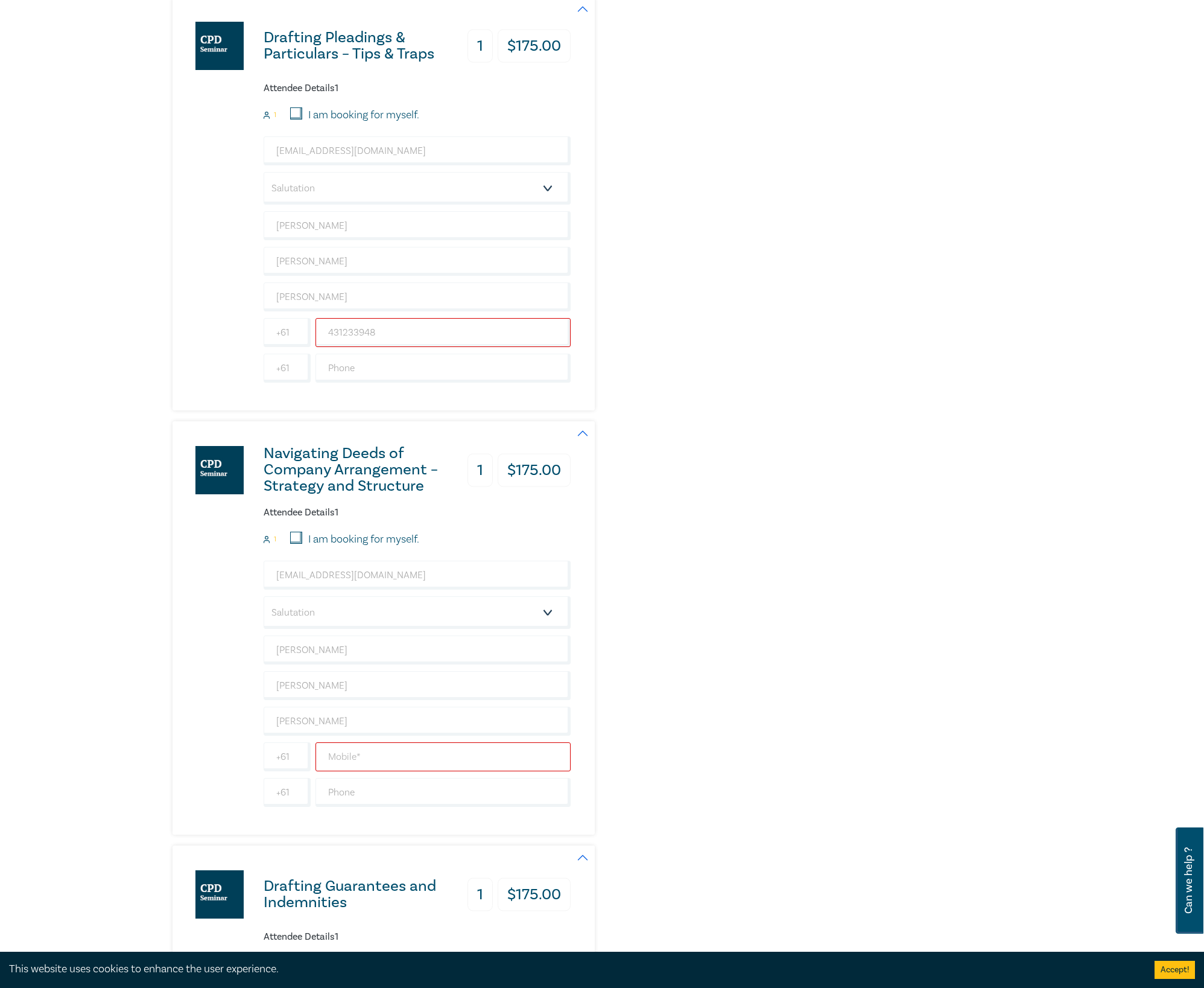
drag, startPoint x: 421, startPoint y: 770, endPoint x: 447, endPoint y: 765, distance: 26.5
click at [421, 700] on input "text" at bounding box center [443, 756] width 255 height 29
paste input "431233948"
type input "431233948"
click at [692, 681] on div "Navigating Deeds of Company Arrangement – Strategy and Structure 1 $ 175.00 Att…" at bounding box center [456, 628] width 568 height 414
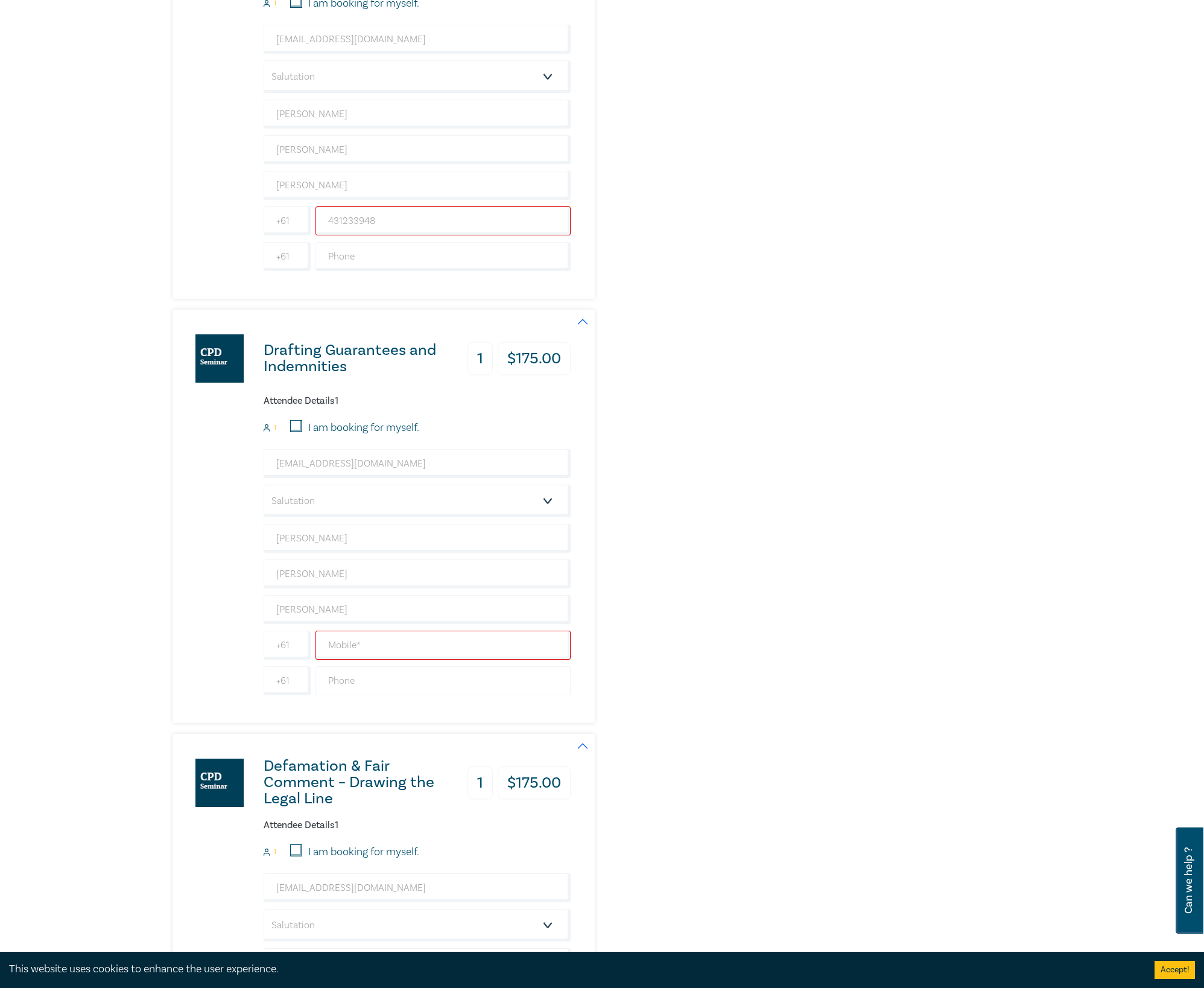
scroll to position [2896, 0]
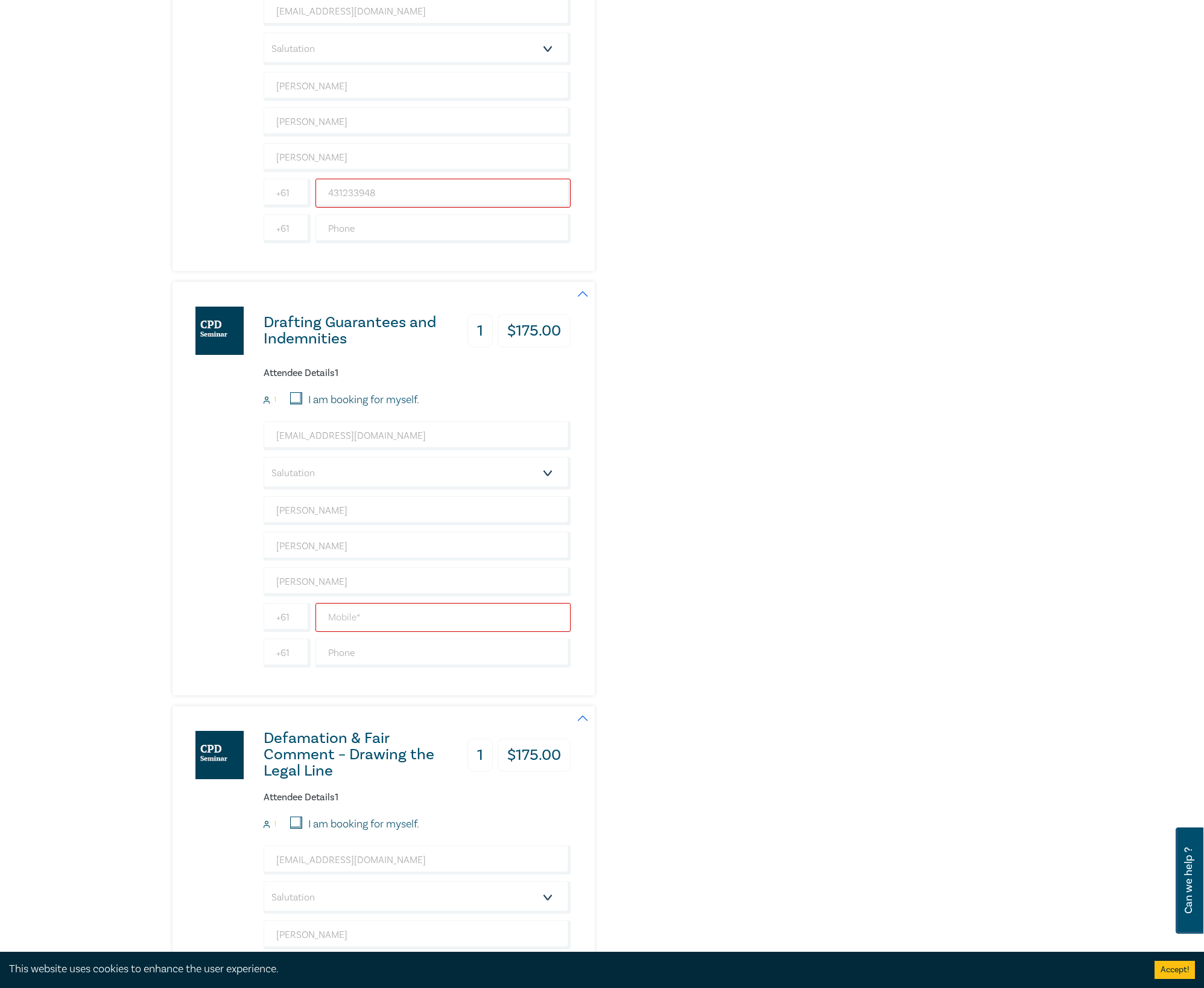
click at [473, 632] on input "text" at bounding box center [443, 617] width 255 height 29
paste input "431233948"
type input "431233948"
click at [624, 585] on div "Drafting Guarantees and Indemnities 1 $ 175.00 Attendee Details 1 1 I am bookin…" at bounding box center [456, 489] width 568 height 414
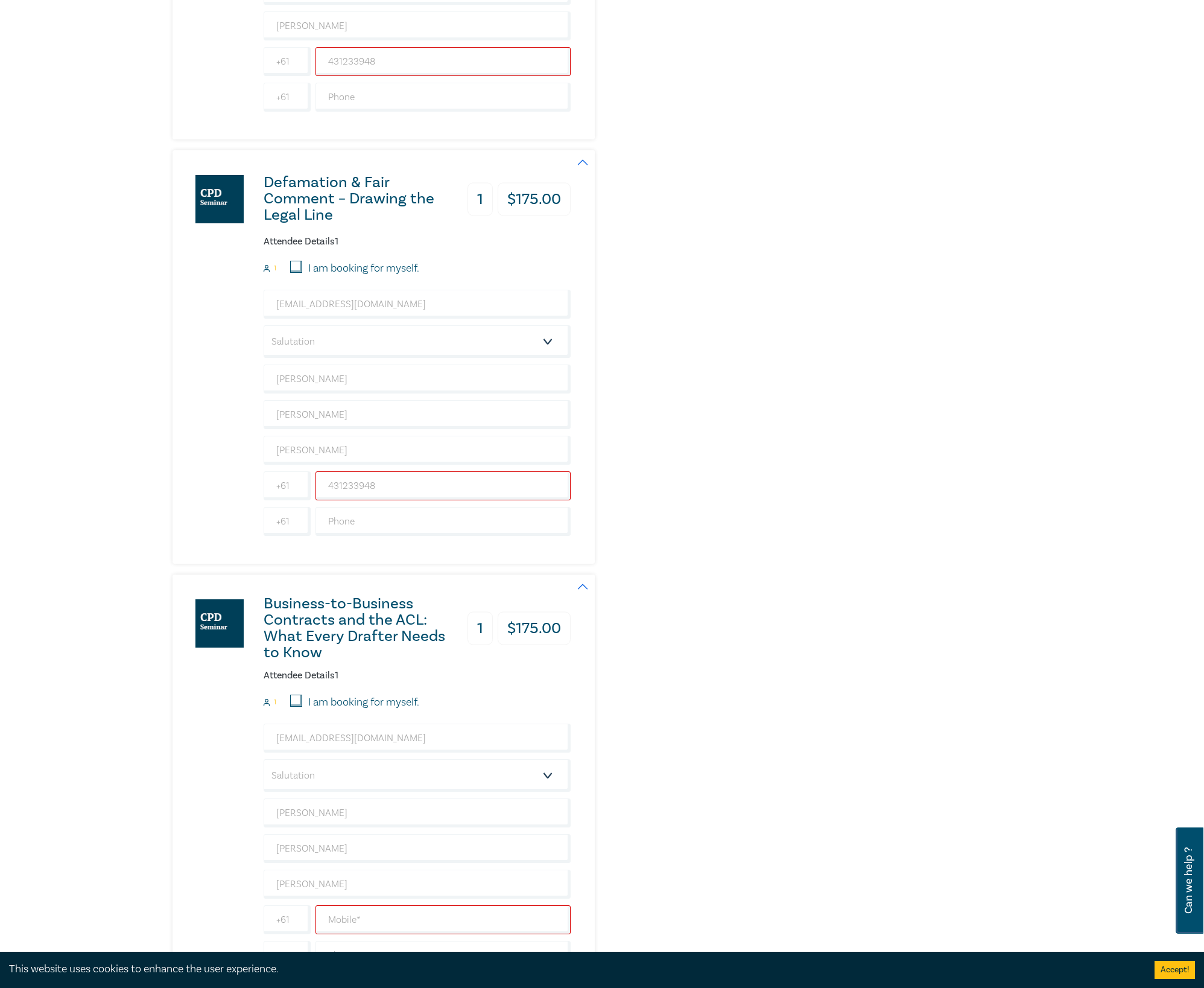
scroll to position [3459, 0]
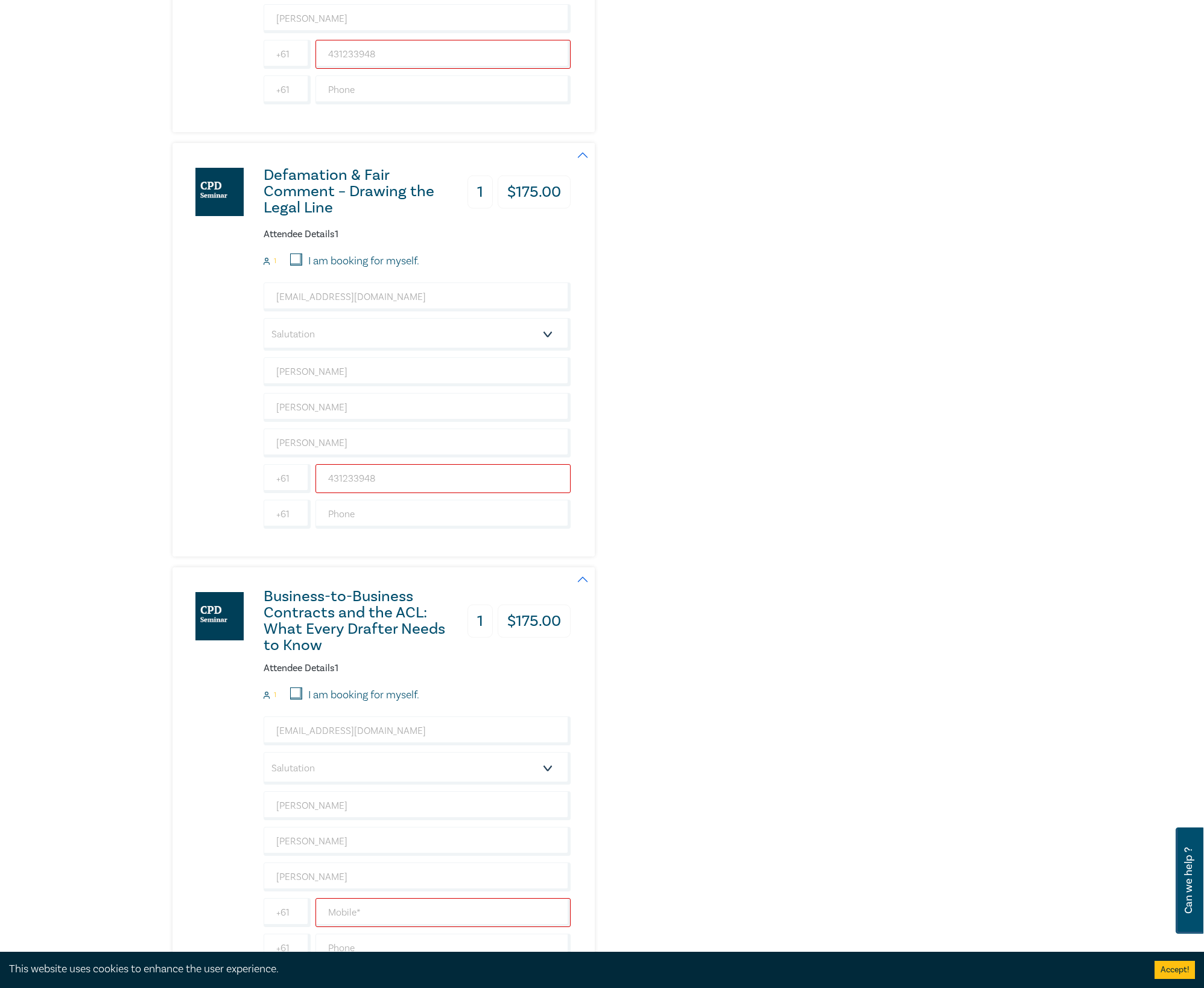
drag, startPoint x: 433, startPoint y: 510, endPoint x: 504, endPoint y: 489, distance: 74.0
click at [433, 493] on input "431233948" at bounding box center [443, 478] width 255 height 29
paste input "431233948"
click at [694, 443] on div "Defamation & Fair Comment – Drawing the Legal Line 1 $ 175.00 Attendee Details …" at bounding box center [456, 350] width 568 height 414
click at [493, 489] on input "431233948431233948" at bounding box center [443, 478] width 255 height 29
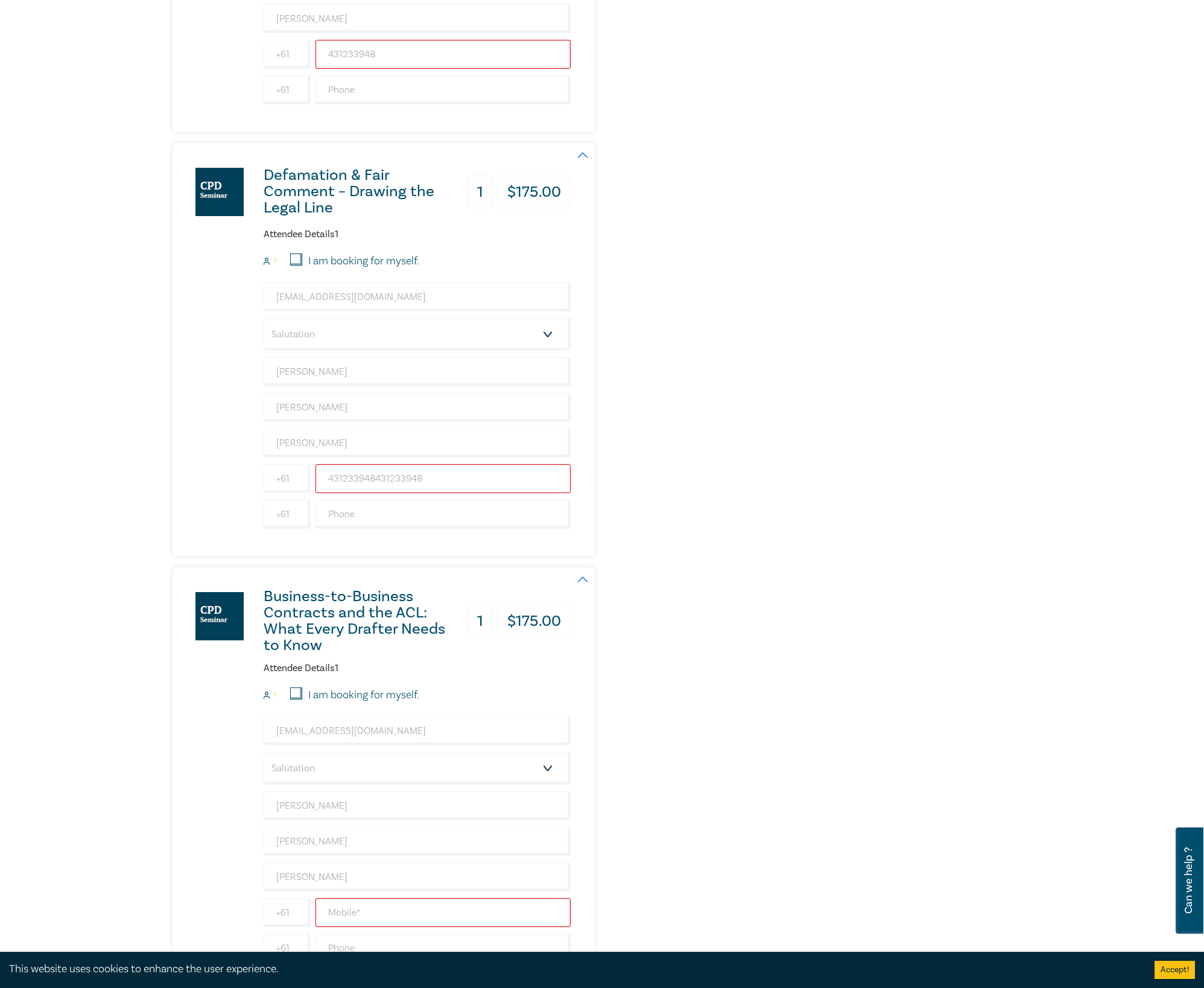
paste input "text"
type input "431233948"
click at [609, 476] on div "Defamation & Fair Comment – Drawing the Legal Line 1 $ 175.00 Attendee Details …" at bounding box center [456, 350] width 568 height 414
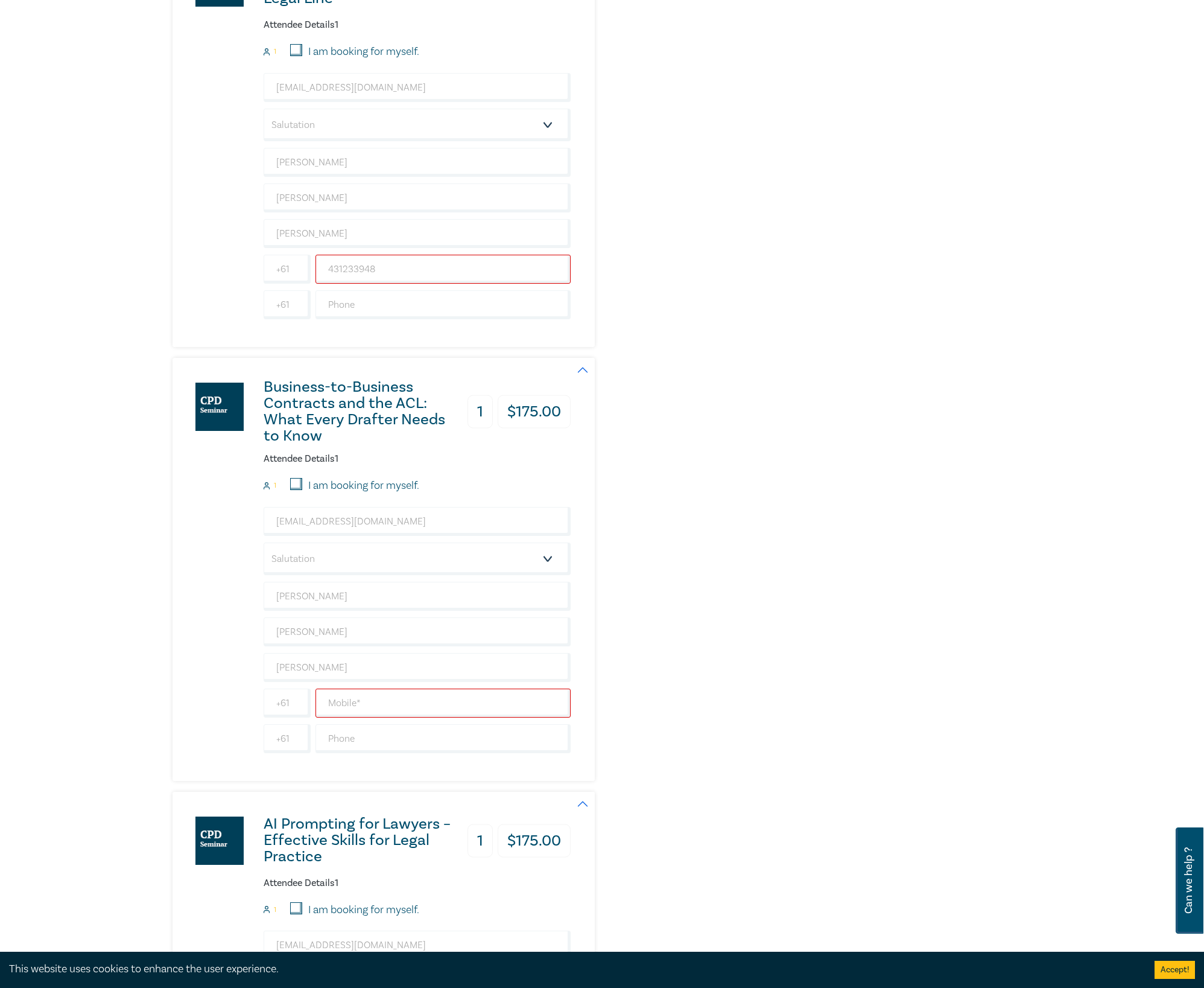
scroll to position [3780, 0]
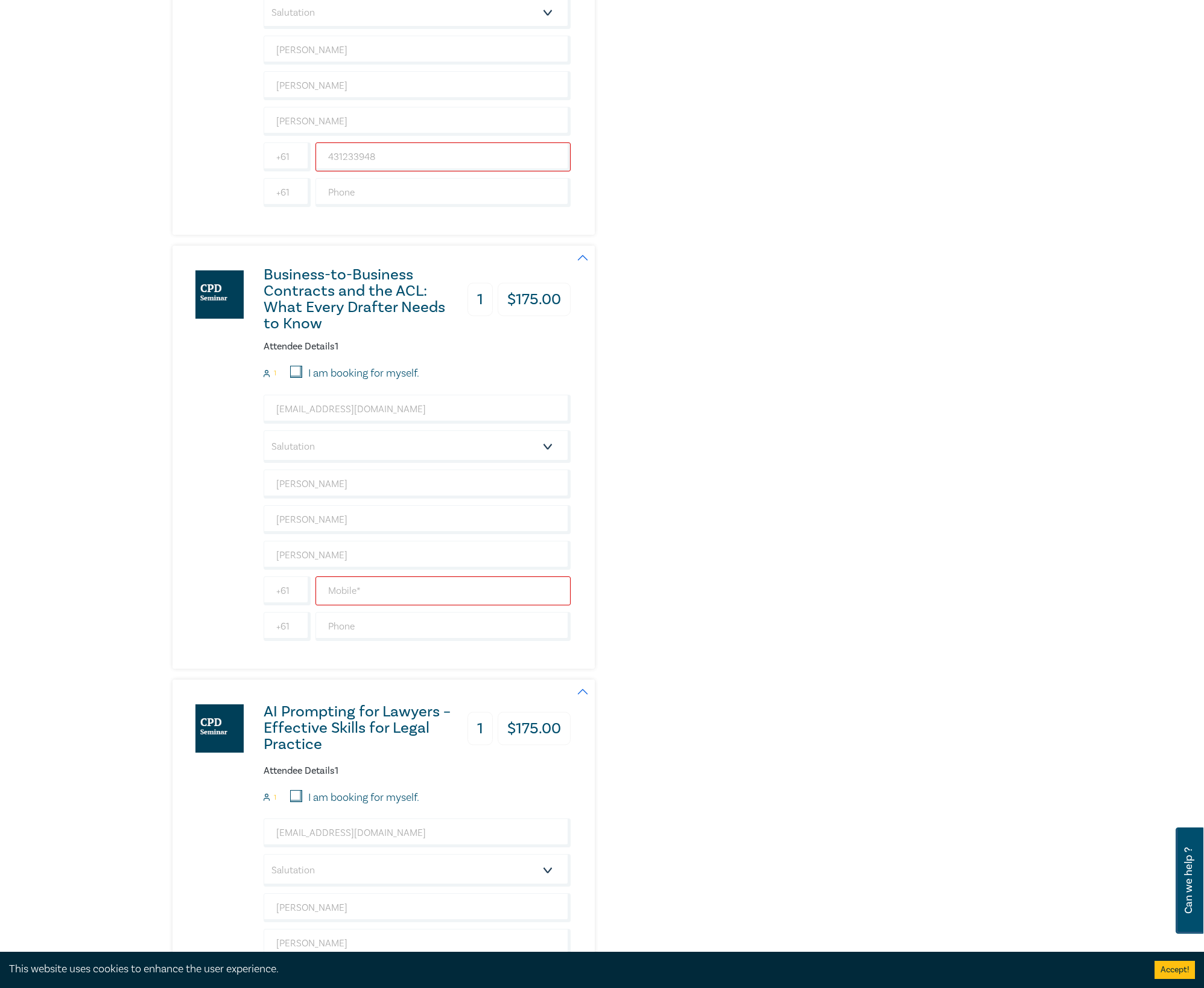
click at [467, 605] on input "text" at bounding box center [443, 590] width 255 height 29
paste input "431233948"
type input "431233948"
click at [619, 563] on div "Business-to-Business Contracts and the ACL: What Every Drafter Needs to Know 1 …" at bounding box center [456, 457] width 568 height 423
click at [718, 664] on div "Business-to-Business Contracts and the ACL: What Every Drafter Needs to Know 1 …" at bounding box center [456, 457] width 568 height 423
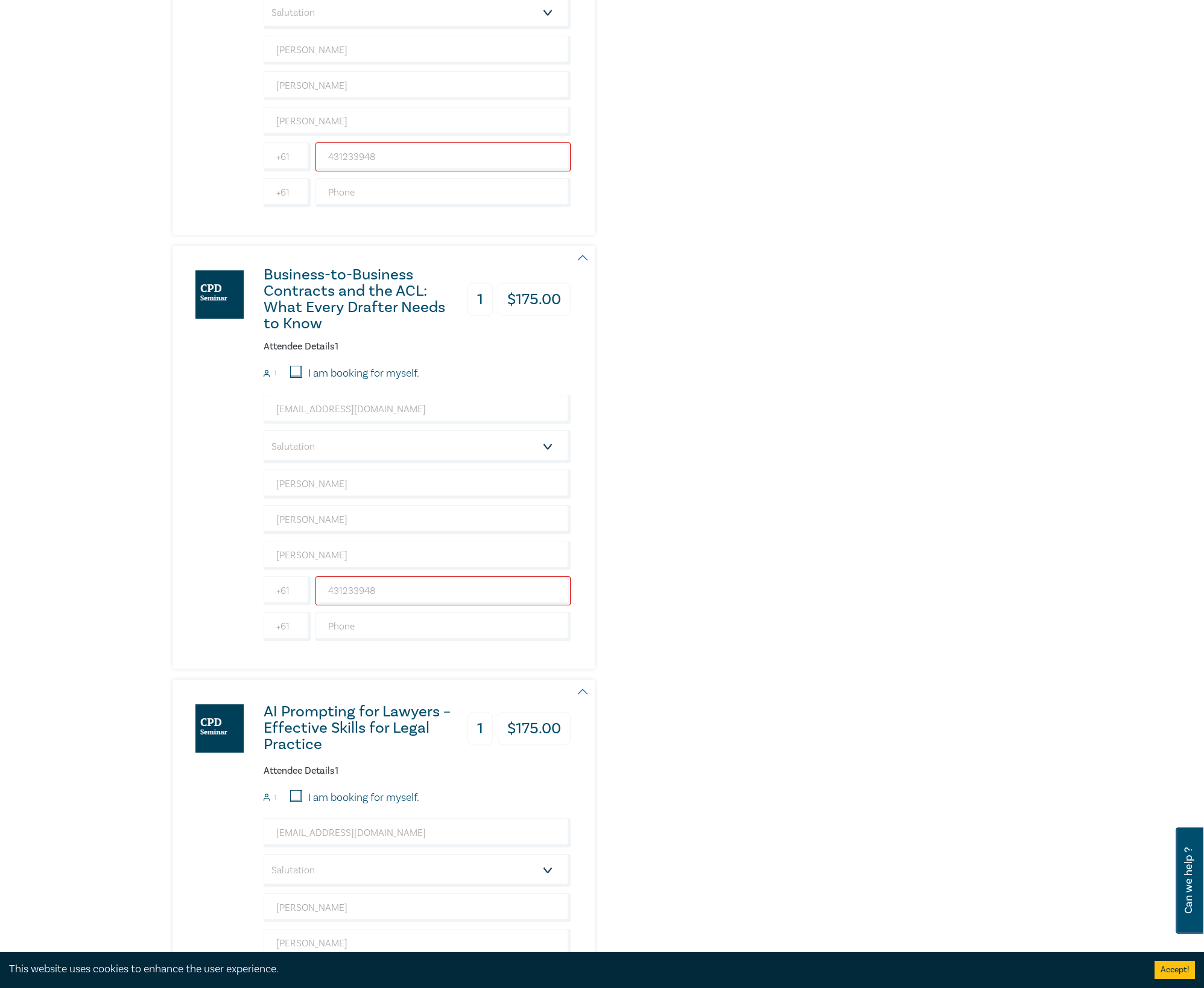
click at [657, 700] on div "AI Prompting for Lawyers – Effective Skills for Legal Practice 1 $ 175.00 Atten…" at bounding box center [456, 886] width 568 height 414
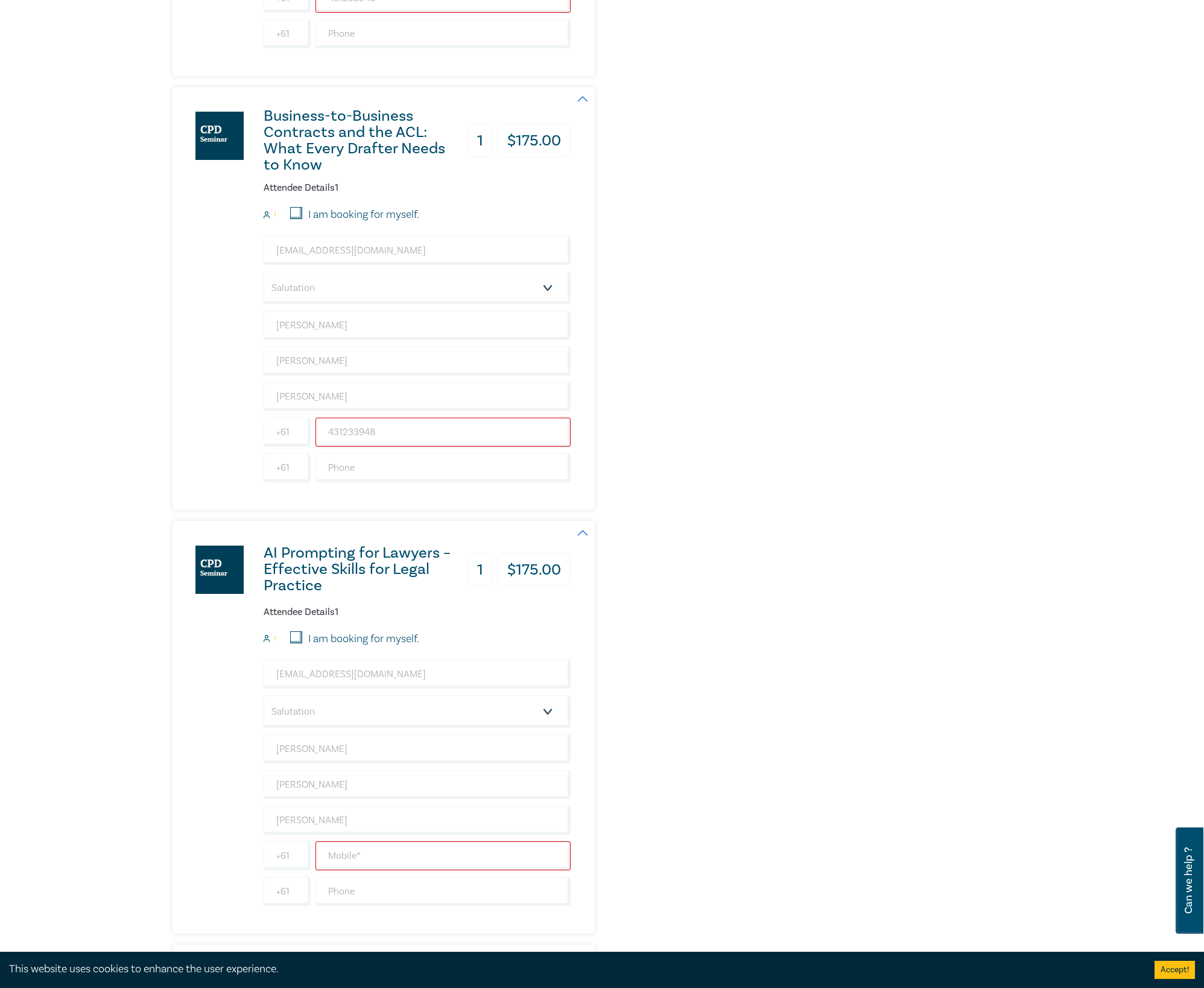
scroll to position [4022, 0]
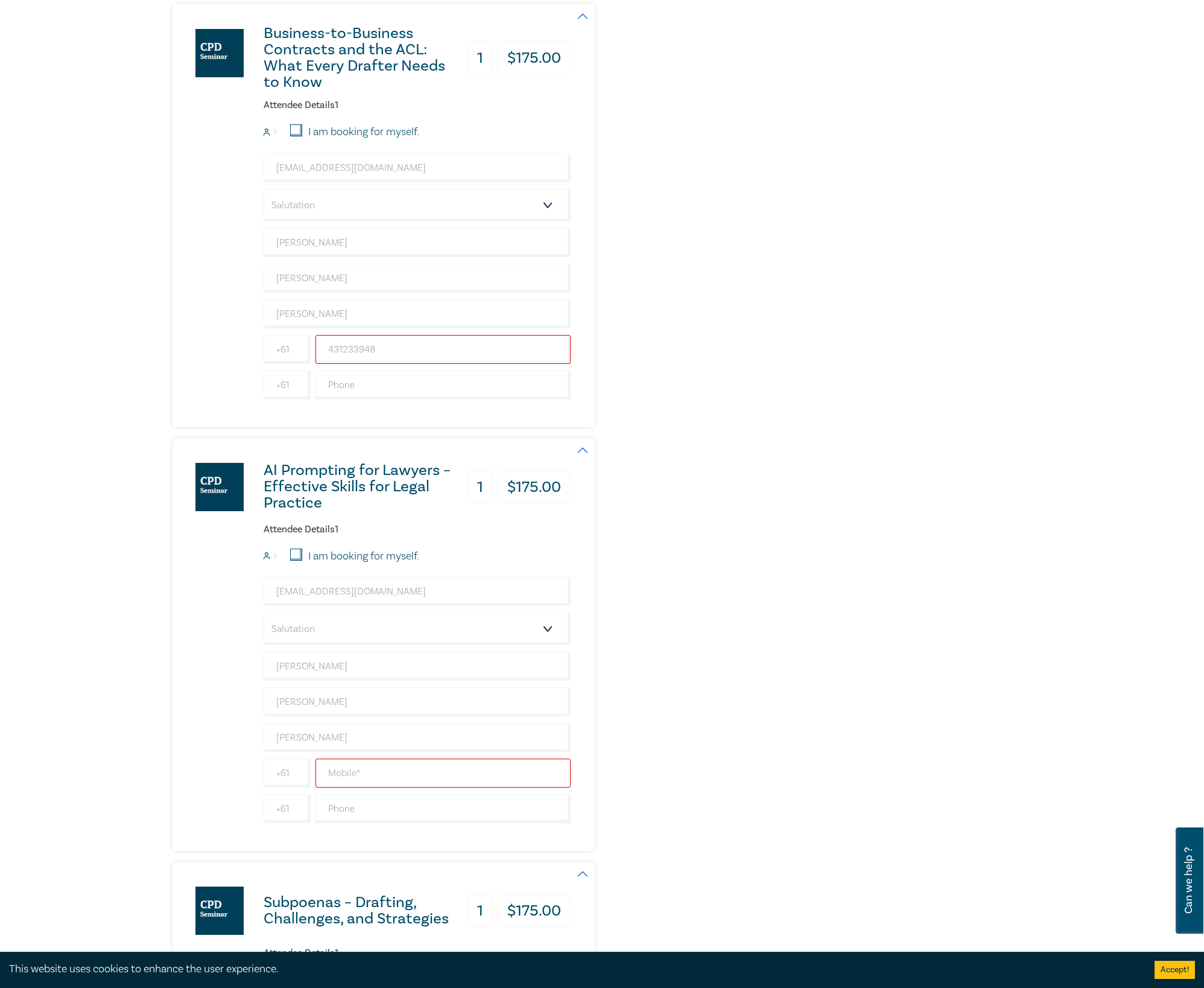
drag, startPoint x: 447, startPoint y: 807, endPoint x: 463, endPoint y: 797, distance: 18.9
click at [447, 700] on input "text" at bounding box center [443, 773] width 255 height 29
paste input "431233948"
type input "431233948"
click at [619, 700] on div "AI Prompting for Lawyers – Effective Skills for Legal Practice 1 $ 175.00 Atten…" at bounding box center [456, 645] width 568 height 414
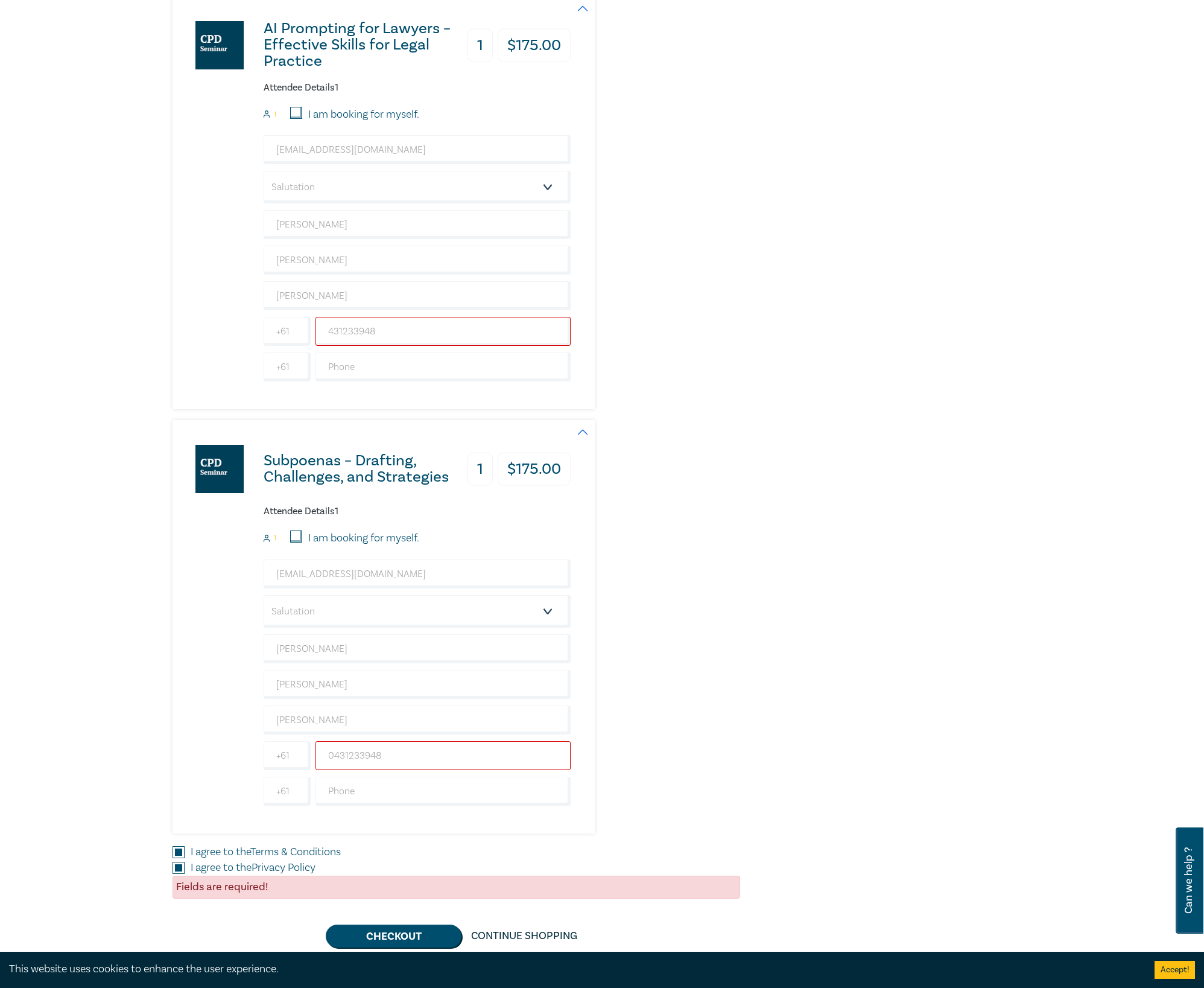
scroll to position [4505, 0]
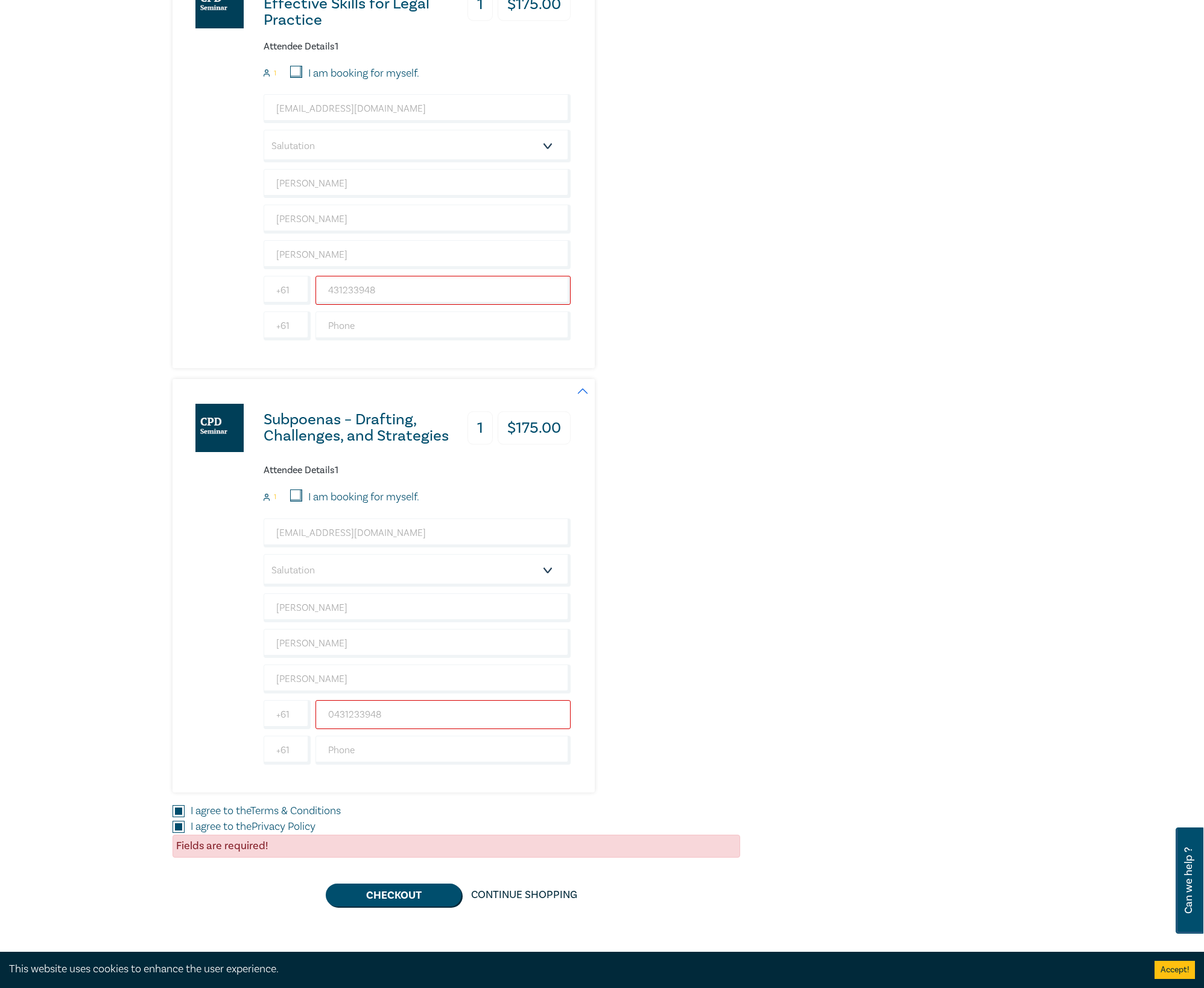
click at [469, 700] on input "0431233948" at bounding box center [443, 714] width 255 height 29
paste input "431233948"
click at [497, 700] on input "0431233948431233948" at bounding box center [443, 714] width 255 height 29
paste input "text"
type input "431233948"
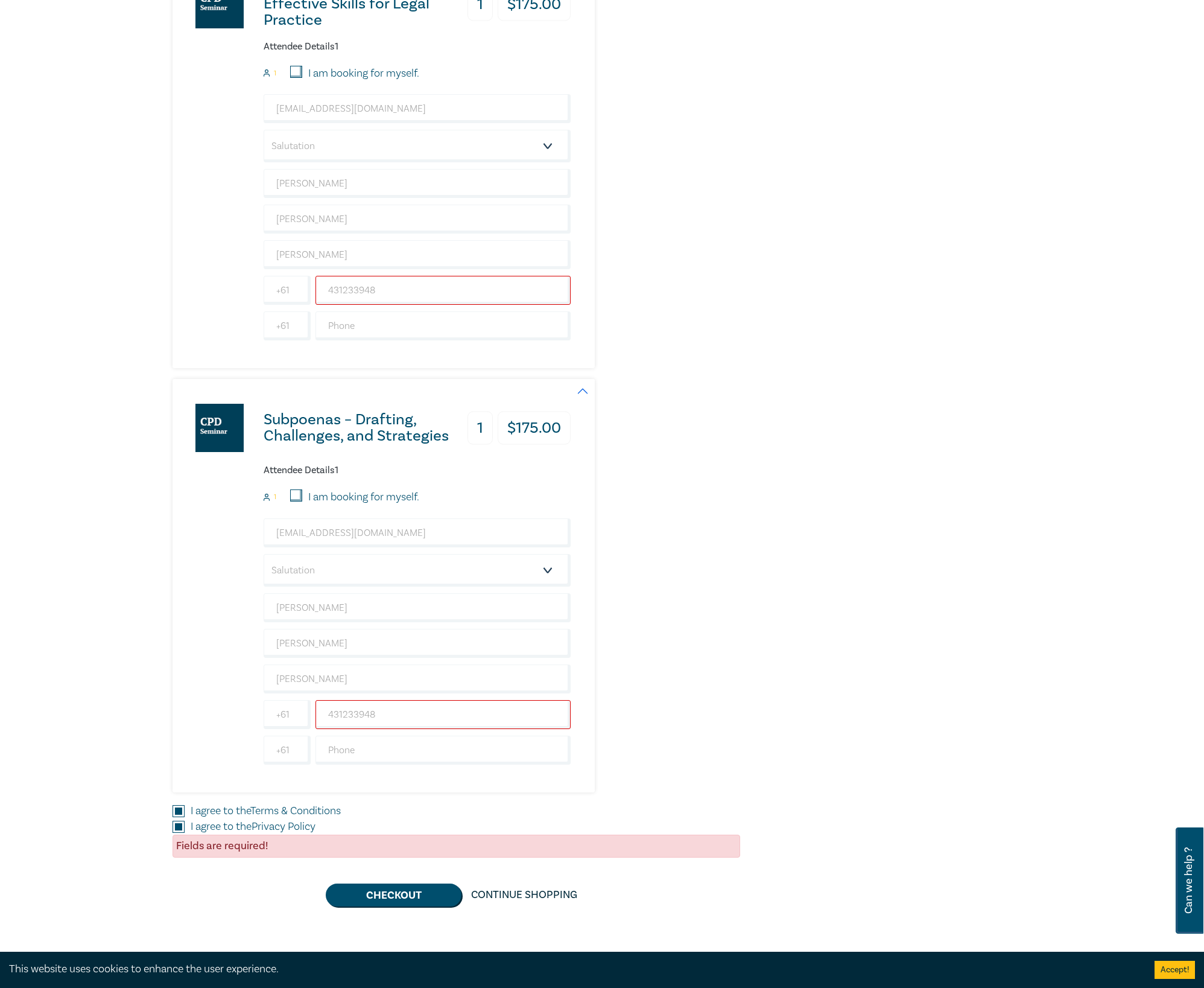
click at [667, 647] on div "Subpoenas – Drafting, Challenges, and Strategies 1 $ 175.00 Attendee Details 1 …" at bounding box center [456, 586] width 568 height 414
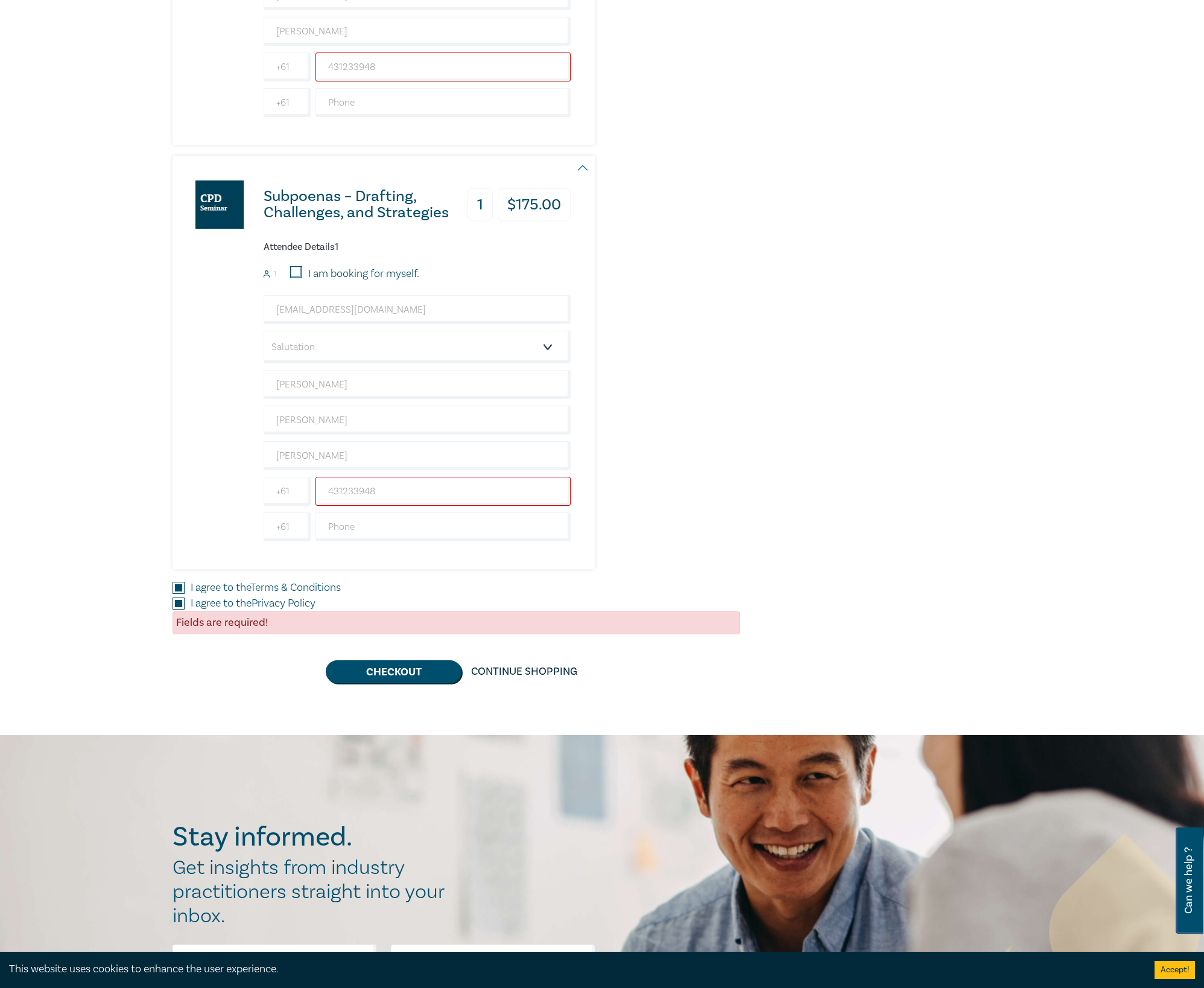
scroll to position [4827, 0]
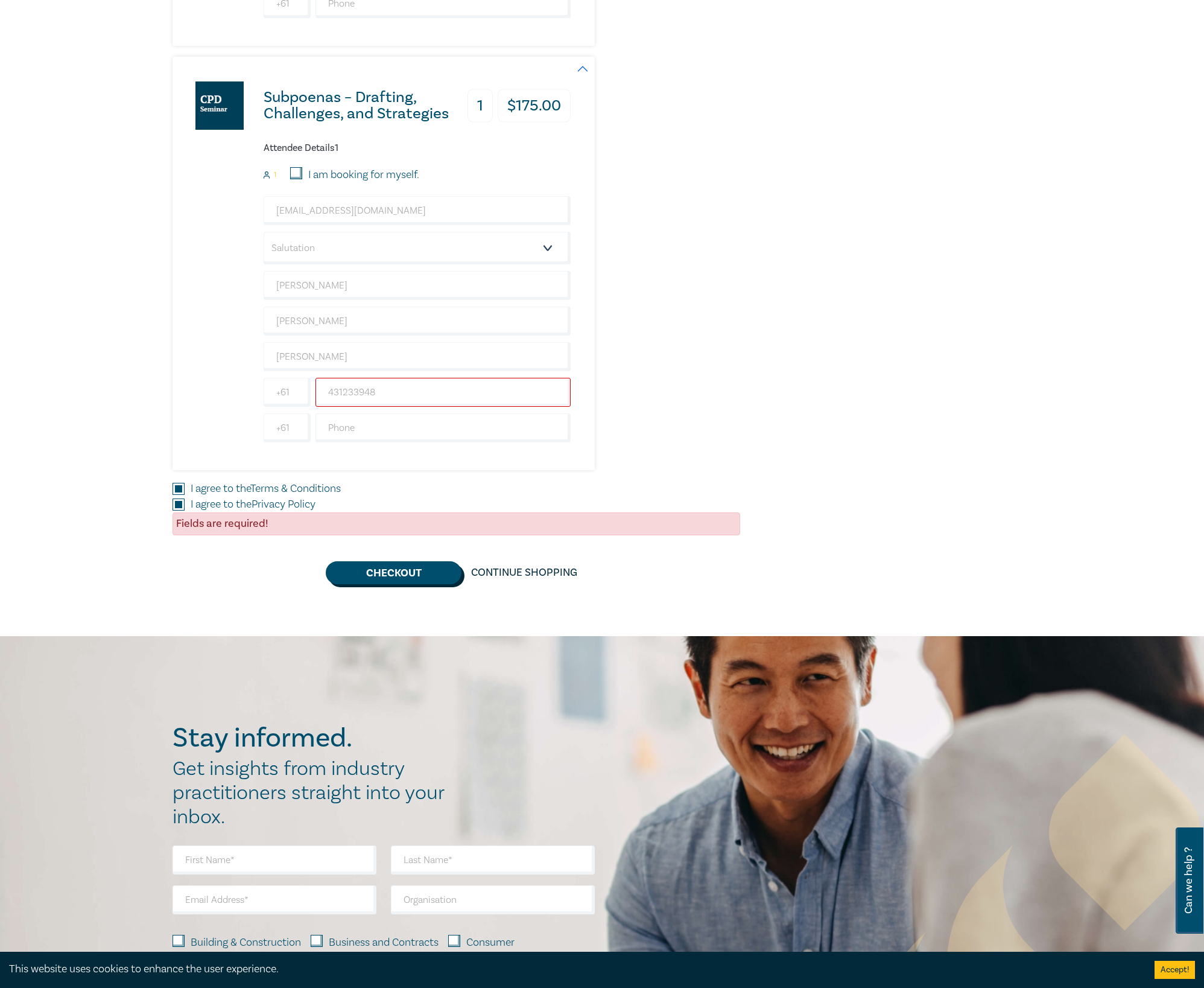
click at [381, 584] on button "Checkout" at bounding box center [393, 572] width 136 height 23
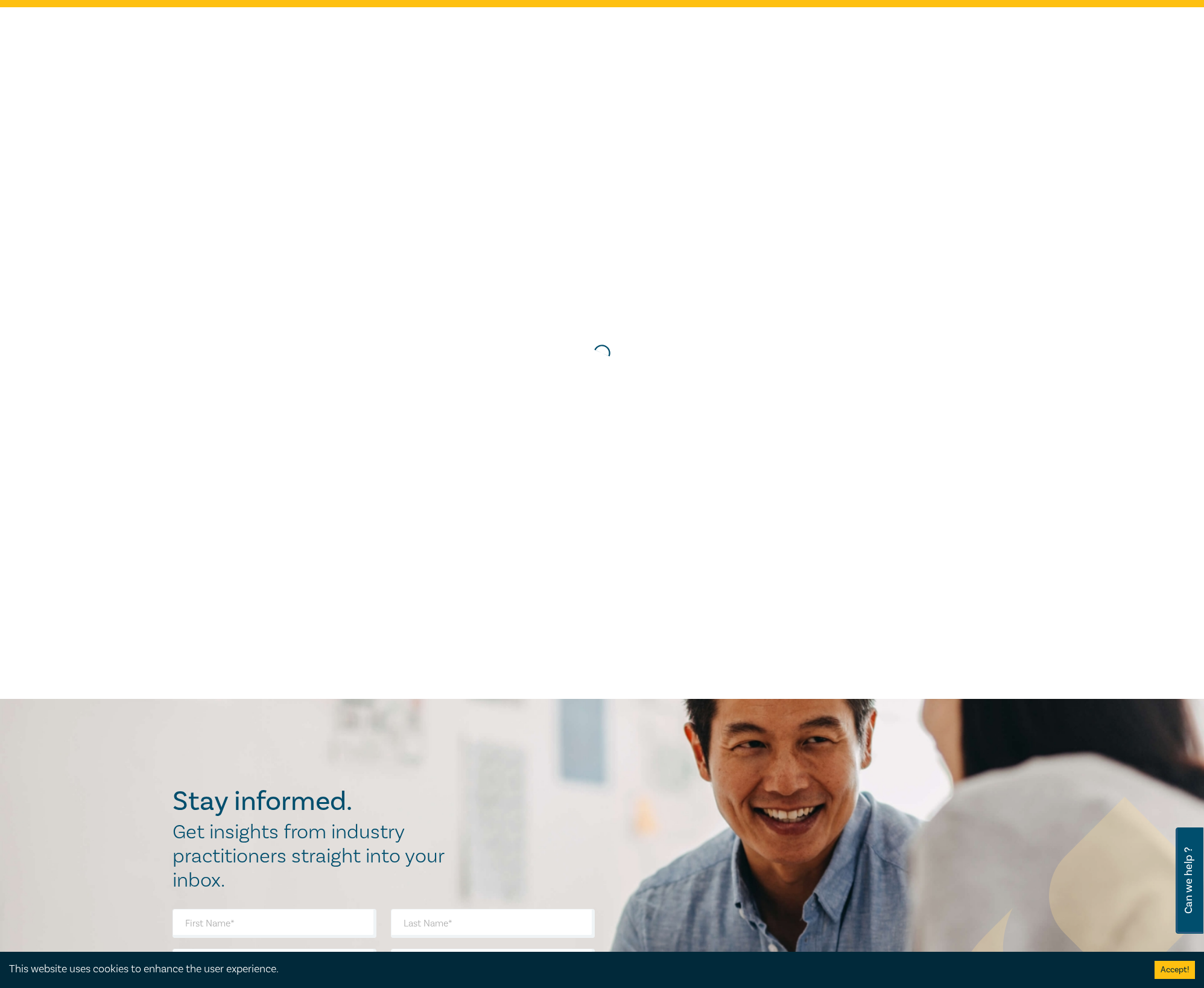
scroll to position [0, 0]
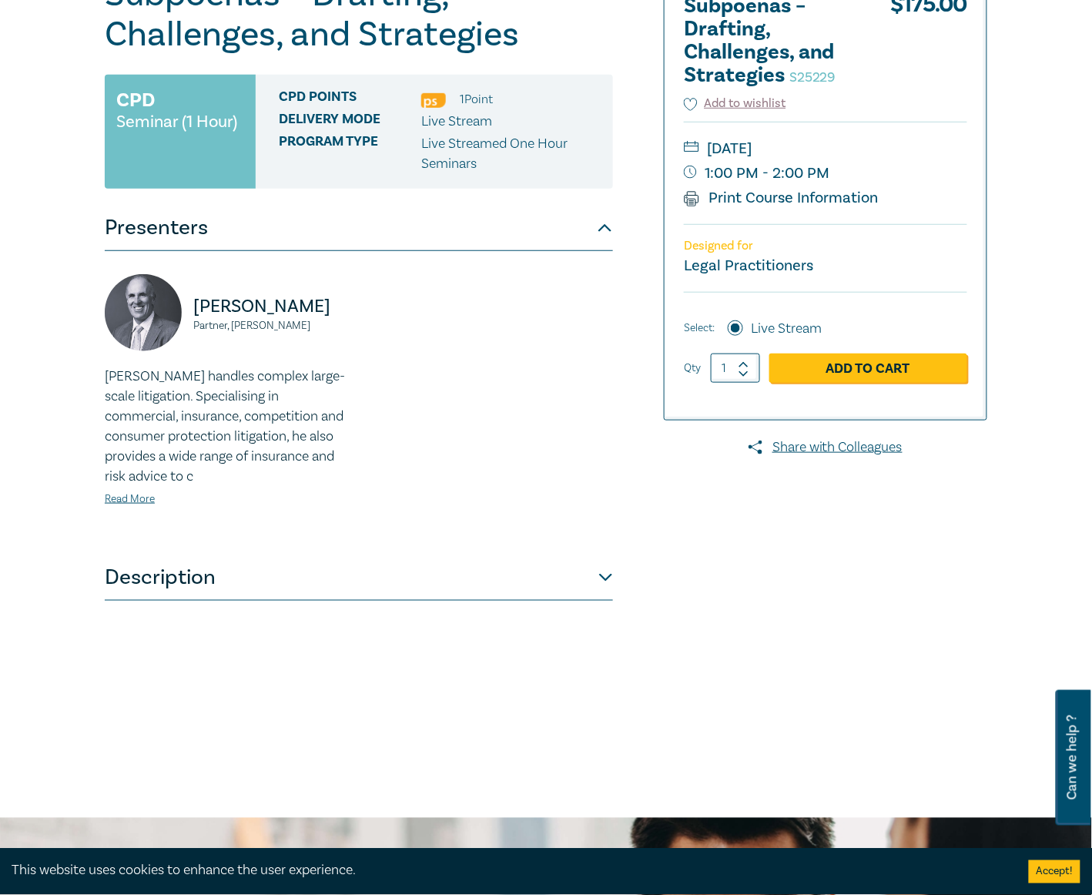
scroll to position [205, 0]
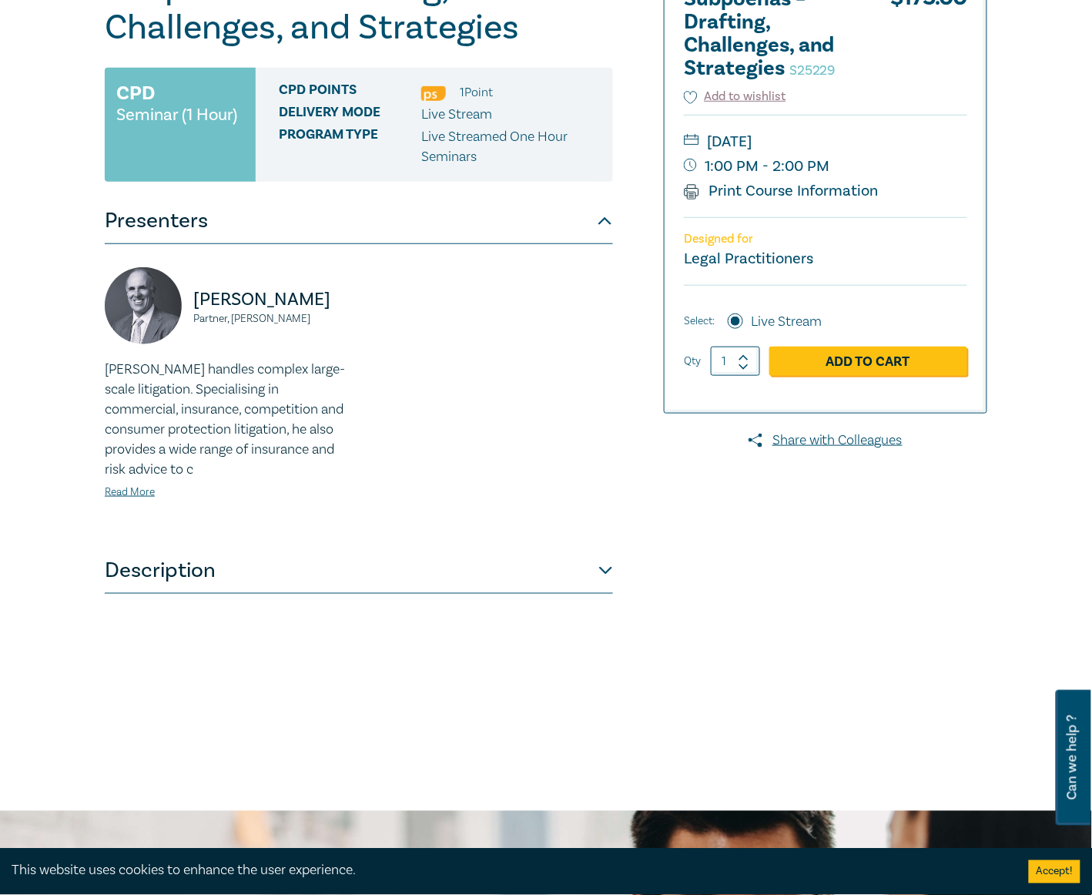
click at [561, 574] on button "Description" at bounding box center [359, 571] width 508 height 46
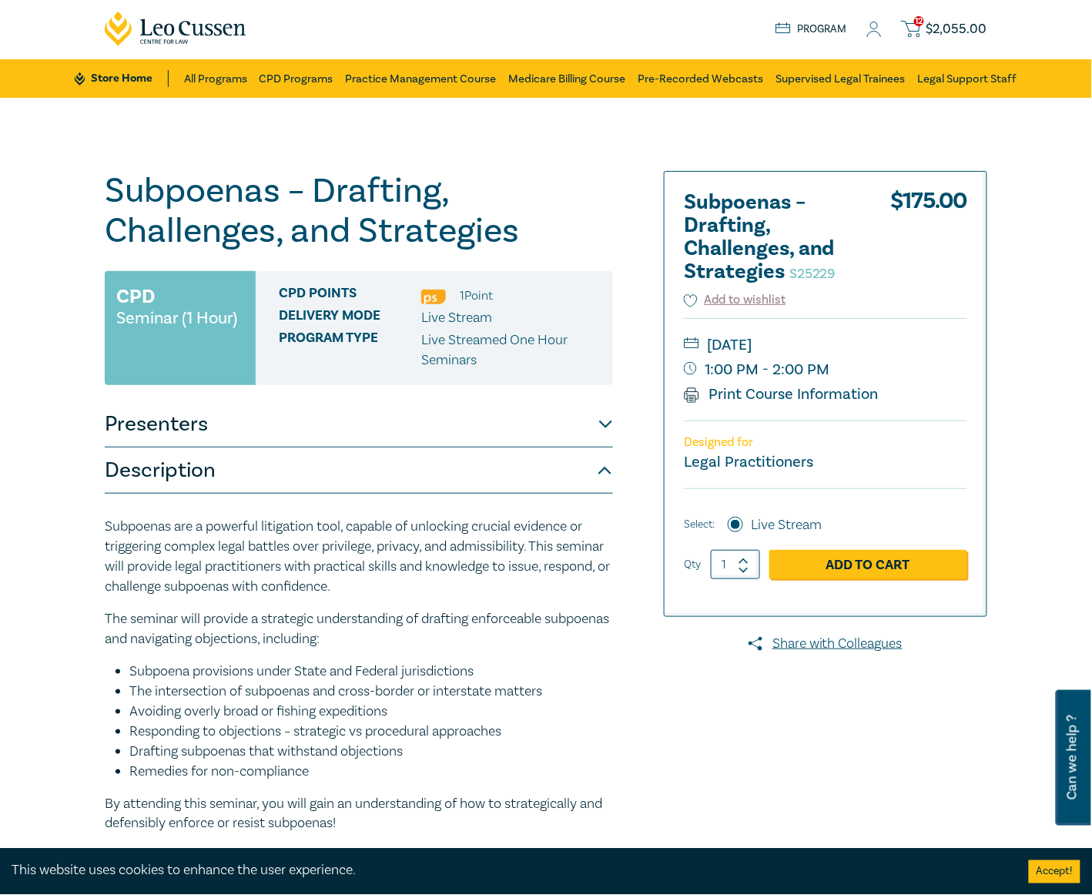
scroll to position [0, 0]
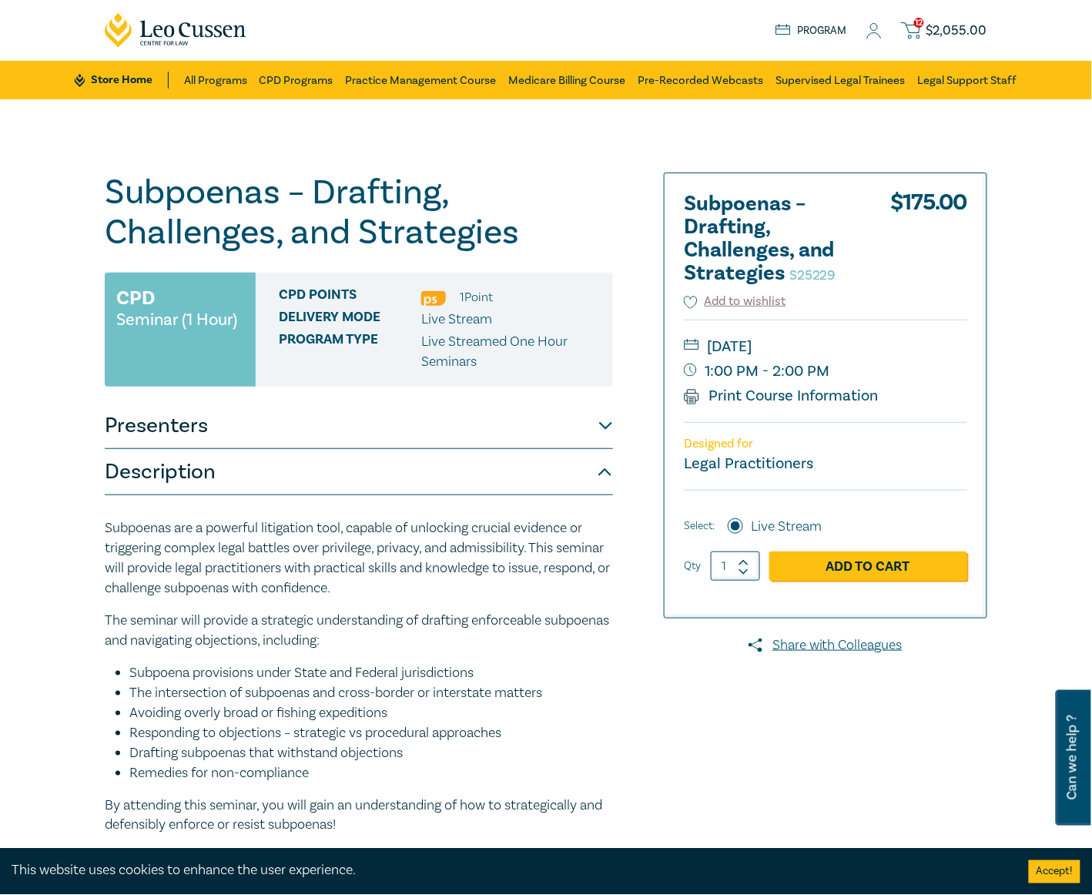
click at [577, 426] on button "Presenters" at bounding box center [359, 426] width 508 height 46
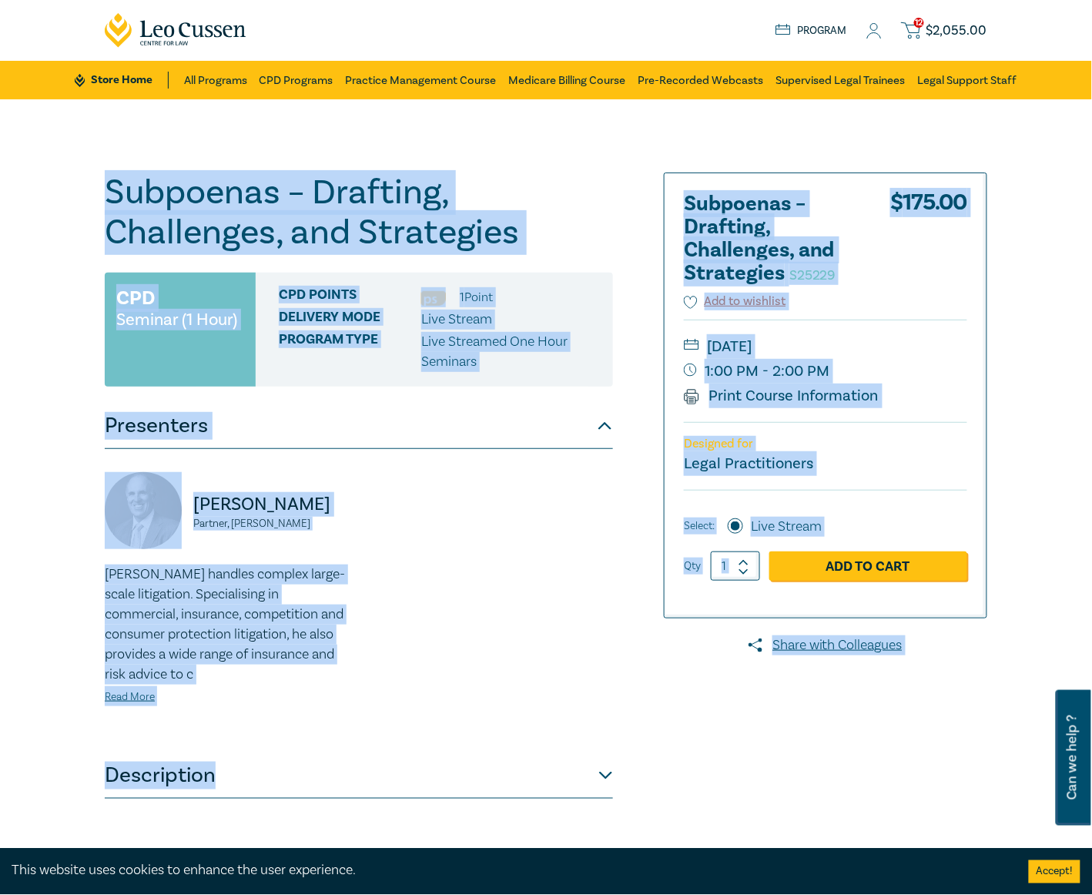
drag, startPoint x: 102, startPoint y: 192, endPoint x: 696, endPoint y: 826, distance: 869.0
click at [696, 826] on div "Subpoenas – Drafting, Challenges, and Strategies S25229 CPD Seminar (1 Hour) CP…" at bounding box center [545, 558] width 901 height 770
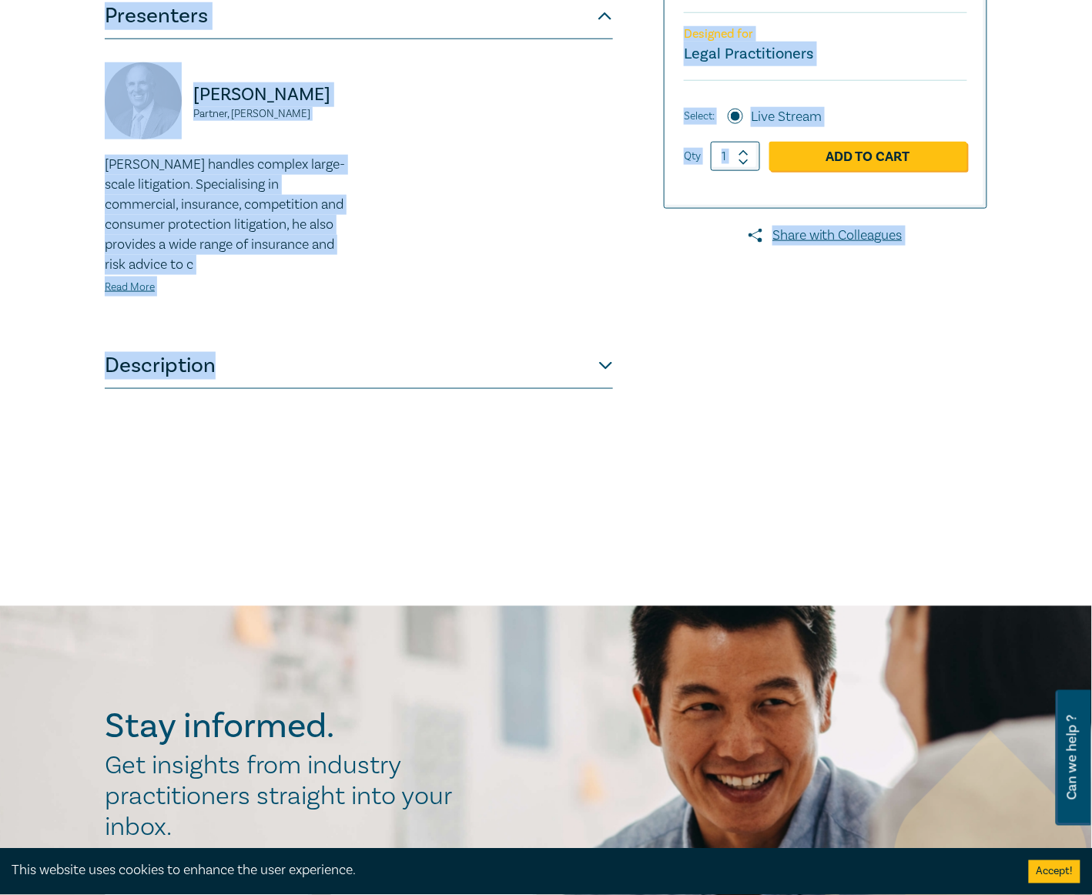
scroll to position [410, 0]
click at [608, 359] on button "Description" at bounding box center [359, 365] width 508 height 46
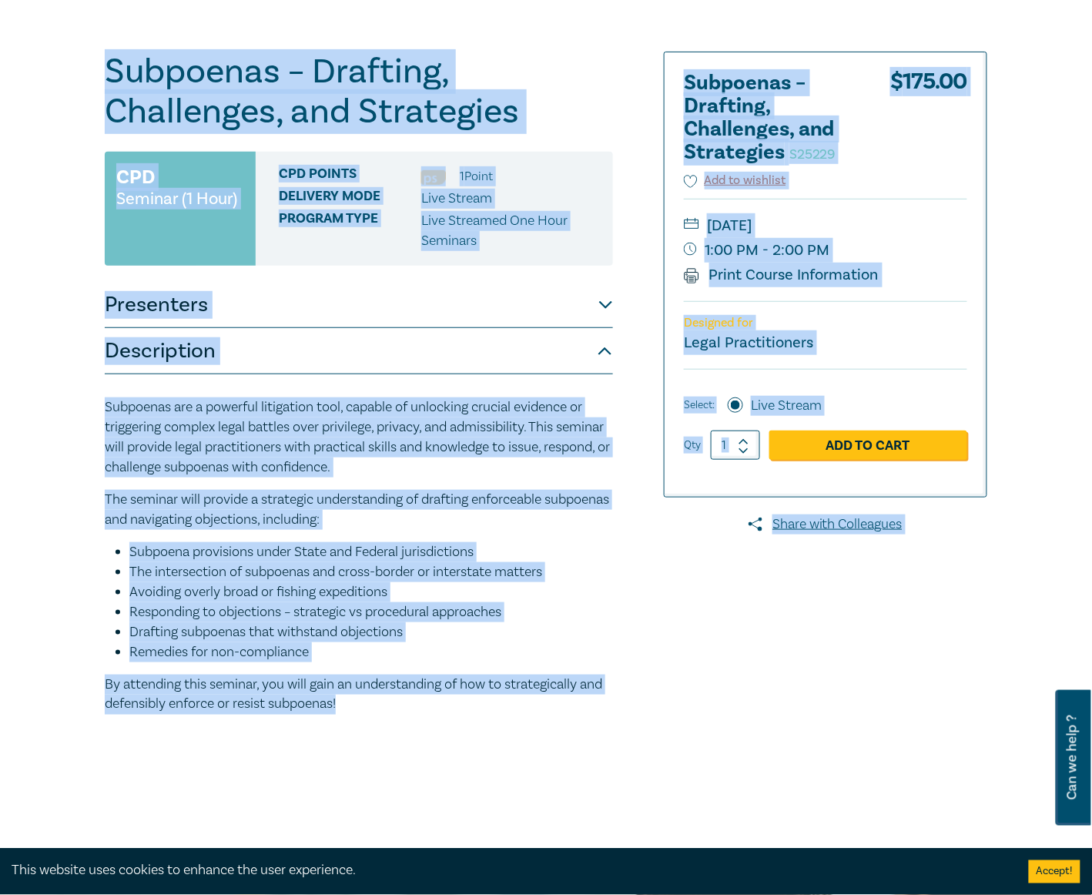
scroll to position [102, 0]
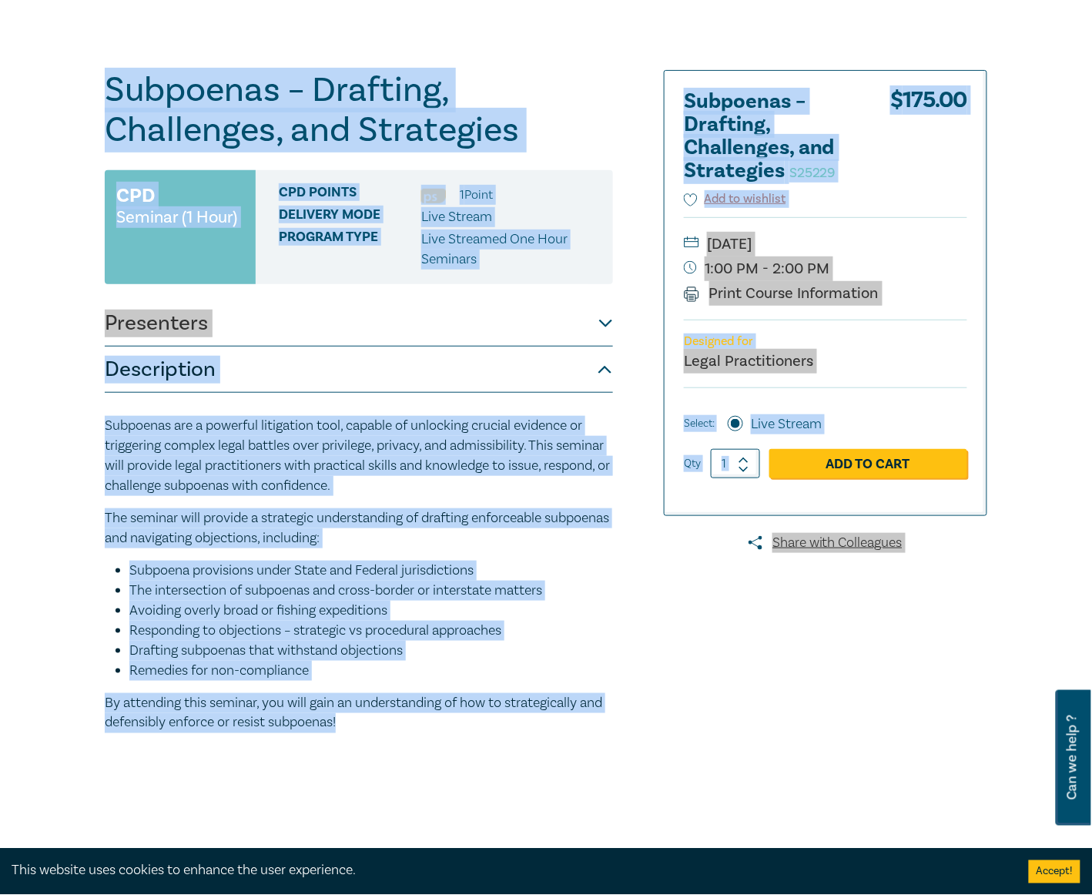
click at [542, 430] on p "Subpoenas are a powerful litigation tool, capable of unlocking crucial evidence…" at bounding box center [359, 456] width 508 height 80
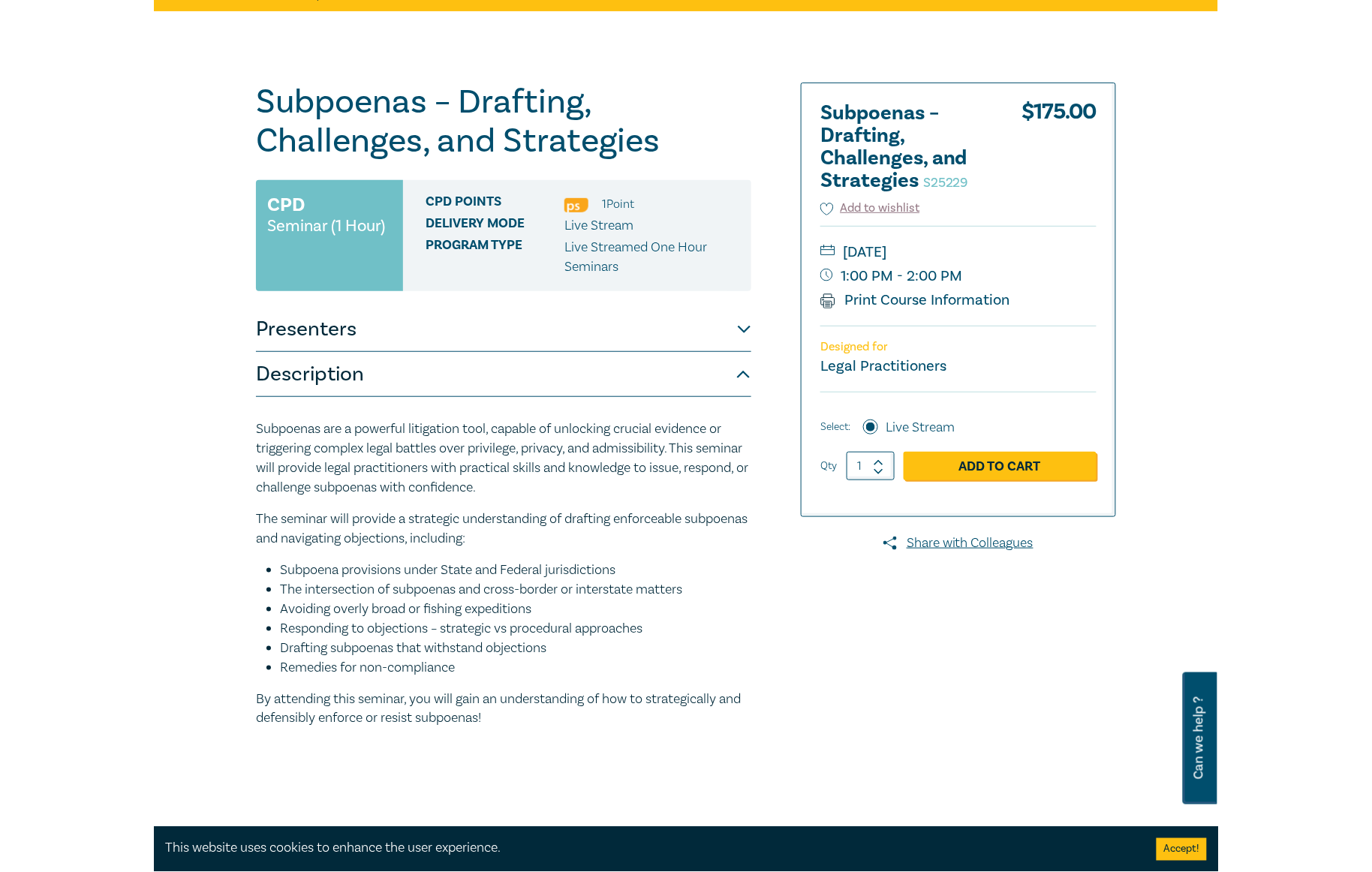
scroll to position [83, 0]
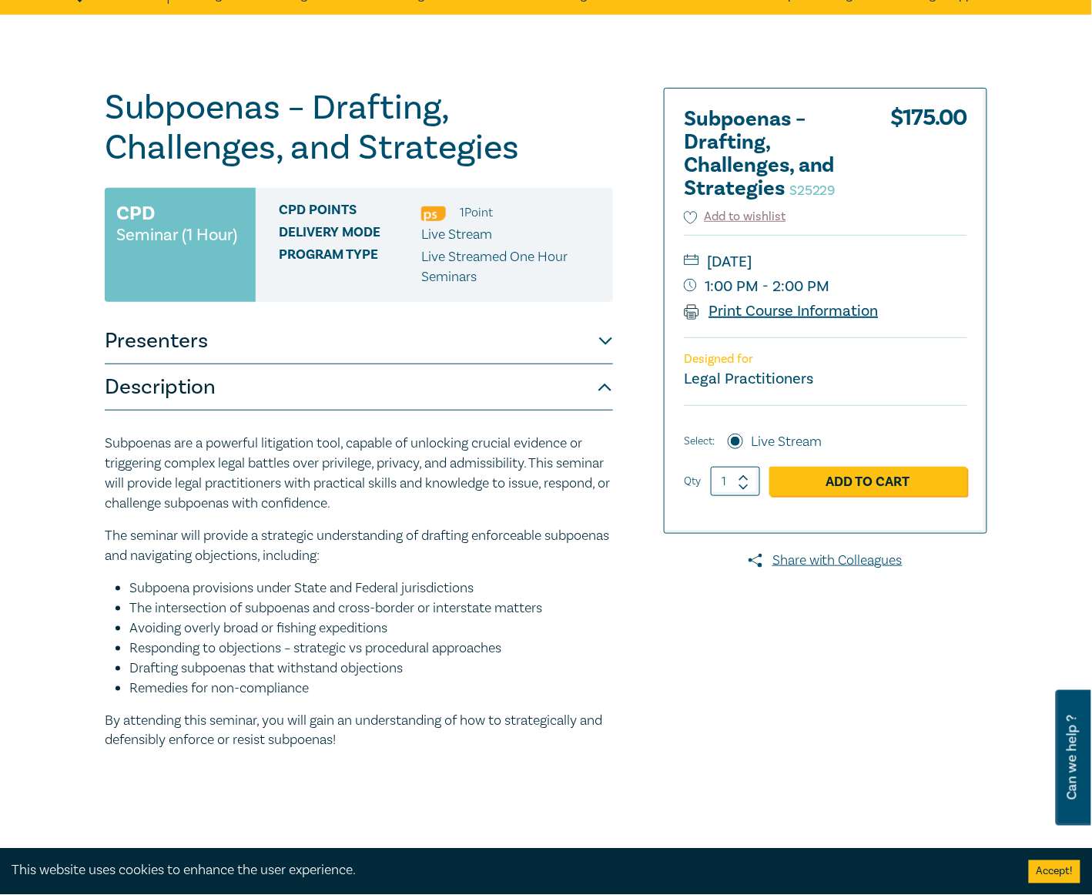
click at [781, 310] on link "Print Course Information" at bounding box center [781, 311] width 195 height 20
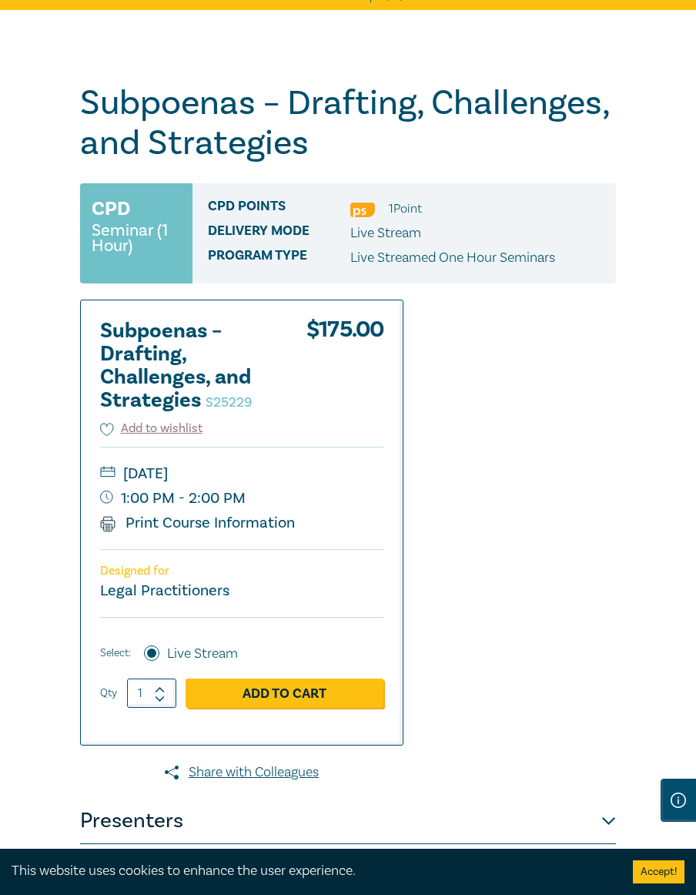
click at [611, 360] on div "Subpoenas – Drafting, Challenges, and Strategies S25229 CPD Seminar (1 Hour) CP…" at bounding box center [348, 674] width 536 height 1183
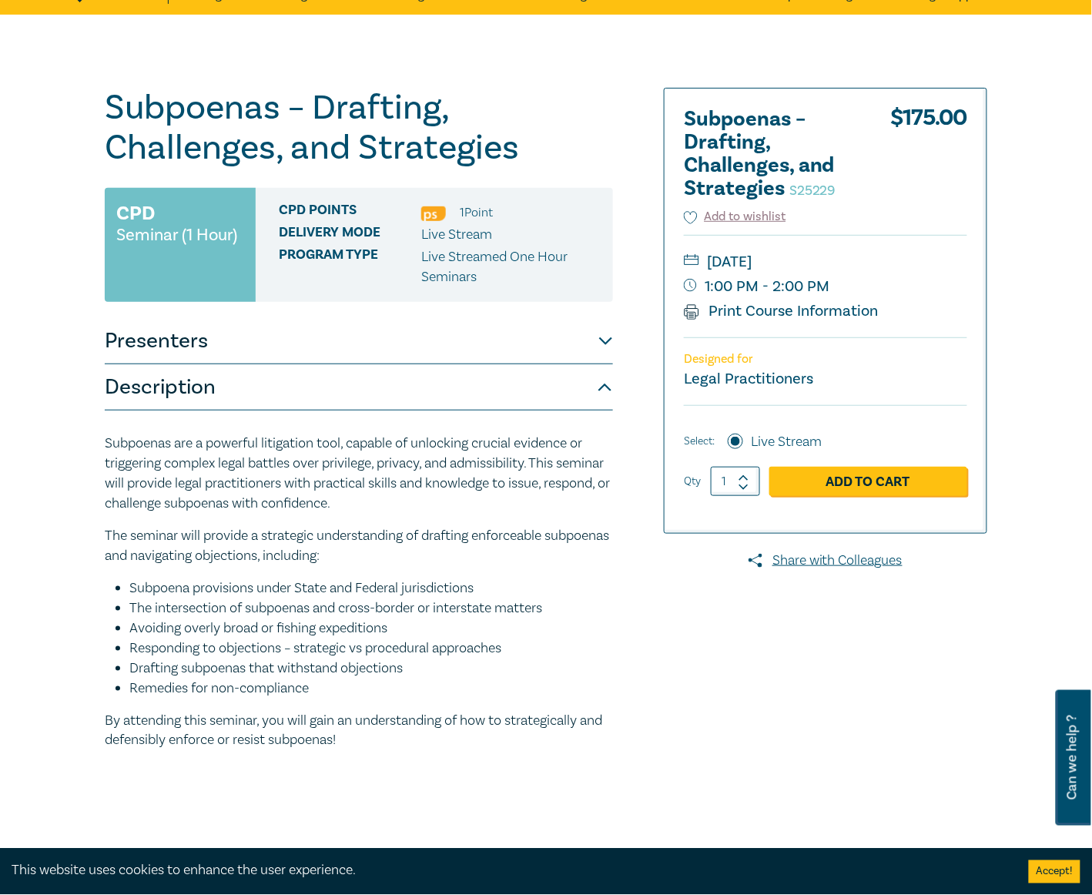
click at [1030, 278] on div "Subpoenas – Drafting, Challenges, and Strategies S25229 CPD Seminar (1 Hour) CP…" at bounding box center [546, 473] width 1092 height 916
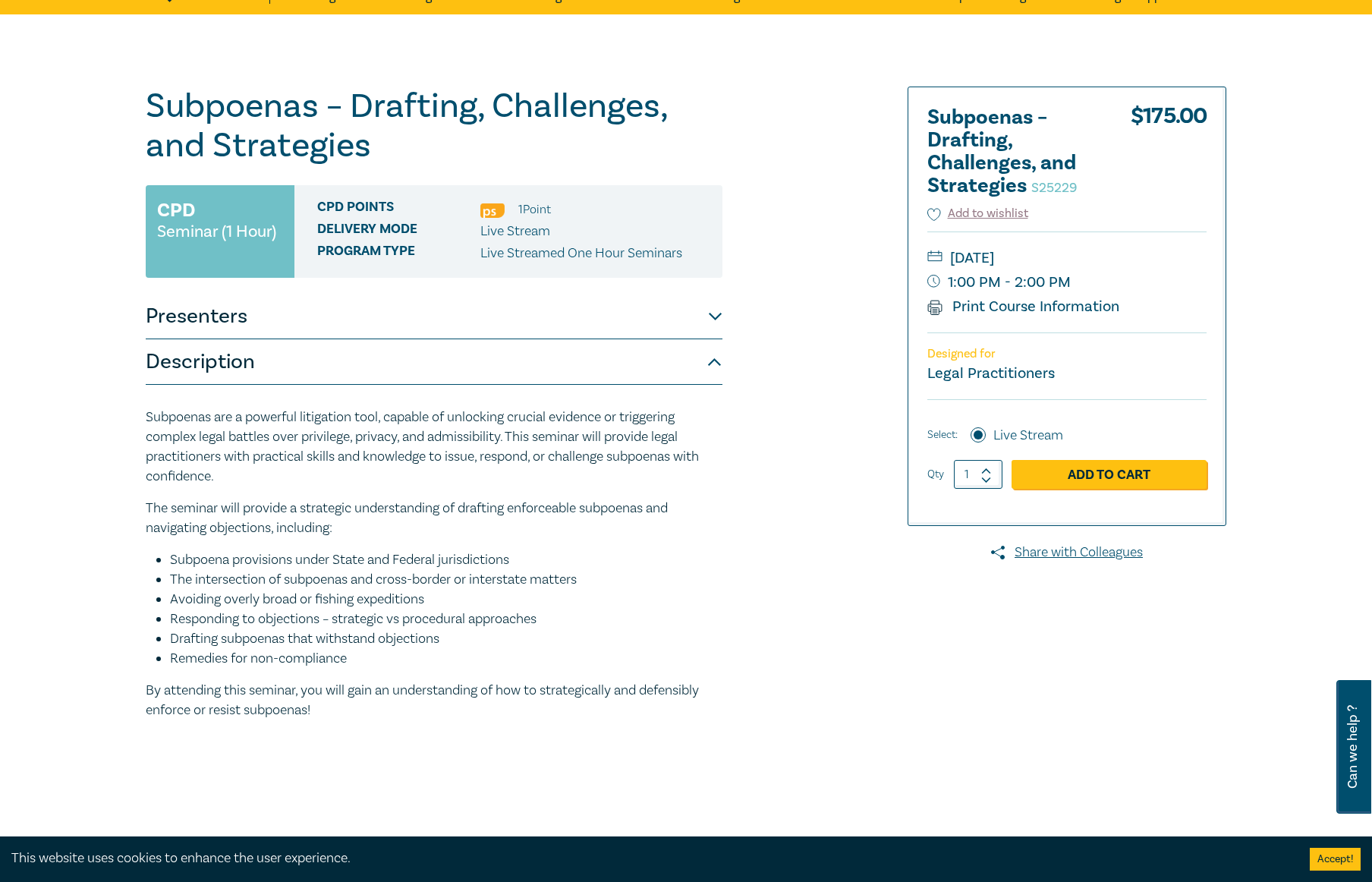
click at [495, 312] on button "Presenters" at bounding box center [434, 316] width 577 height 45
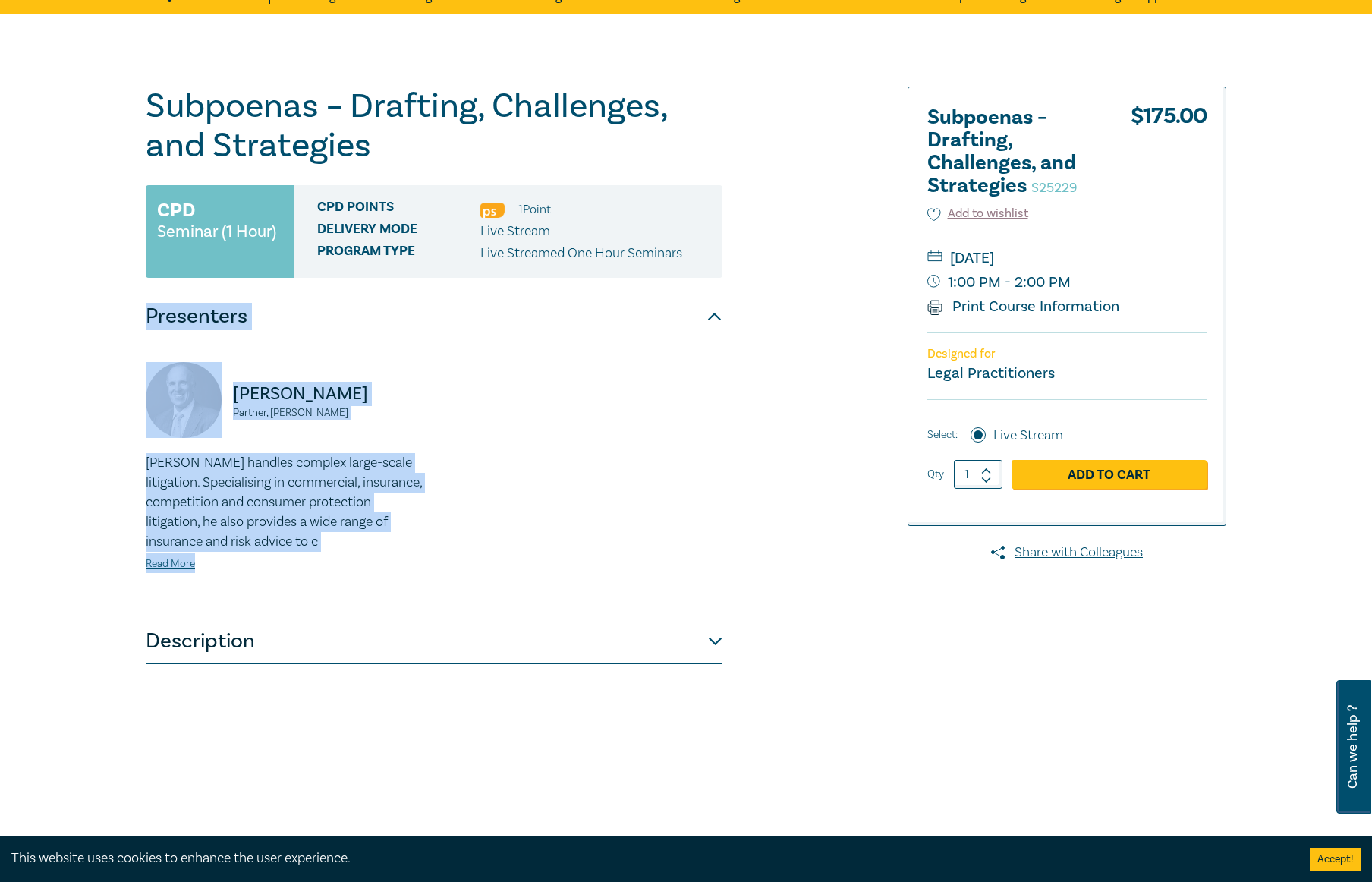
drag, startPoint x: 138, startPoint y: 312, endPoint x: 280, endPoint y: 563, distance: 288.4
click at [280, 563] on div "Subpoenas – Drafting, Challenges, and Strategies S25229 CPD Seminar (1 Hour) CP…" at bounding box center [503, 466] width 732 height 759
copy div "Presenters Daniel Marquet Partner, Corrs Chambers Westgarth Daniel handles comp…"
click at [171, 559] on link "Read More" at bounding box center [171, 564] width 49 height 14
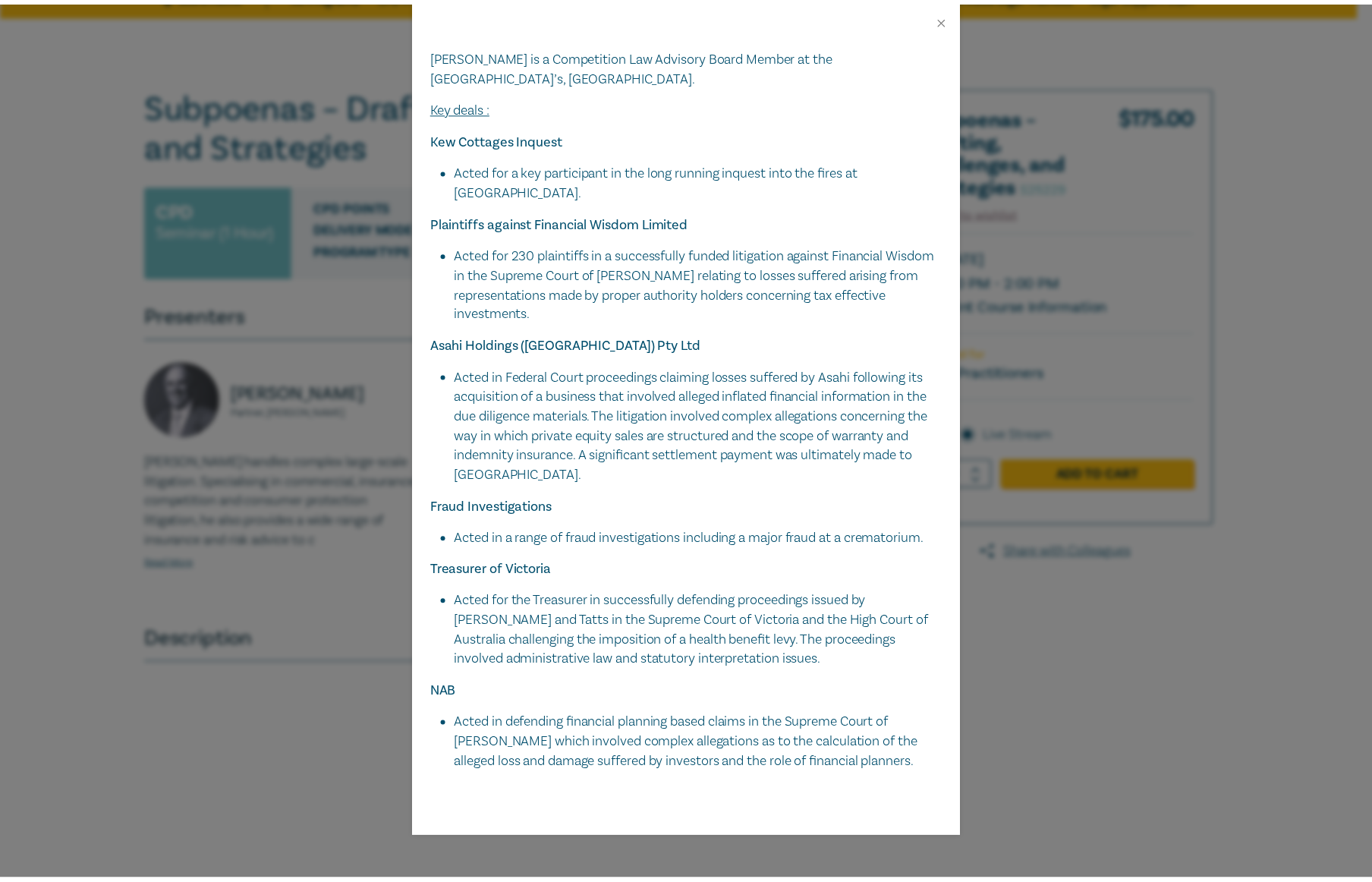
scroll to position [214, 0]
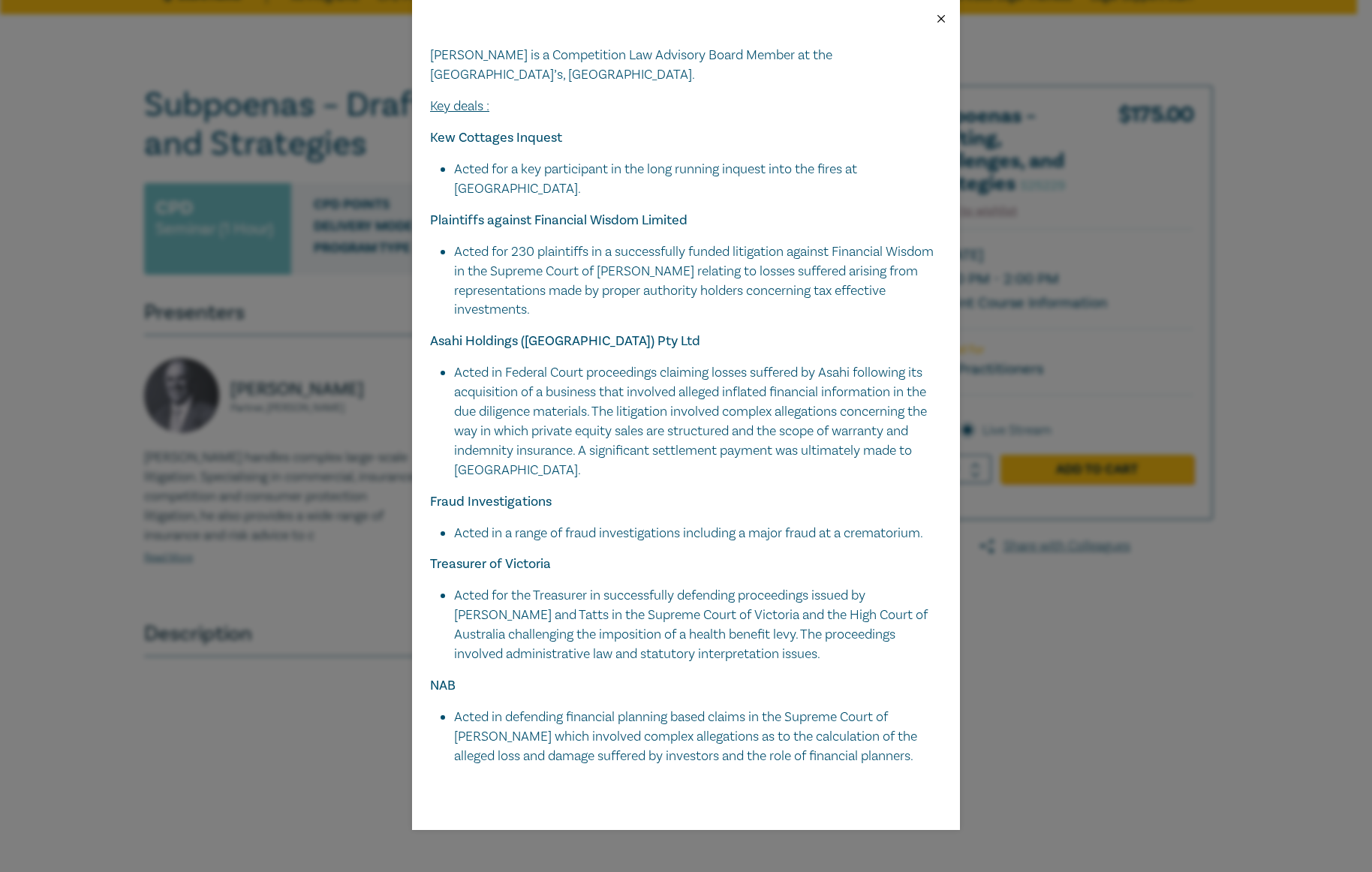
click at [941, 24] on button "Close" at bounding box center [941, 19] width 14 height 14
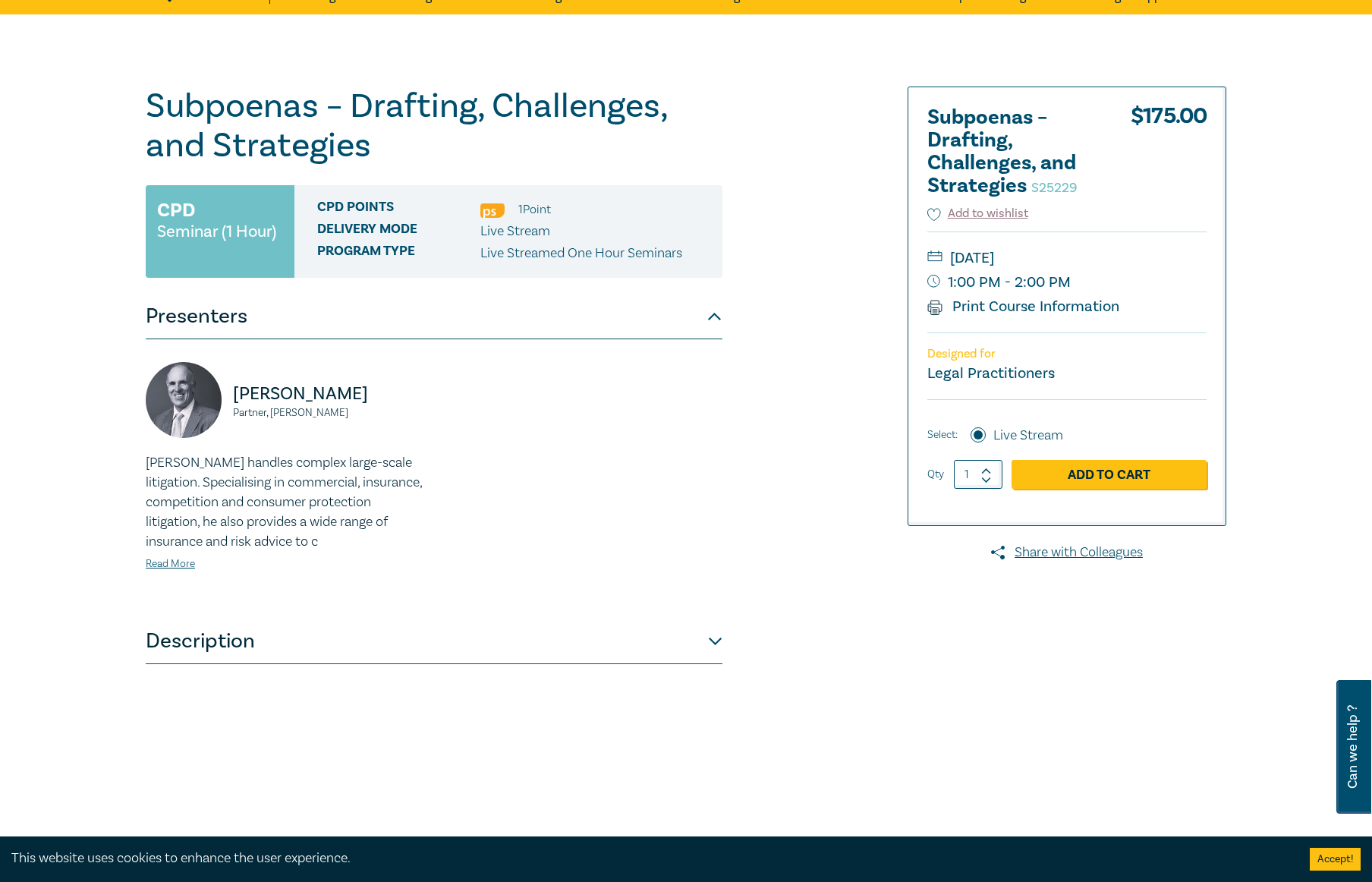
drag, startPoint x: 678, startPoint y: 644, endPoint x: 675, endPoint y: 636, distance: 8.5
click at [678, 644] on button "Description" at bounding box center [434, 642] width 577 height 45
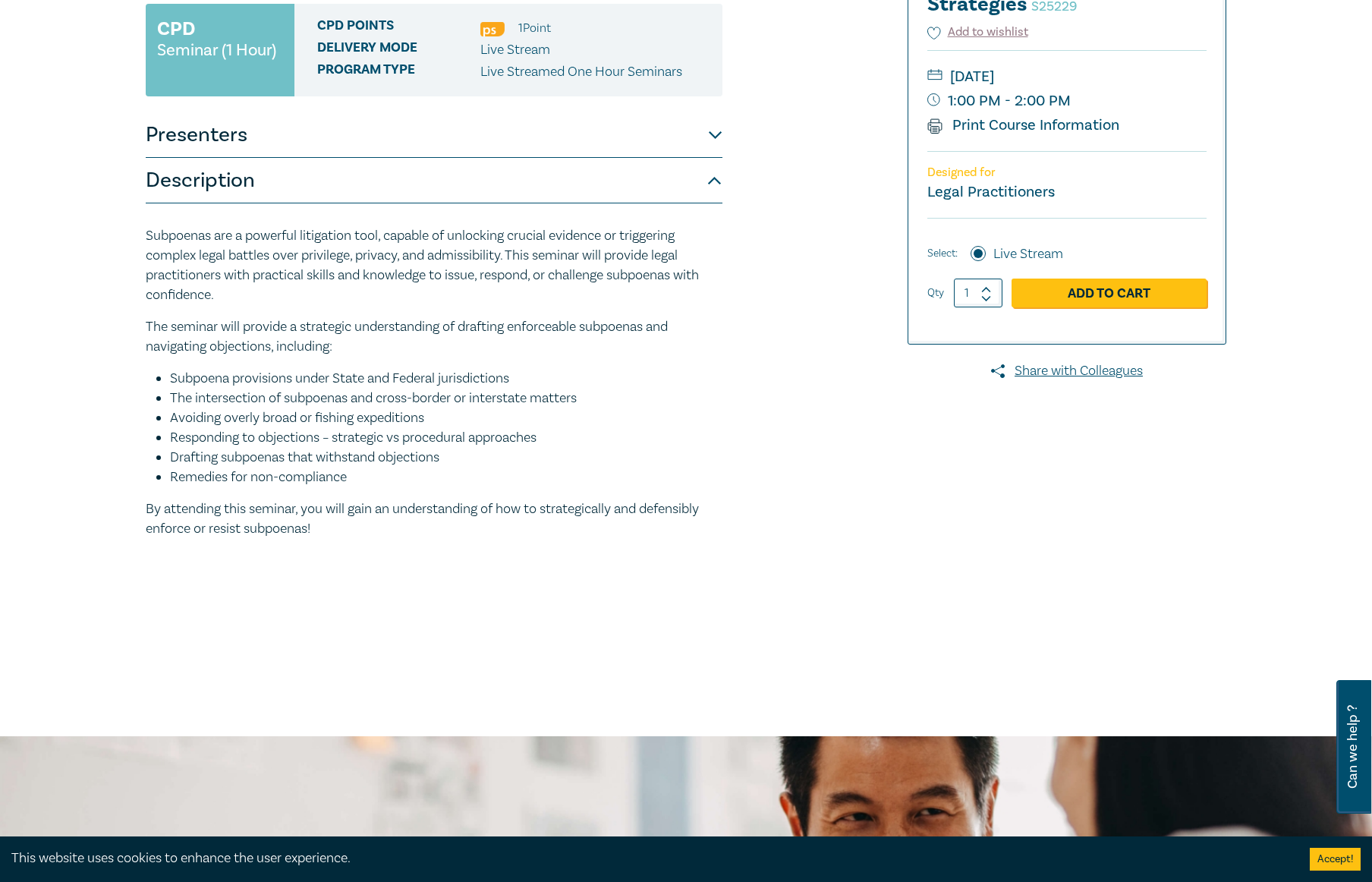
scroll to position [387, 0]
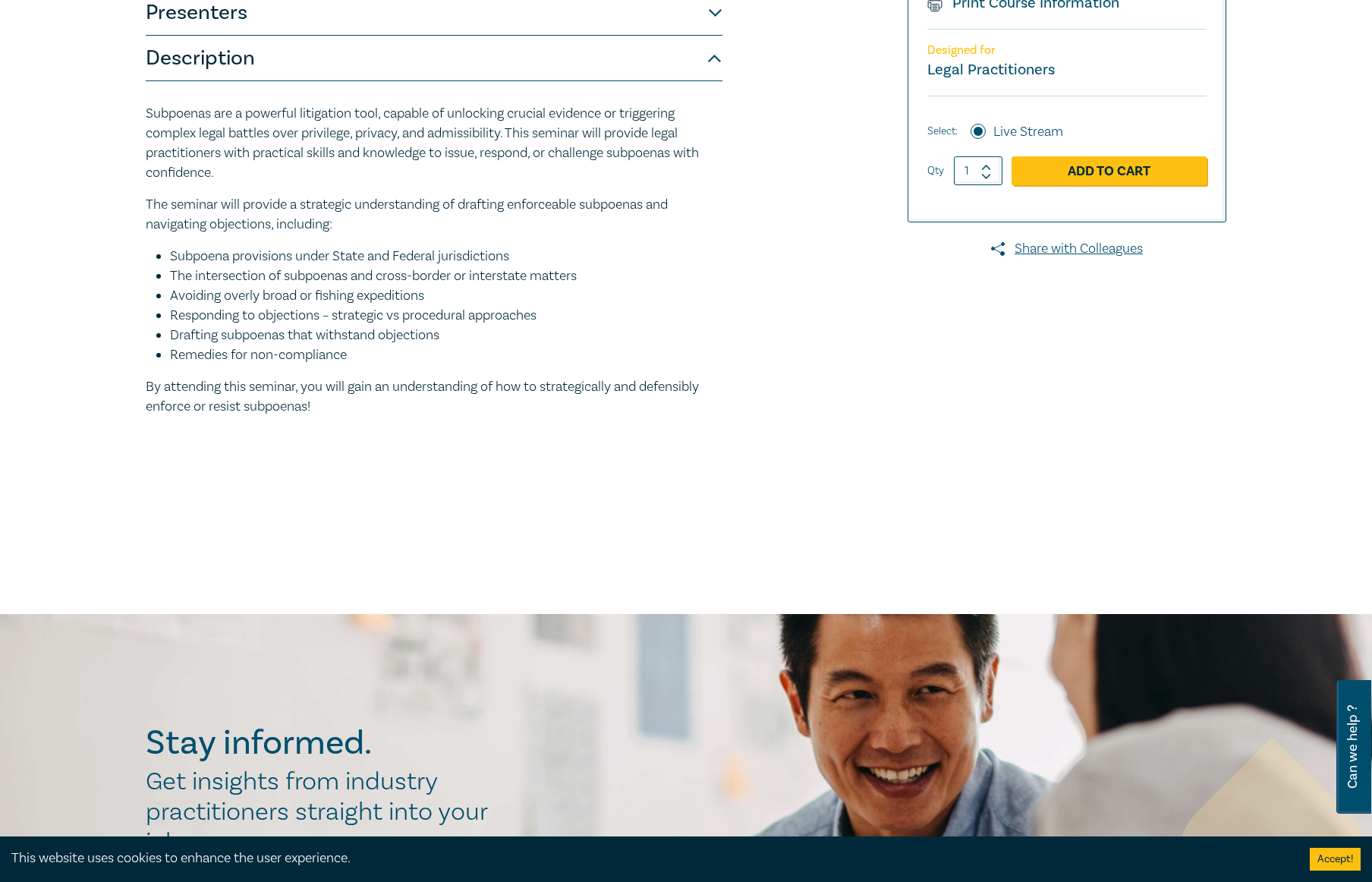
drag, startPoint x: 299, startPoint y: 365, endPoint x: 132, endPoint y: 70, distance: 339.0
click at [132, 70] on div "Subpoenas – Drafting, Challenges, and Strategies S25229 CPD Seminar (1 Hour) CP…" at bounding box center [686, 163] width 1372 height 903
copy div "Description Subpoenas are a powerful litigation tool, capable of unlocking cruc…"
drag, startPoint x: 1218, startPoint y: 499, endPoint x: 1230, endPoint y: 272, distance: 227.3
click at [1075, 499] on div at bounding box center [1053, 163] width 367 height 759
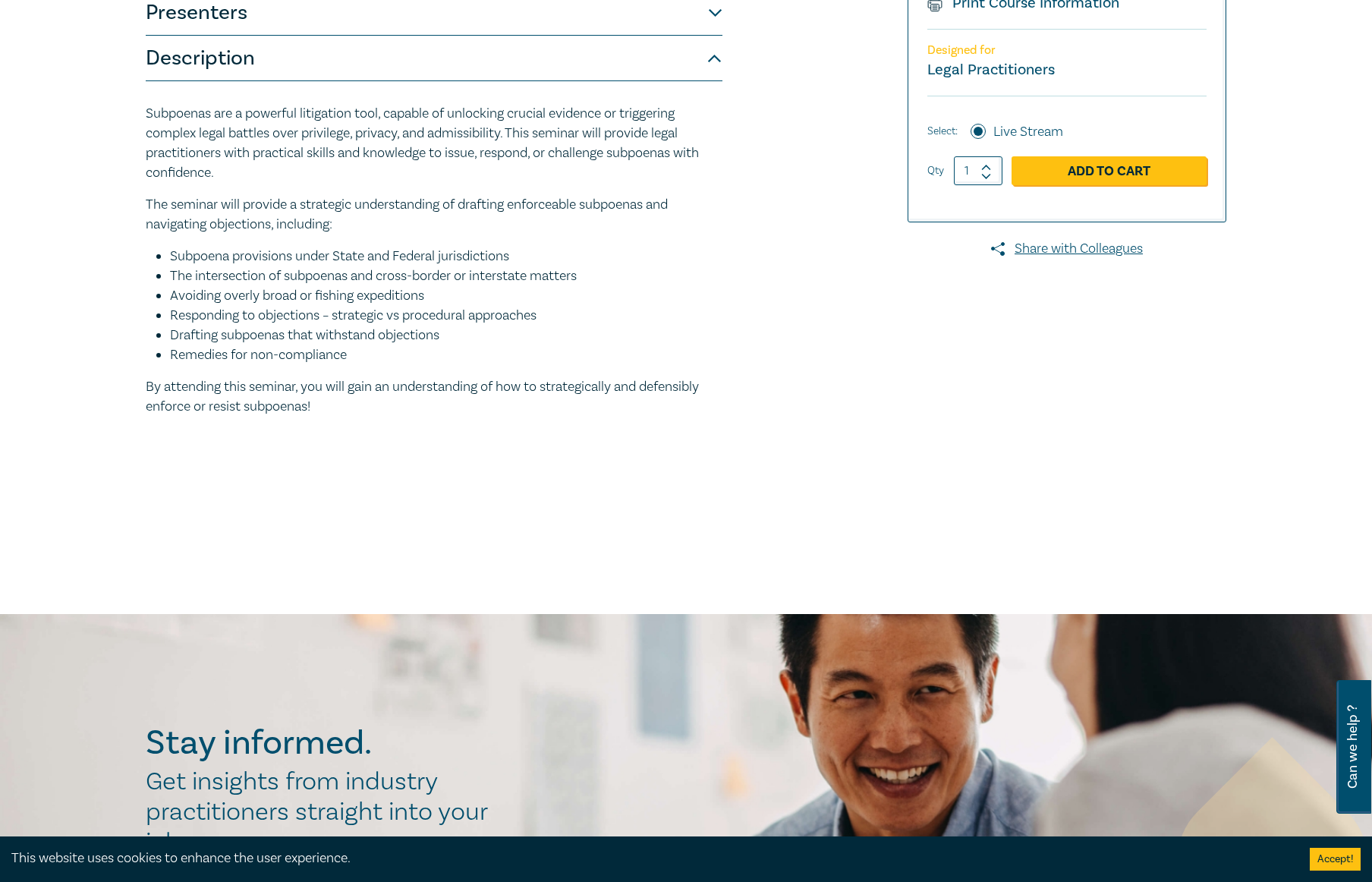
click at [893, 411] on div at bounding box center [1053, 163] width 367 height 759
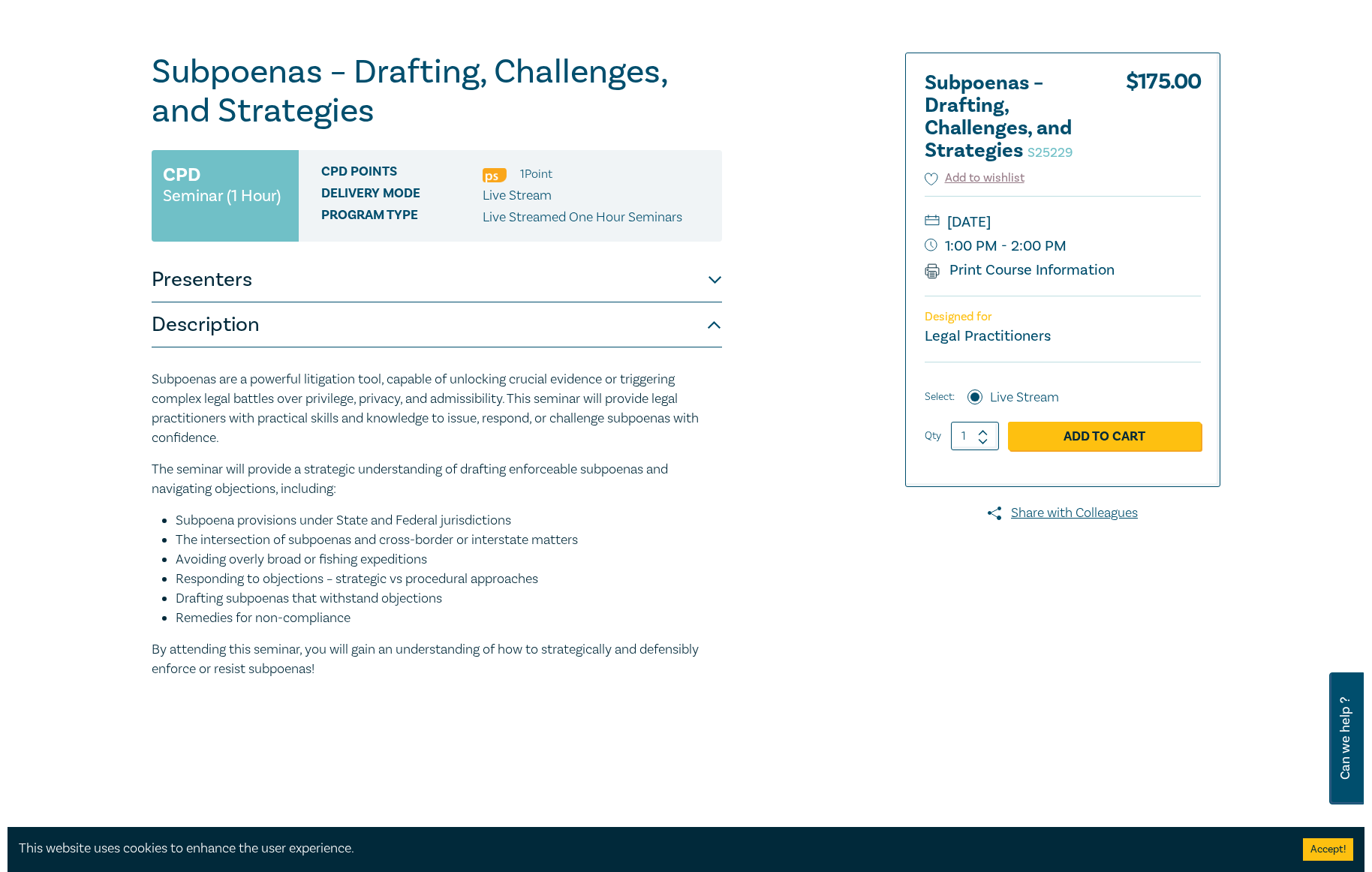
scroll to position [0, 0]
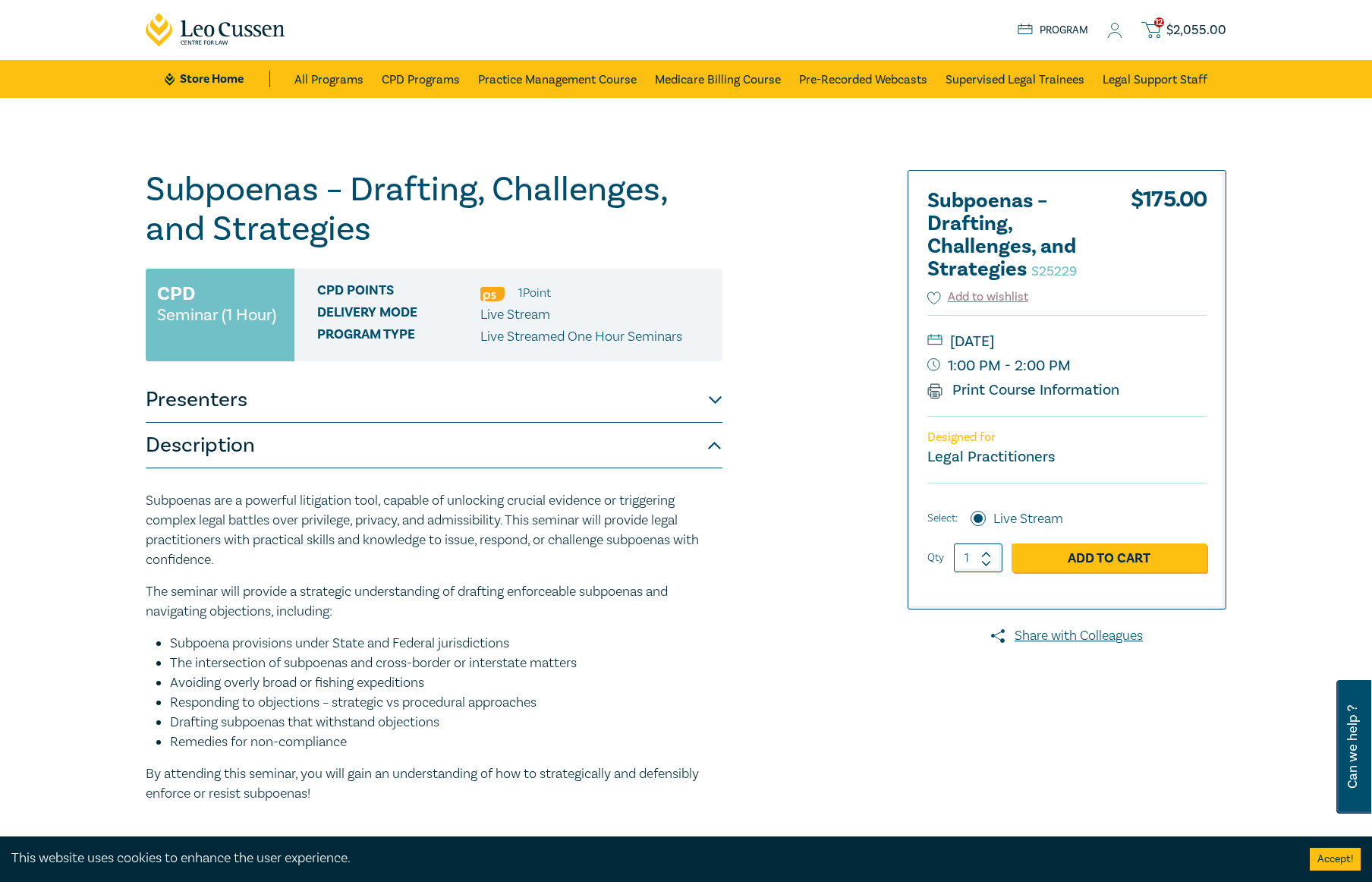
click at [1075, 31] on span "$ 2,055.00" at bounding box center [1197, 30] width 60 height 17
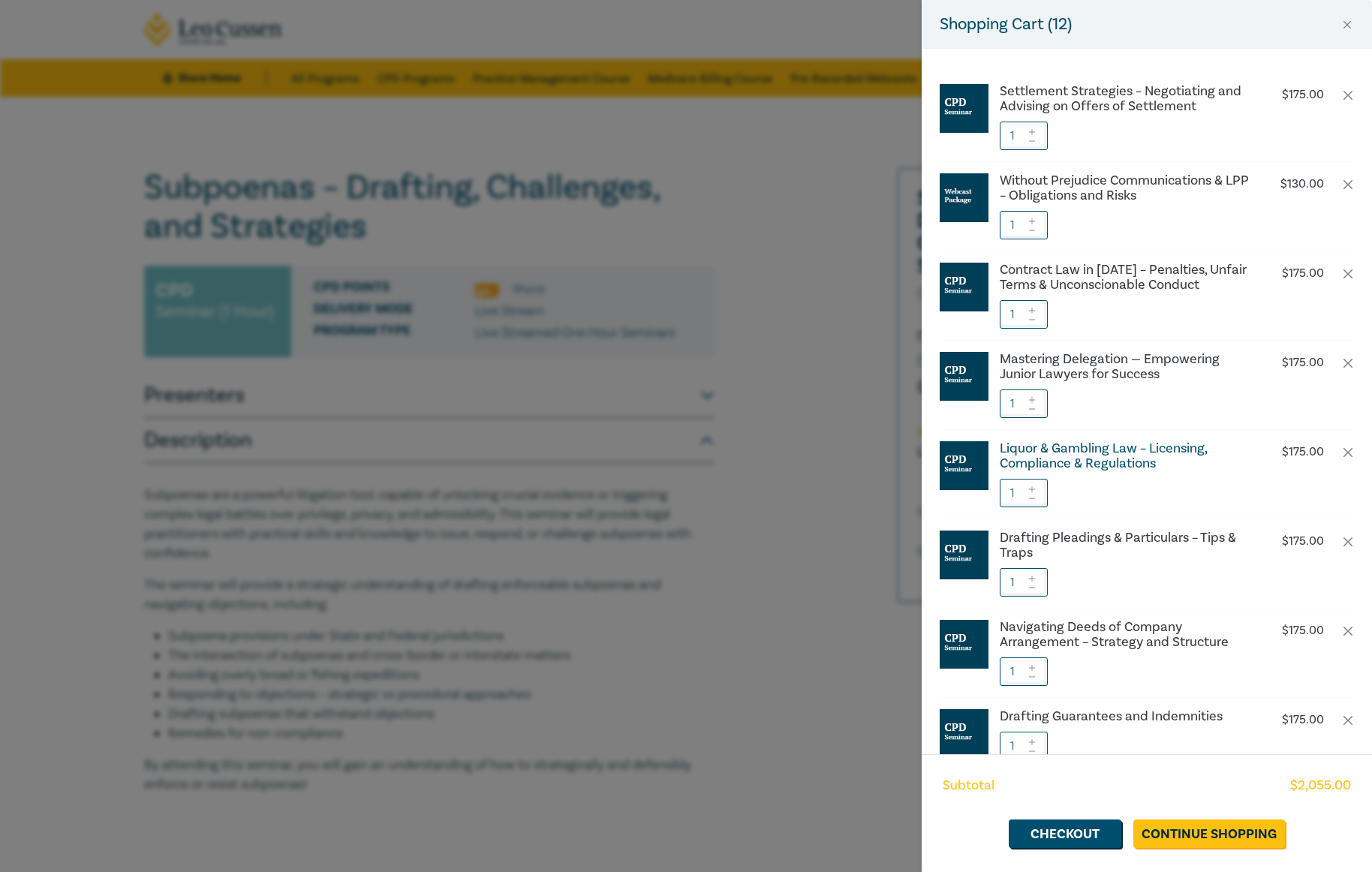
drag, startPoint x: 1142, startPoint y: 469, endPoint x: 1139, endPoint y: 451, distance: 18.2
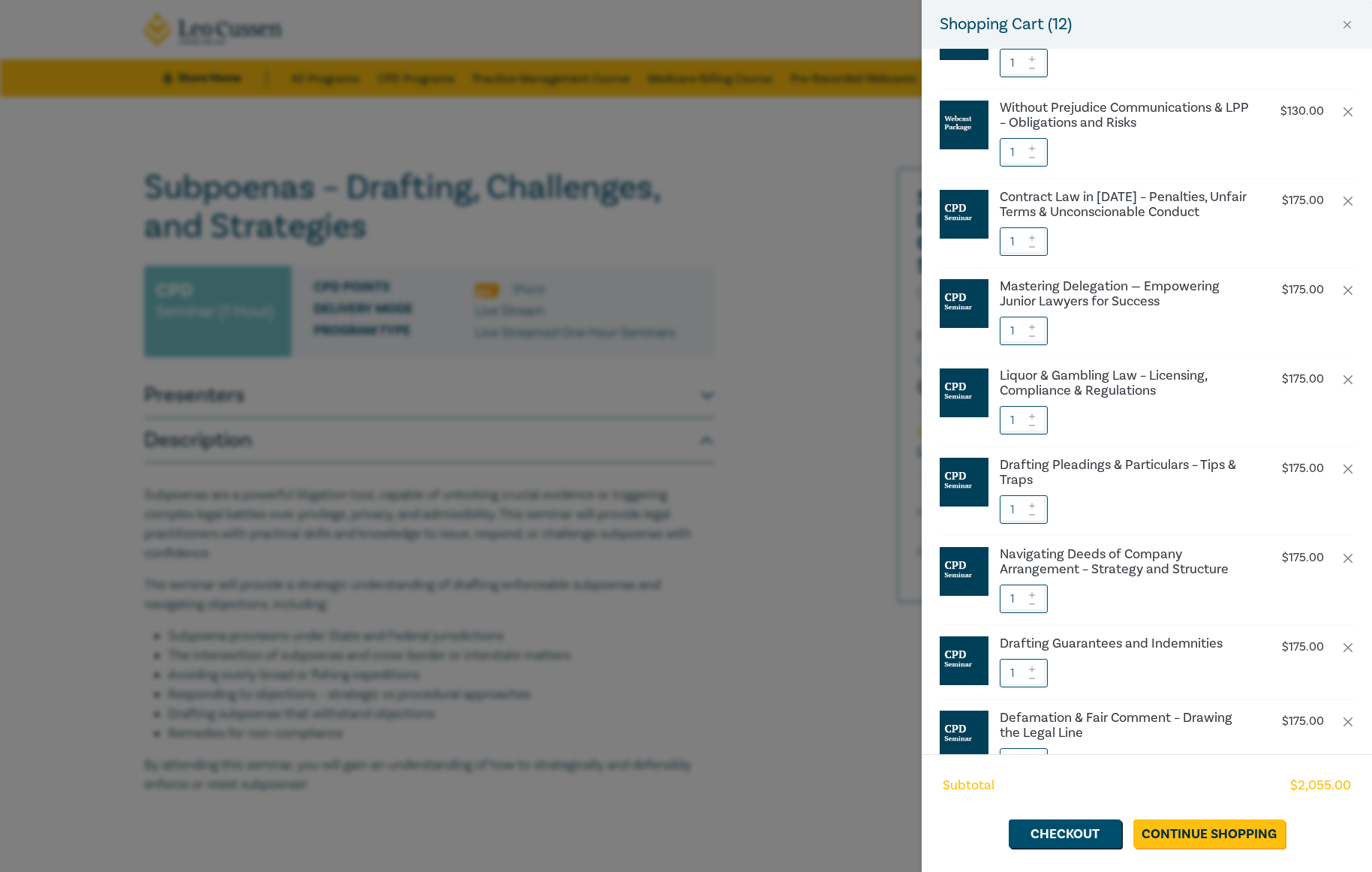
scroll to position [465, 0]
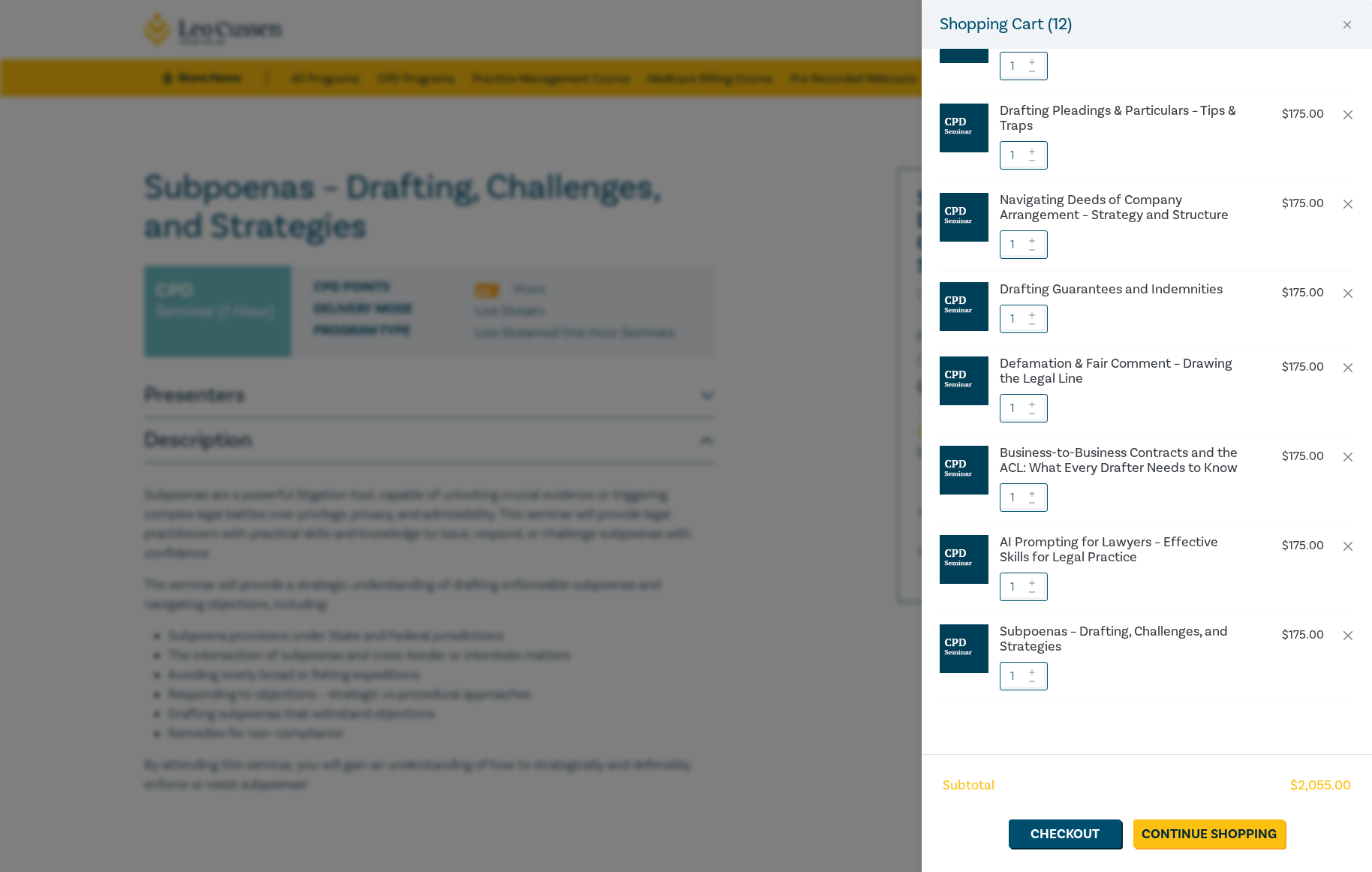
drag, startPoint x: 1163, startPoint y: 631, endPoint x: 1154, endPoint y: 583, distance: 48.8
click at [1063, 835] on link "Checkout" at bounding box center [1065, 833] width 113 height 28
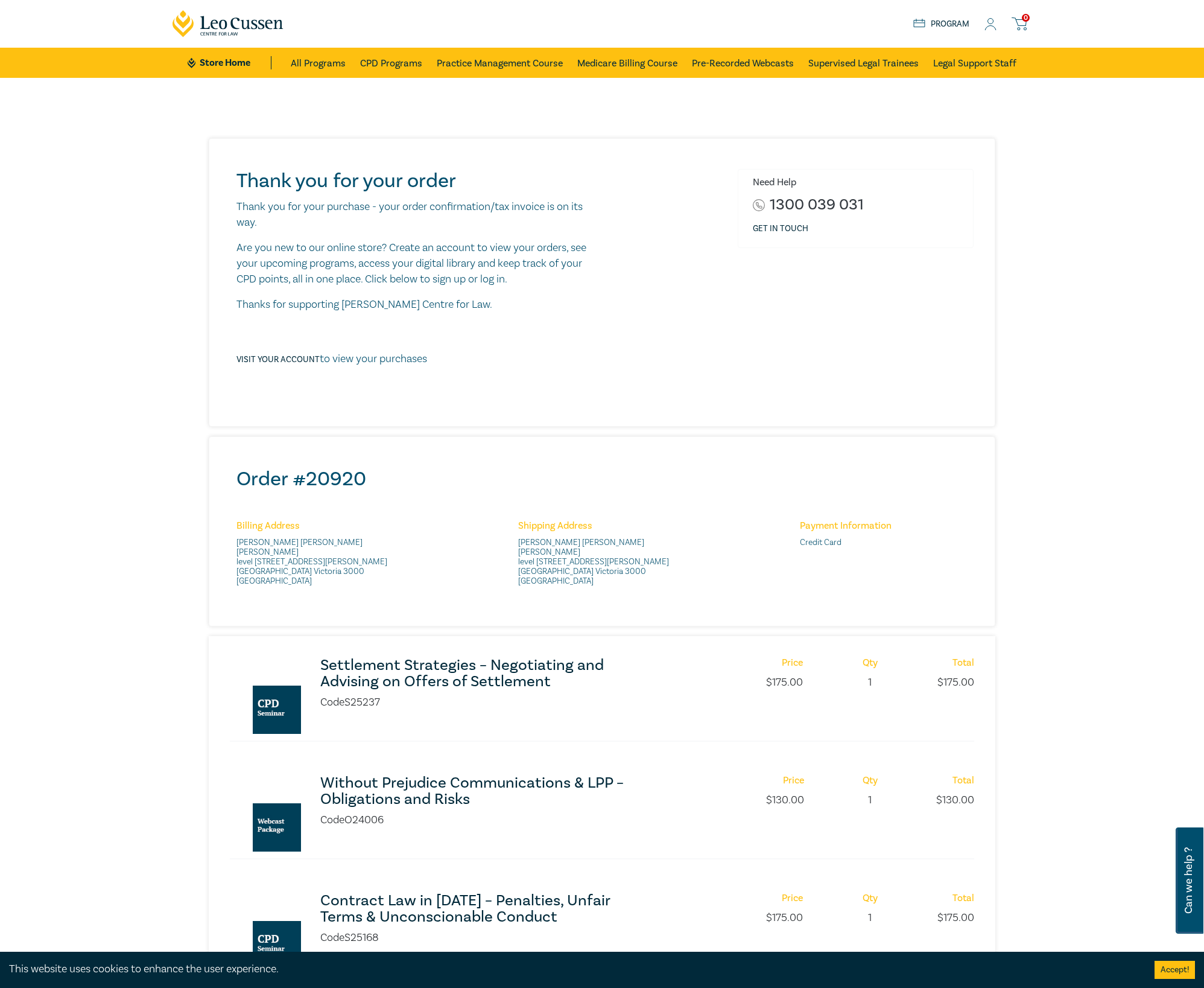
click at [450, 280] on p "Are you new to our online store? Create an account to view your orders, see you…" at bounding box center [417, 263] width 361 height 47
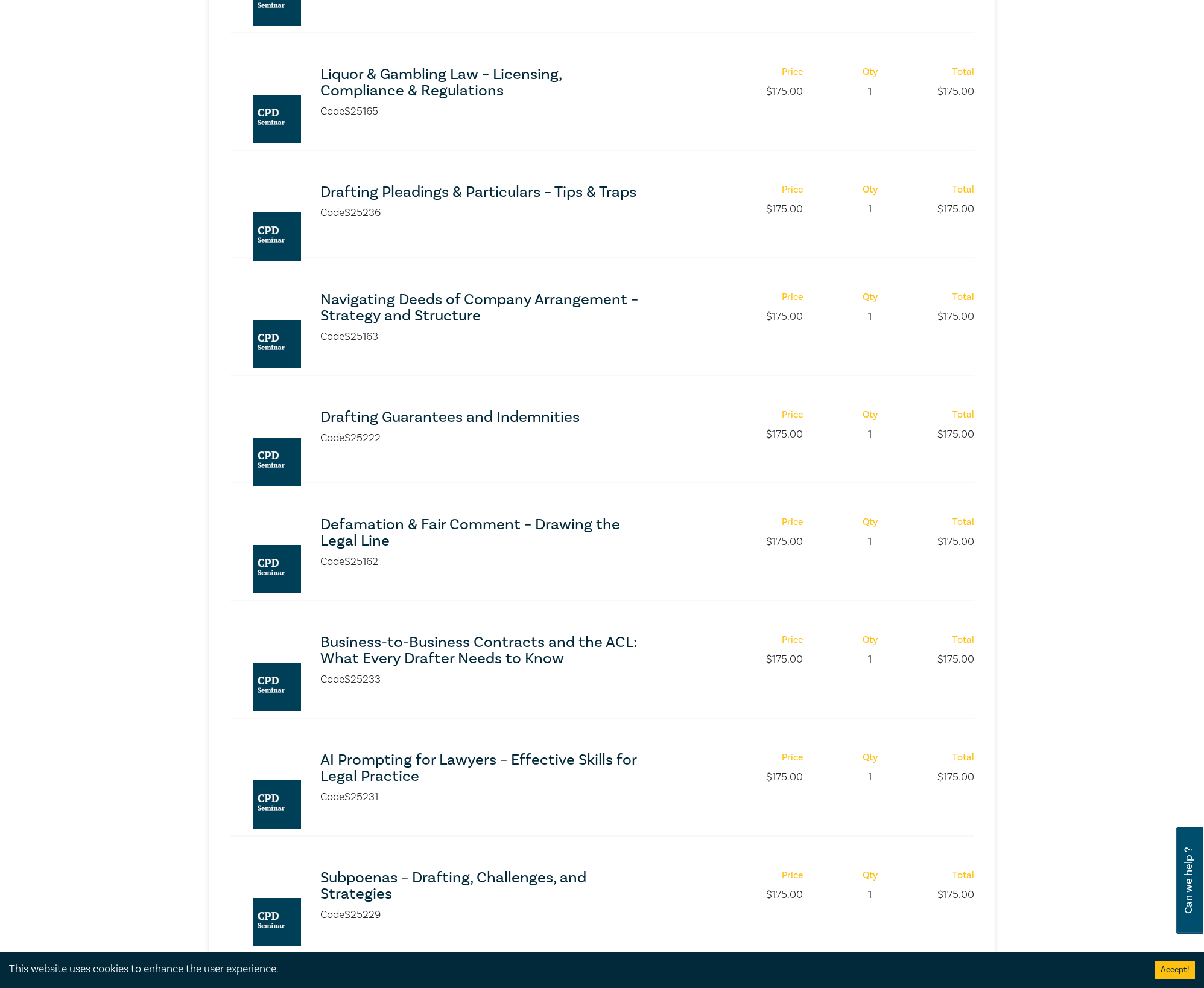
scroll to position [1207, 0]
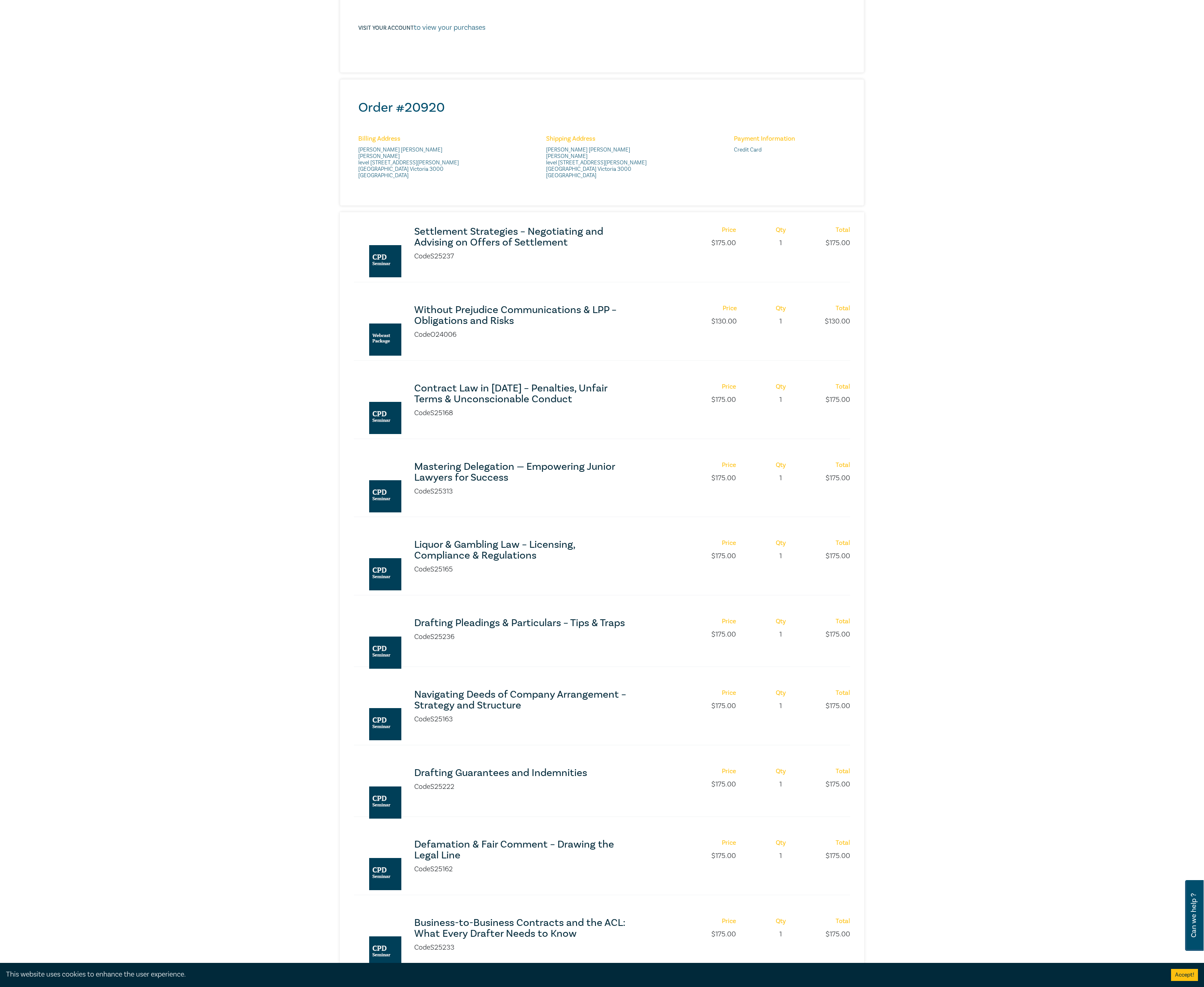
scroll to position [241, 0]
